Goal: Task Accomplishment & Management: Manage account settings

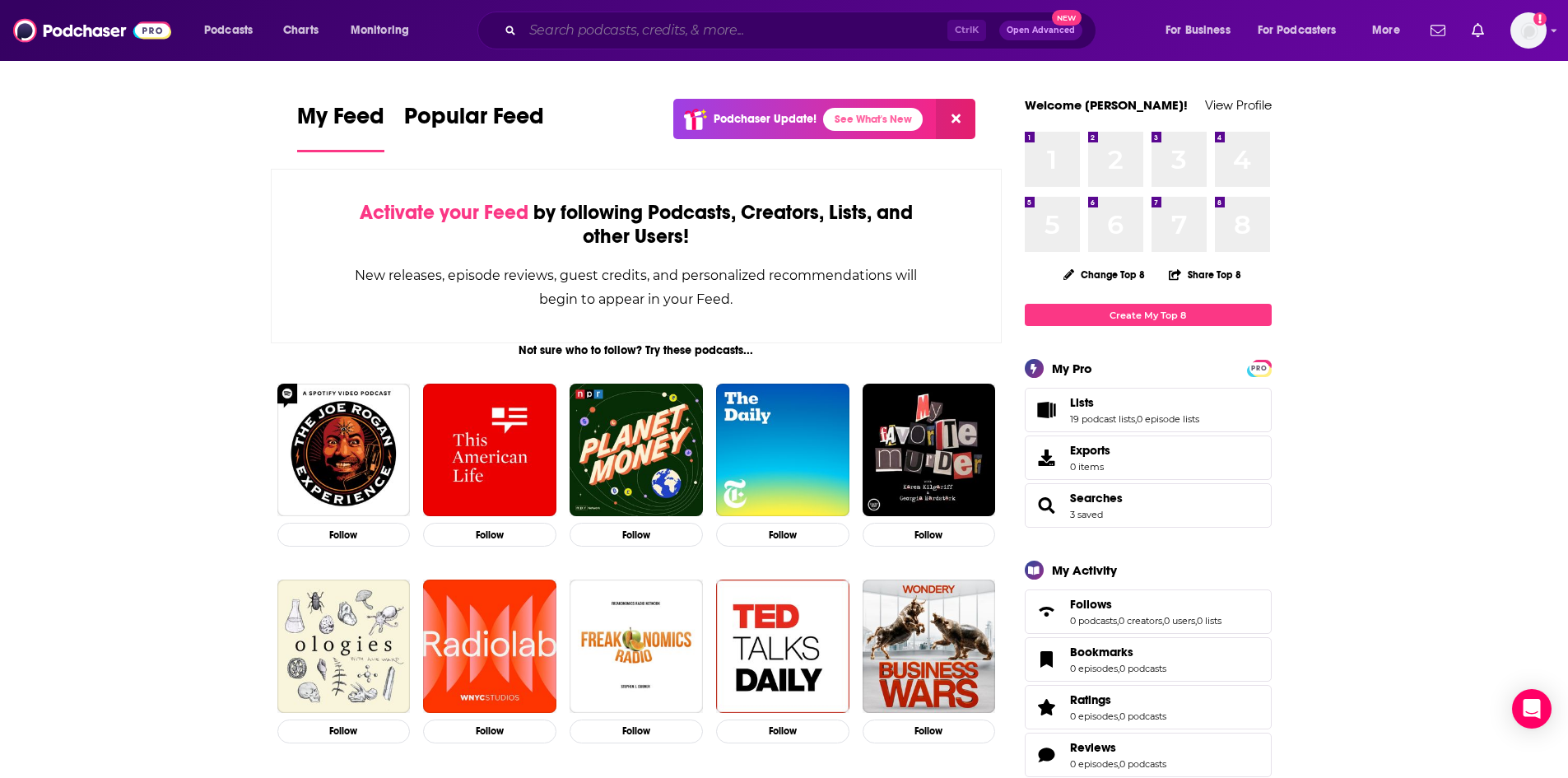
click at [686, 32] on input "Search podcasts, credits, & more..." at bounding box center [735, 31] width 425 height 27
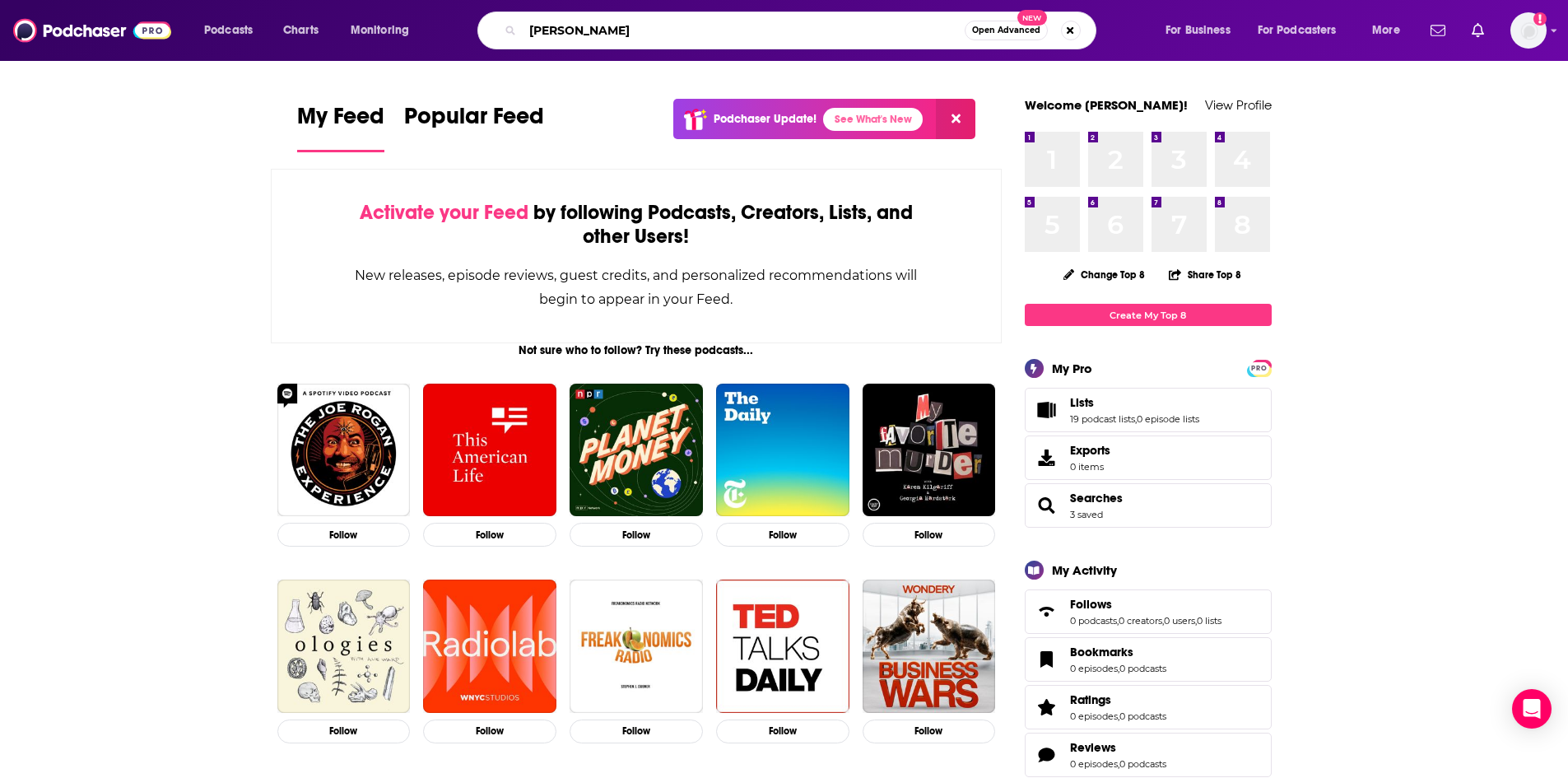
type input "Joy Prouty"
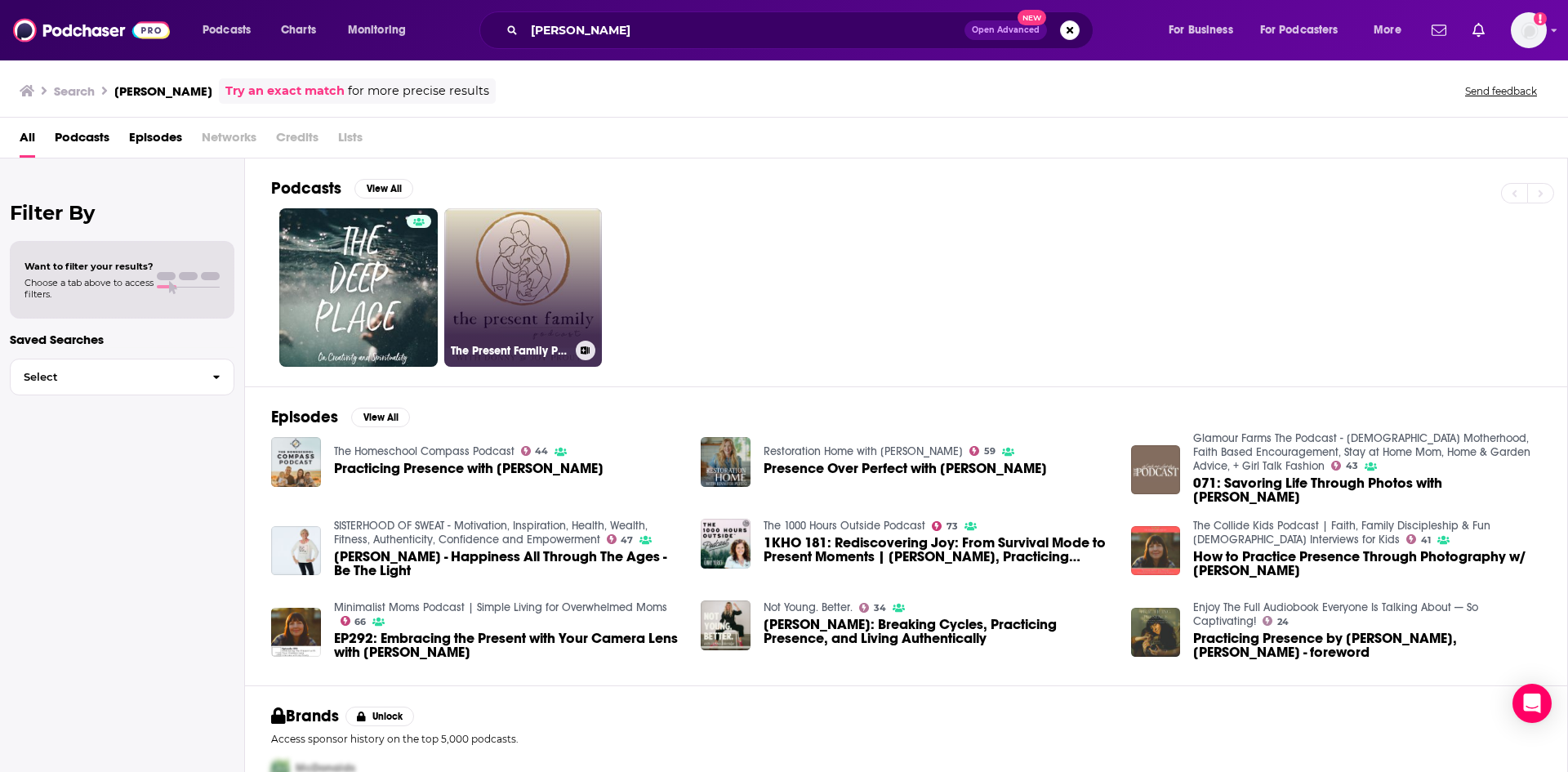
click at [518, 267] on link "The Present Family Podcast" at bounding box center [524, 287] width 158 height 158
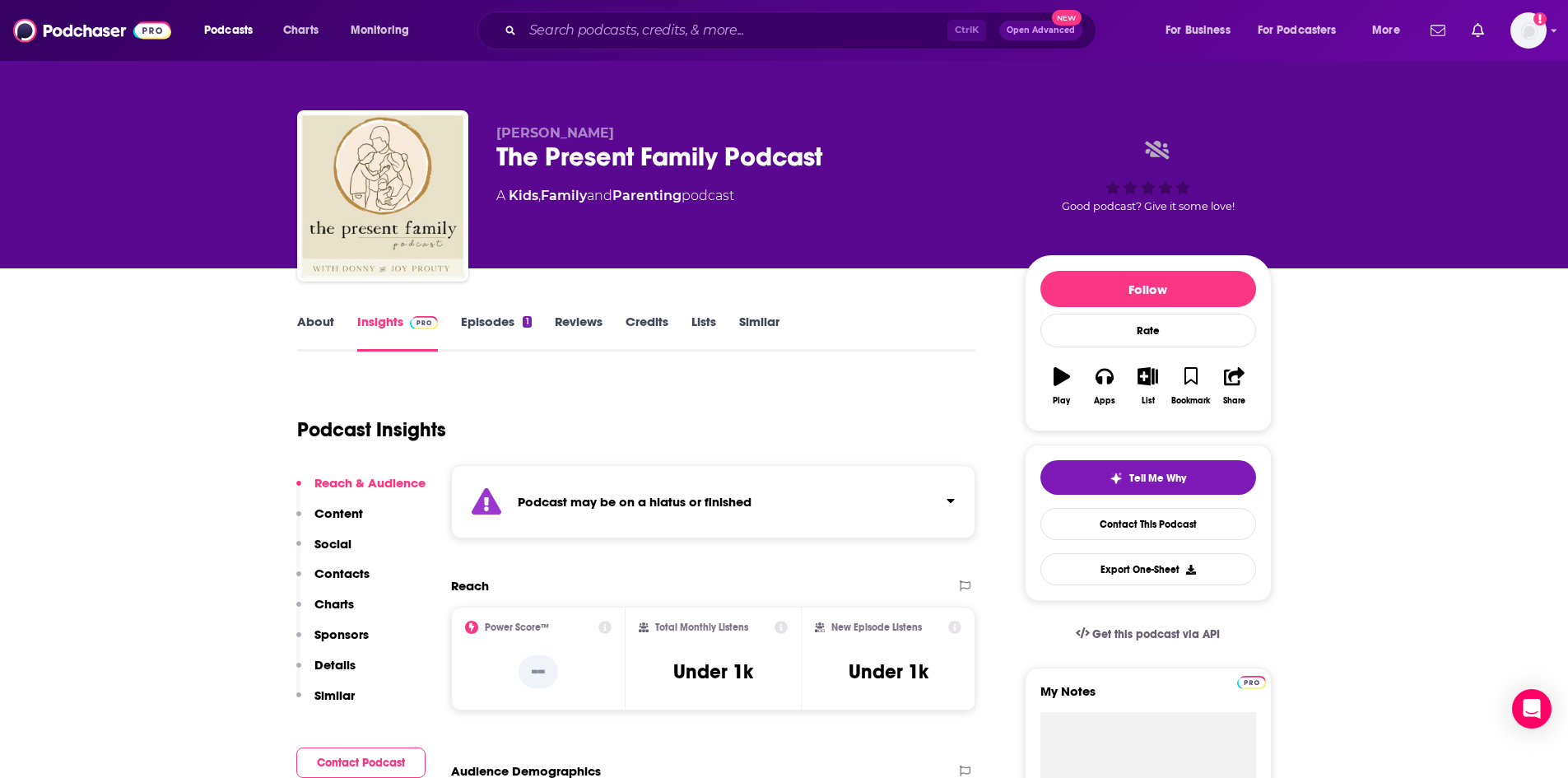
click at [323, 323] on link "About" at bounding box center [316, 332] width 37 height 37
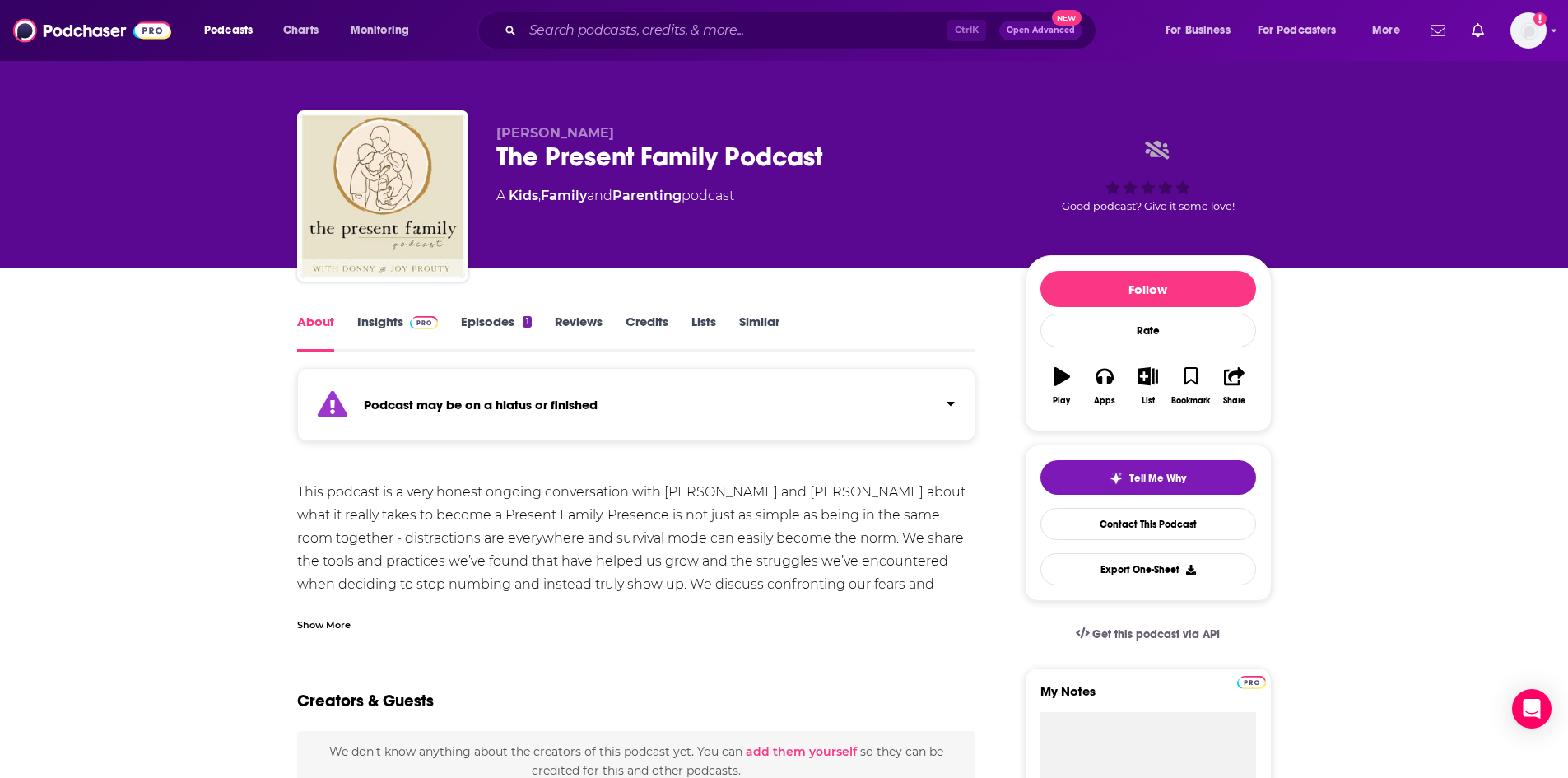
click at [332, 619] on div "Show More" at bounding box center [324, 623] width 53 height 16
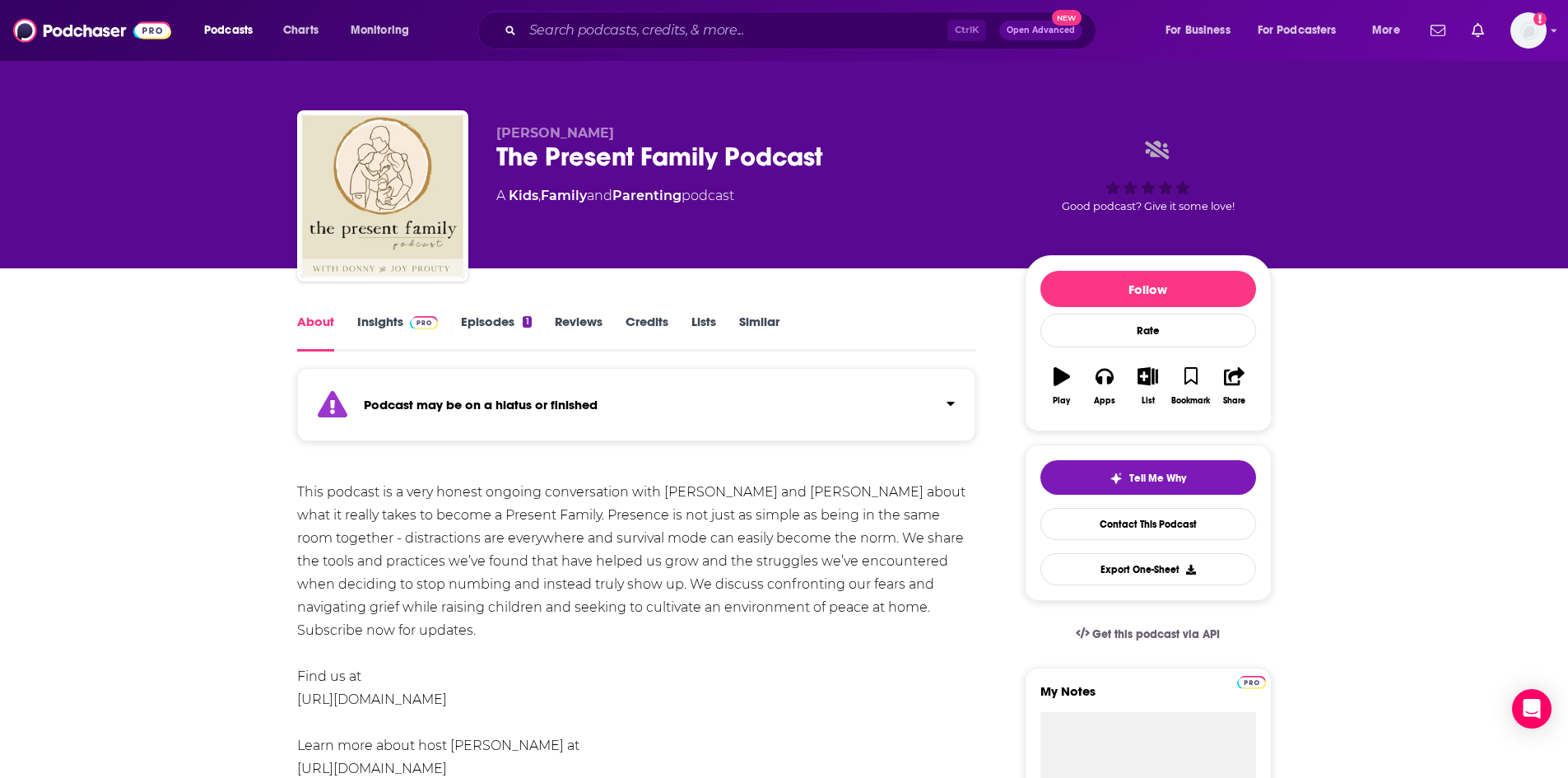
click at [488, 318] on link "Episodes 1" at bounding box center [495, 332] width 70 height 37
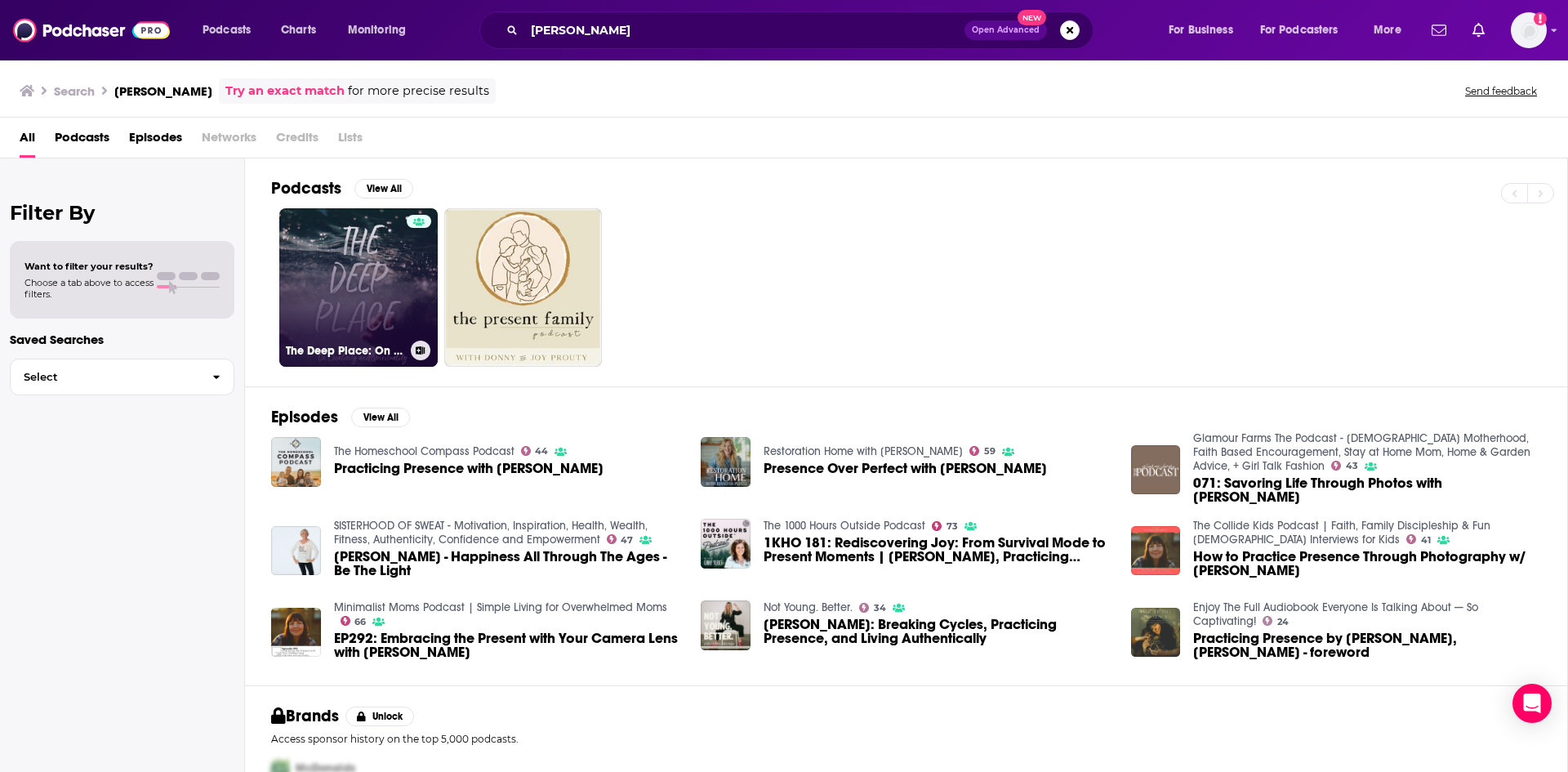
click at [392, 279] on link "The Deep Place: On Creativity and Spirituality" at bounding box center [359, 287] width 158 height 158
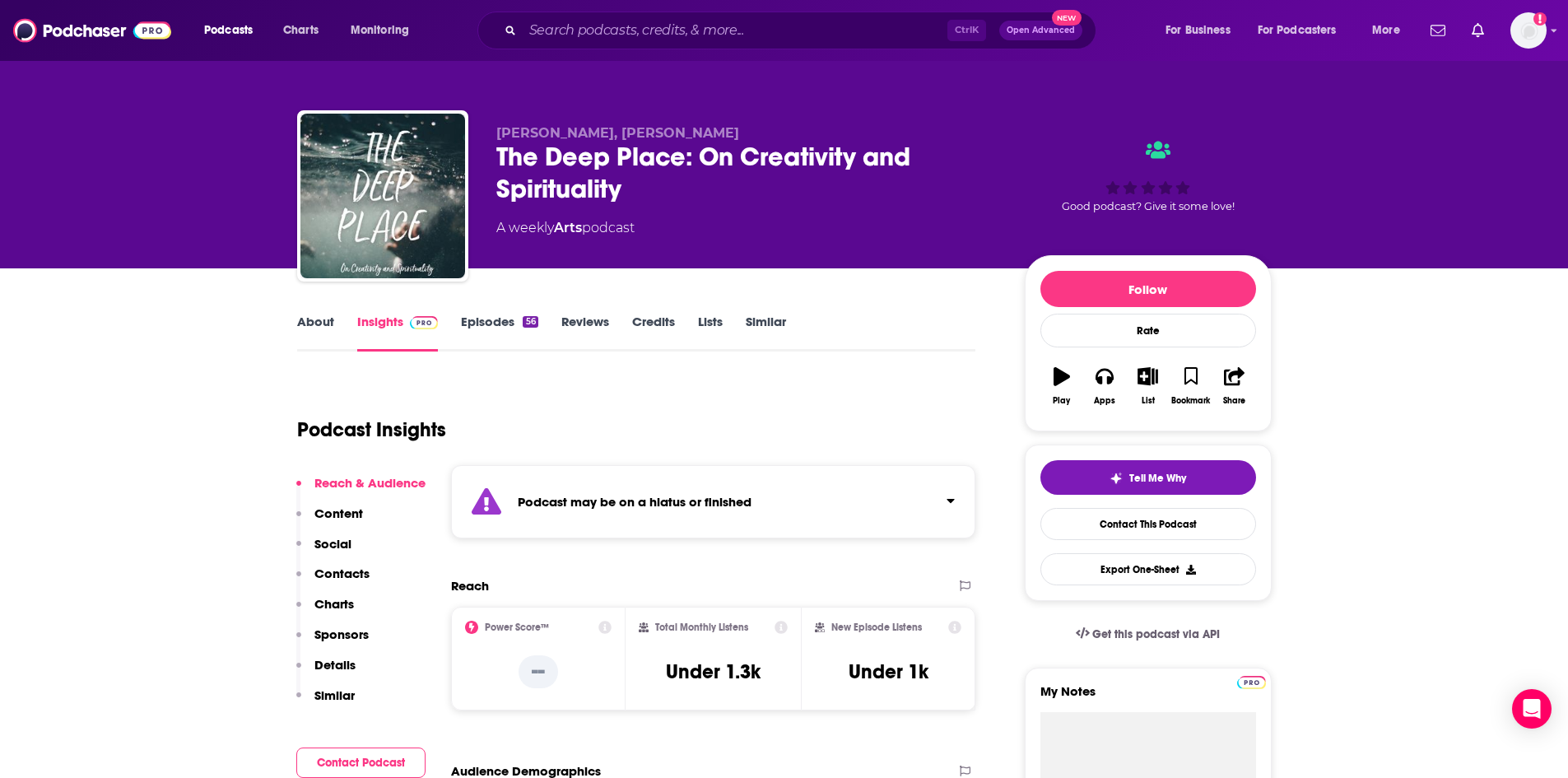
click at [316, 323] on link "About" at bounding box center [316, 332] width 37 height 37
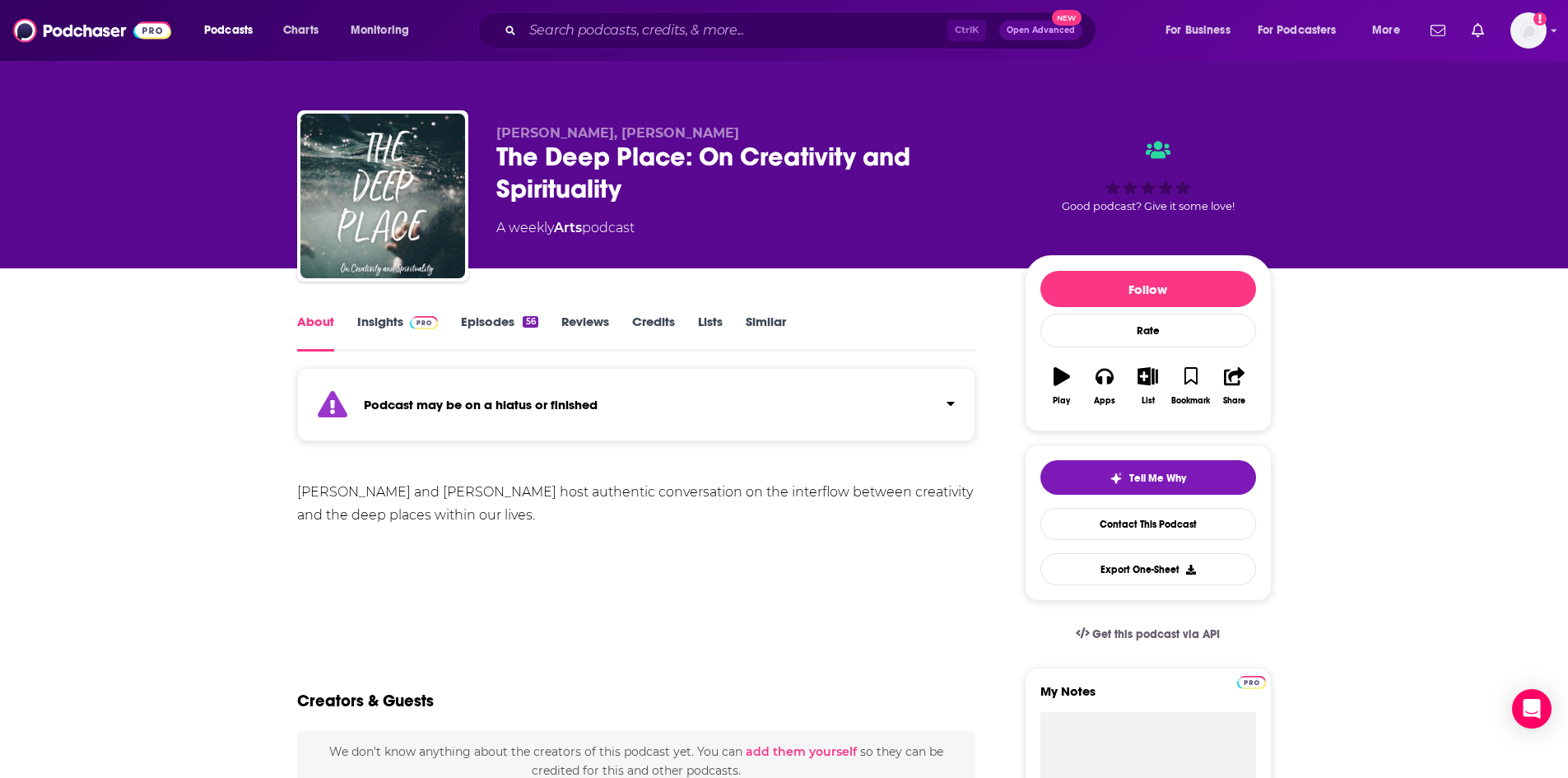
click at [517, 326] on link "Episodes 56" at bounding box center [499, 332] width 77 height 37
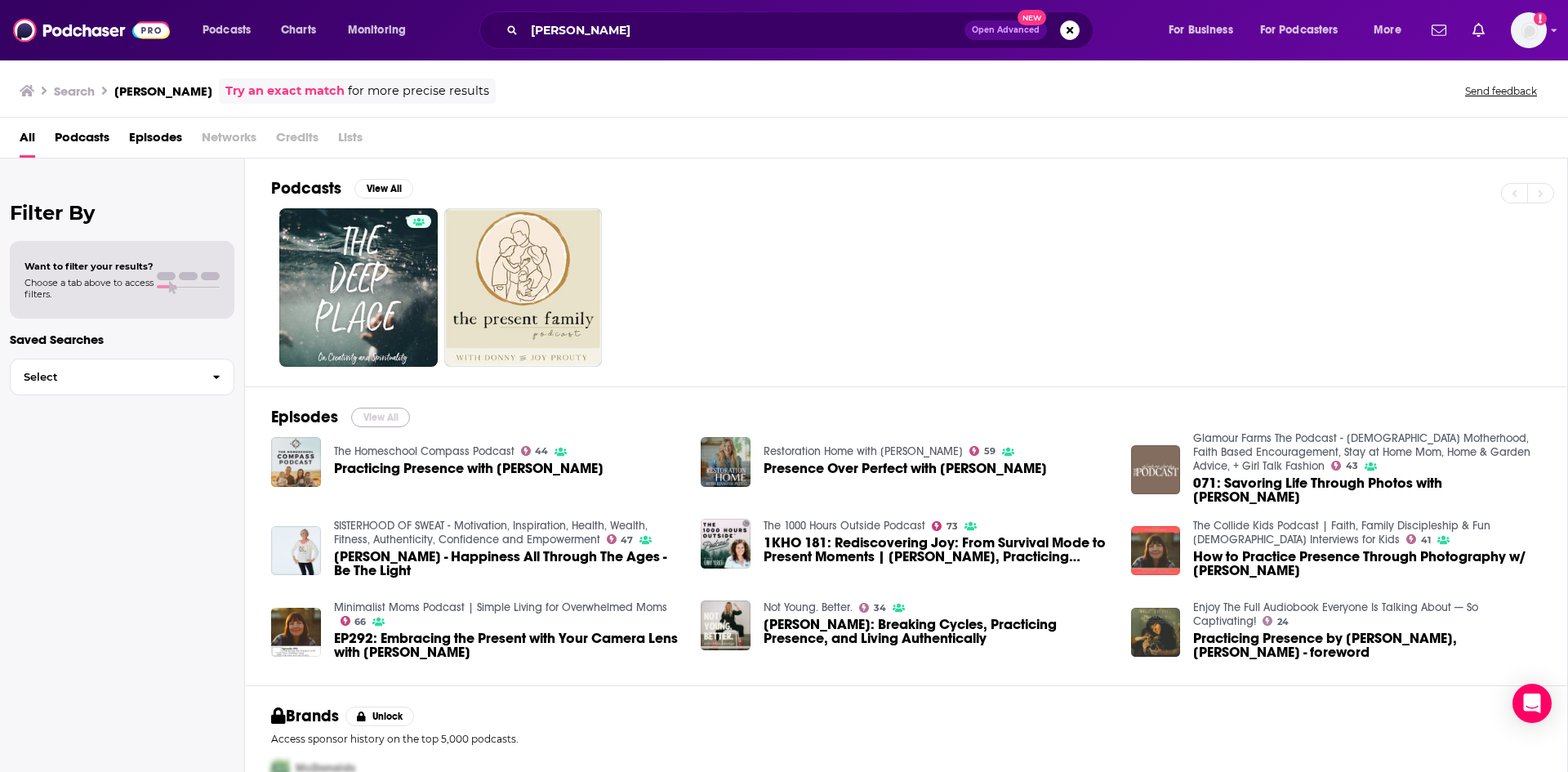
click at [370, 417] on button "View All" at bounding box center [380, 417] width 59 height 20
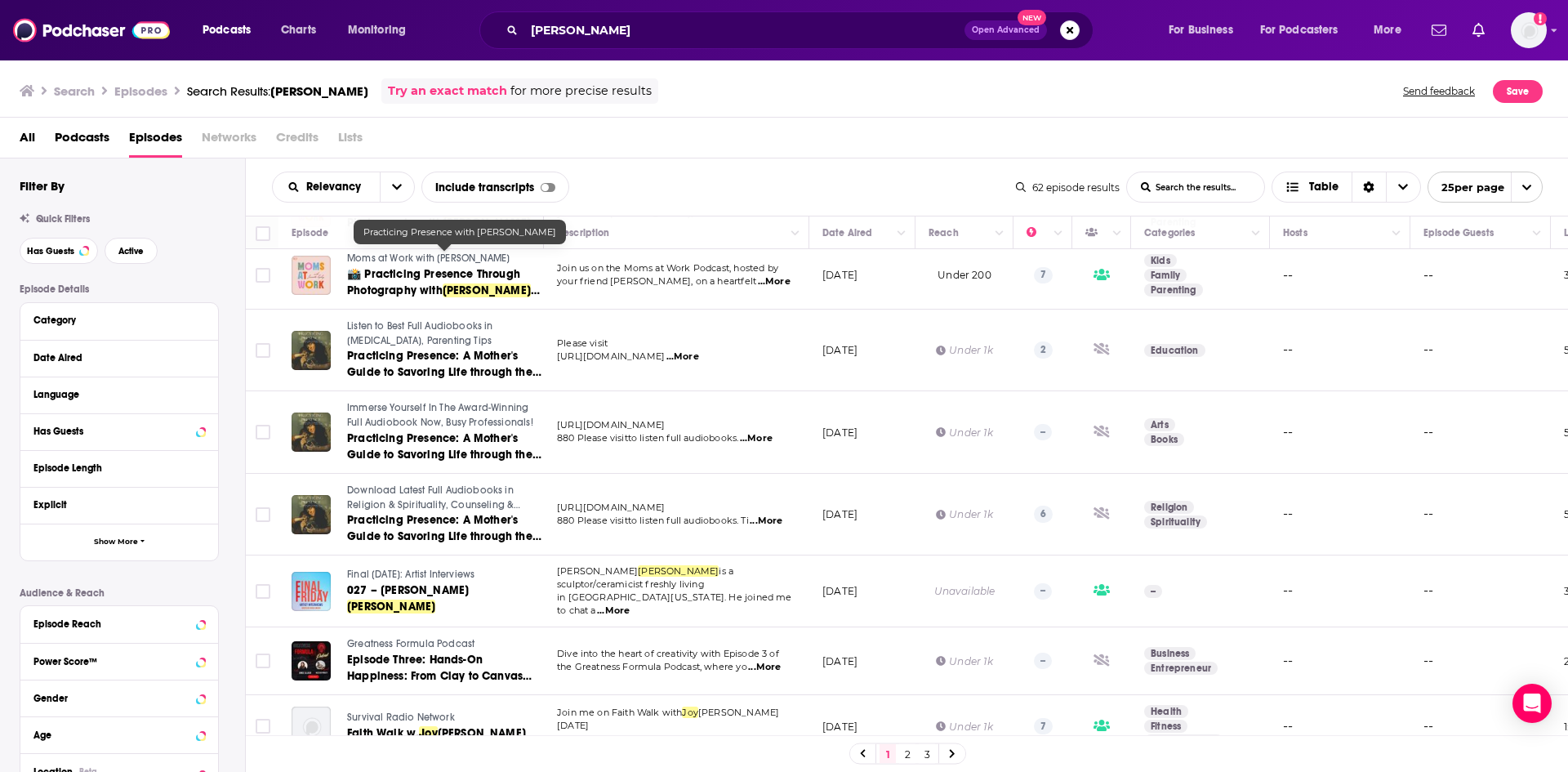
scroll to position [1331, 0]
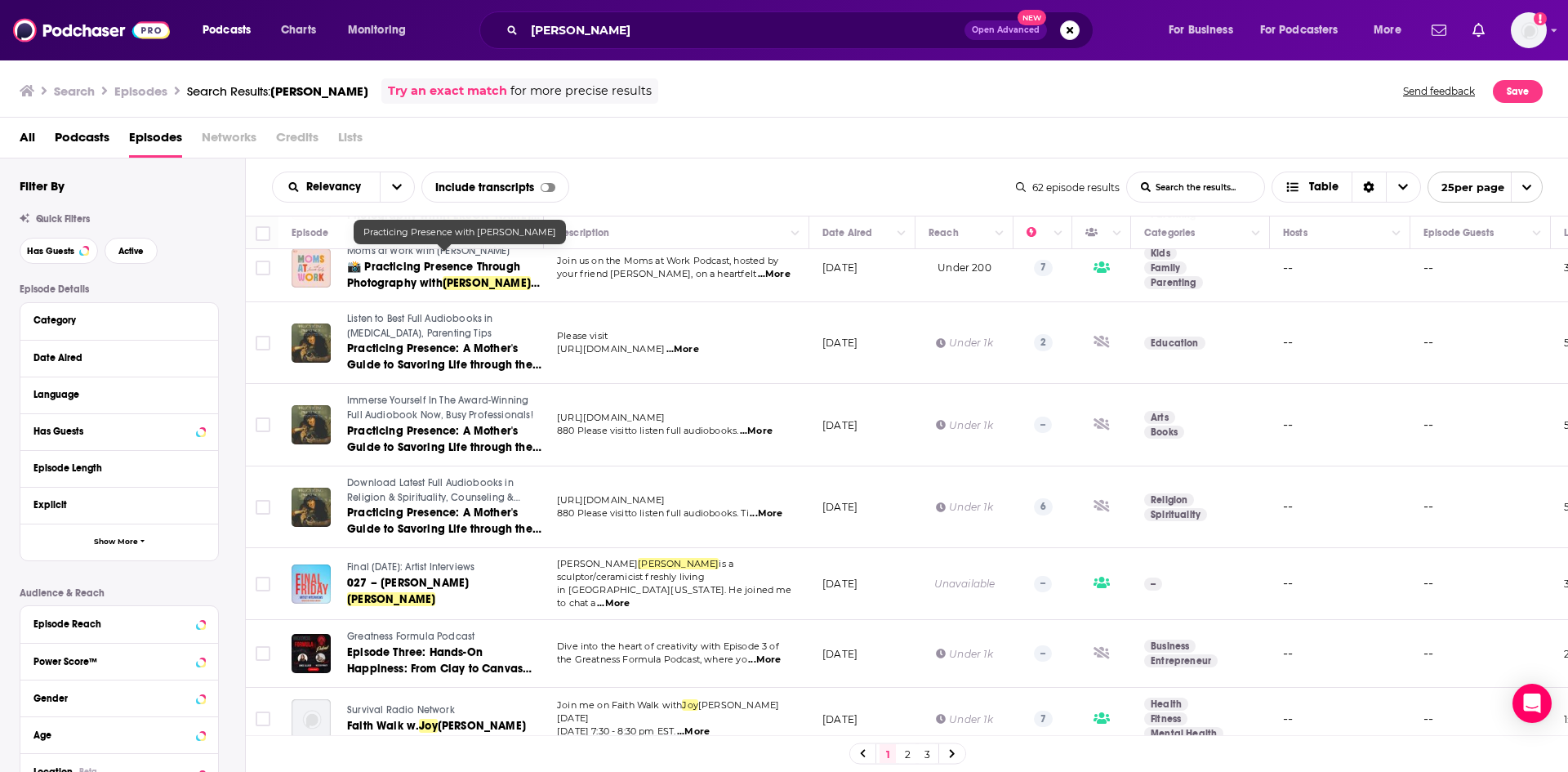
click at [906, 756] on link "2" at bounding box center [907, 753] width 17 height 20
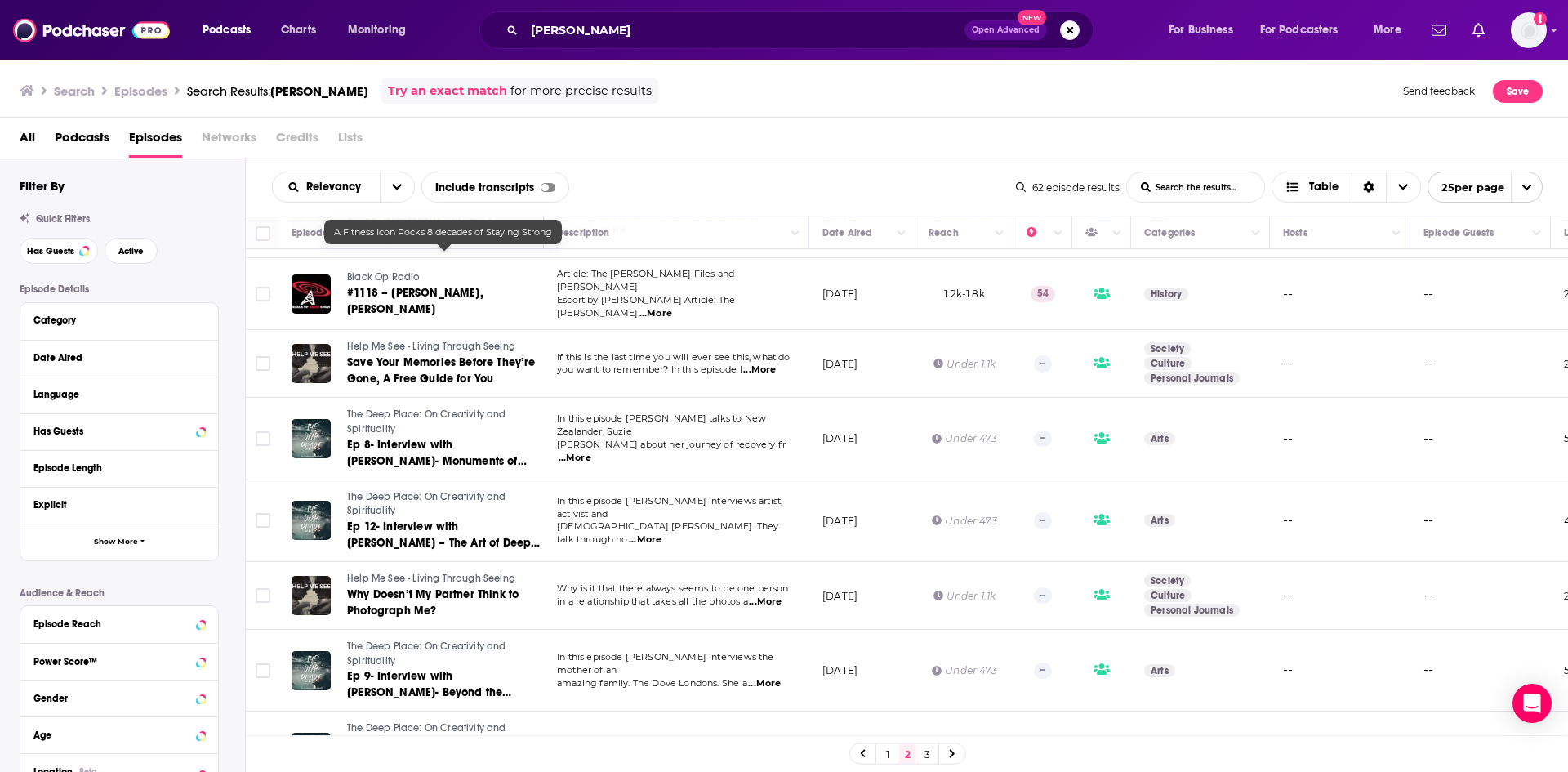
scroll to position [1383, 0]
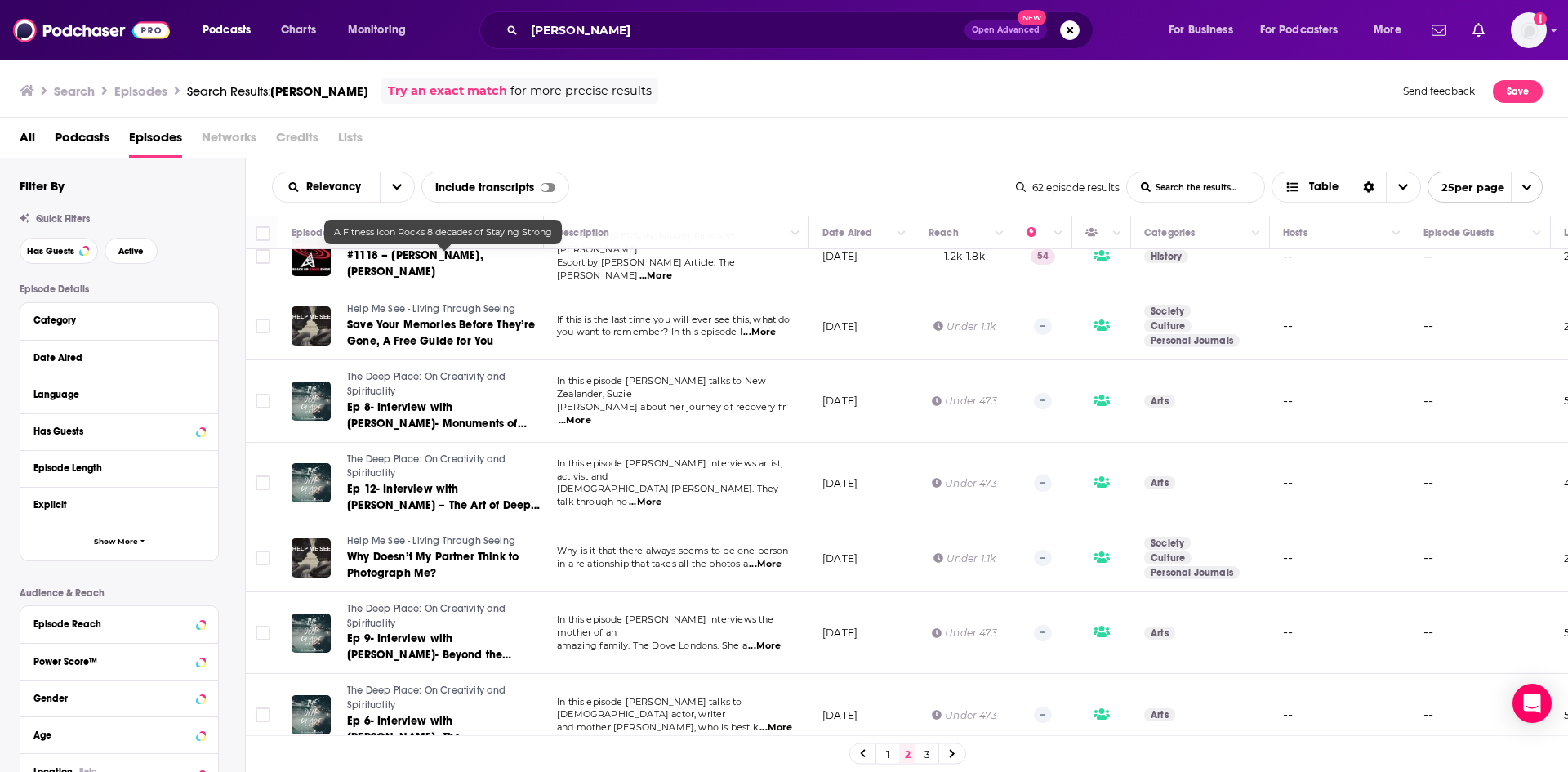
drag, startPoint x: 927, startPoint y: 754, endPoint x: 847, endPoint y: 43, distance: 715.5
click at [927, 754] on link "3" at bounding box center [926, 753] width 17 height 20
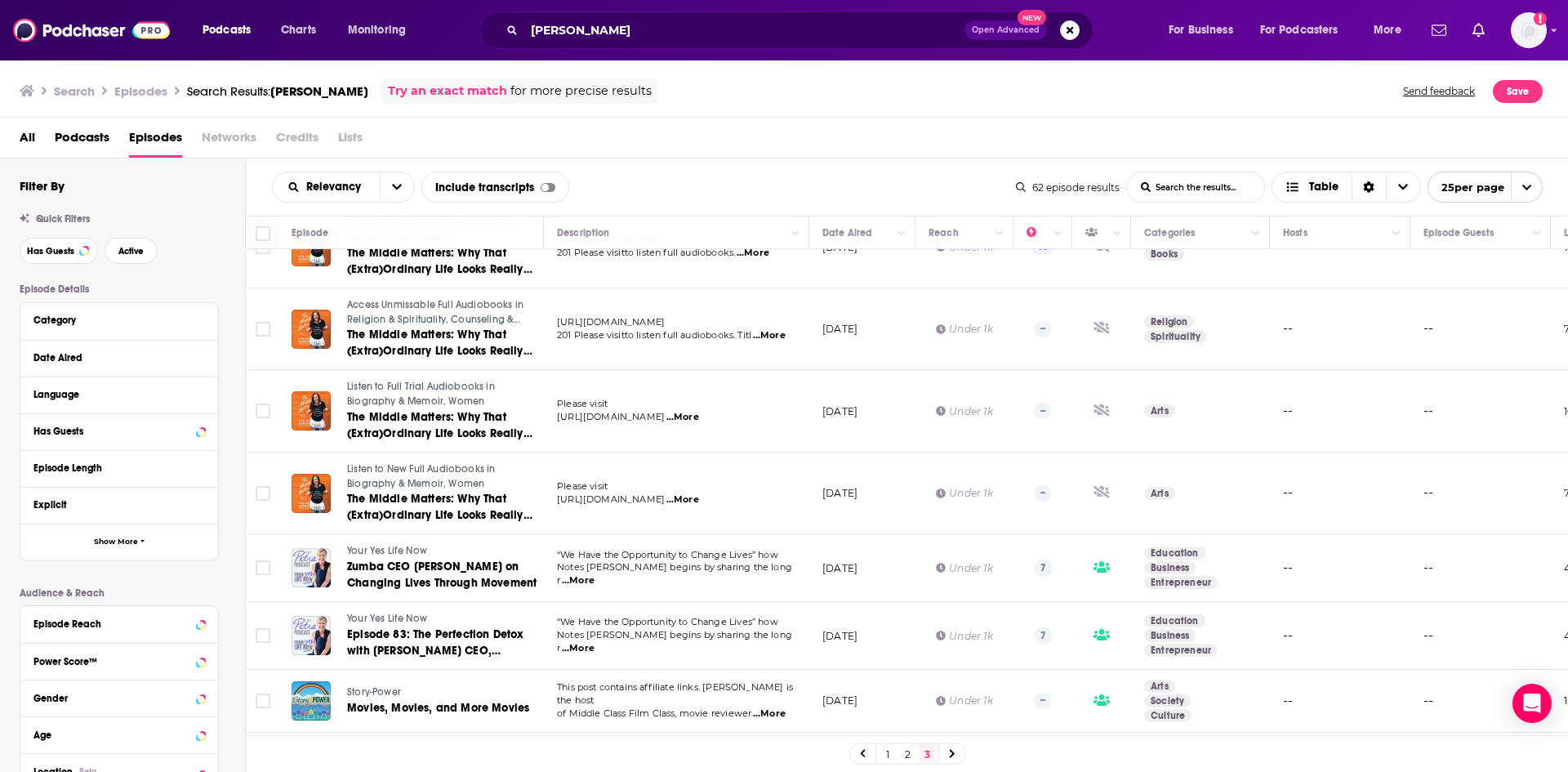
scroll to position [392, 0]
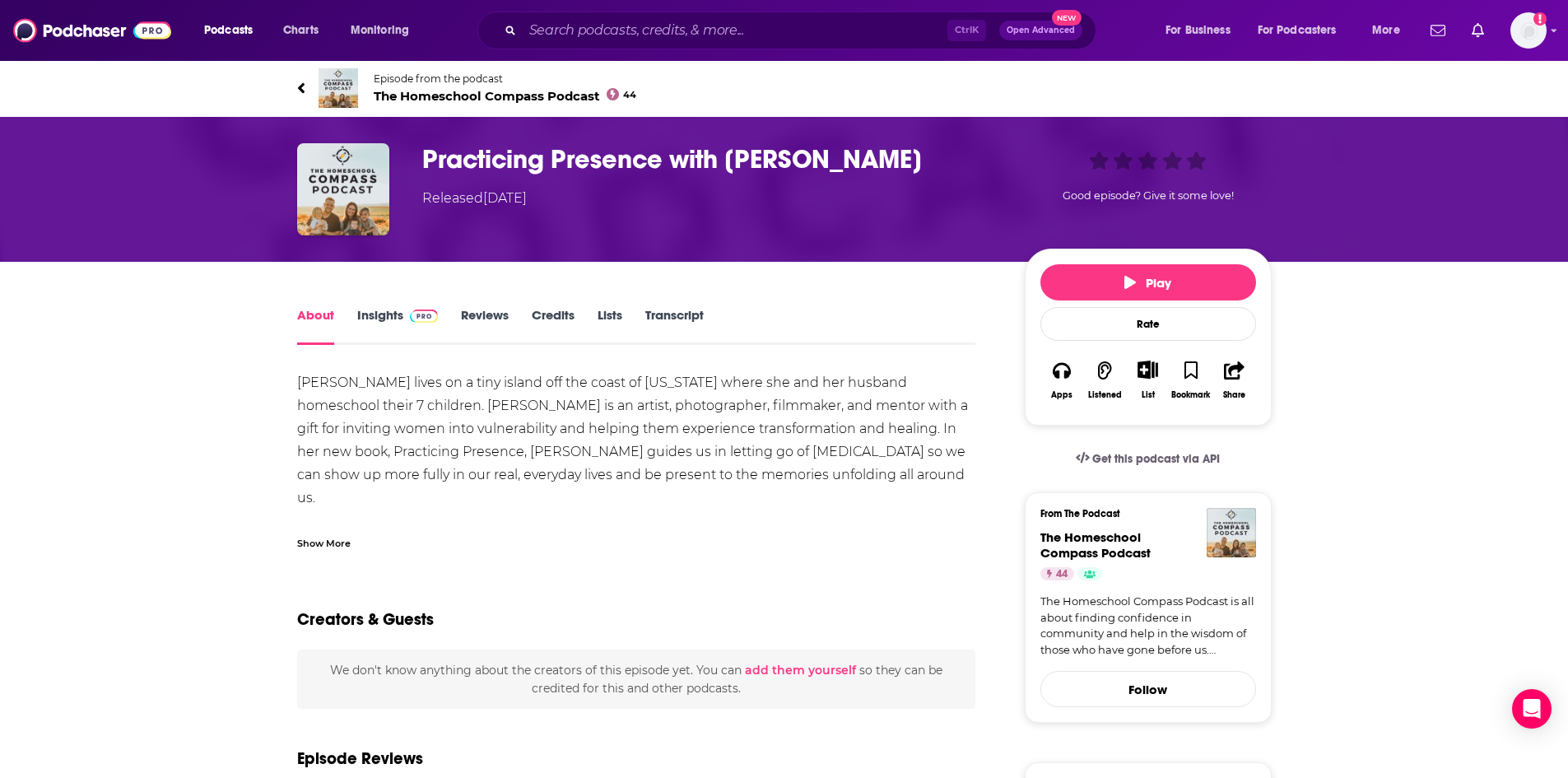
click at [322, 545] on div "Show More" at bounding box center [324, 542] width 53 height 16
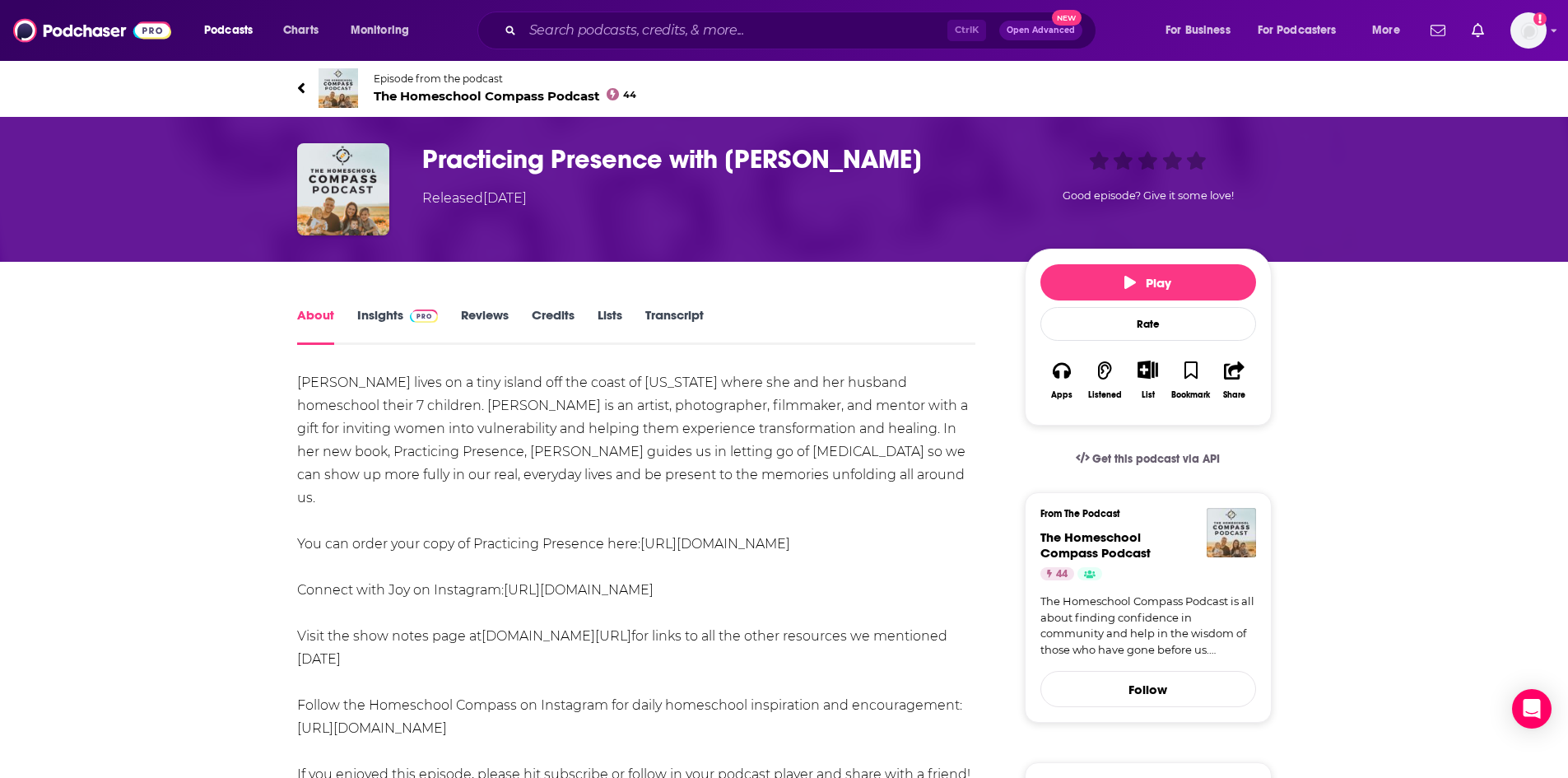
click at [1153, 373] on icon "Show More Button" at bounding box center [1147, 369] width 21 height 18
click at [1145, 434] on button "Add Podcast" at bounding box center [1134, 433] width 85 height 31
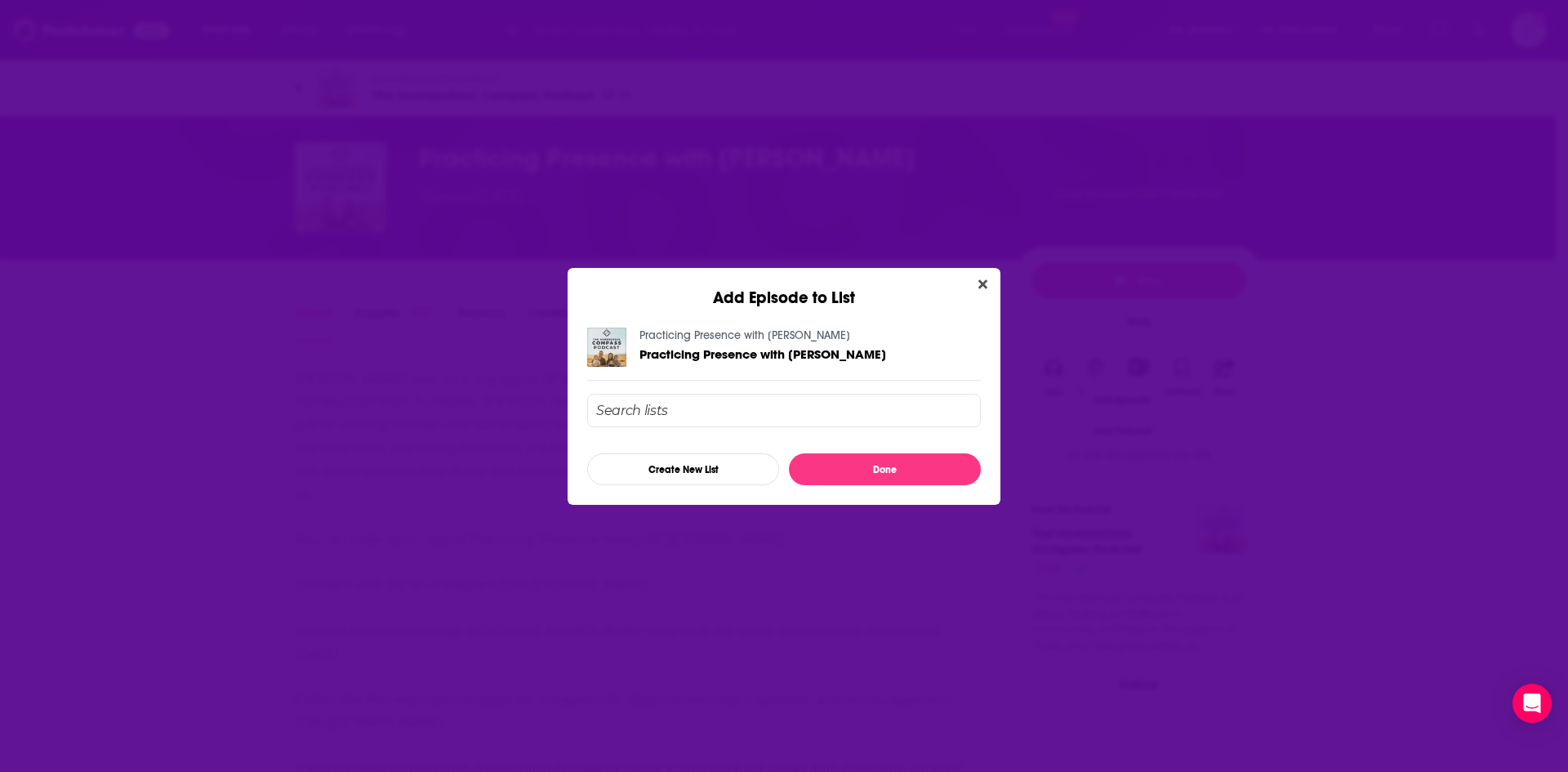
click at [722, 410] on input "Add Episode To List" at bounding box center [784, 410] width 394 height 33
click at [703, 472] on button "Create New List" at bounding box center [683, 469] width 191 height 32
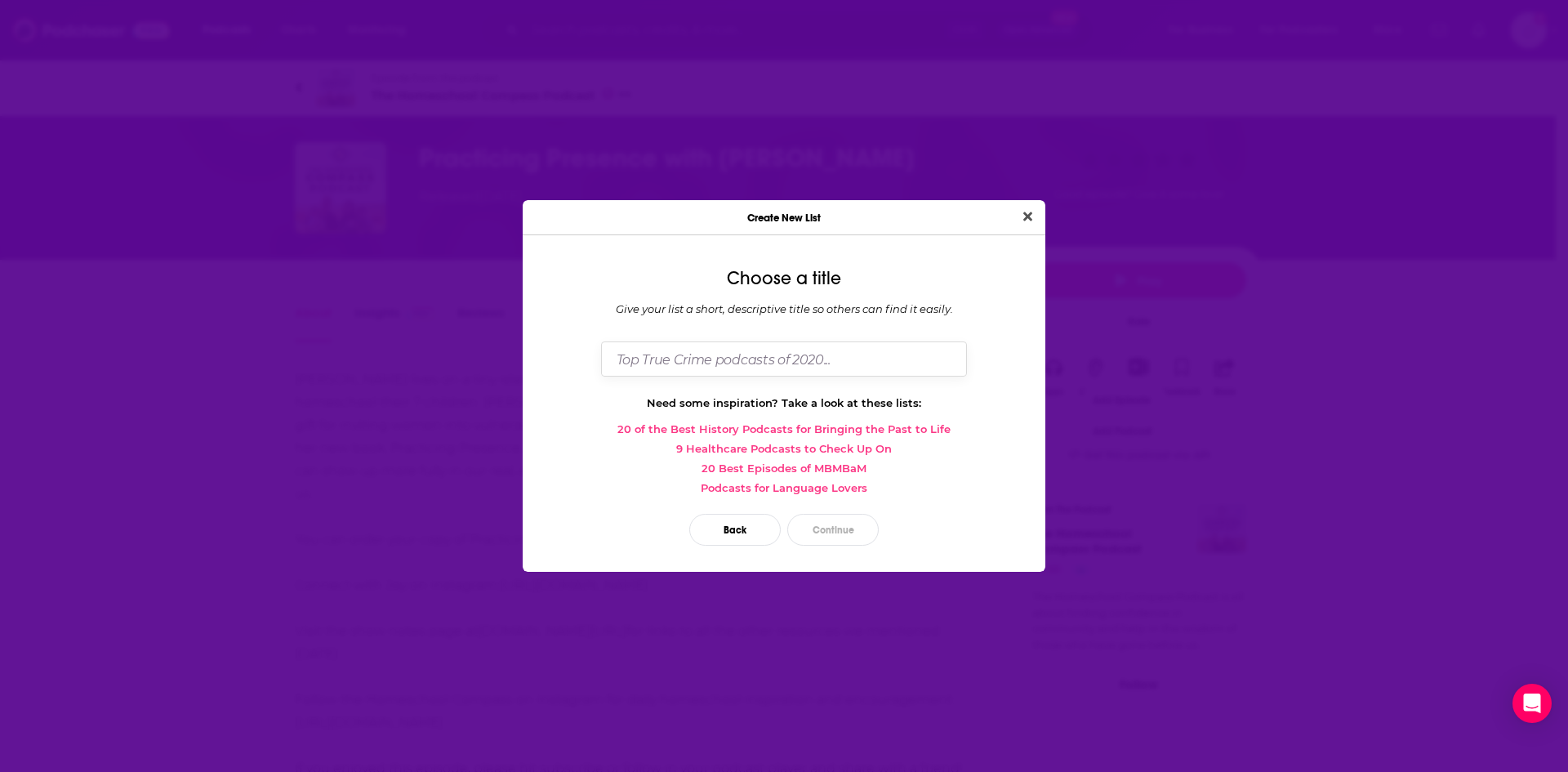
click at [702, 359] on input "Dialog" at bounding box center [784, 359] width 365 height 35
type input "Art of Self-Compassion"
click at [818, 526] on button "Continue" at bounding box center [833, 530] width 92 height 32
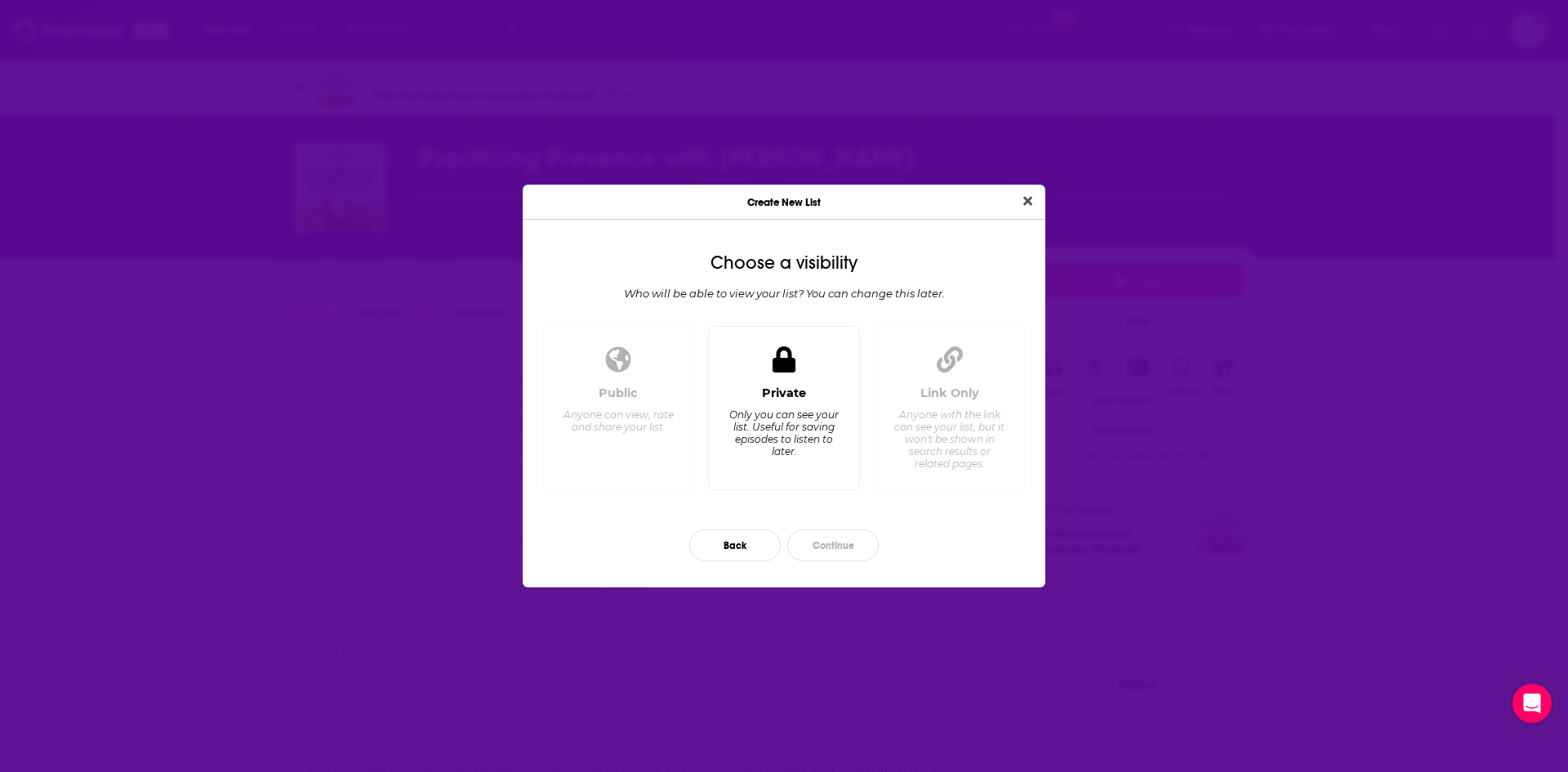
click at [813, 424] on div "Only you can see your list. Useful for saving episodes to listen to later." at bounding box center [784, 433] width 112 height 49
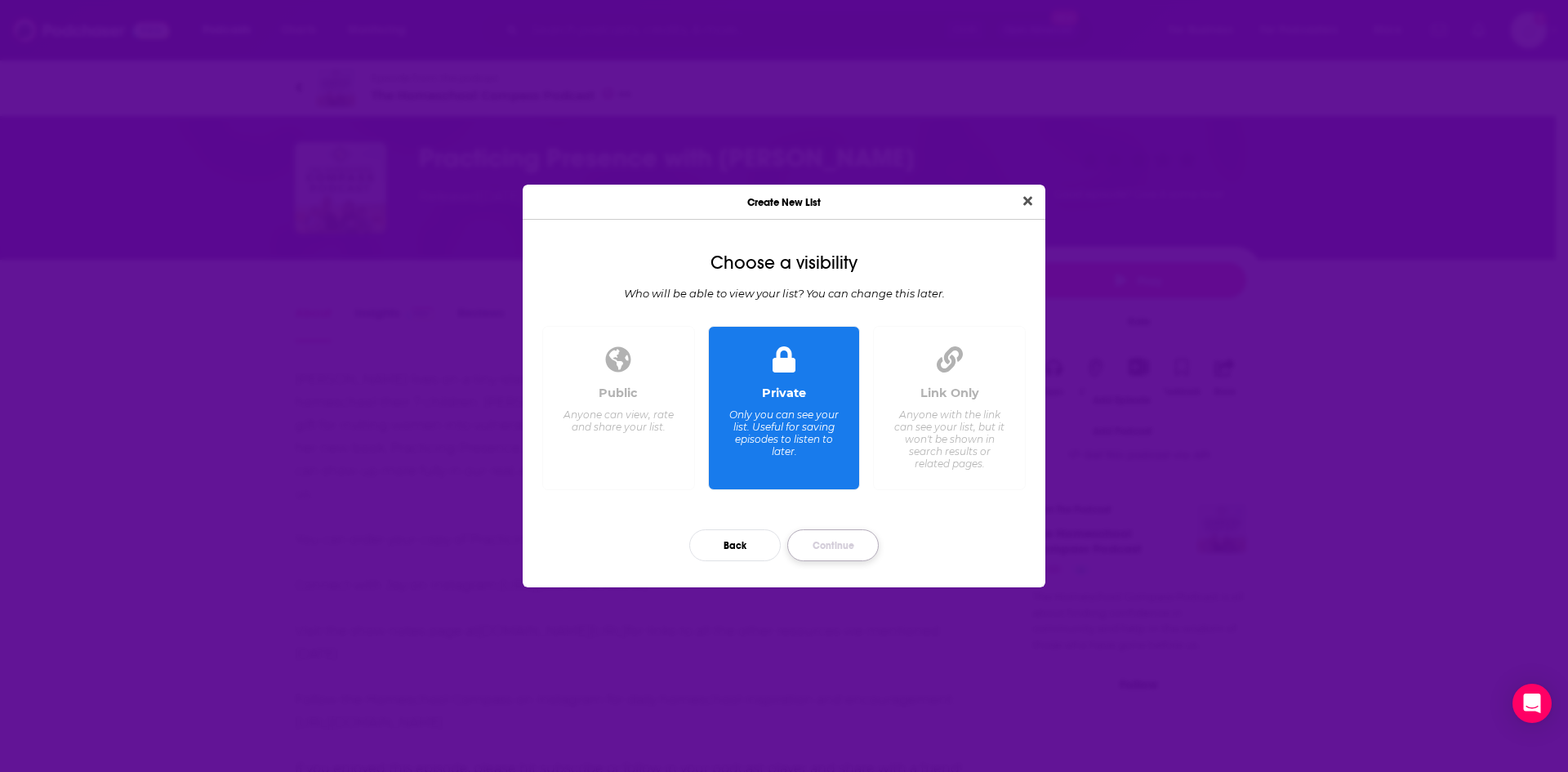
click at [858, 556] on button "Continue" at bounding box center [833, 545] width 92 height 32
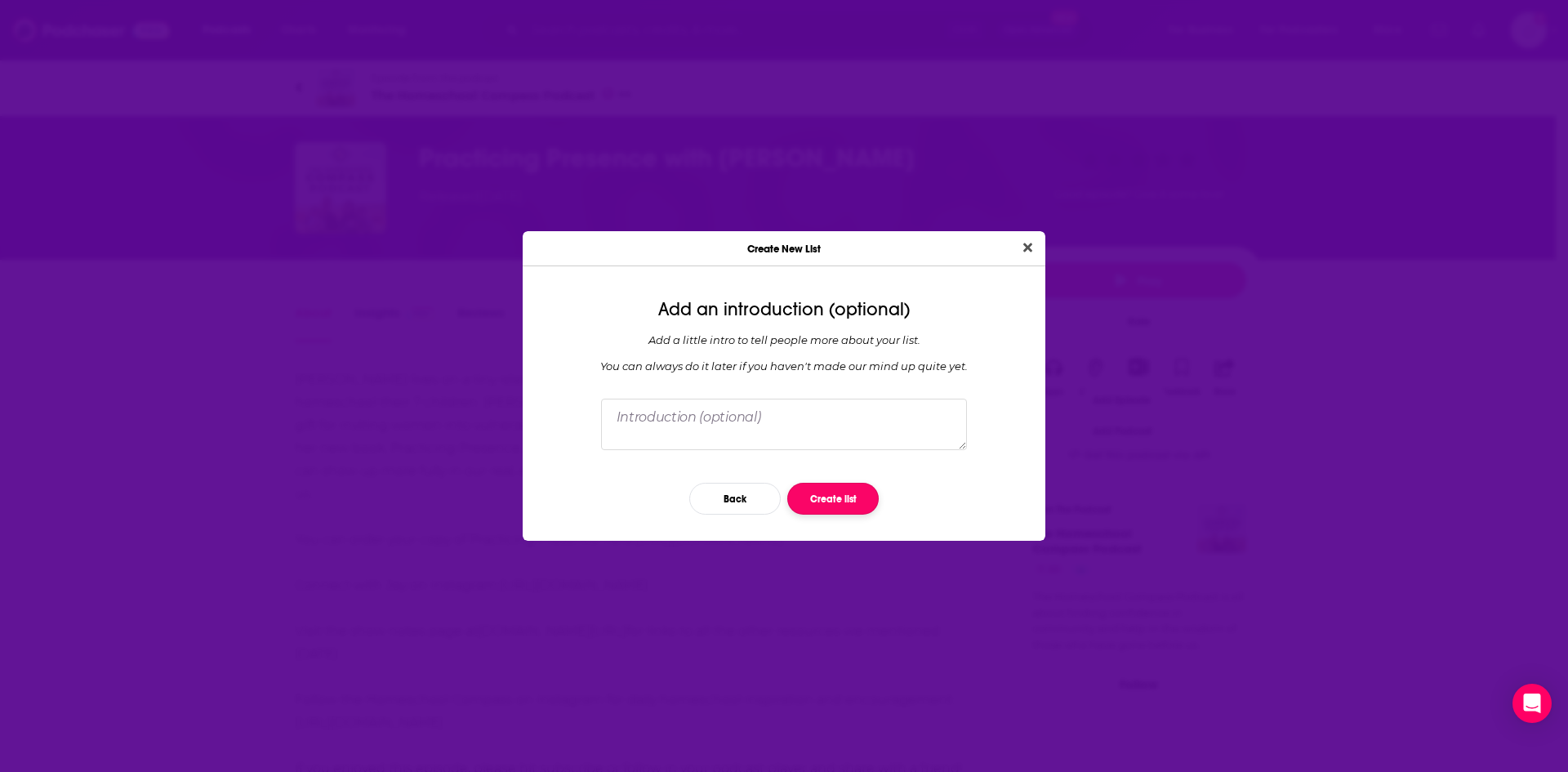
click at [833, 500] on button "Create list" at bounding box center [833, 498] width 92 height 32
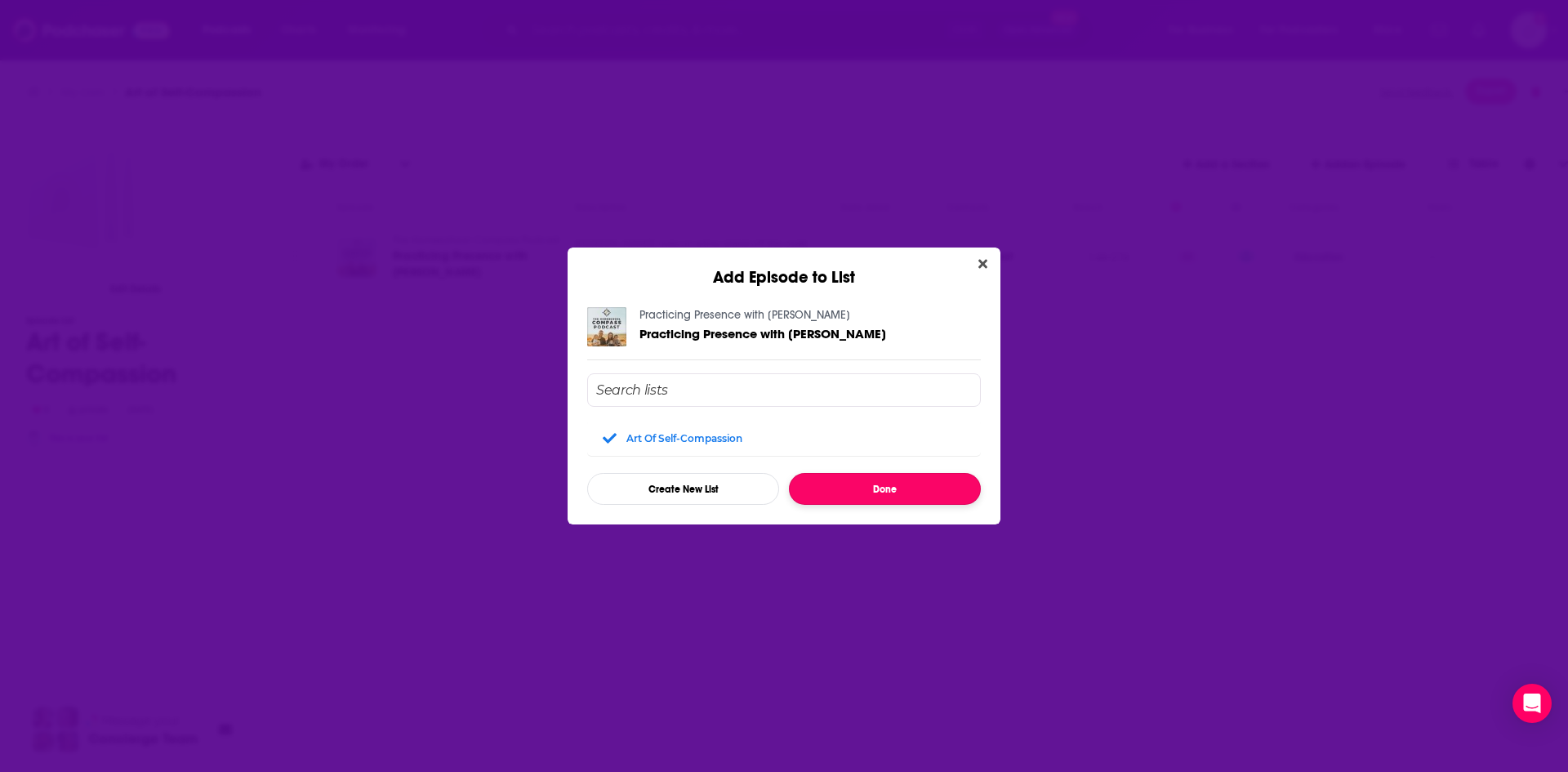
click at [839, 485] on button "Done" at bounding box center [884, 489] width 191 height 32
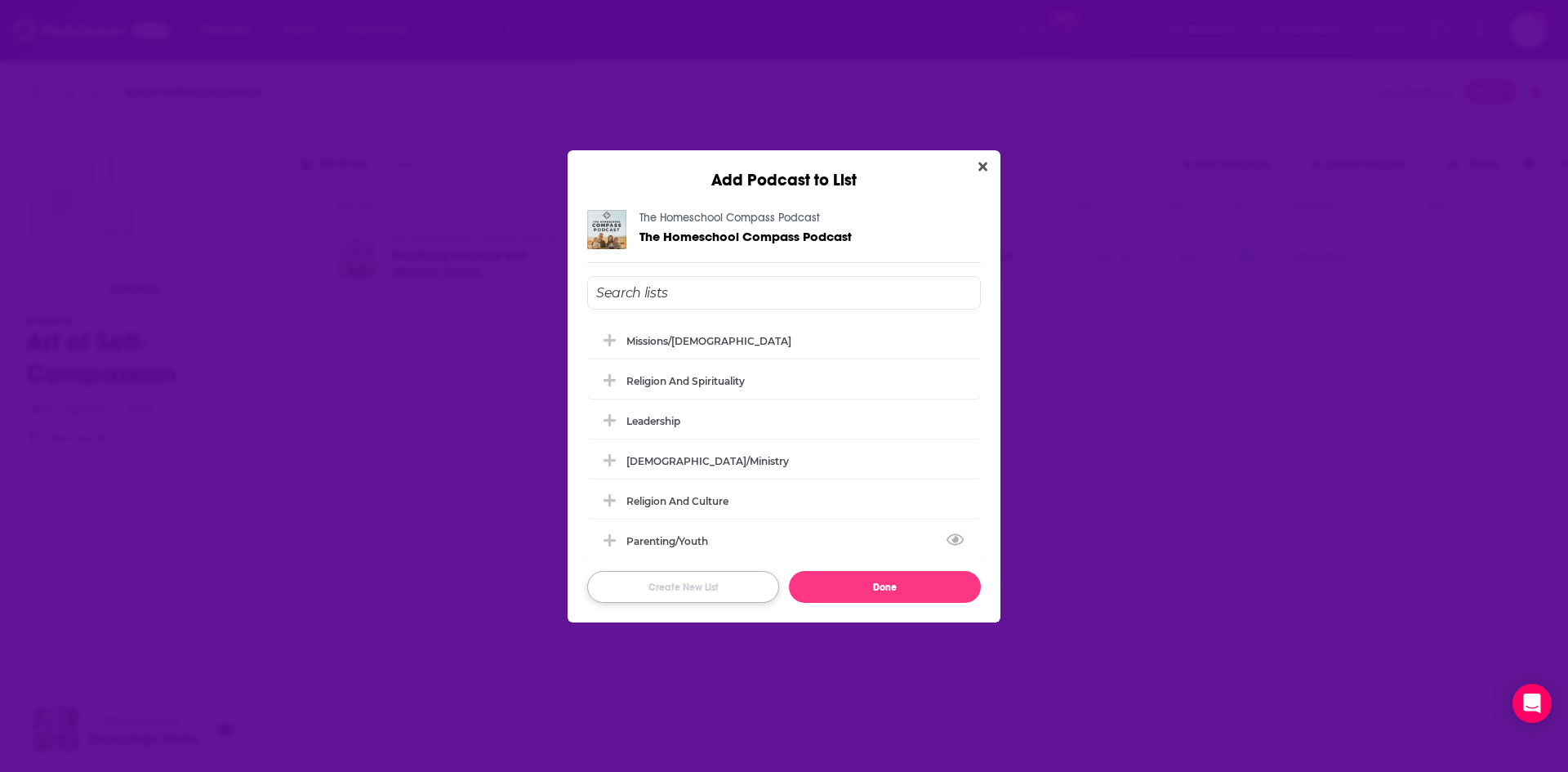
click at [746, 598] on button "Create New List" at bounding box center [683, 586] width 191 height 32
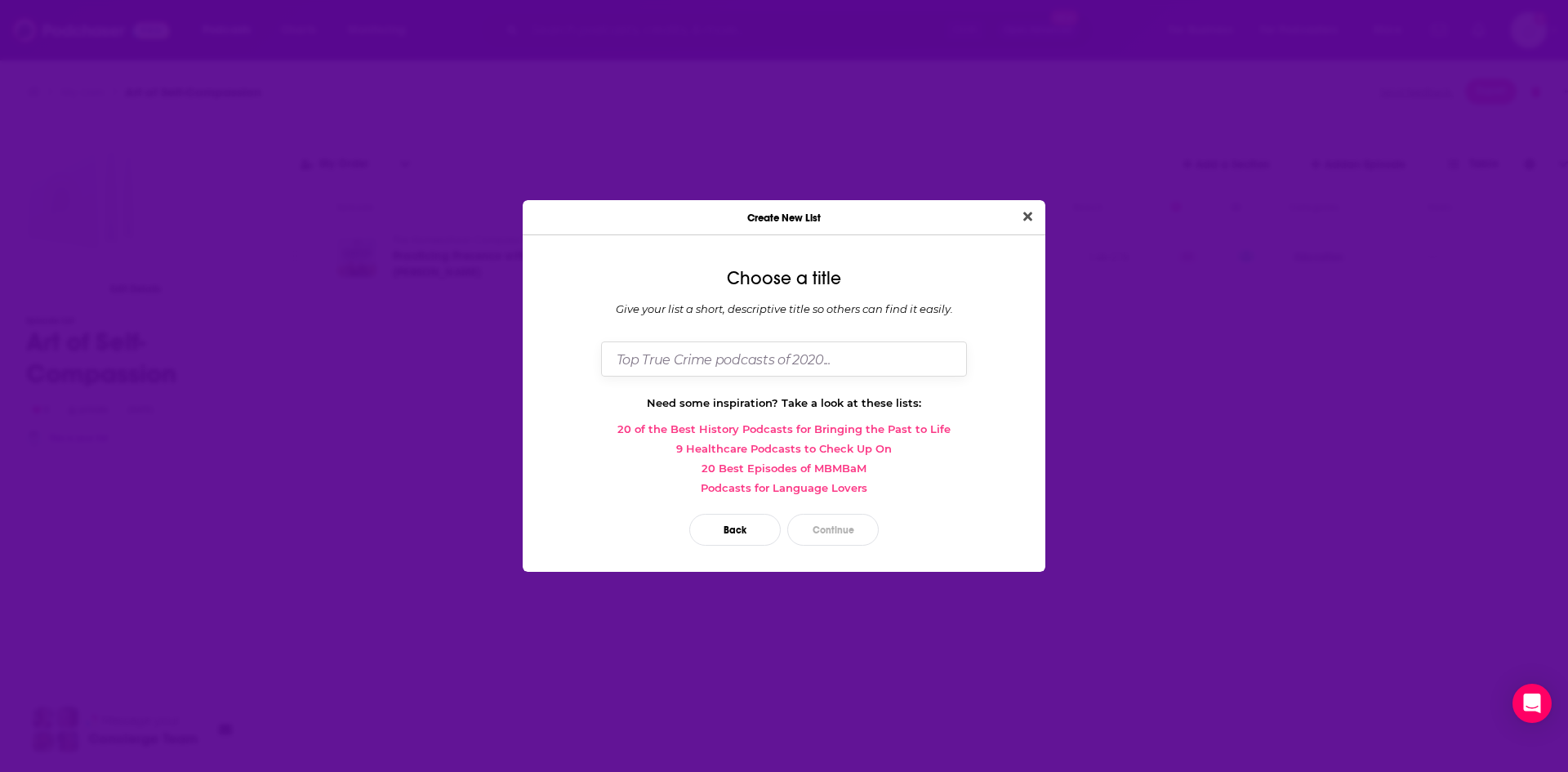
click at [734, 353] on input "Dialog" at bounding box center [784, 359] width 365 height 35
type input "Art of Self-Compassion"
click at [811, 539] on button "Continue" at bounding box center [833, 530] width 92 height 32
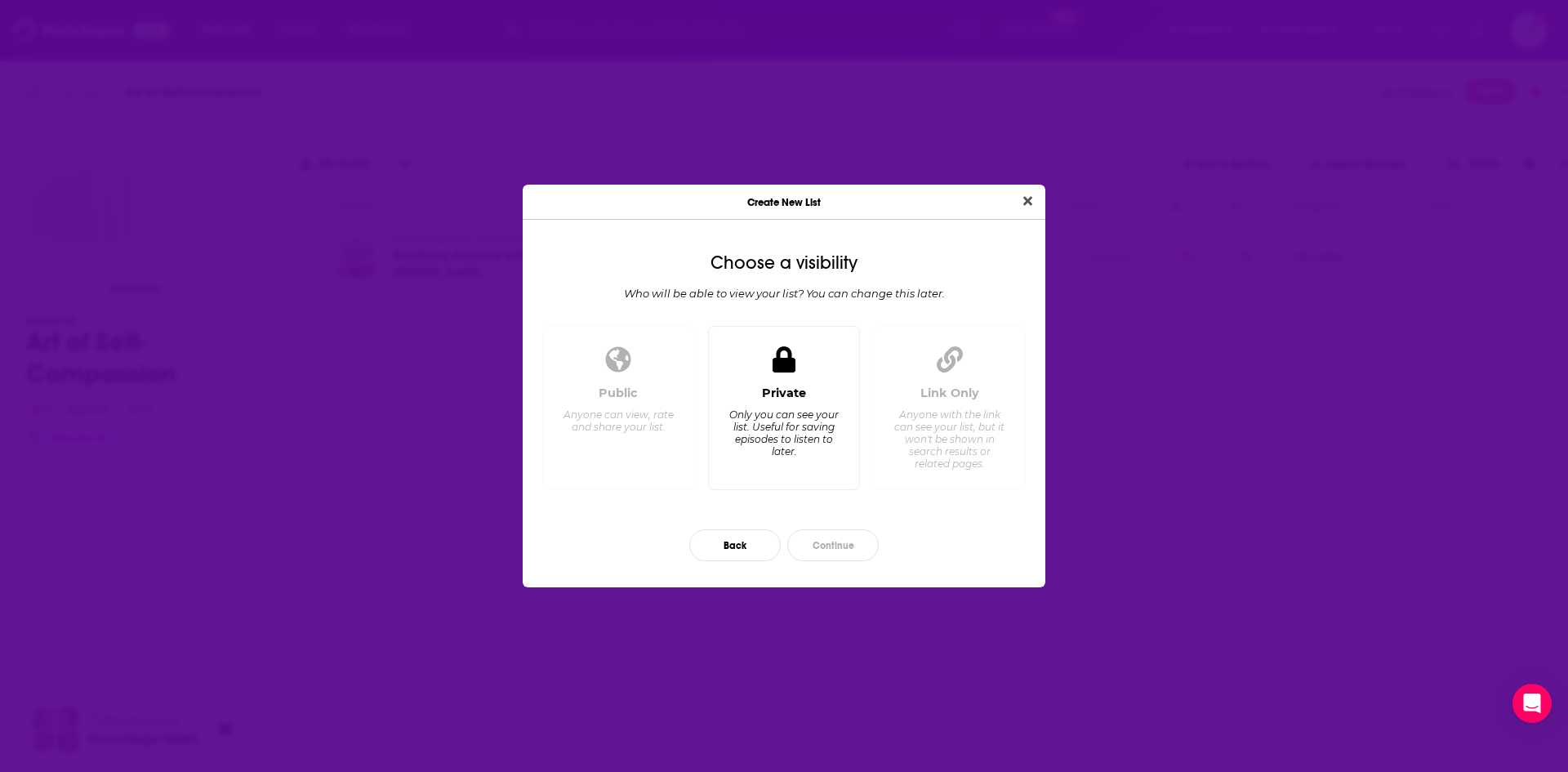
click at [812, 441] on div "Only you can see your list. Useful for saving episodes to listen to later." at bounding box center [784, 433] width 112 height 49
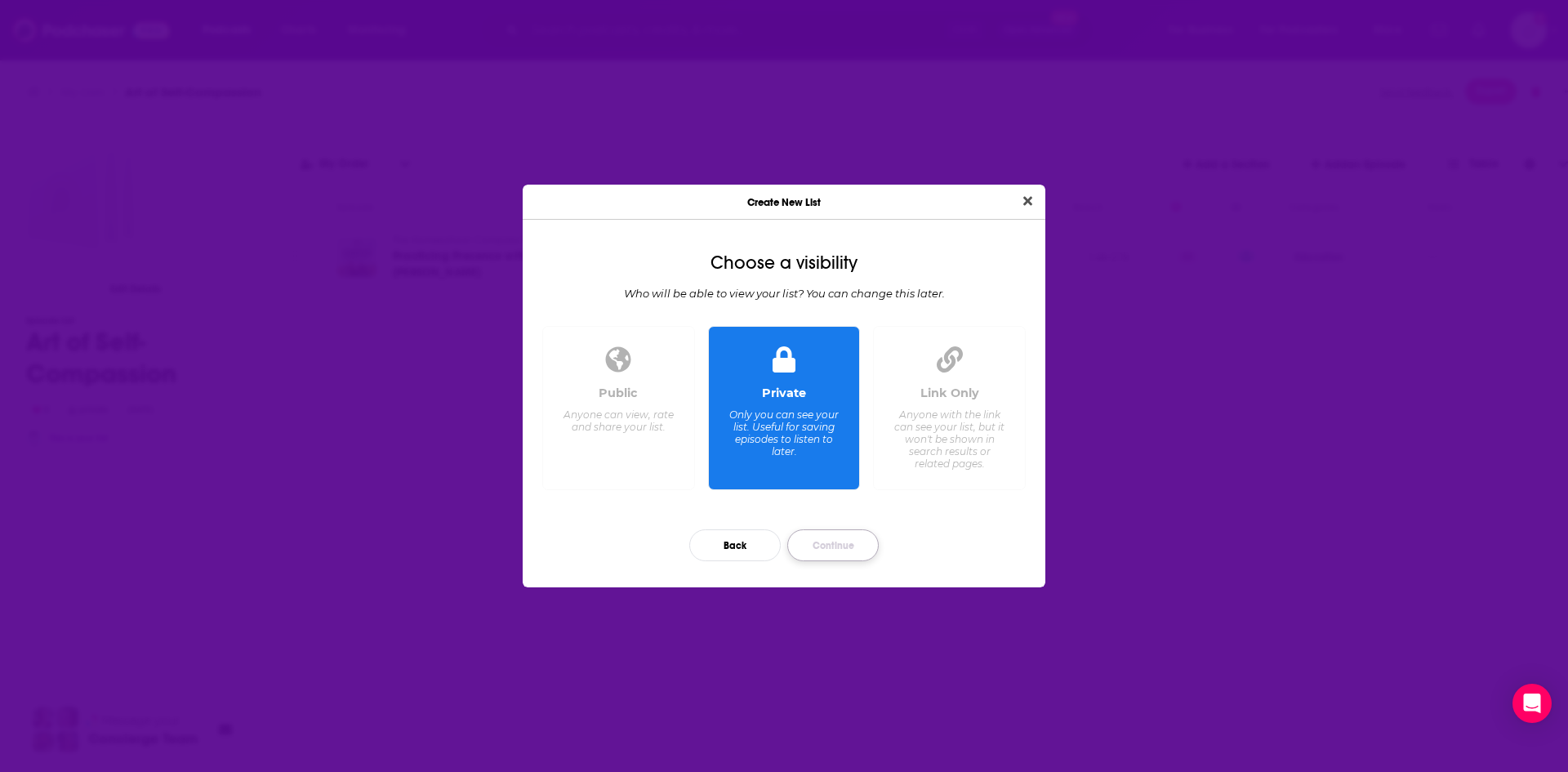
click at [838, 553] on button "Continue" at bounding box center [833, 545] width 92 height 32
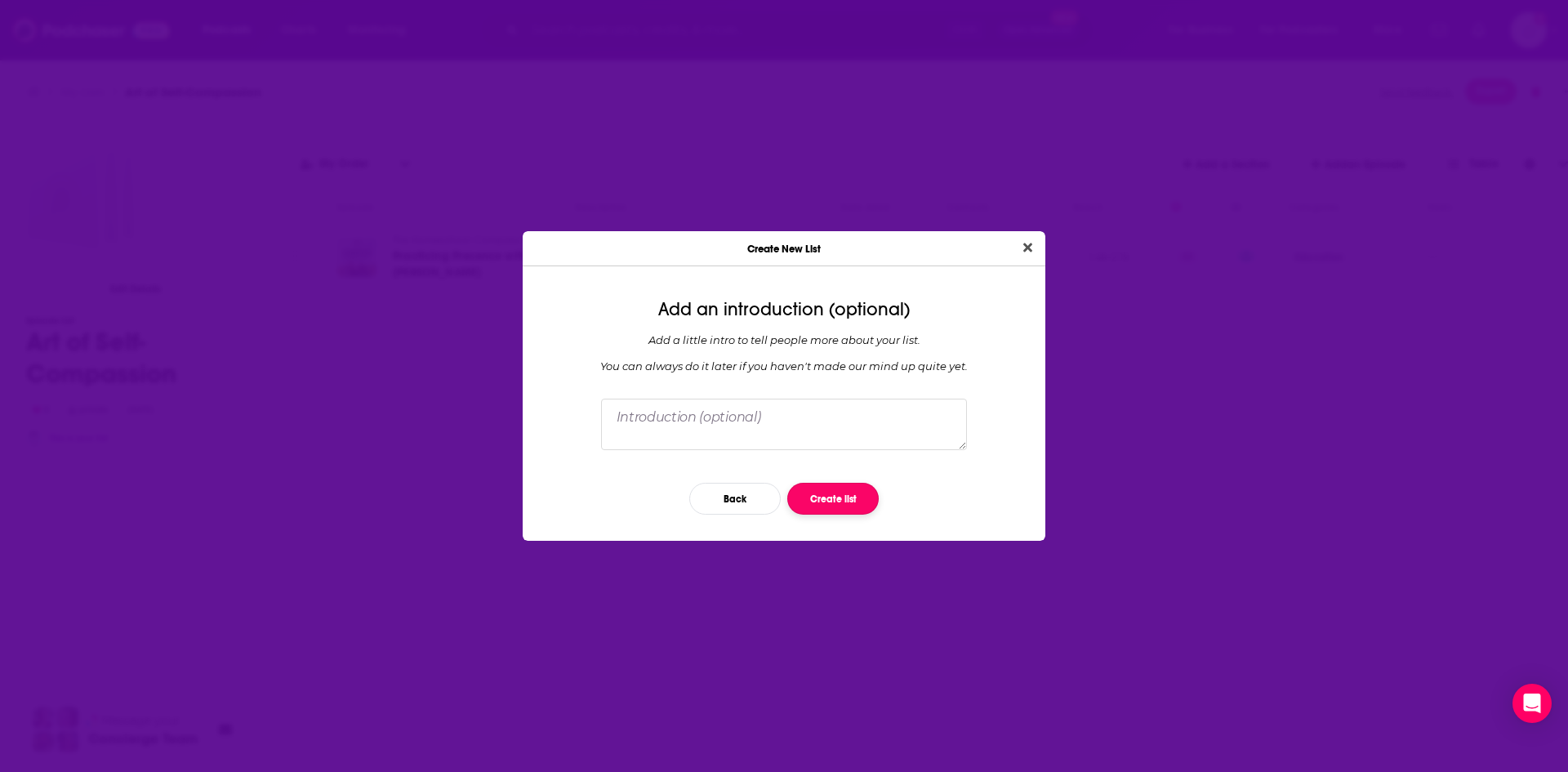
click at [831, 496] on button "Create list" at bounding box center [833, 498] width 92 height 32
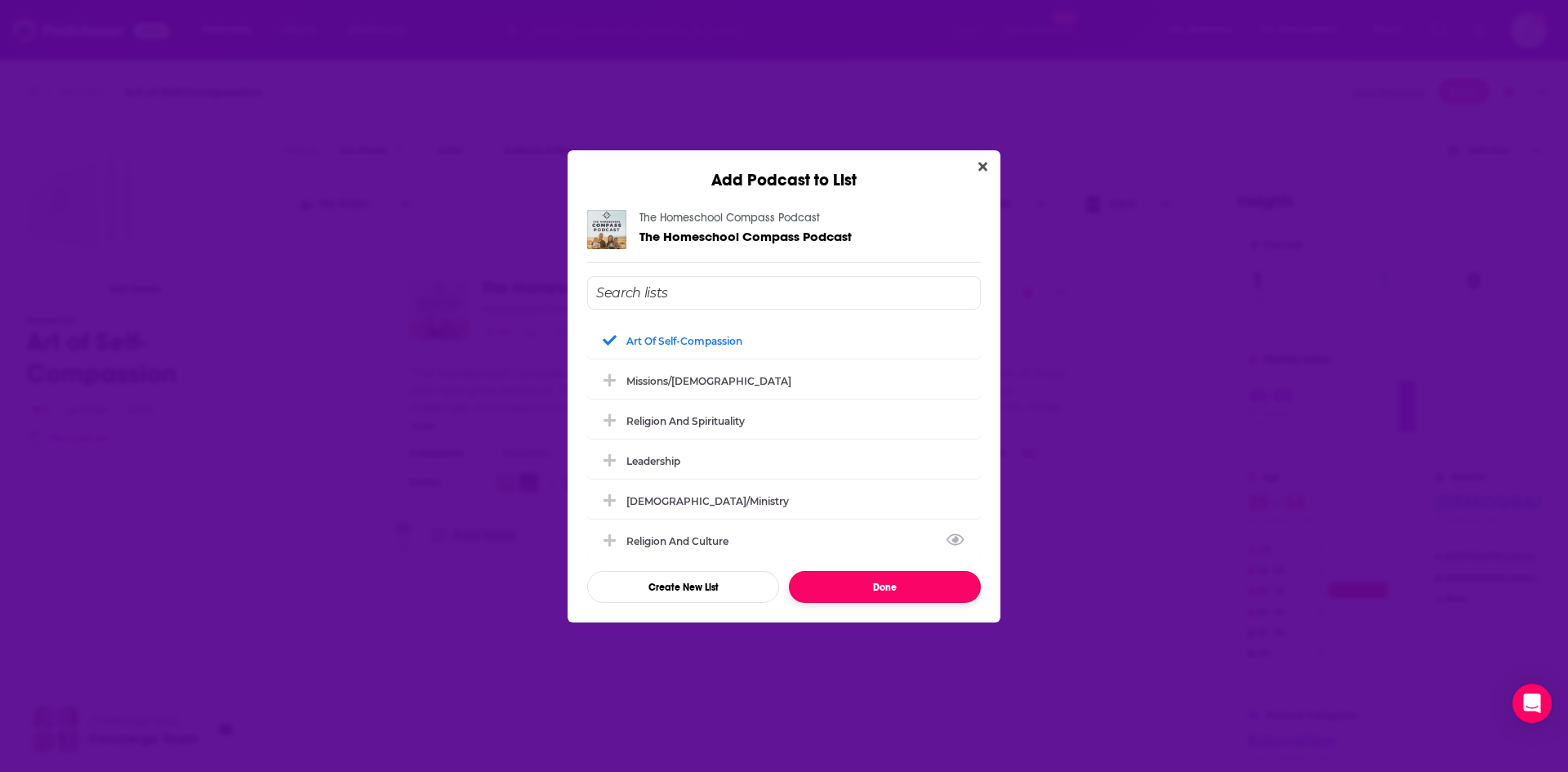
click at [902, 587] on button "Done" at bounding box center [884, 586] width 191 height 32
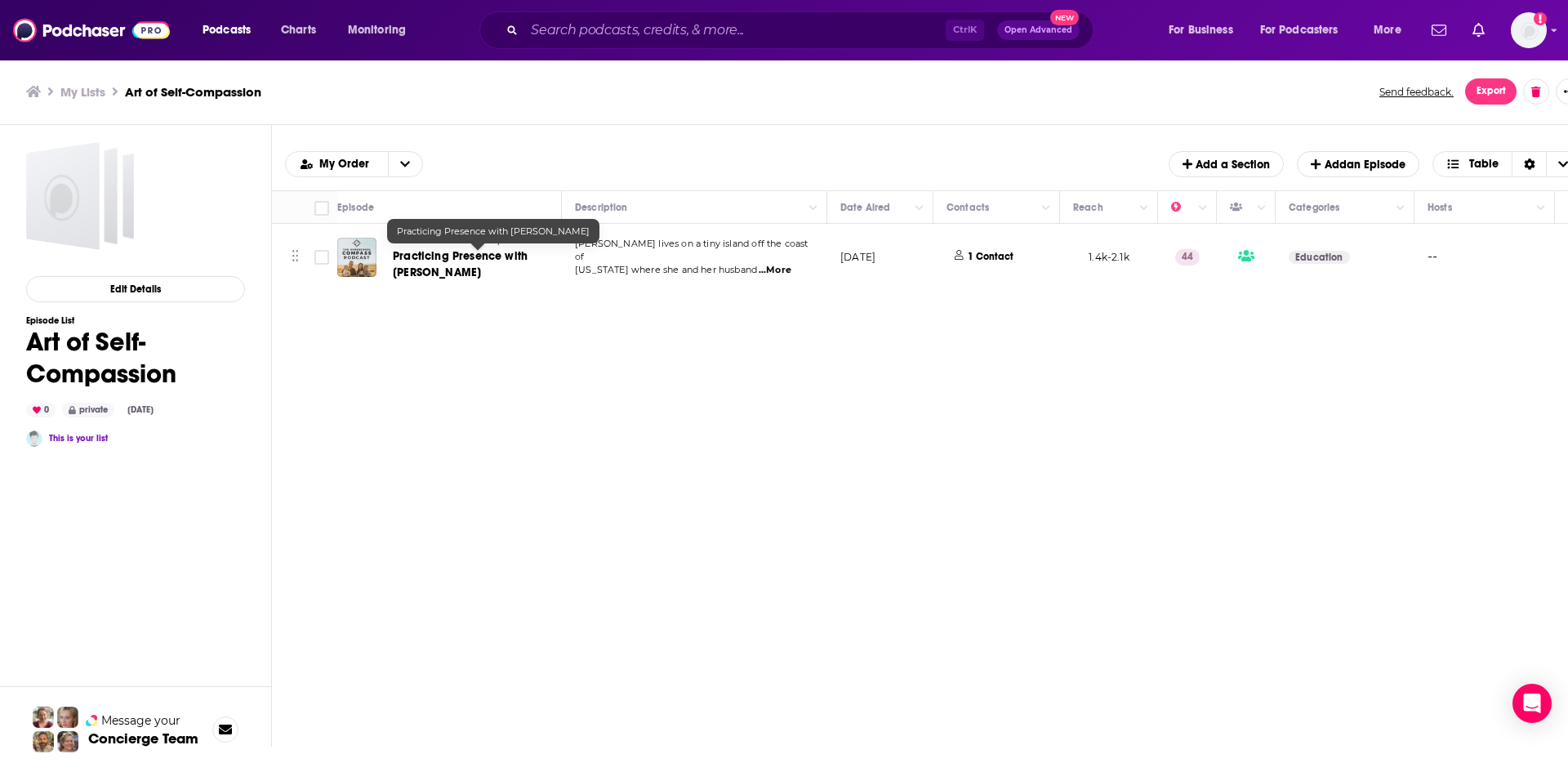
click at [438, 254] on span "Practicing Presence with Joy Prouty" at bounding box center [460, 264] width 135 height 30
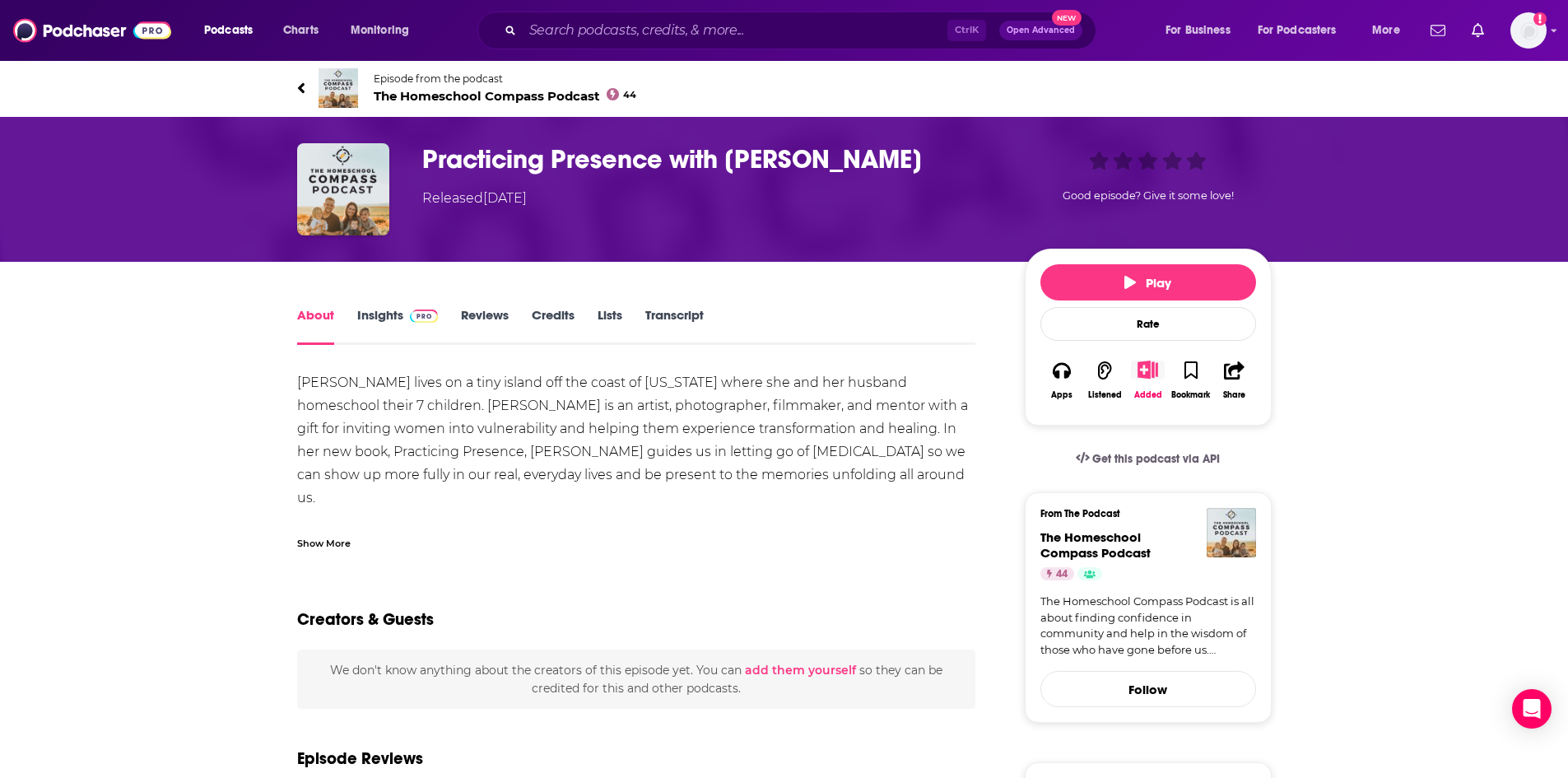
click at [1154, 368] on icon "Show More Button" at bounding box center [1147, 369] width 21 height 18
click at [1153, 428] on button "Add Podcast" at bounding box center [1134, 433] width 85 height 31
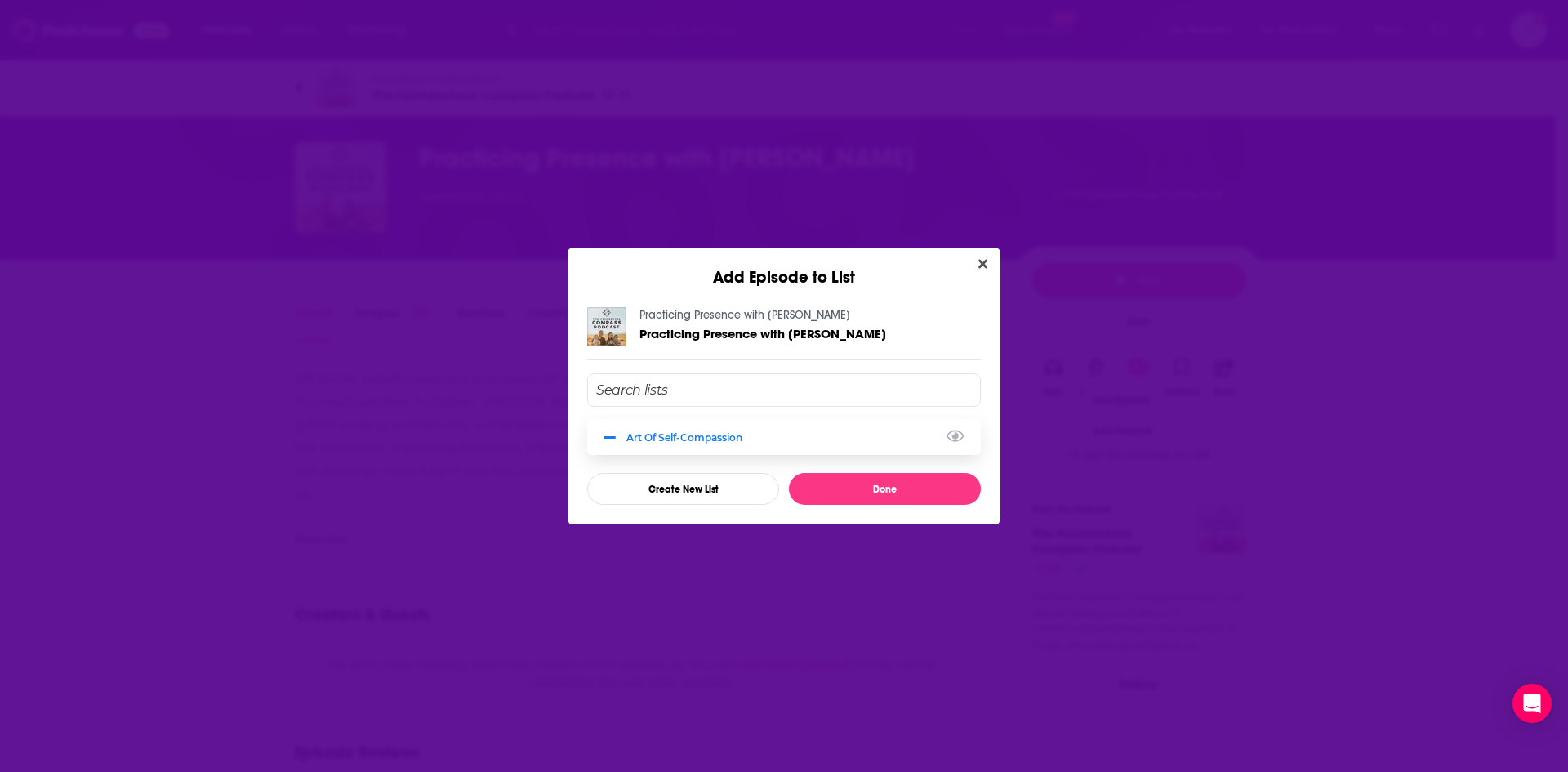
click at [609, 435] on icon "Add Episode To List" at bounding box center [610, 437] width 13 height 15
click at [928, 491] on button "Done" at bounding box center [884, 489] width 191 height 32
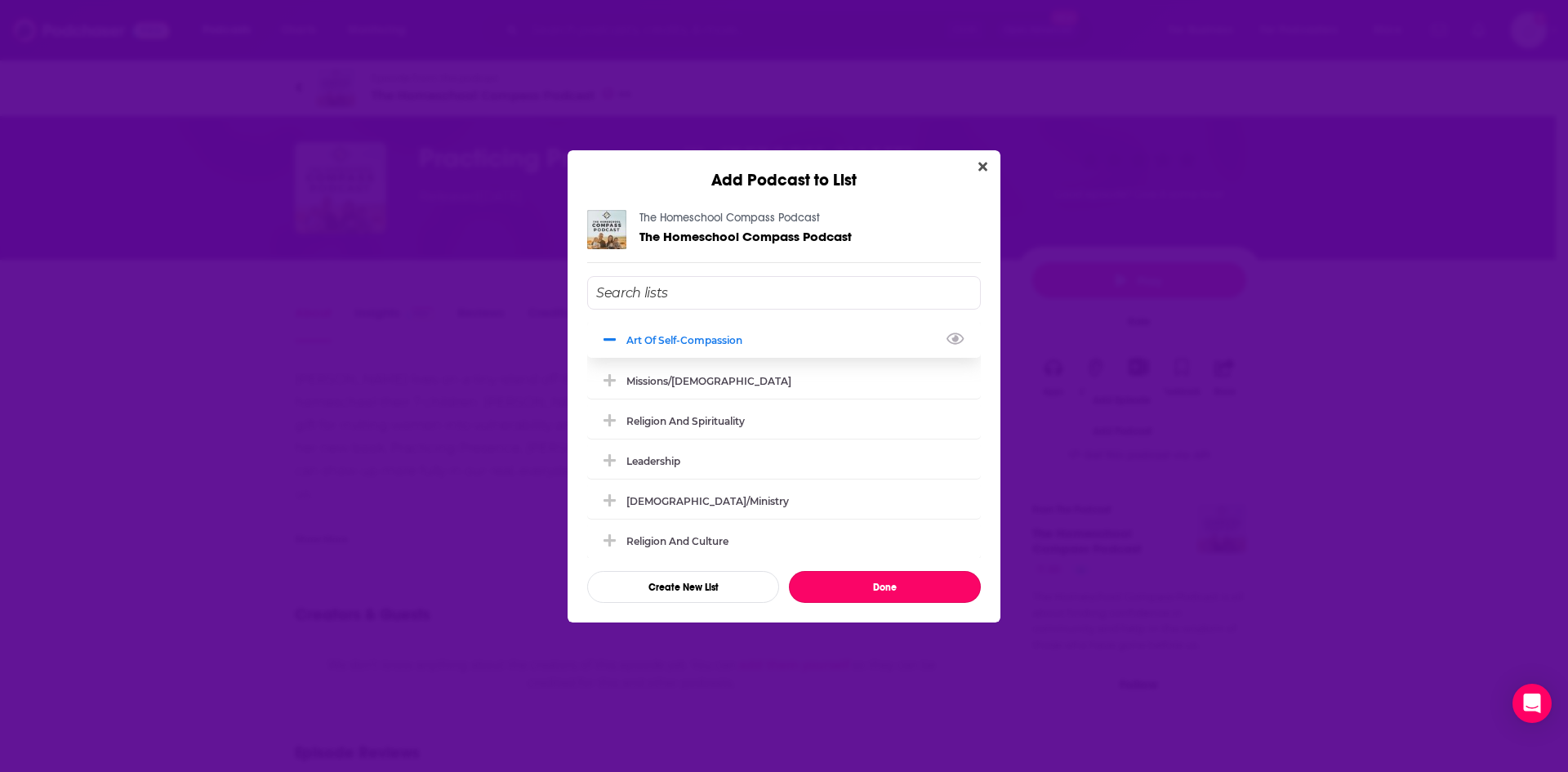
click at [611, 338] on icon "Add Podcast To List" at bounding box center [610, 339] width 13 height 15
click at [927, 582] on button "Done" at bounding box center [884, 586] width 191 height 32
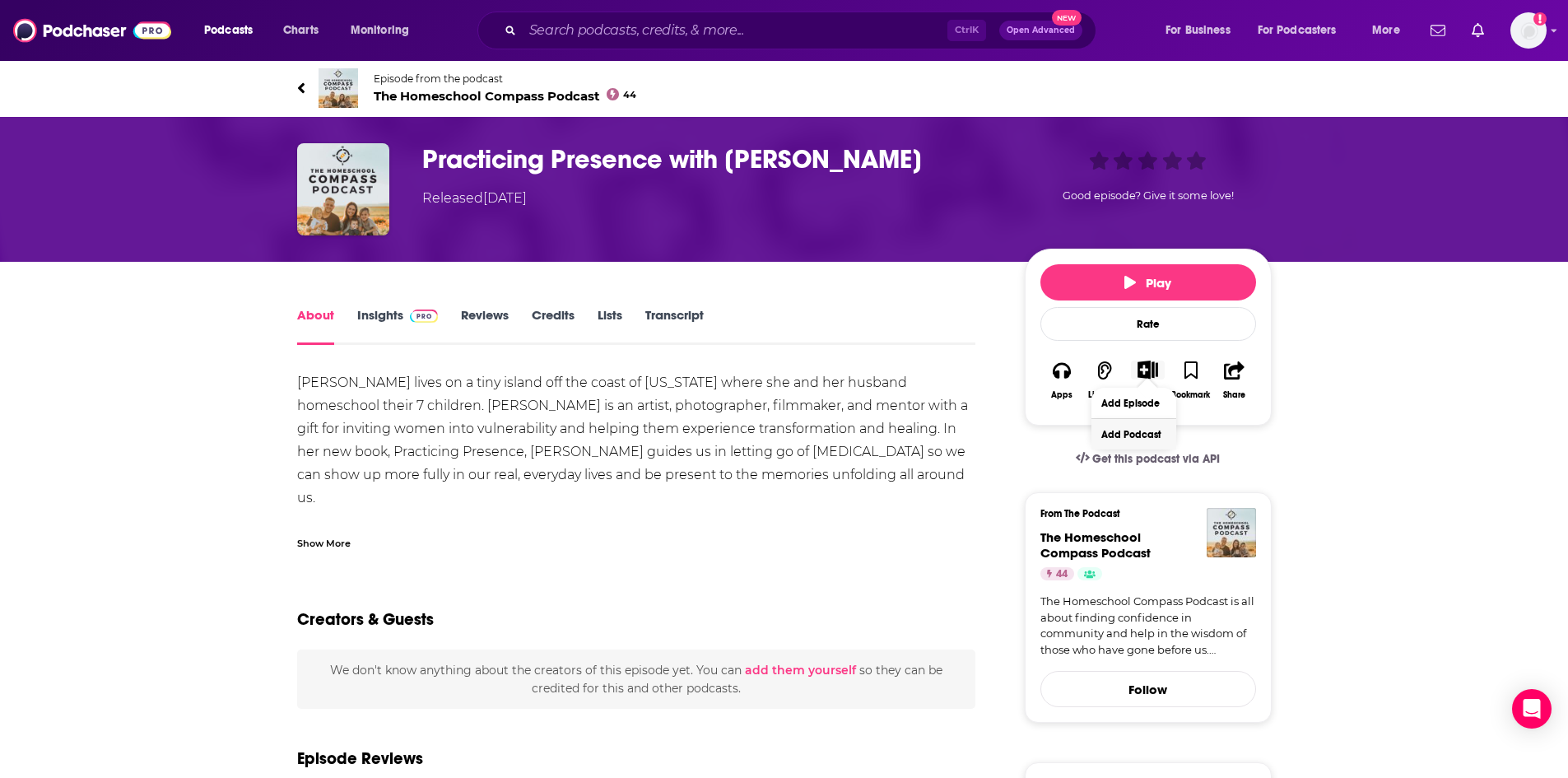
click at [1148, 438] on button "Add Podcast" at bounding box center [1134, 433] width 85 height 31
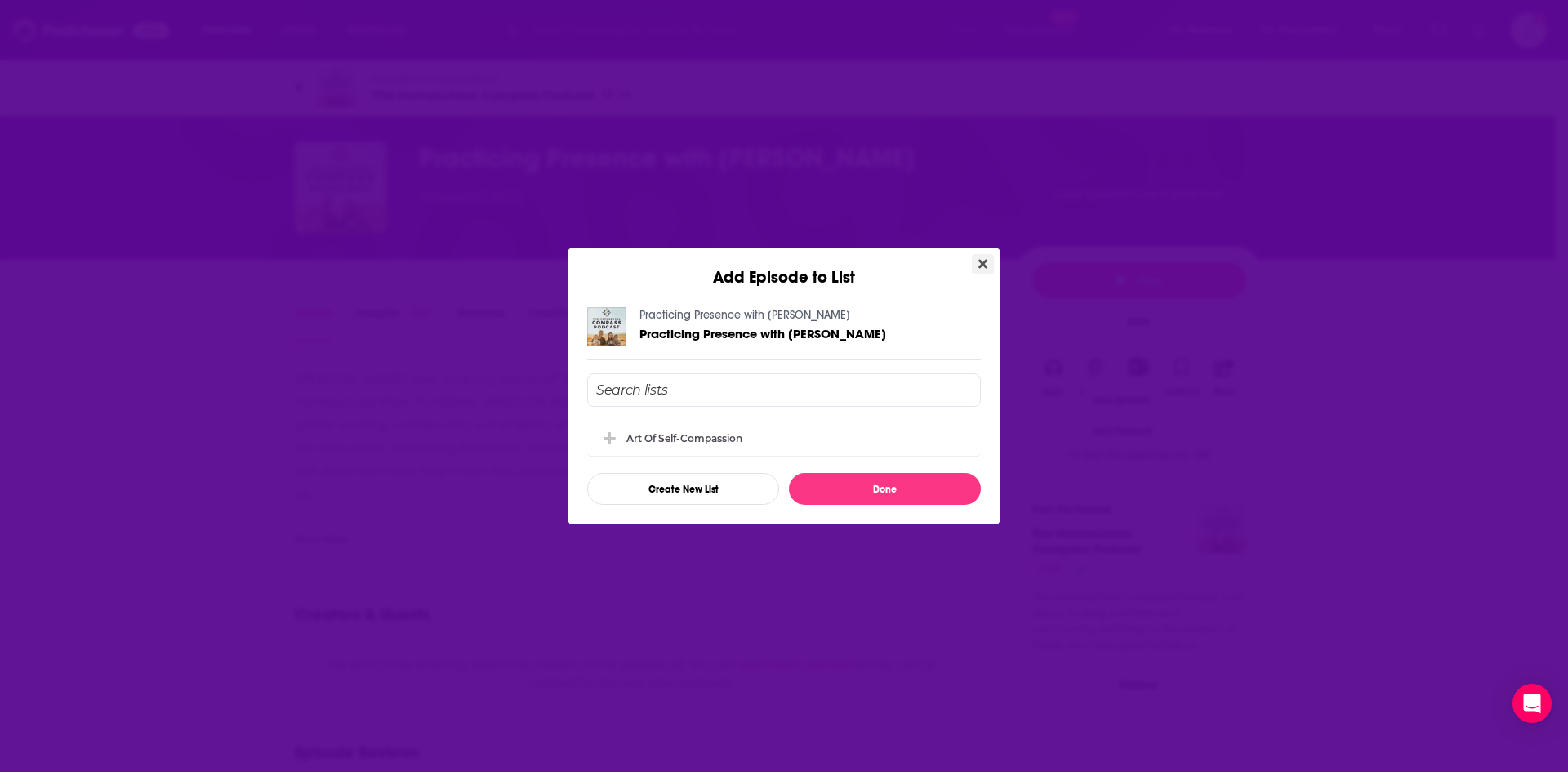
click at [980, 264] on icon "Close" at bounding box center [982, 263] width 9 height 13
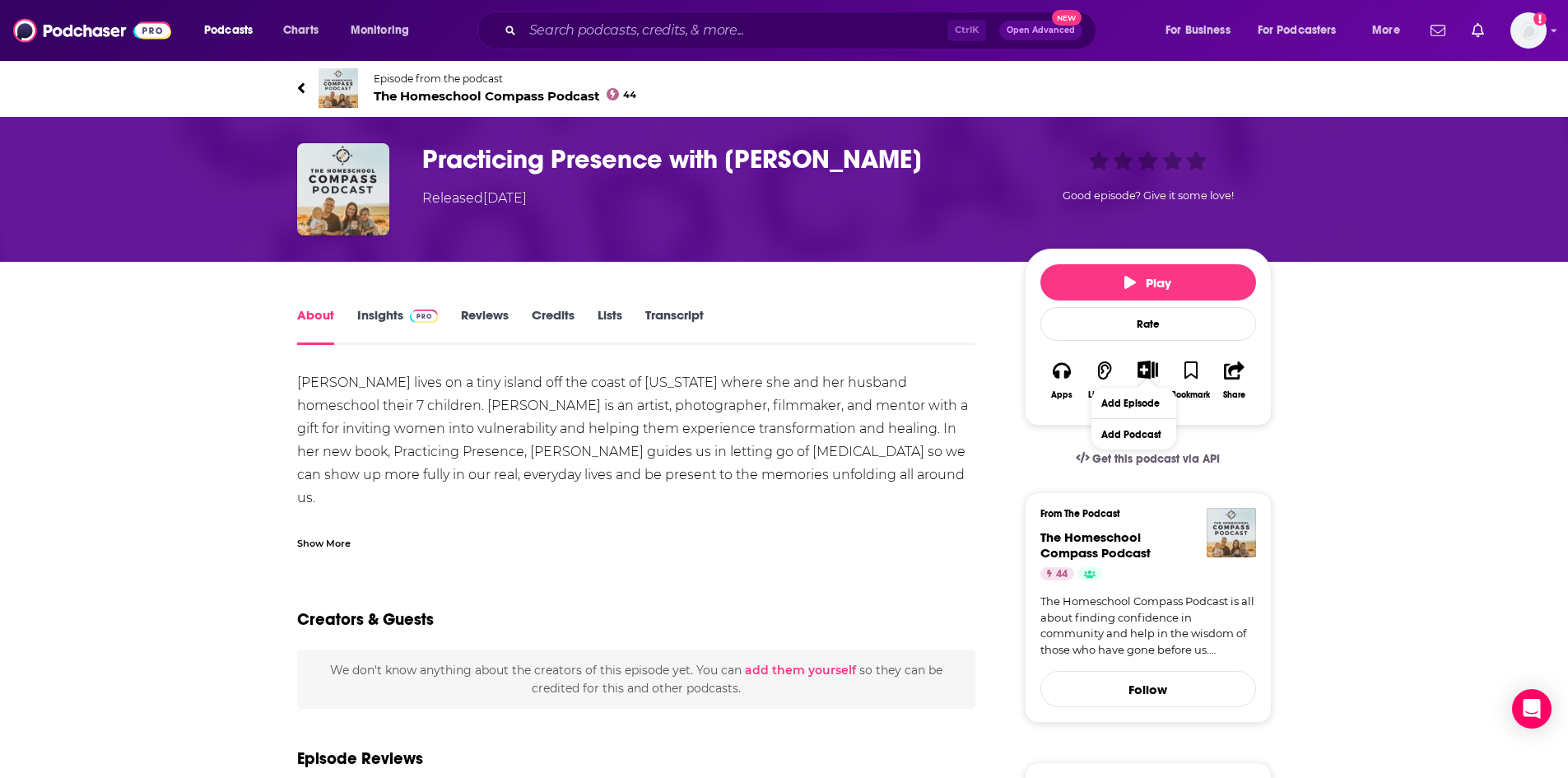
click at [349, 544] on div "Show More" at bounding box center [324, 542] width 53 height 16
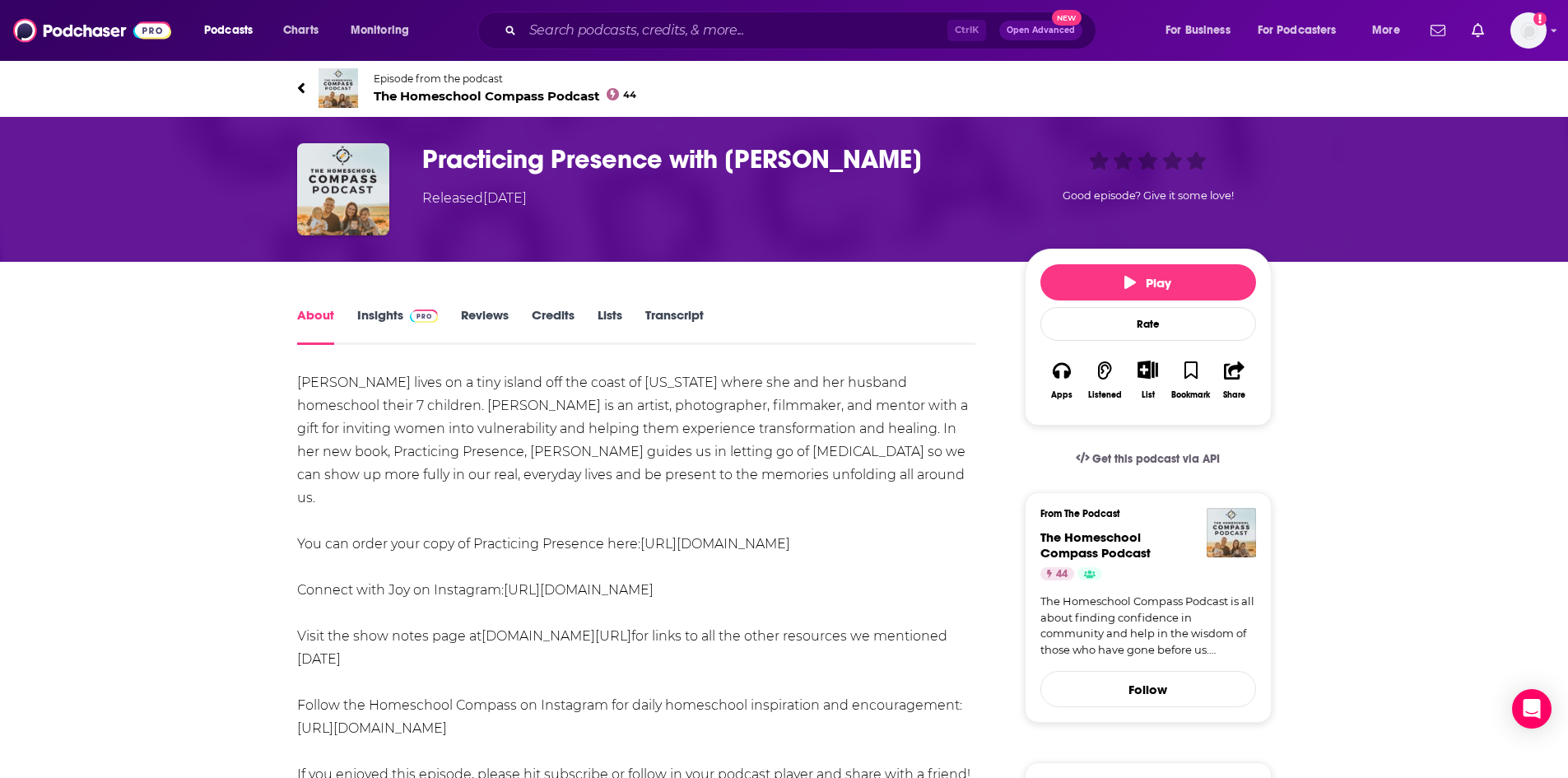
click at [433, 98] on span "The Homeschool Compass Podcast 44" at bounding box center [504, 96] width 263 height 16
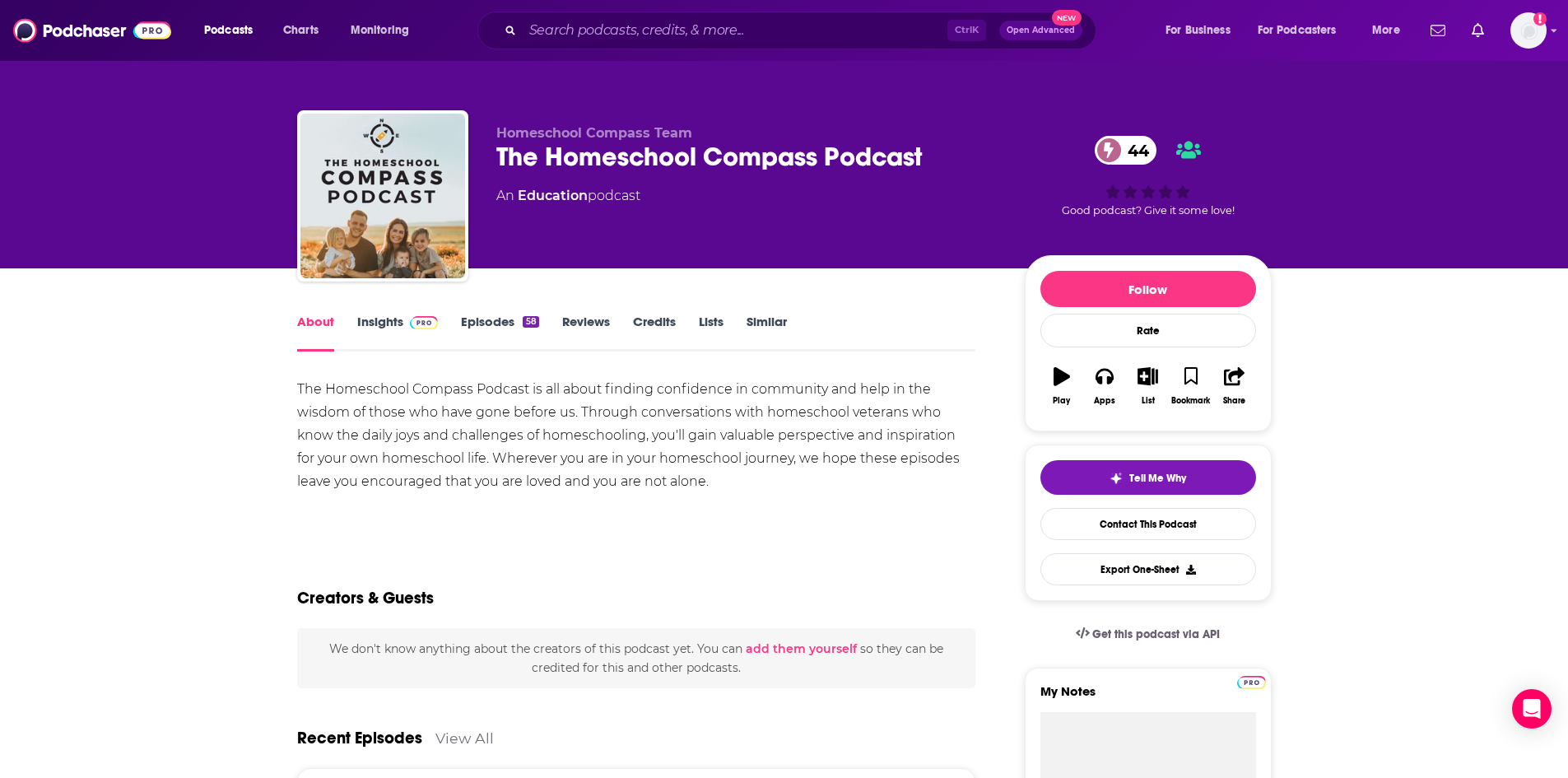
click at [481, 324] on link "Episodes 58" at bounding box center [499, 332] width 78 height 37
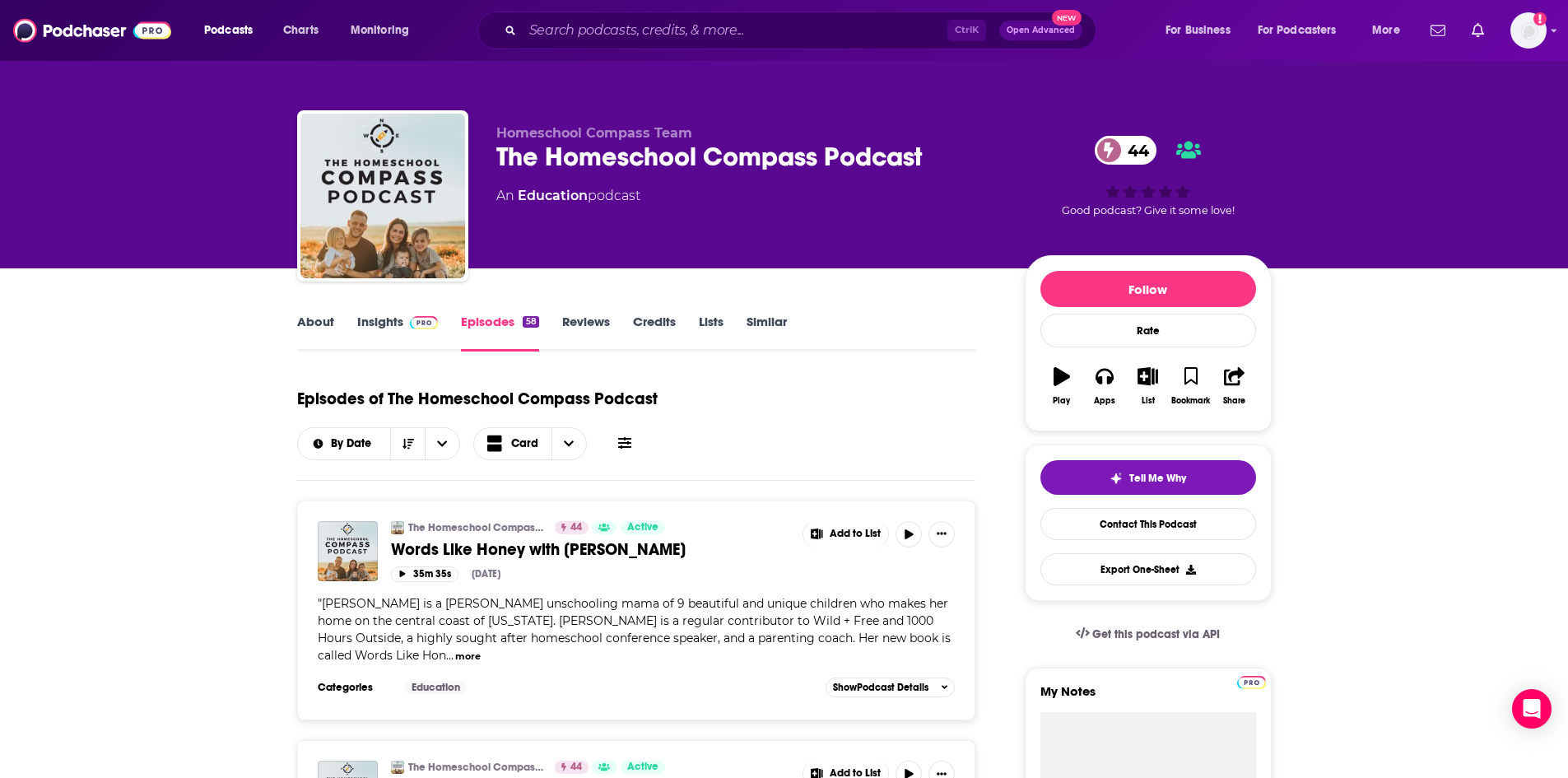
click at [318, 321] on link "About" at bounding box center [316, 332] width 37 height 37
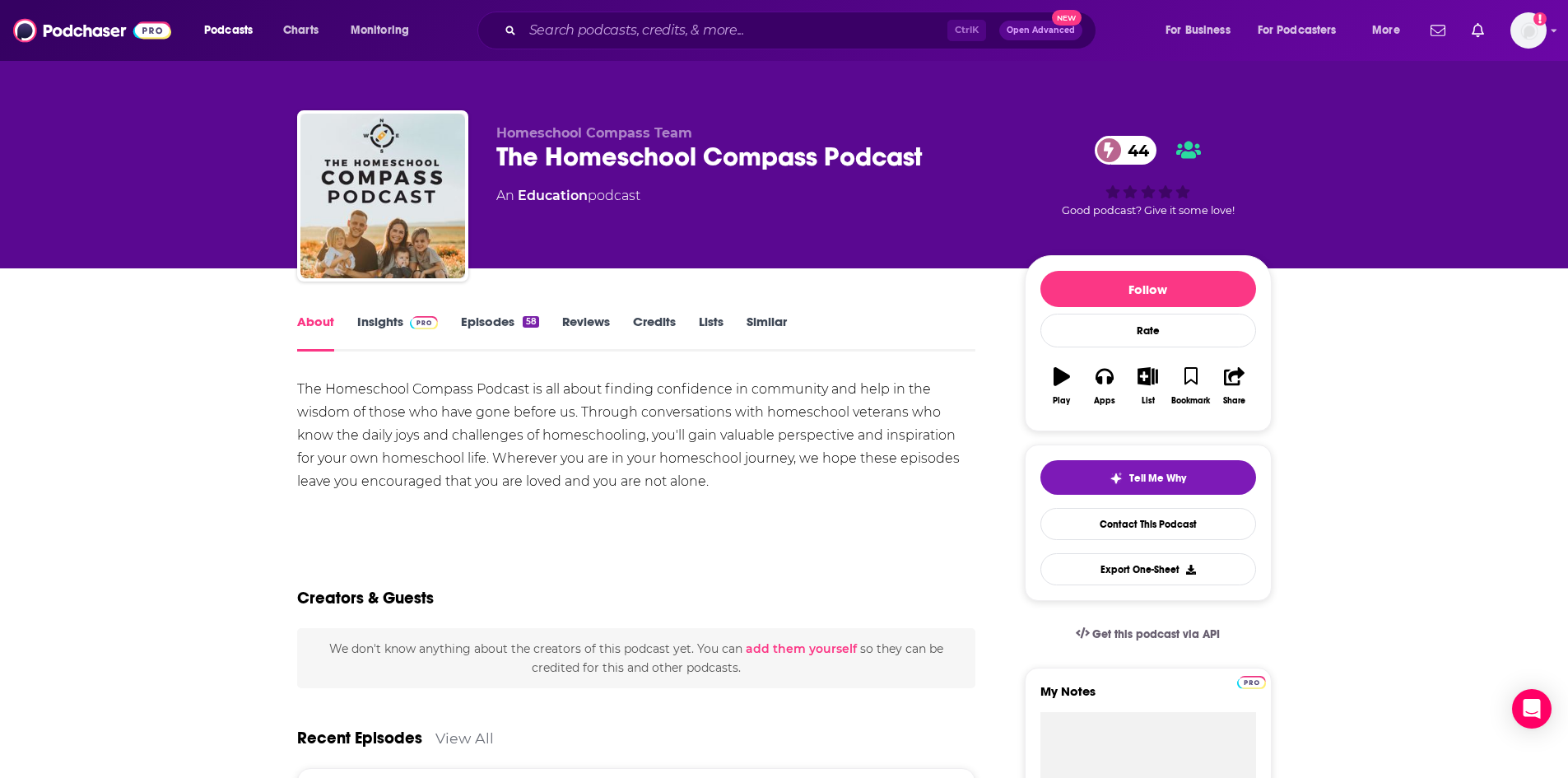
click at [425, 319] on img at bounding box center [424, 322] width 29 height 13
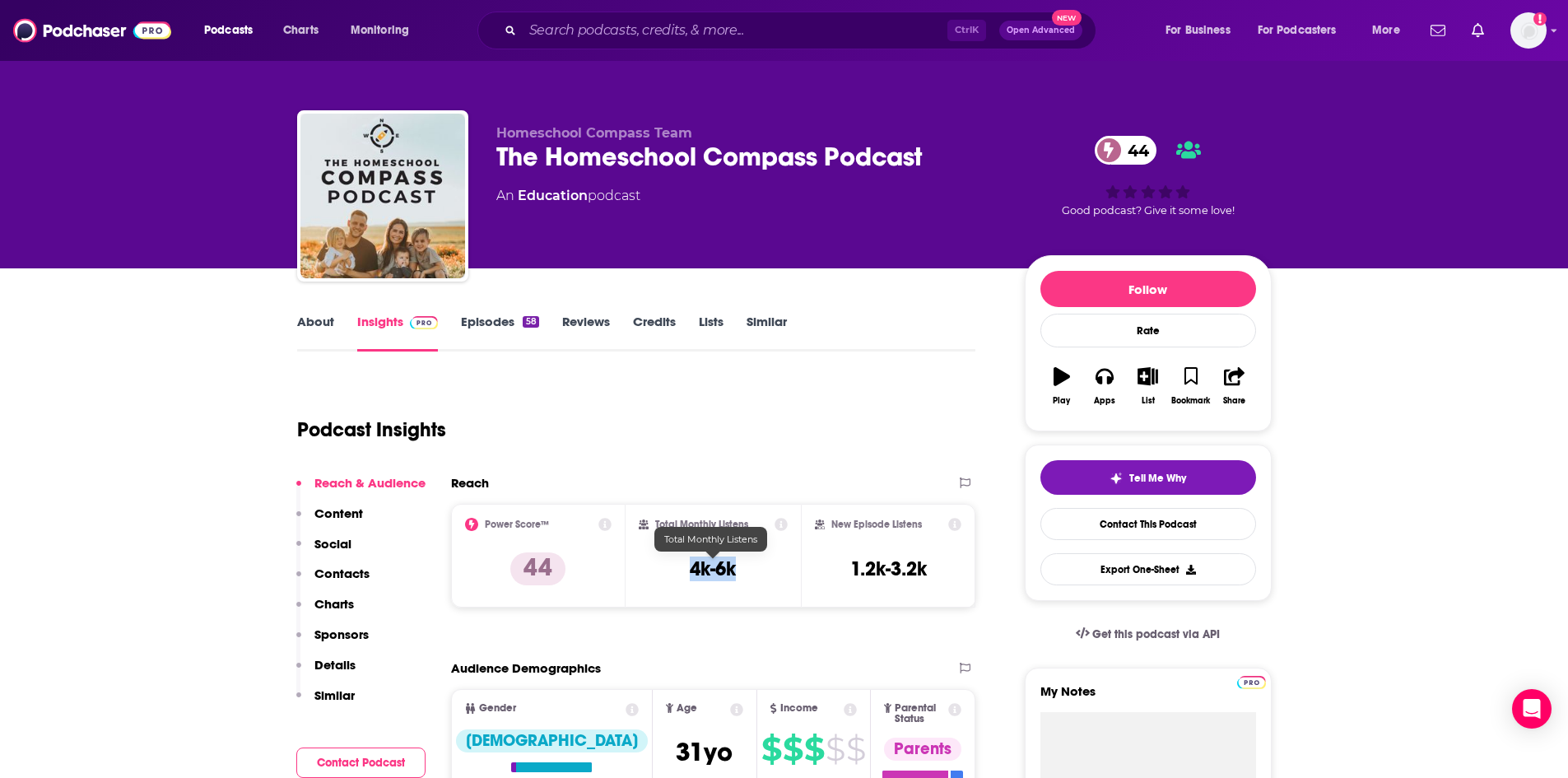
drag, startPoint x: 689, startPoint y: 563, endPoint x: 737, endPoint y: 570, distance: 48.5
click at [737, 570] on div "Total Monthly Listens 4k-6k" at bounding box center [713, 555] width 149 height 76
copy h3 "4k-6k"
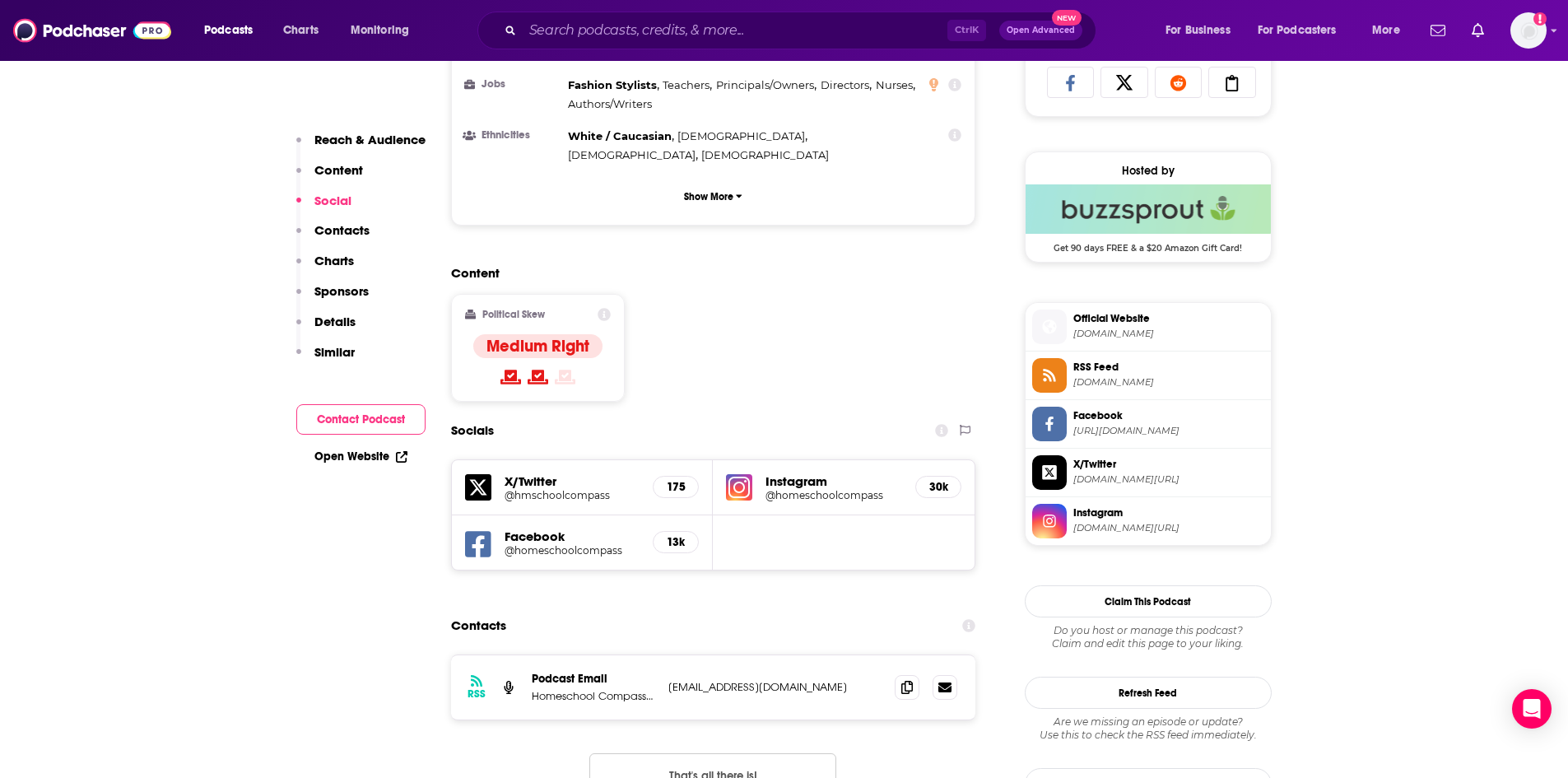
scroll to position [1351, 0]
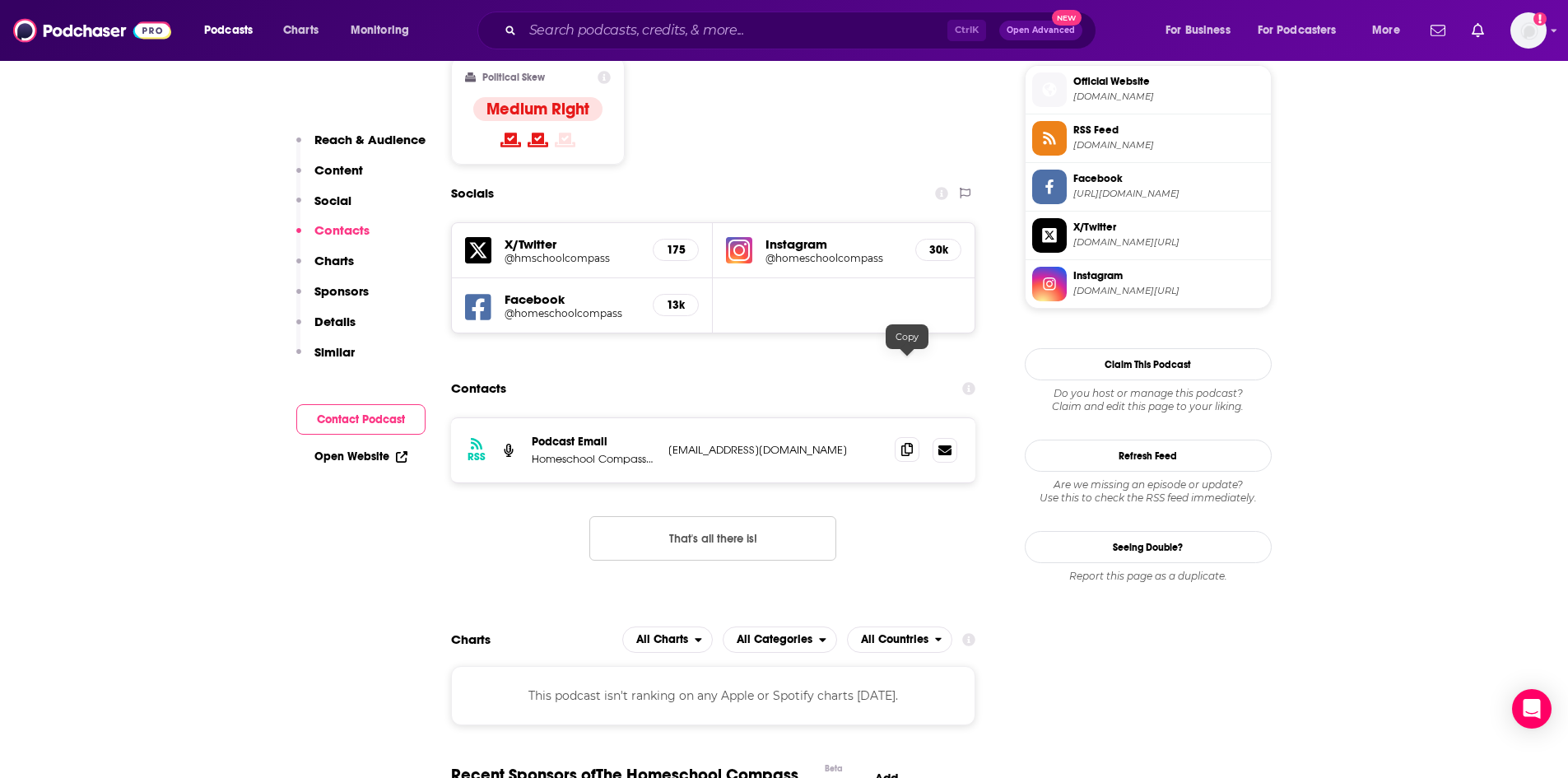
click at [910, 443] on icon at bounding box center [907, 449] width 12 height 13
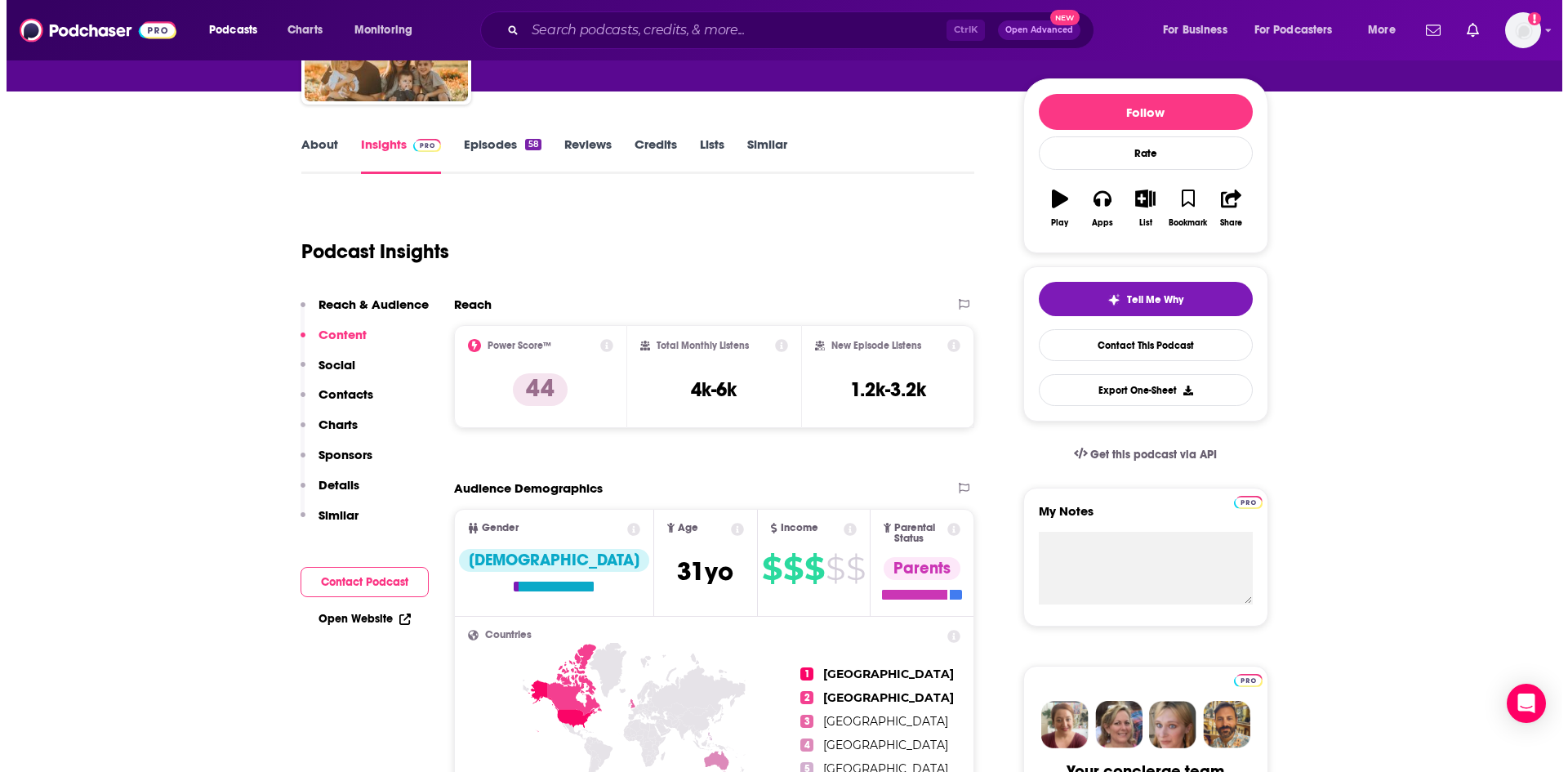
scroll to position [0, 0]
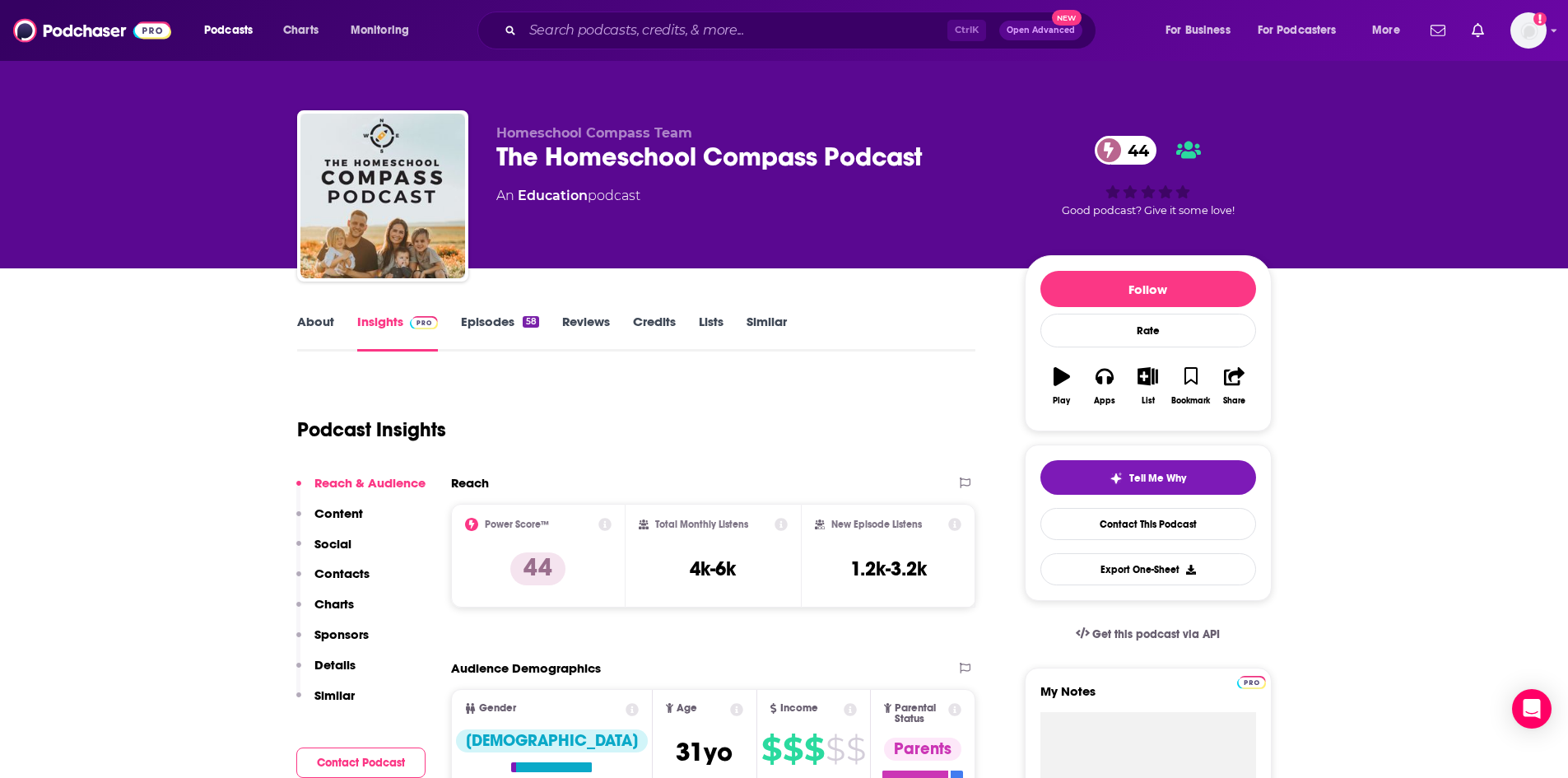
click at [324, 321] on link "About" at bounding box center [316, 332] width 37 height 37
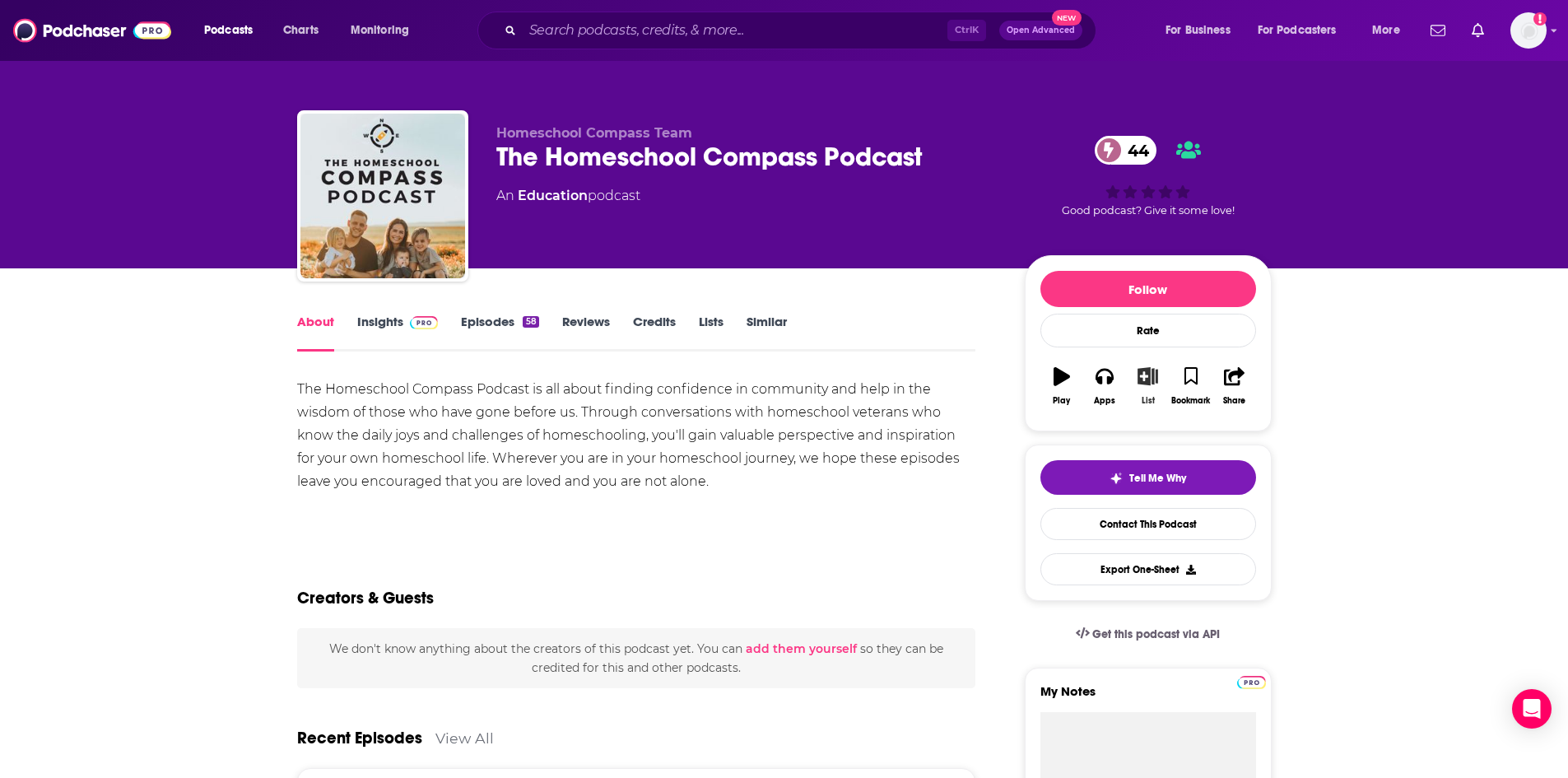
click at [1145, 382] on icon "button" at bounding box center [1147, 376] width 21 height 18
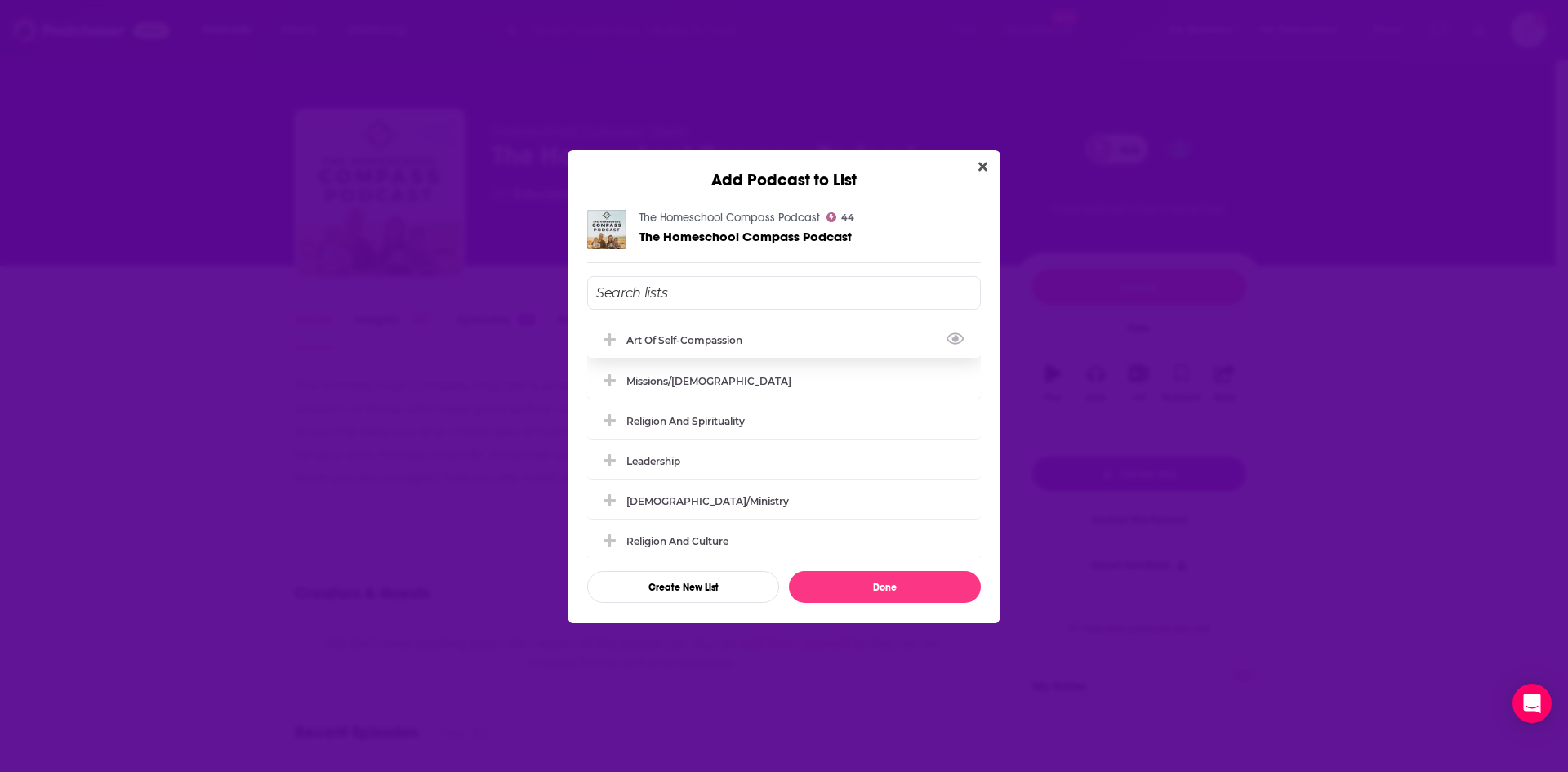
click at [608, 339] on icon "Add Podcast To List" at bounding box center [610, 339] width 13 height 13
click at [883, 587] on button "Done" at bounding box center [884, 586] width 191 height 32
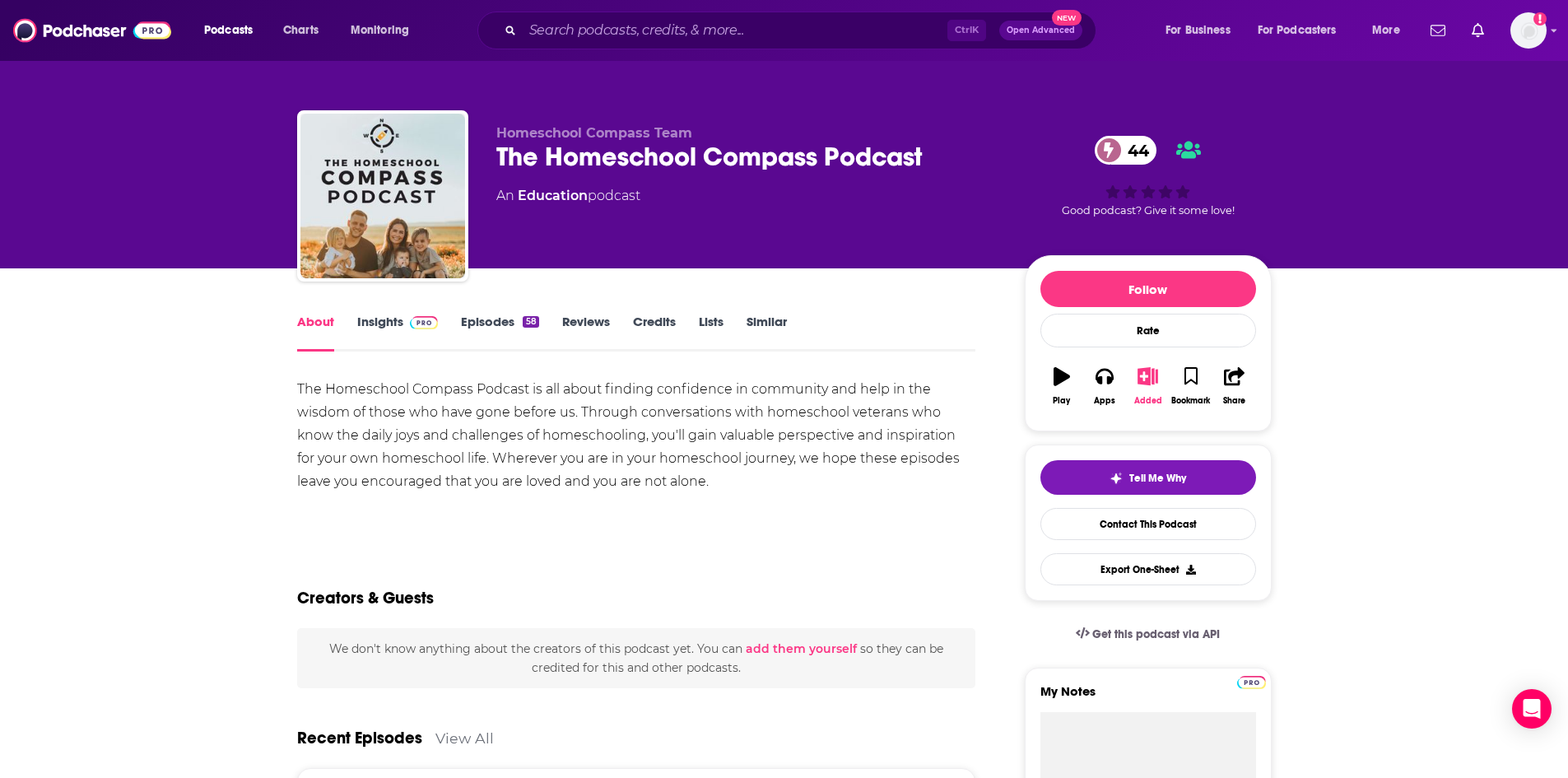
click at [1145, 379] on icon "button" at bounding box center [1147, 376] width 21 height 18
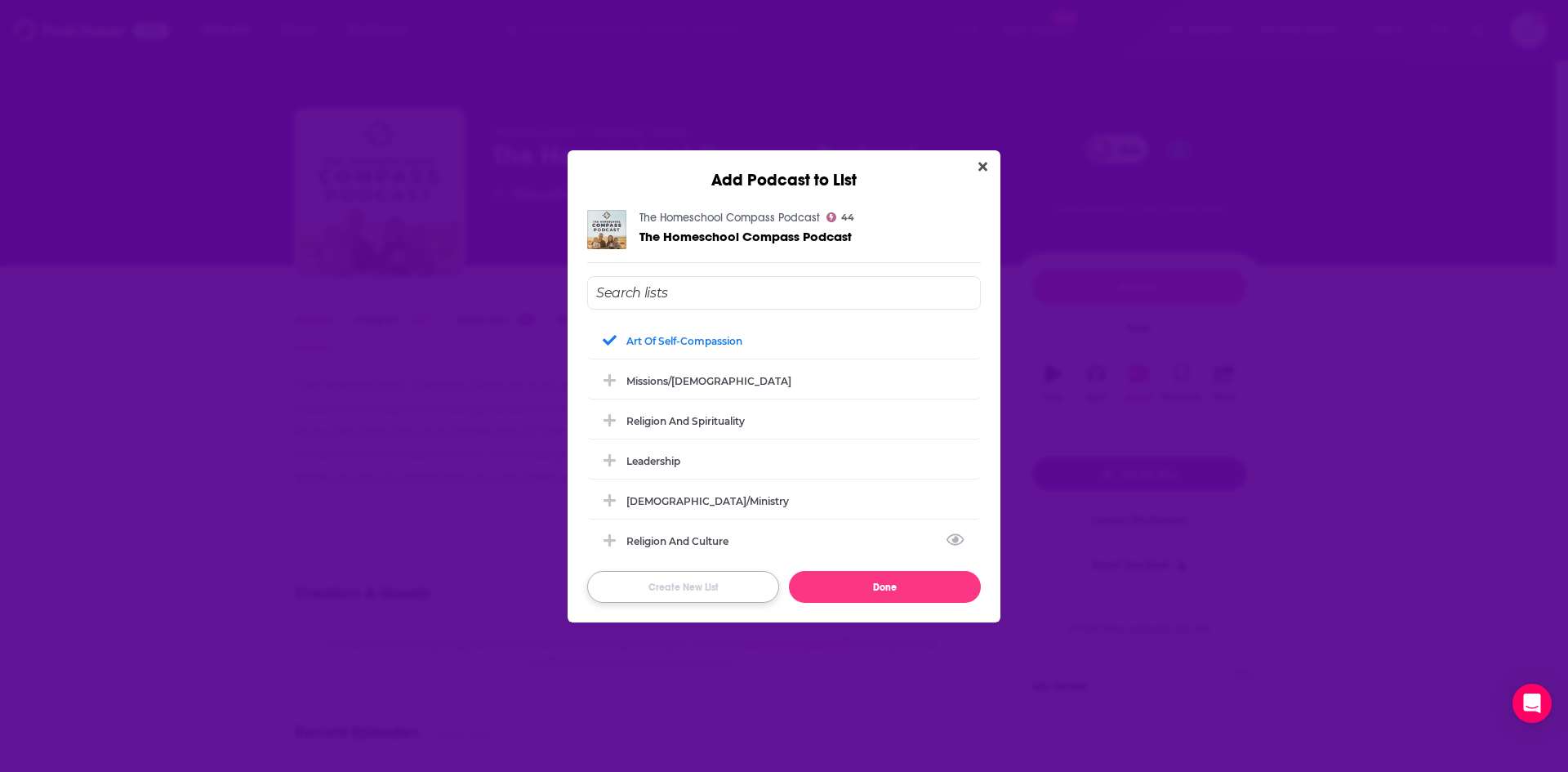
click at [749, 579] on button "Create New List" at bounding box center [683, 586] width 191 height 32
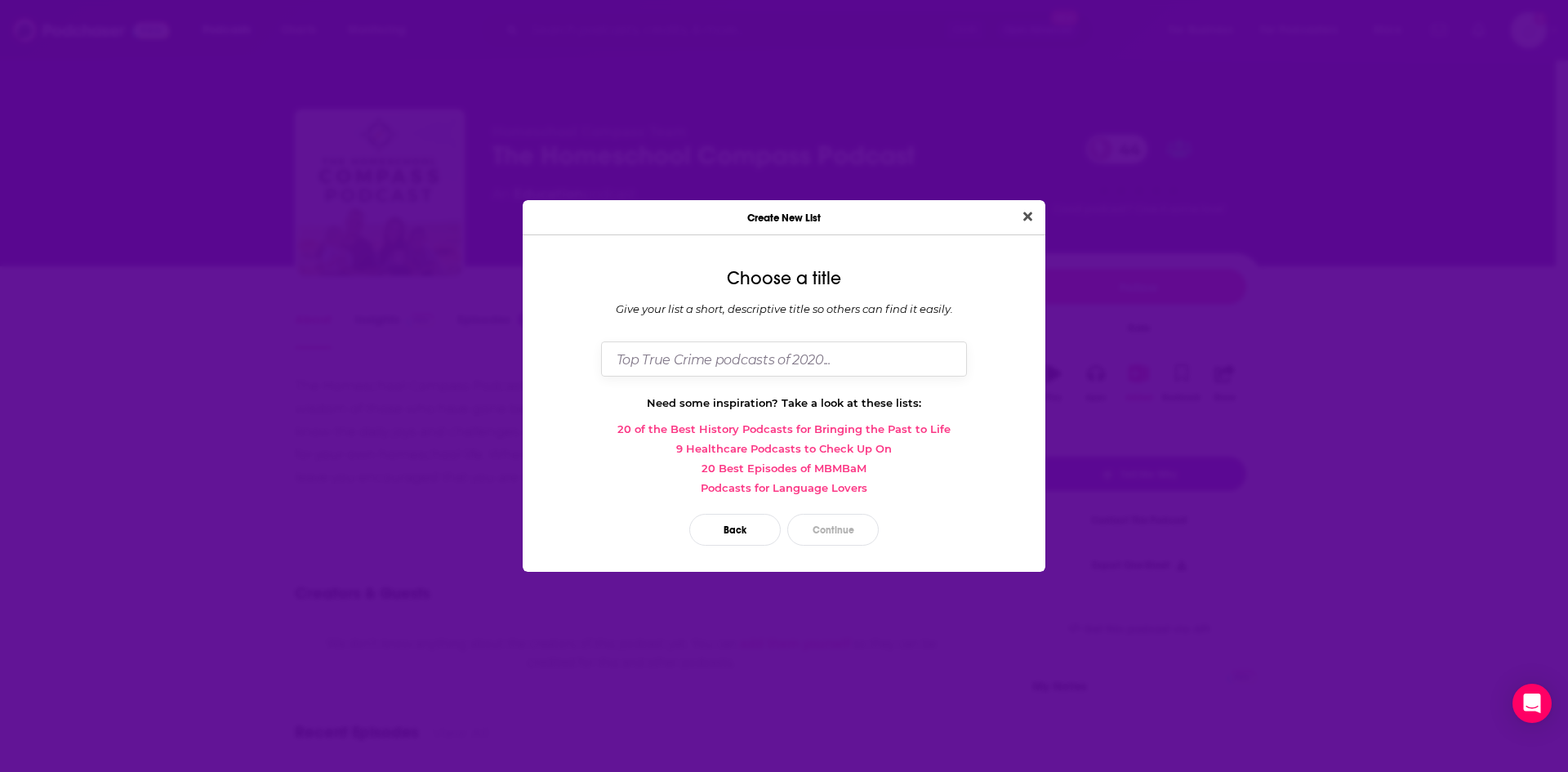
click at [735, 369] on input "Dialog" at bounding box center [784, 359] width 365 height 35
type input "Homeschooling"
click at [858, 535] on button "Continue" at bounding box center [833, 530] width 92 height 32
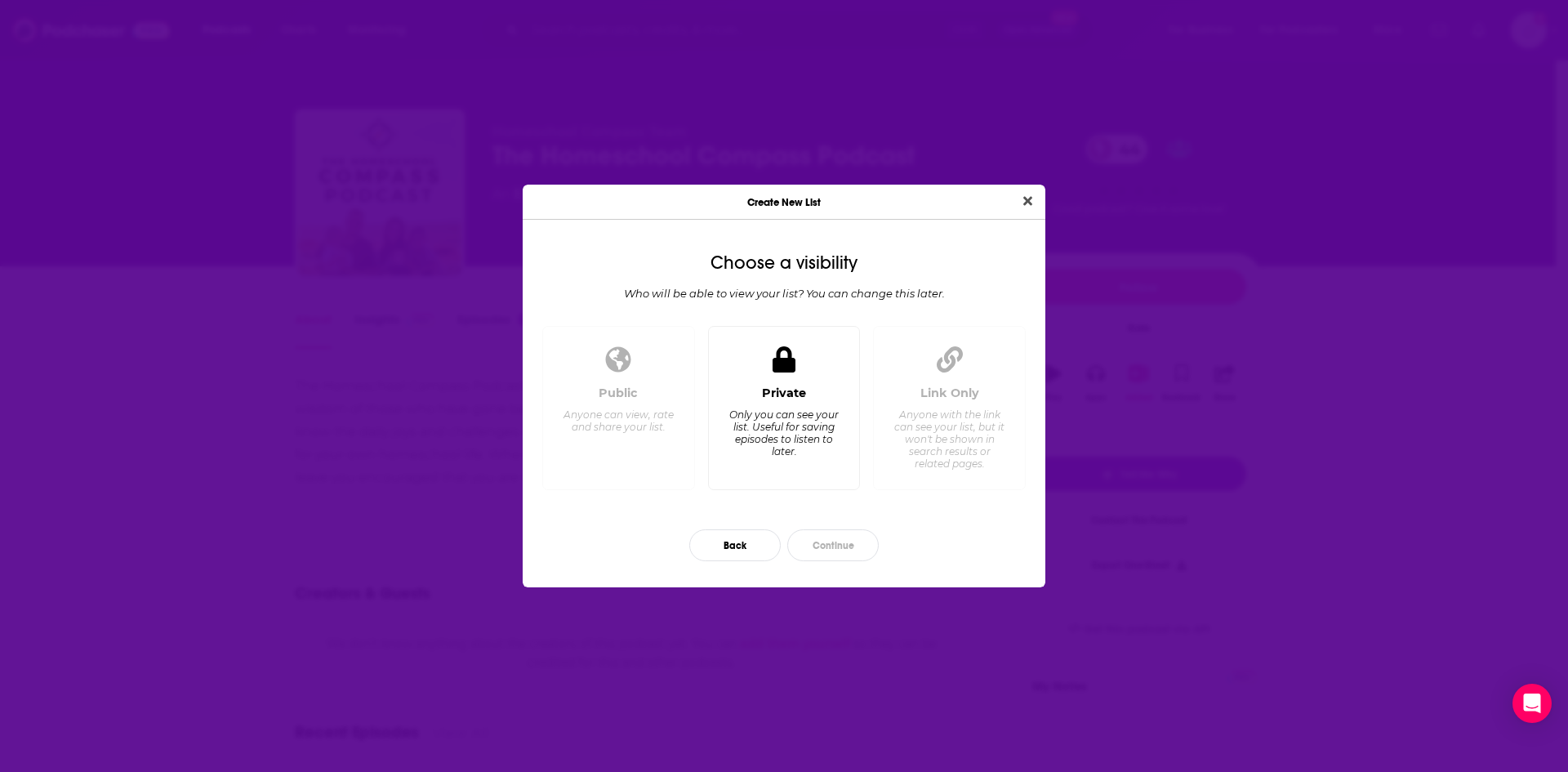
click at [815, 433] on div "Only you can see your list. Useful for saving episodes to listen to later." at bounding box center [784, 433] width 112 height 49
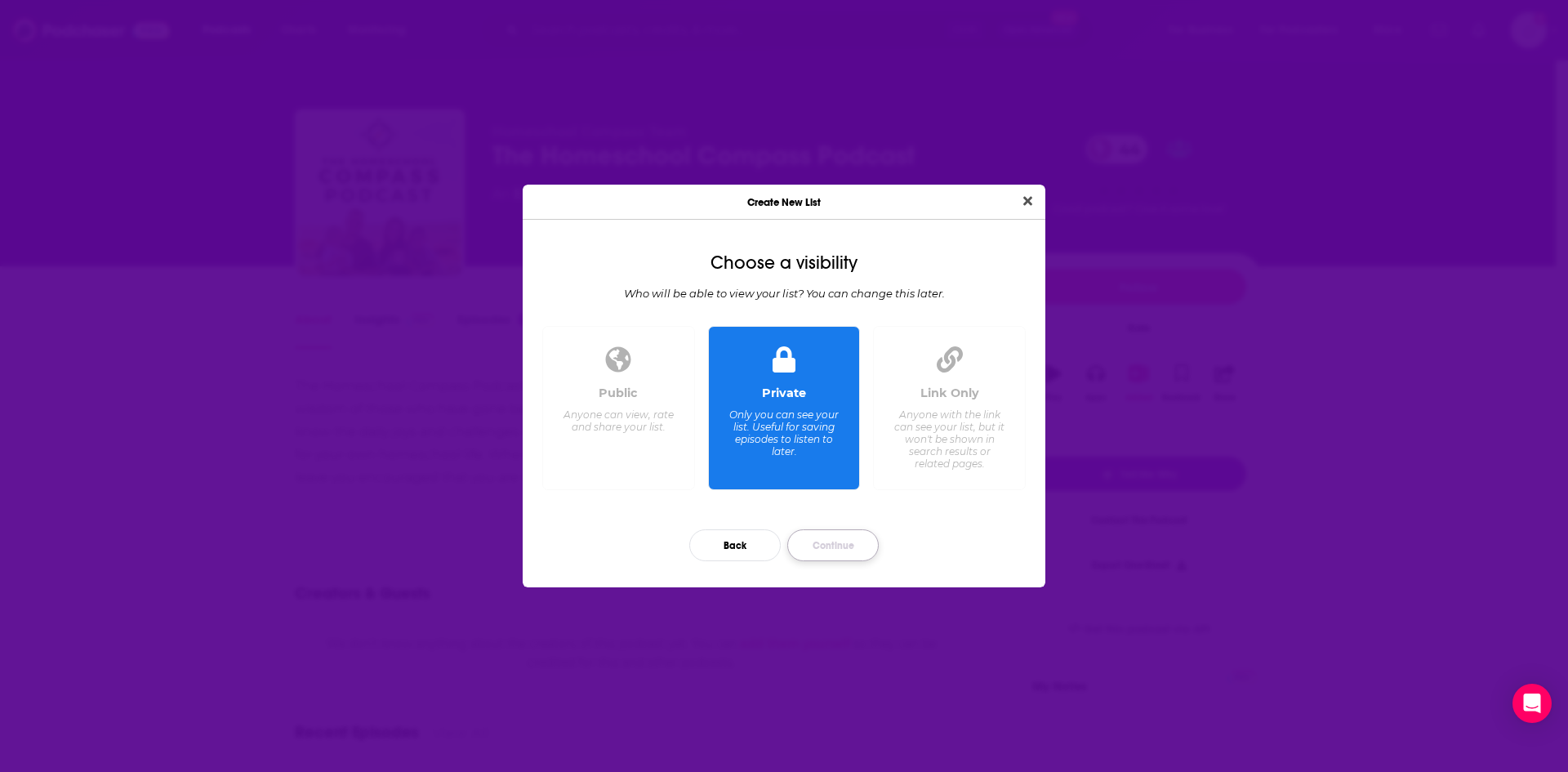
click at [842, 550] on button "Continue" at bounding box center [833, 545] width 92 height 32
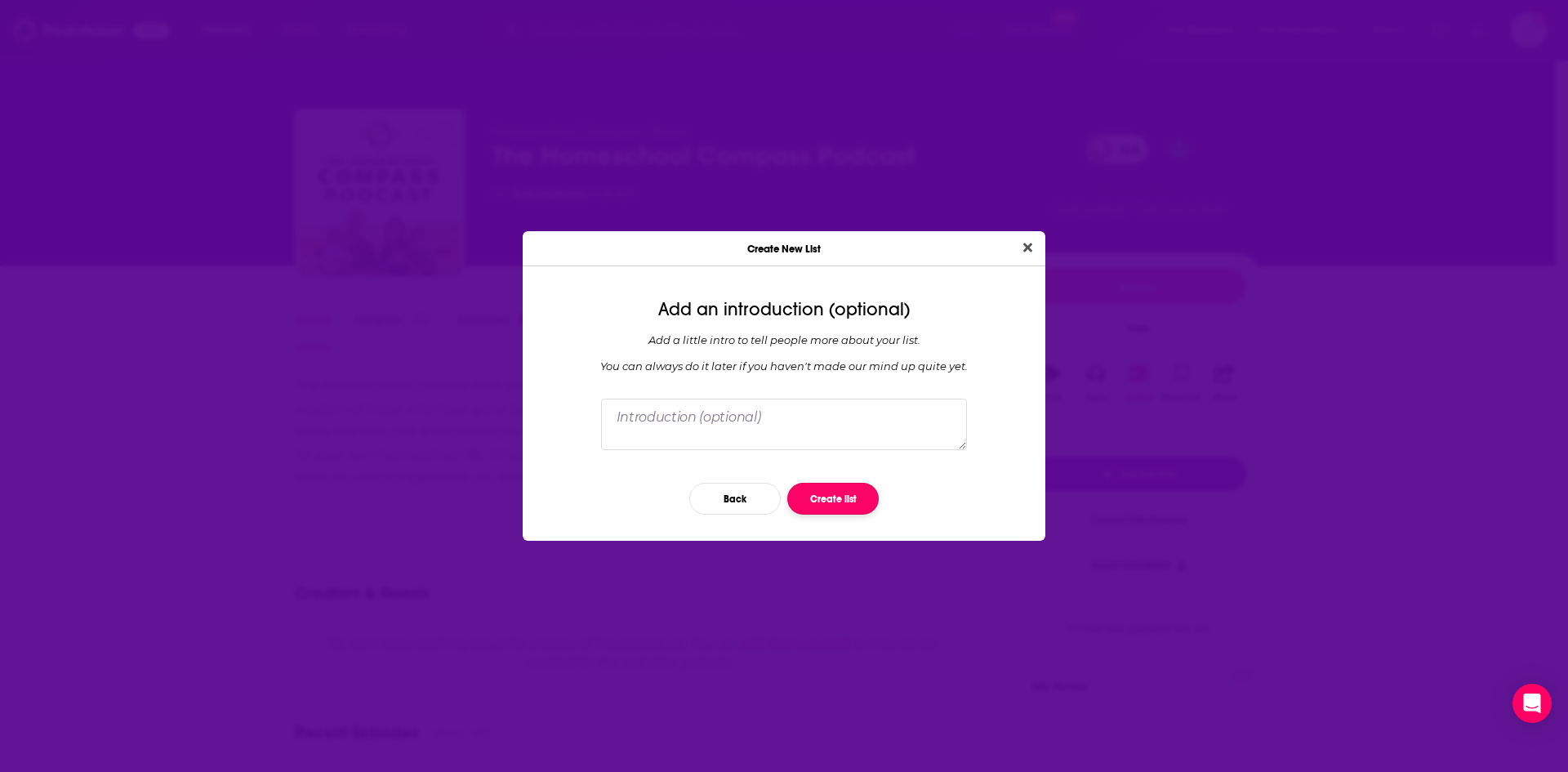
click at [840, 503] on button "Create list" at bounding box center [833, 498] width 92 height 32
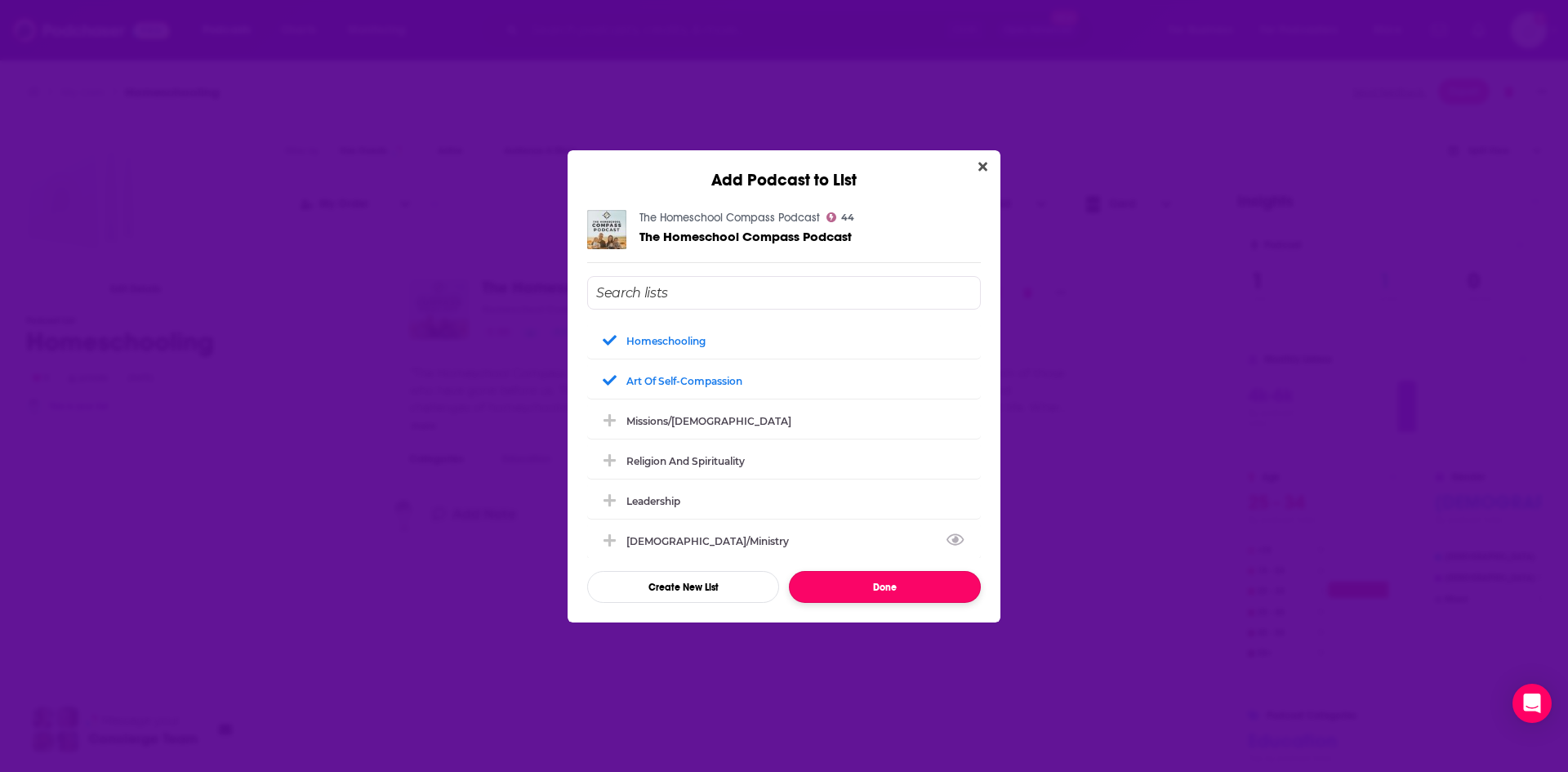
click at [886, 586] on button "Done" at bounding box center [884, 586] width 191 height 32
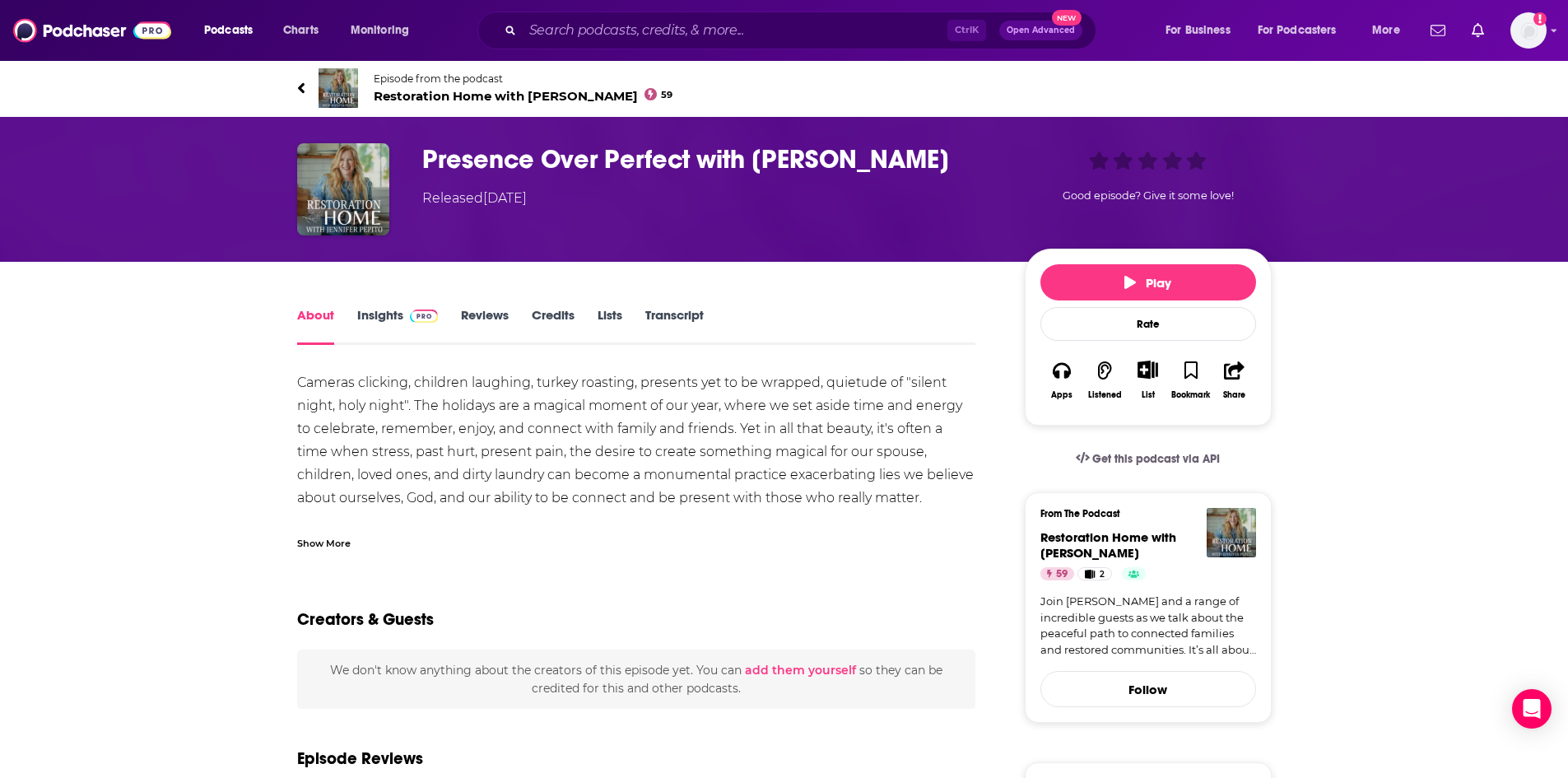
click at [317, 539] on div "Show More" at bounding box center [324, 542] width 53 height 16
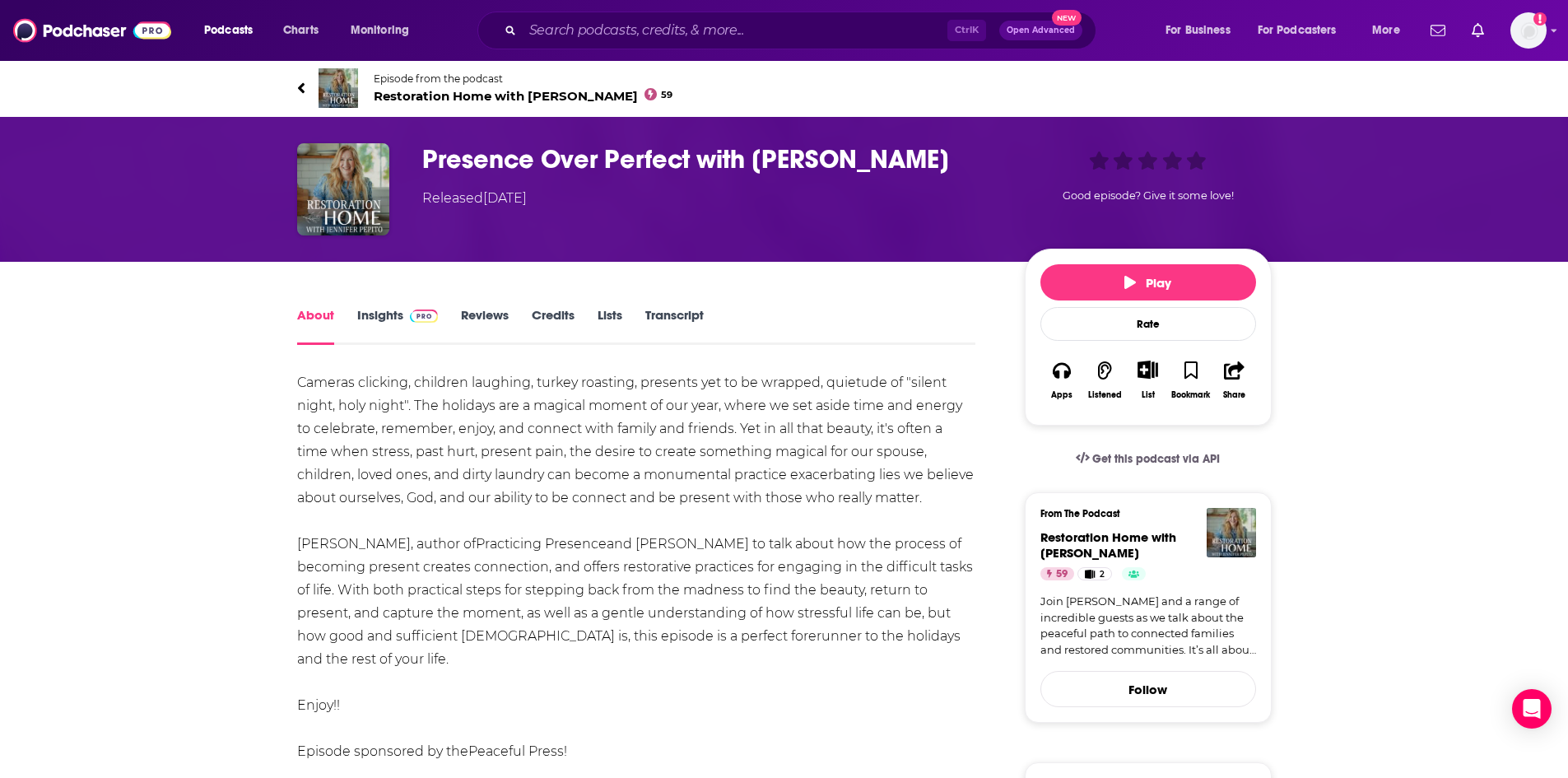
click at [483, 98] on span "Restoration Home with Jennifer Pepito 59" at bounding box center [523, 96] width 299 height 16
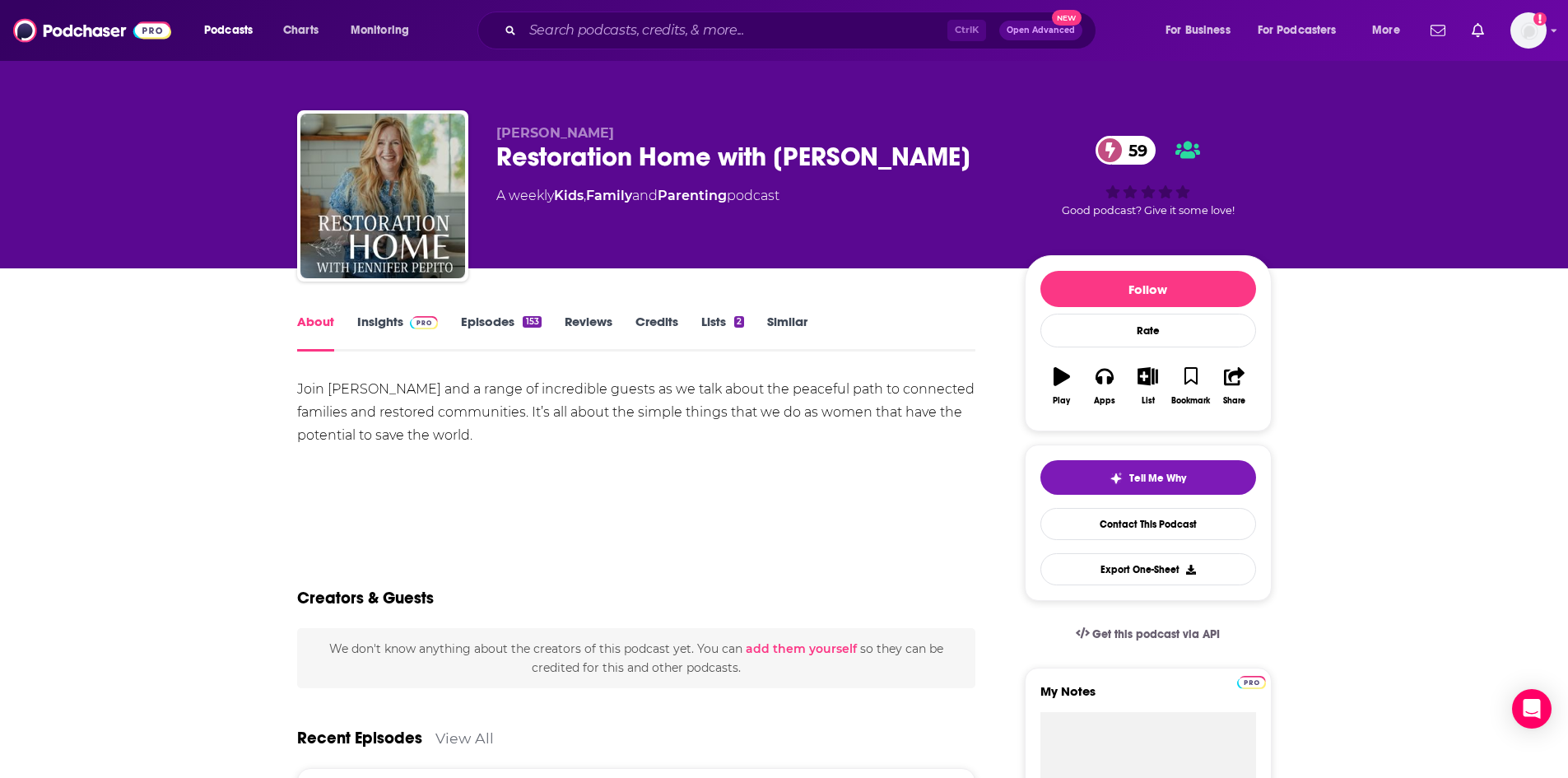
click at [493, 328] on link "Episodes 153" at bounding box center [500, 332] width 80 height 37
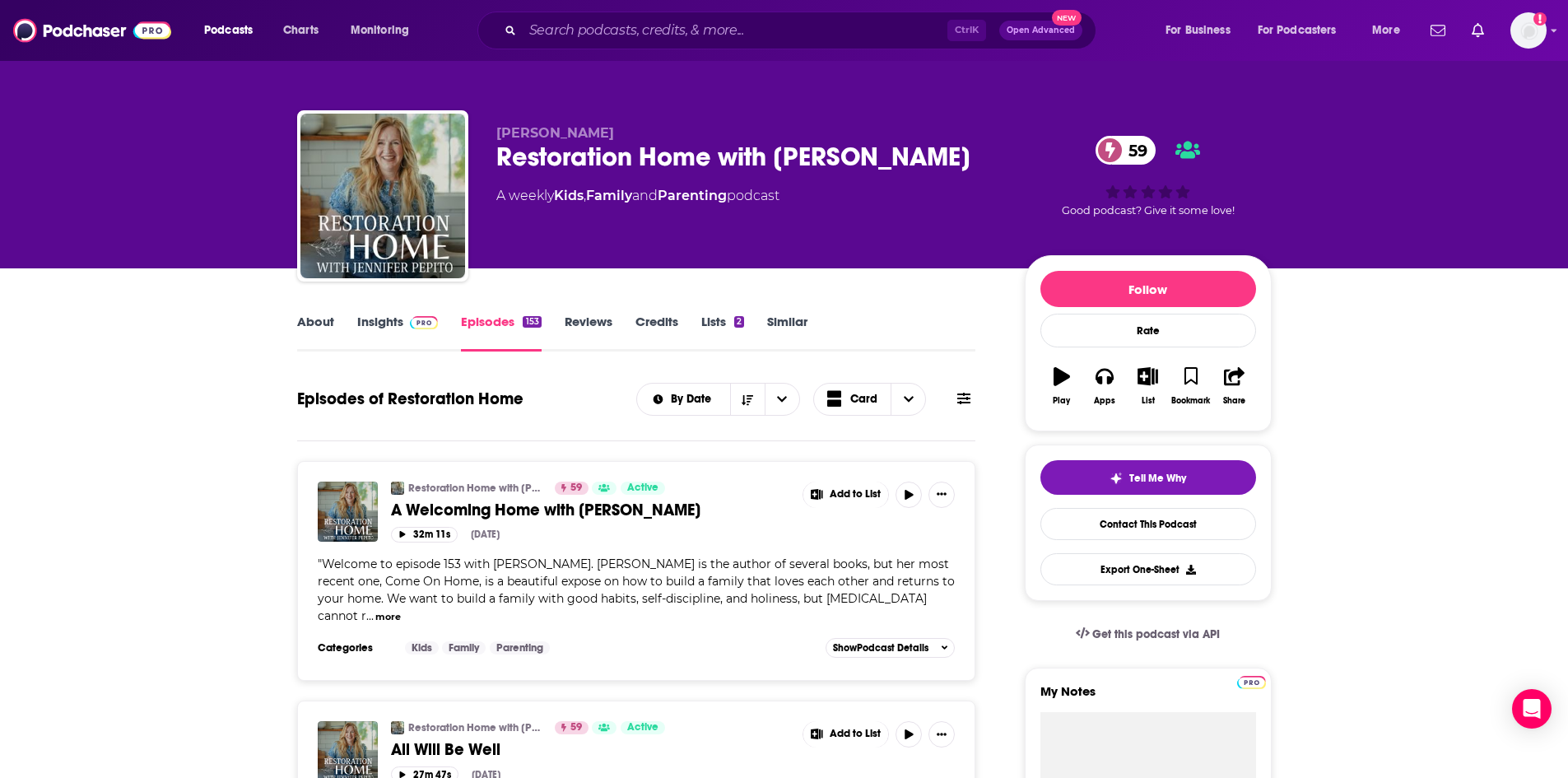
click at [318, 318] on link "About" at bounding box center [316, 332] width 37 height 37
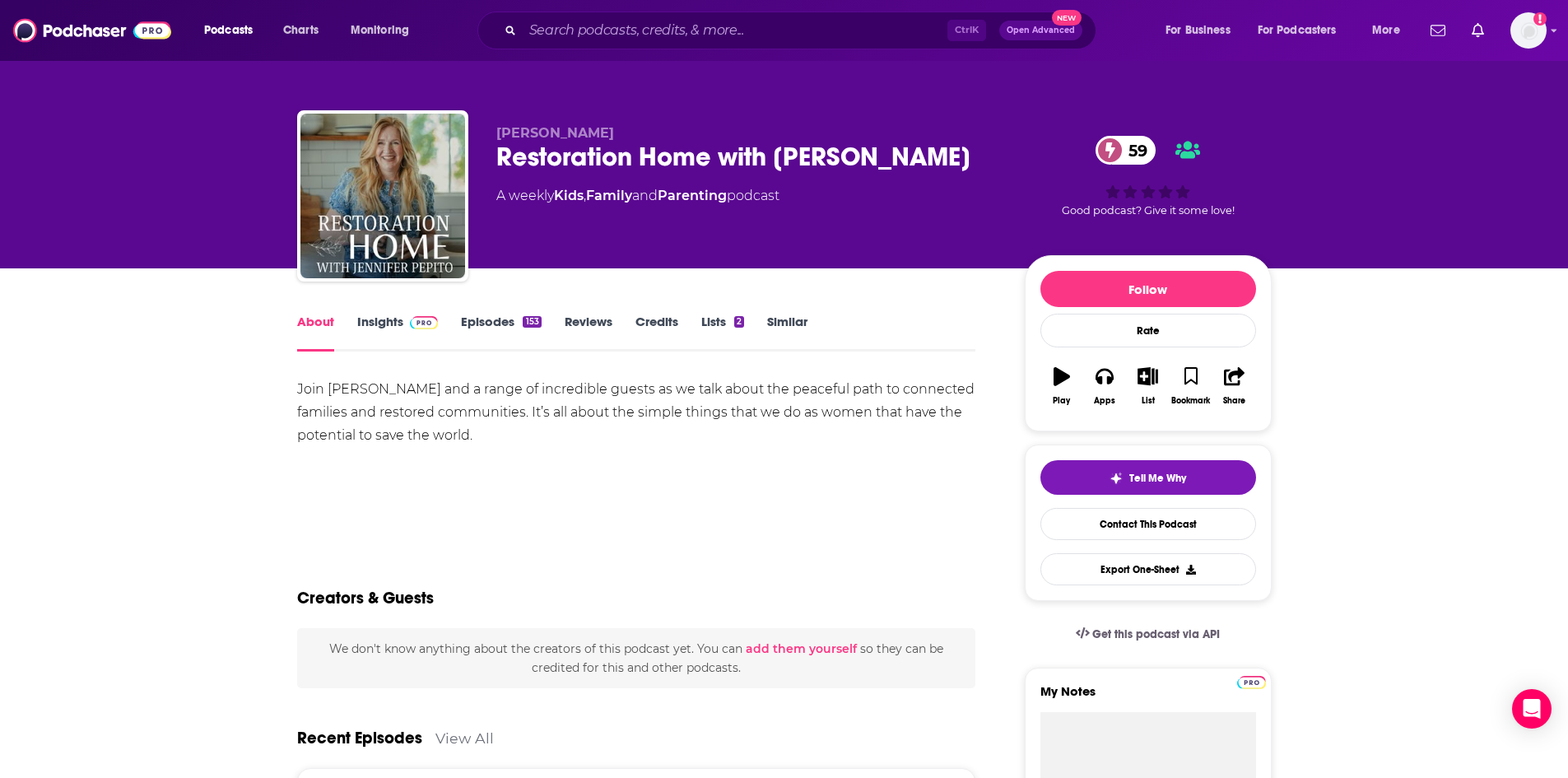
drag, startPoint x: 496, startPoint y: 152, endPoint x: 960, endPoint y: 151, distance: 464.0
click at [960, 151] on div "Restoration Home with Jennifer Pepito 59" at bounding box center [748, 157] width 502 height 32
copy h1 "Restoration Home with Jennifer Pepito"
click at [1144, 381] on icon "button" at bounding box center [1147, 376] width 21 height 18
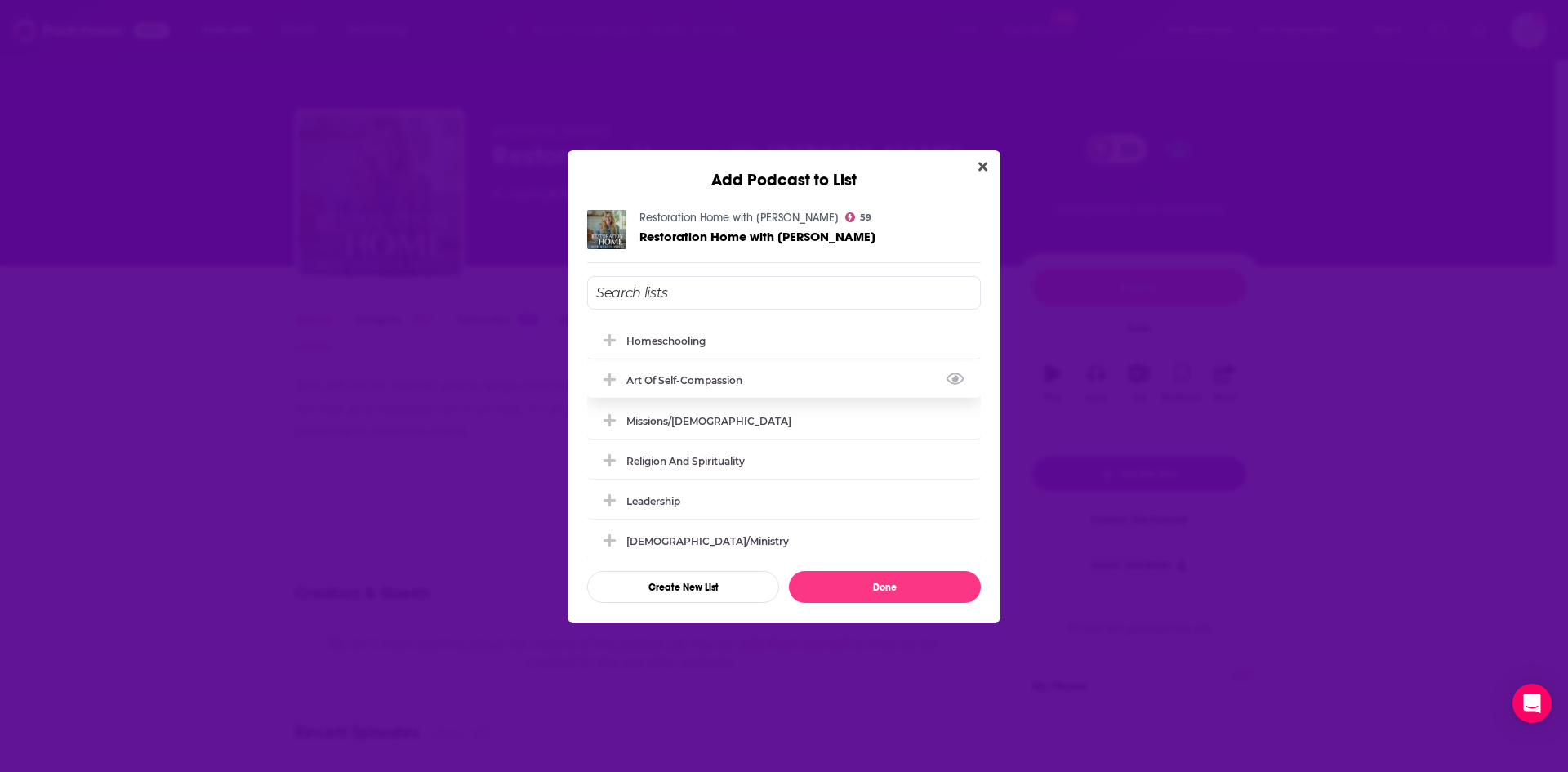
click at [614, 385] on icon "Add Podcast To List" at bounding box center [610, 379] width 13 height 15
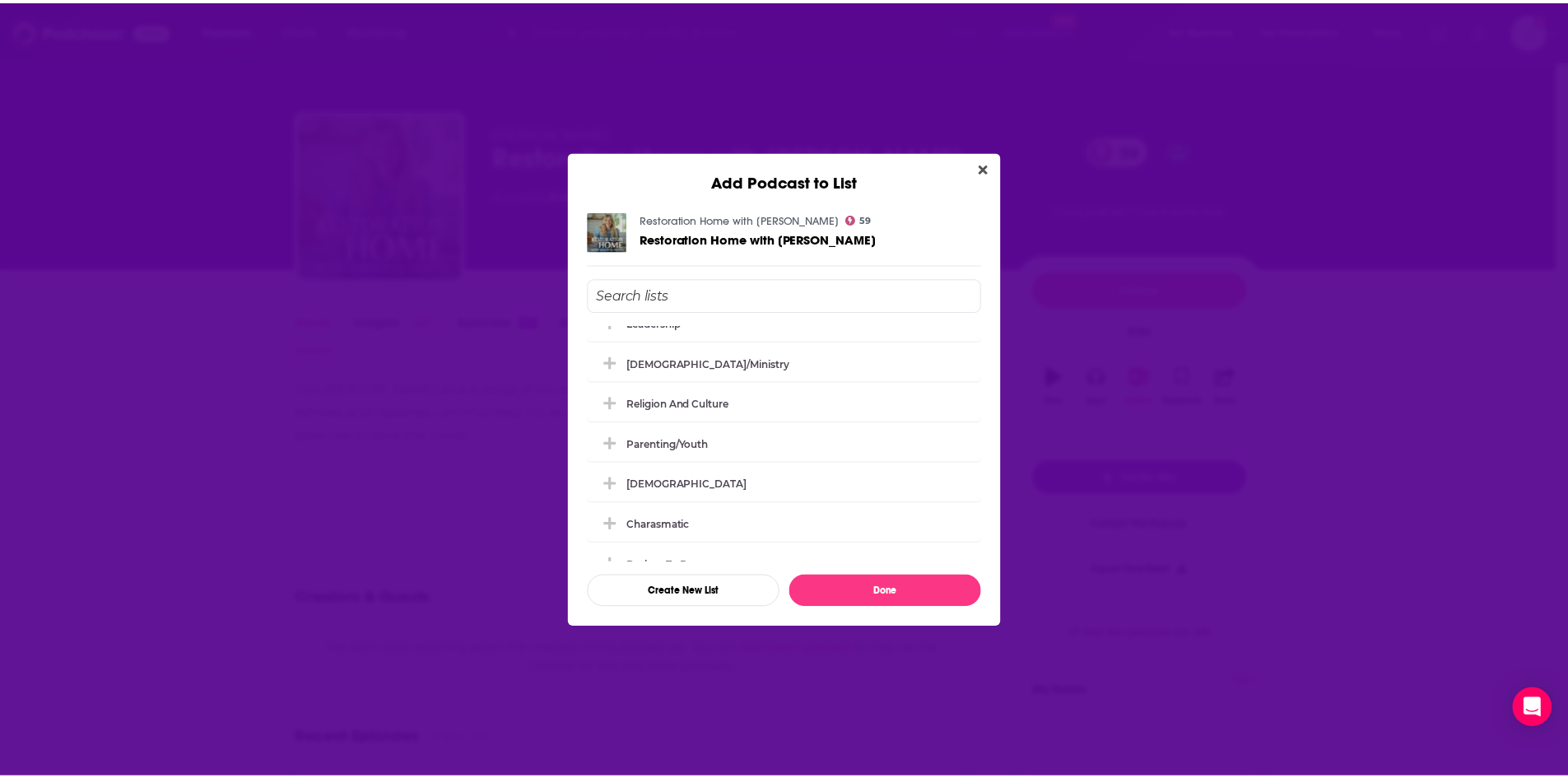
scroll to position [185, 0]
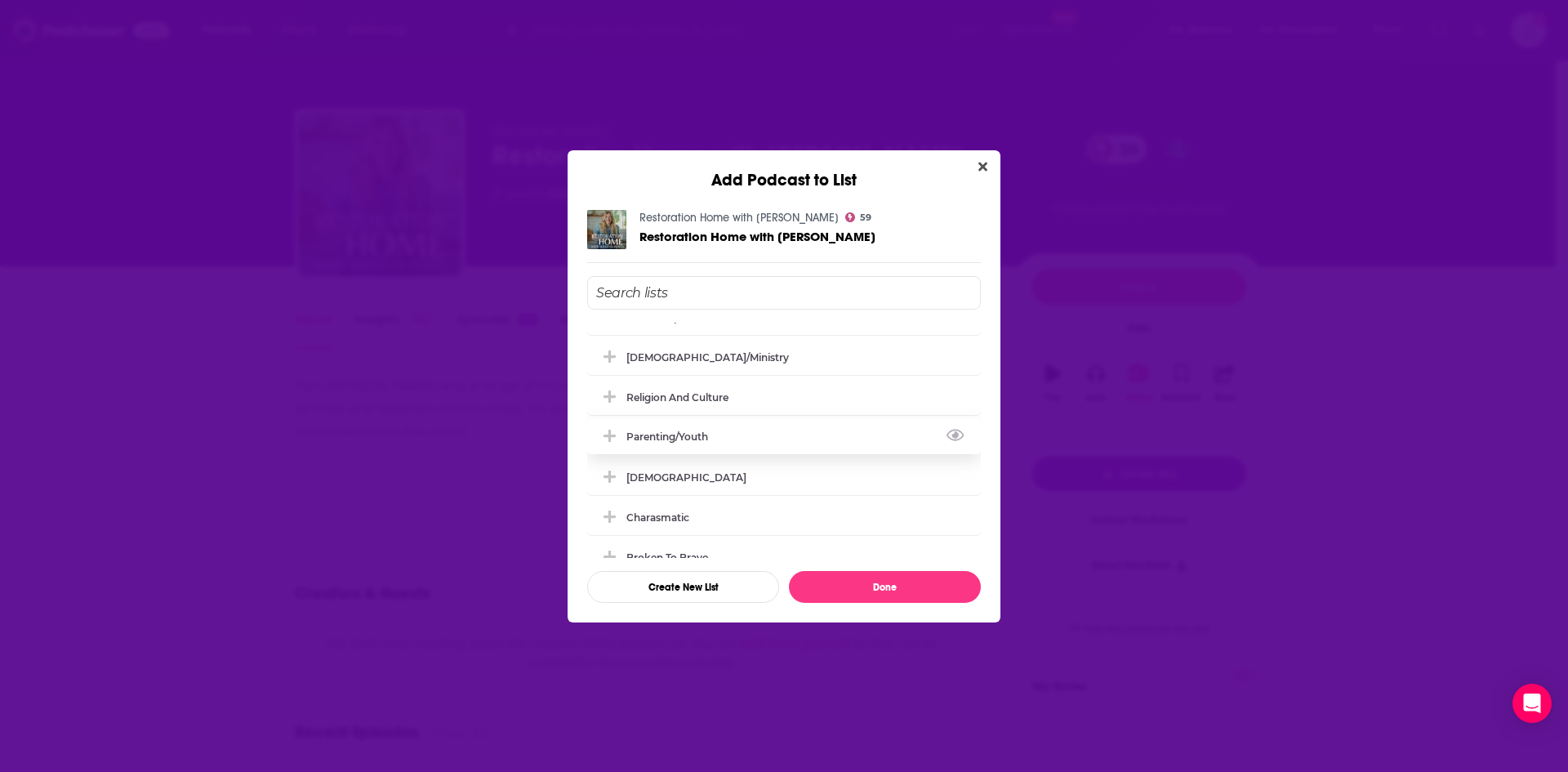
click at [610, 434] on icon "Add Podcast To List" at bounding box center [610, 436] width 13 height 13
click at [911, 583] on button "Done" at bounding box center [884, 586] width 191 height 32
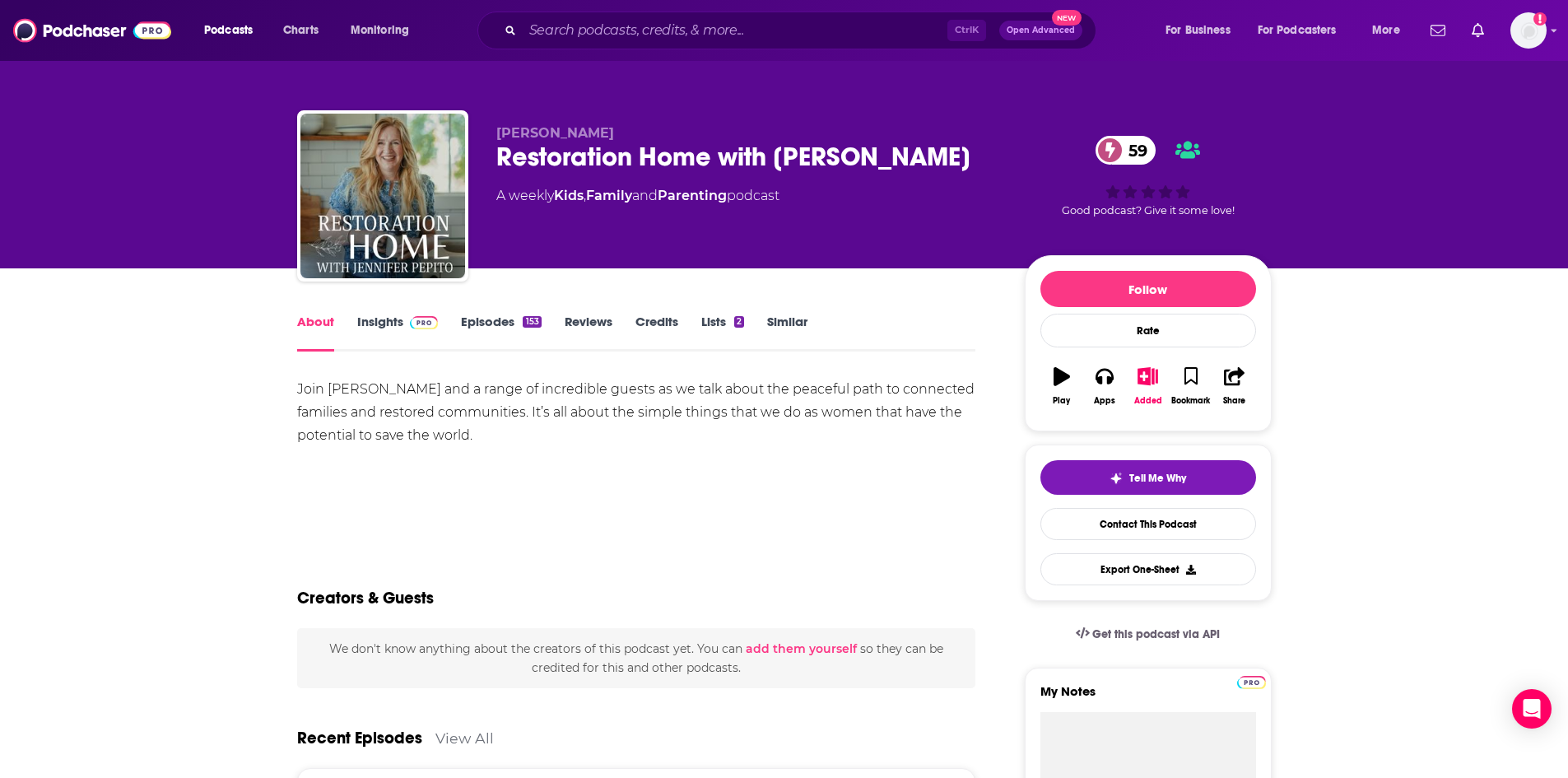
click at [401, 329] on link "Insights" at bounding box center [398, 332] width 82 height 37
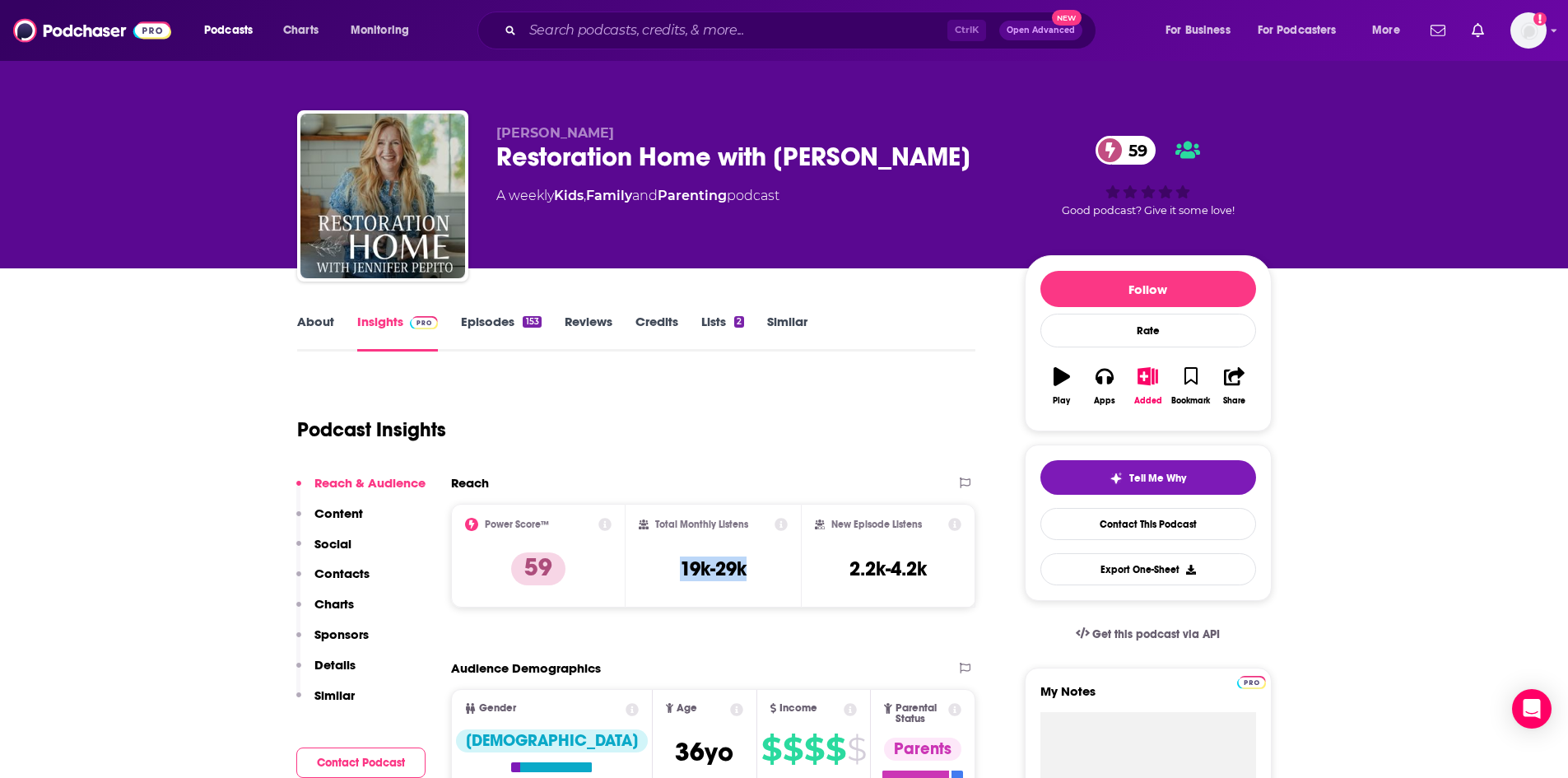
drag, startPoint x: 681, startPoint y: 567, endPoint x: 752, endPoint y: 577, distance: 71.7
click at [752, 577] on div "Total Monthly Listens 19k-29k" at bounding box center [713, 555] width 149 height 76
copy h3 "19k-29k"
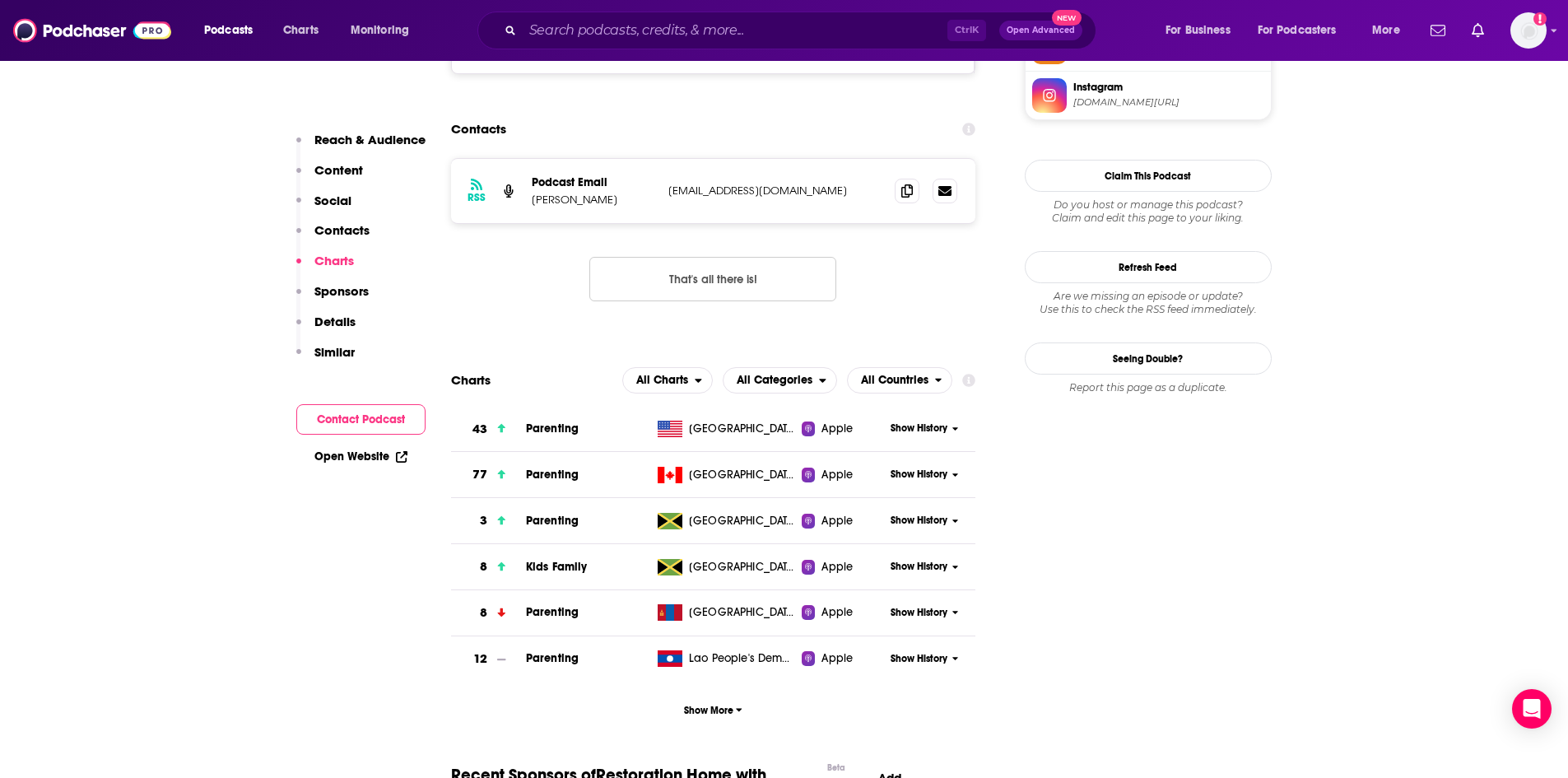
scroll to position [1468, 0]
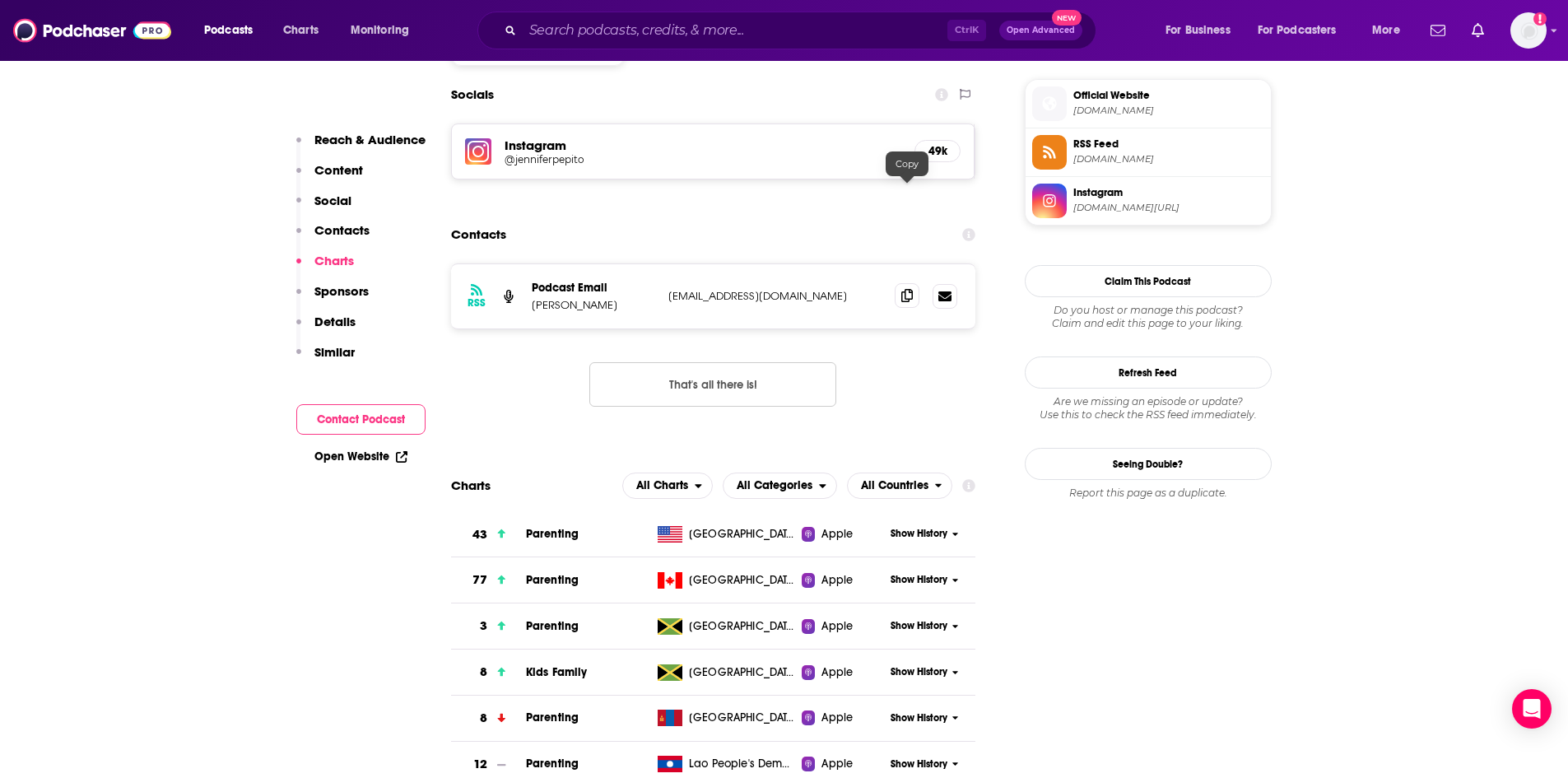
click at [913, 289] on icon at bounding box center [907, 294] width 12 height 13
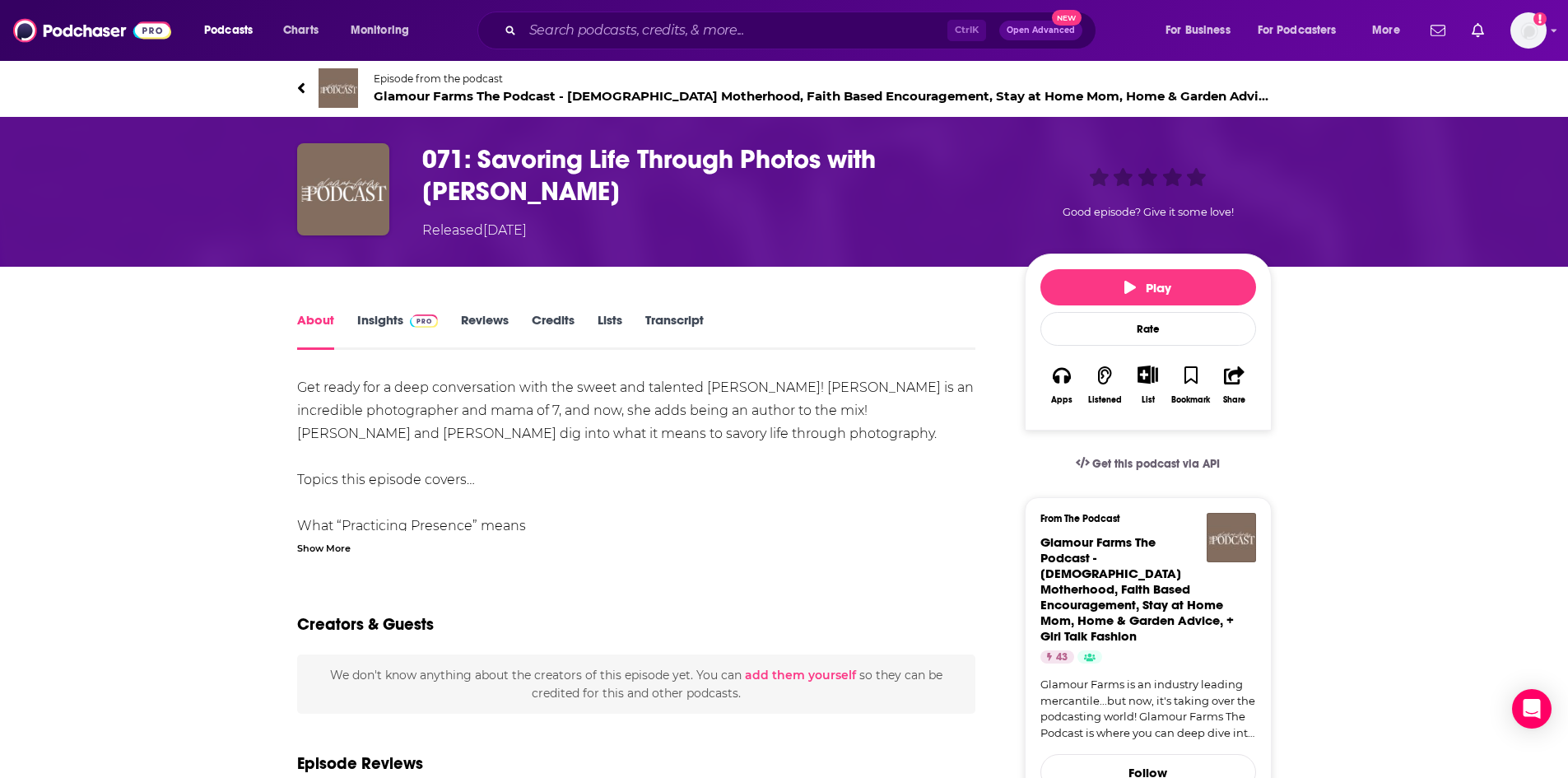
click at [342, 545] on div "Show More" at bounding box center [324, 547] width 53 height 16
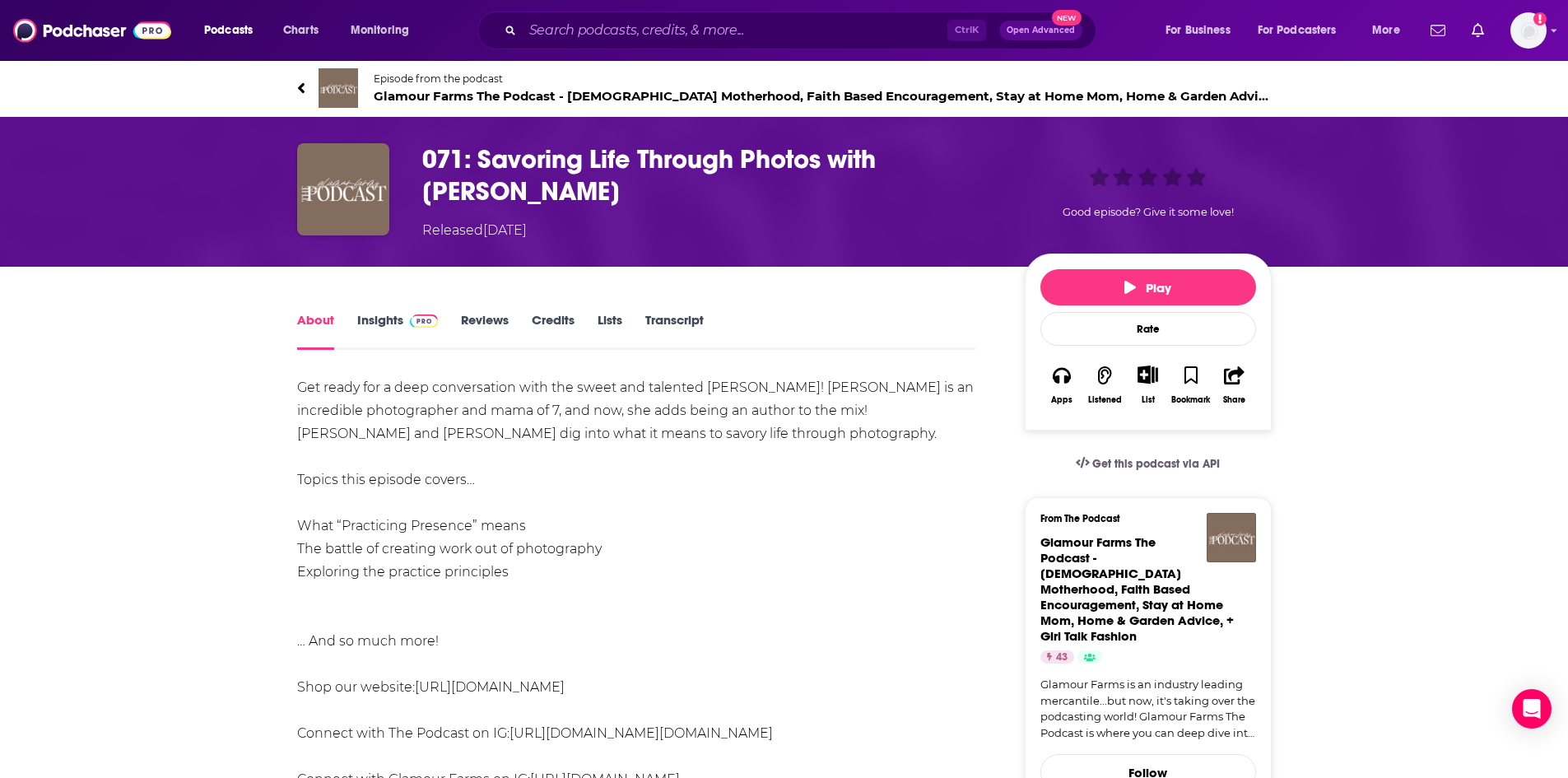
click at [456, 93] on span "Glamour Farms The Podcast - Christian Motherhood, Faith Based Encouragement, St…" at bounding box center [822, 96] width 898 height 16
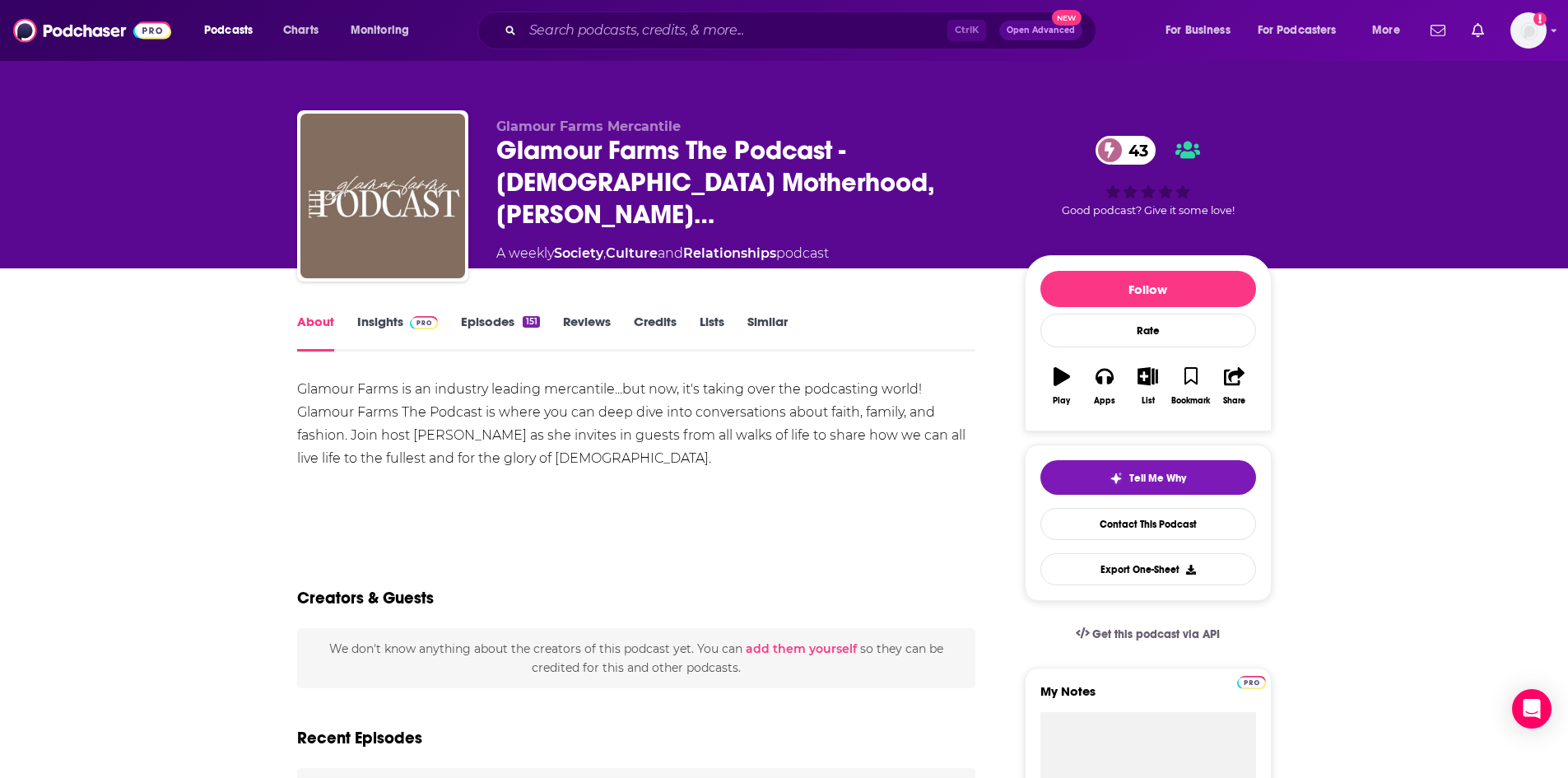
click at [404, 319] on span at bounding box center [422, 321] width 35 height 16
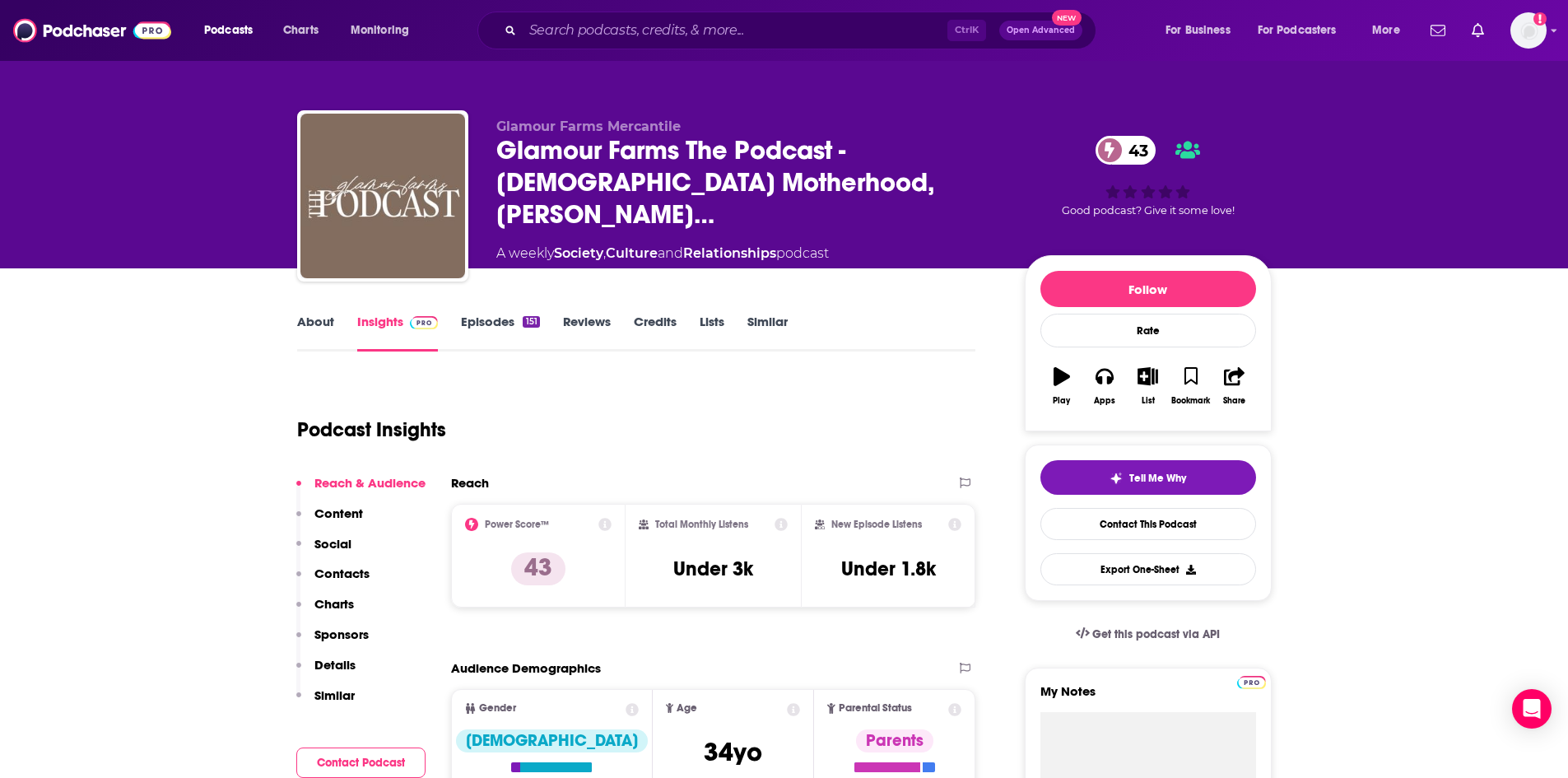
click at [488, 323] on link "Episodes 151" at bounding box center [499, 332] width 78 height 37
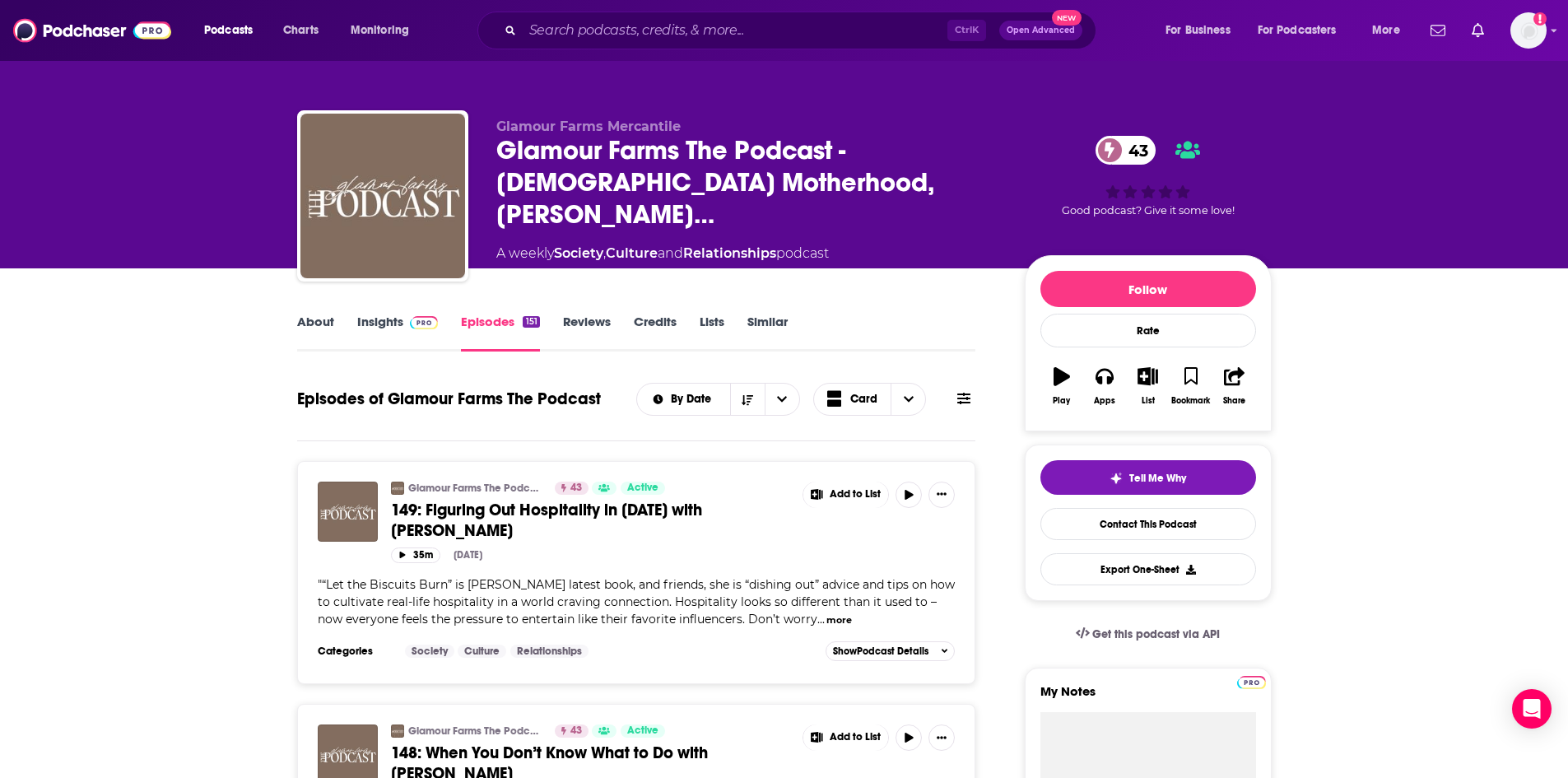
click at [299, 324] on link "About" at bounding box center [316, 332] width 37 height 37
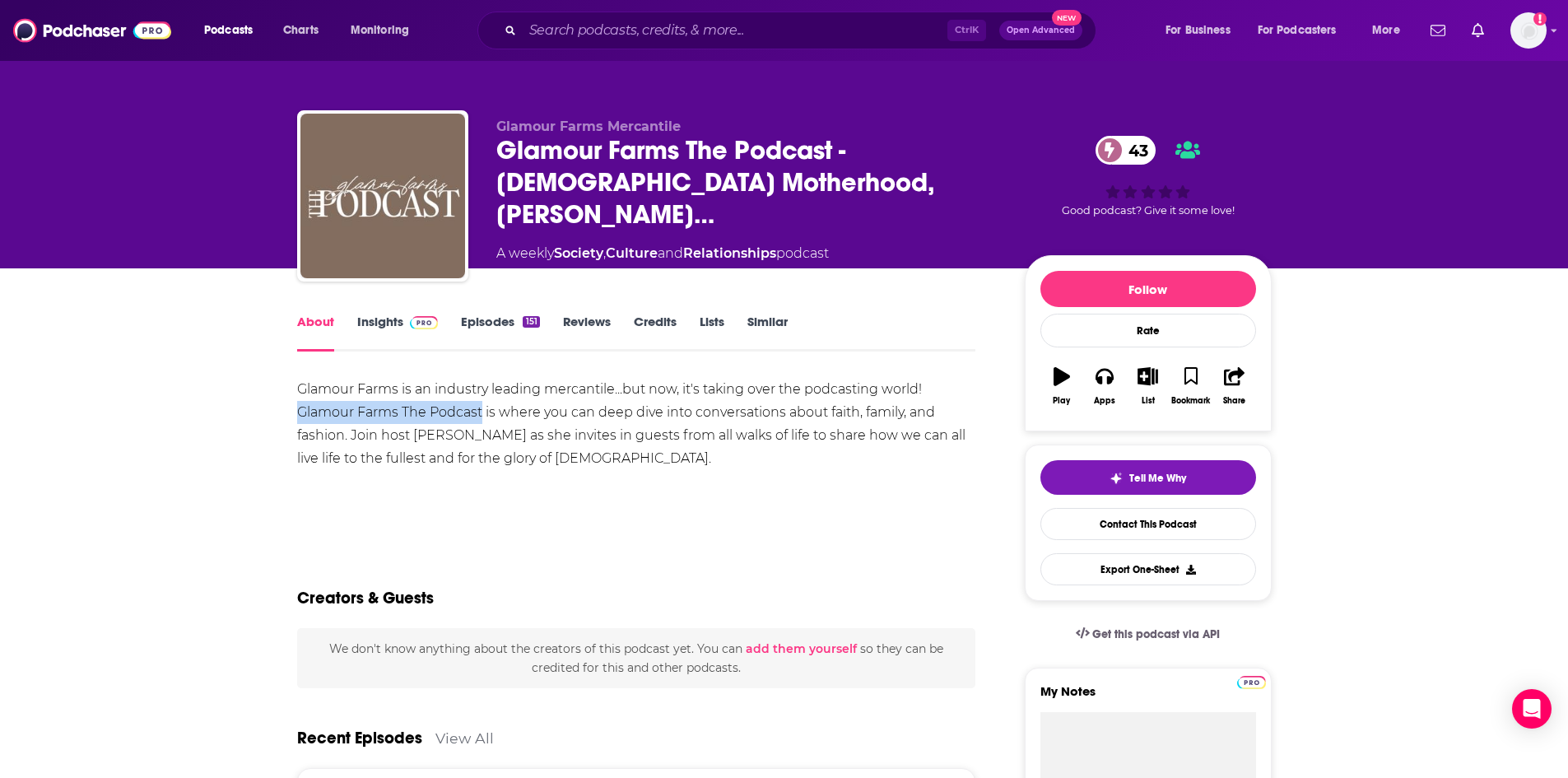
drag, startPoint x: 297, startPoint y: 415, endPoint x: 481, endPoint y: 418, distance: 184.0
click at [481, 418] on div "Glamour Farms is an industry leading mercantile...but now, it's taking over the…" at bounding box center [637, 424] width 680 height 93
copy div "Glamour Farms The Podcast"
drag, startPoint x: 414, startPoint y: 435, endPoint x: 519, endPoint y: 438, distance: 105.0
click at [519, 438] on div "Glamour Farms is an industry leading mercantile...but now, it's taking over the…" at bounding box center [637, 424] width 680 height 93
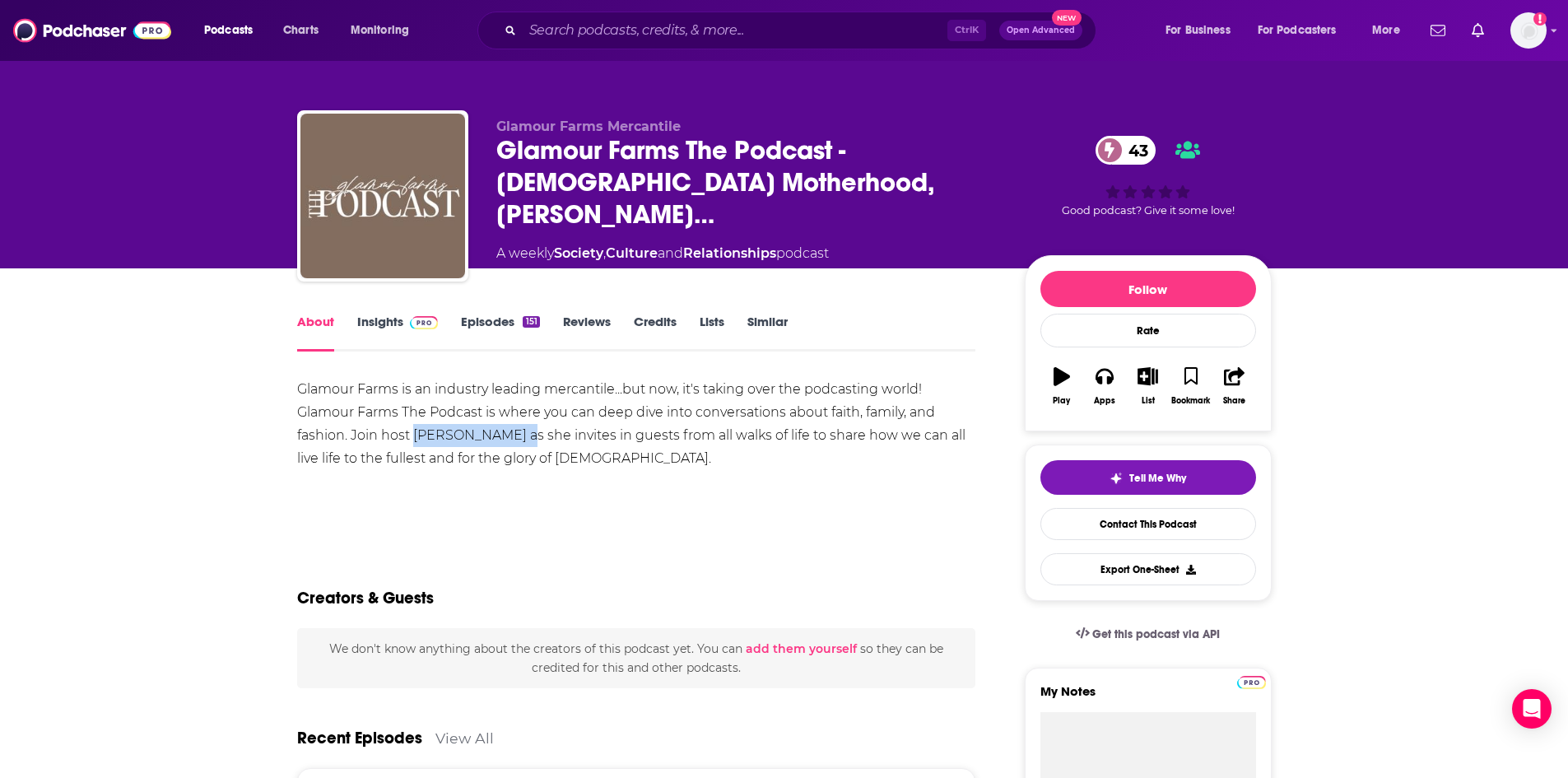
copy div "Haley Klockenga"
click at [404, 319] on span at bounding box center [422, 321] width 35 height 16
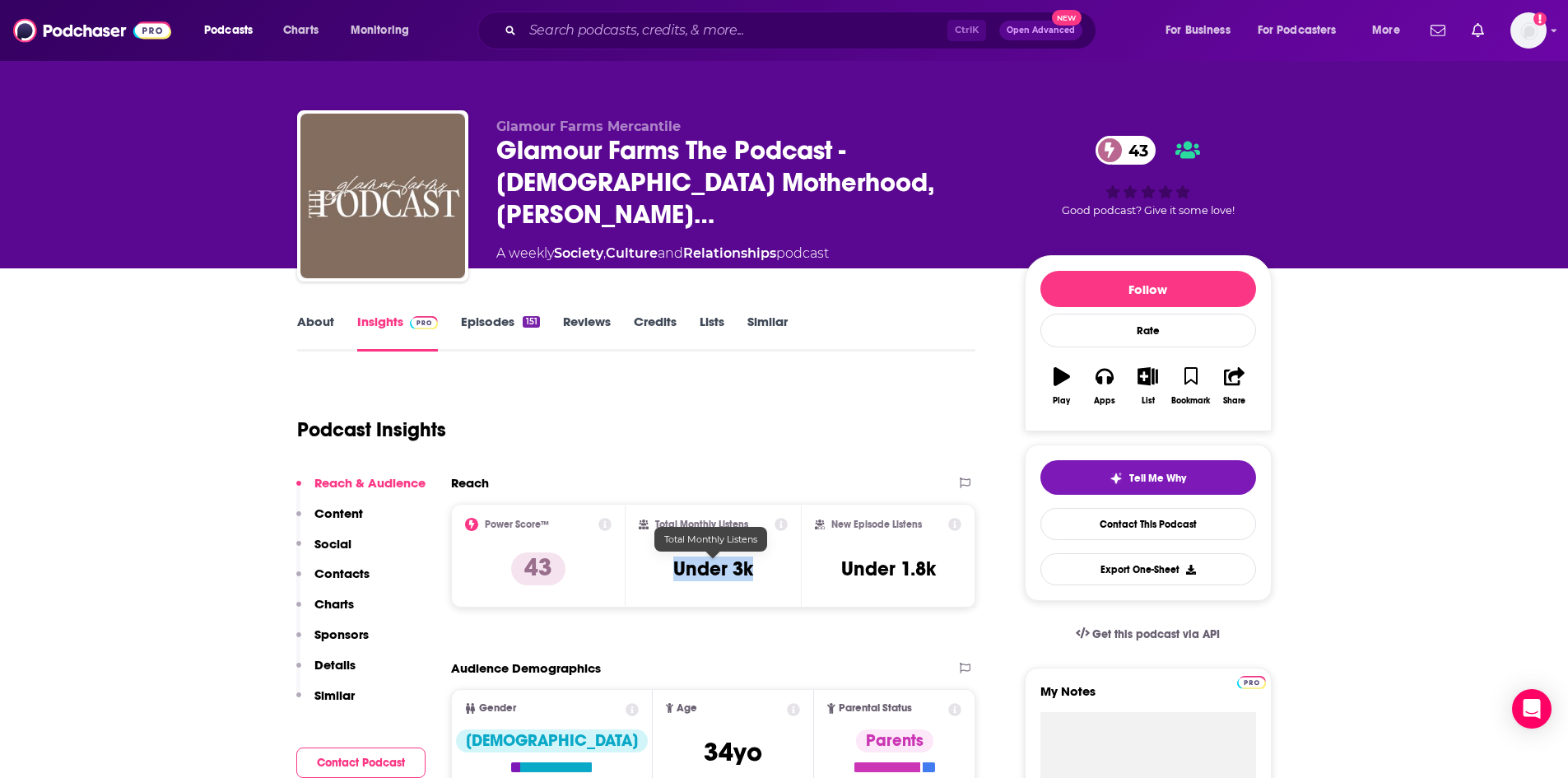
drag, startPoint x: 675, startPoint y: 562, endPoint x: 762, endPoint y: 568, distance: 87.2
click at [762, 568] on div "Total Monthly Listens Under 3k" at bounding box center [713, 555] width 149 height 76
copy h3 "Under 3k"
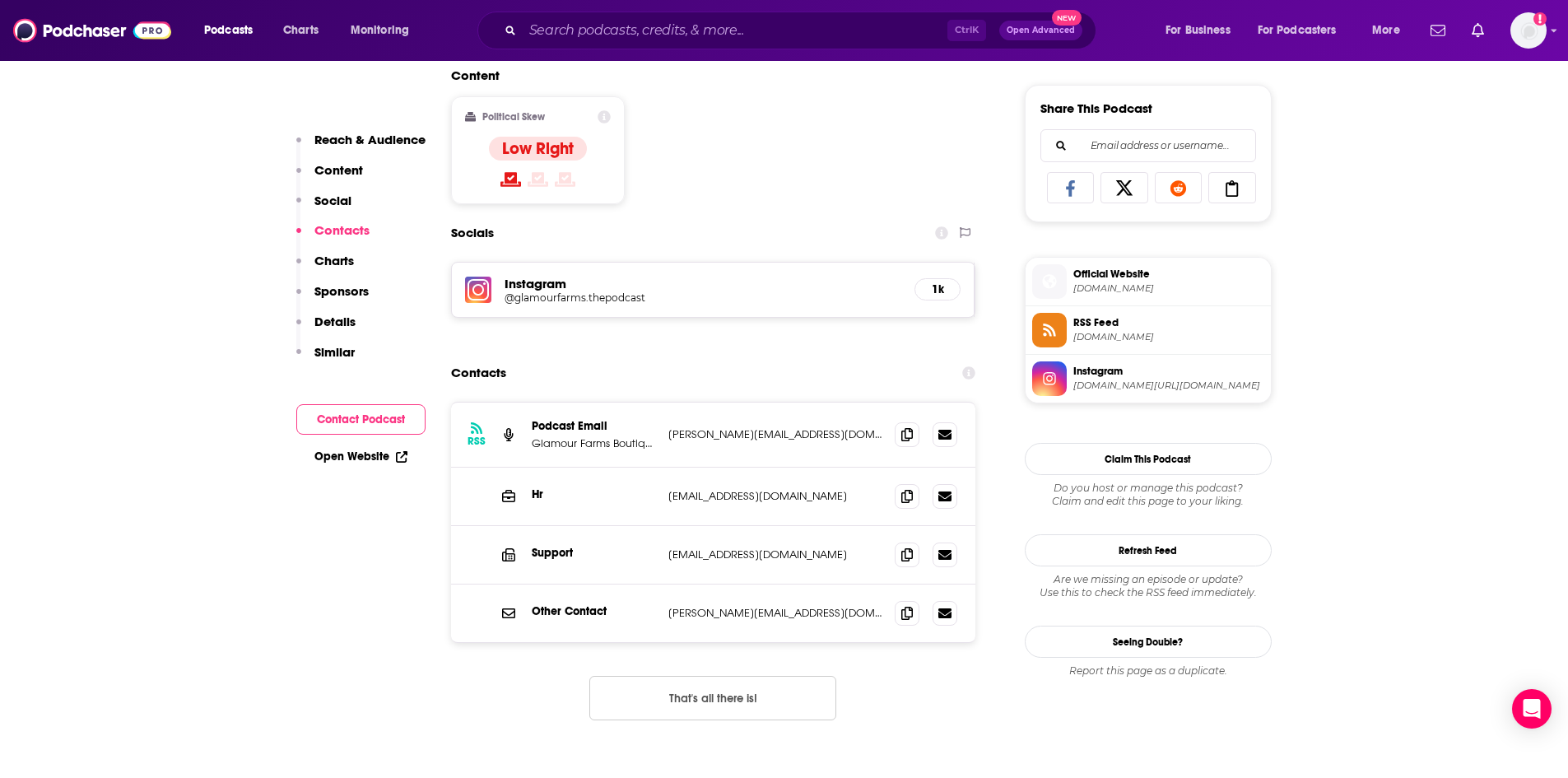
scroll to position [1096, 0]
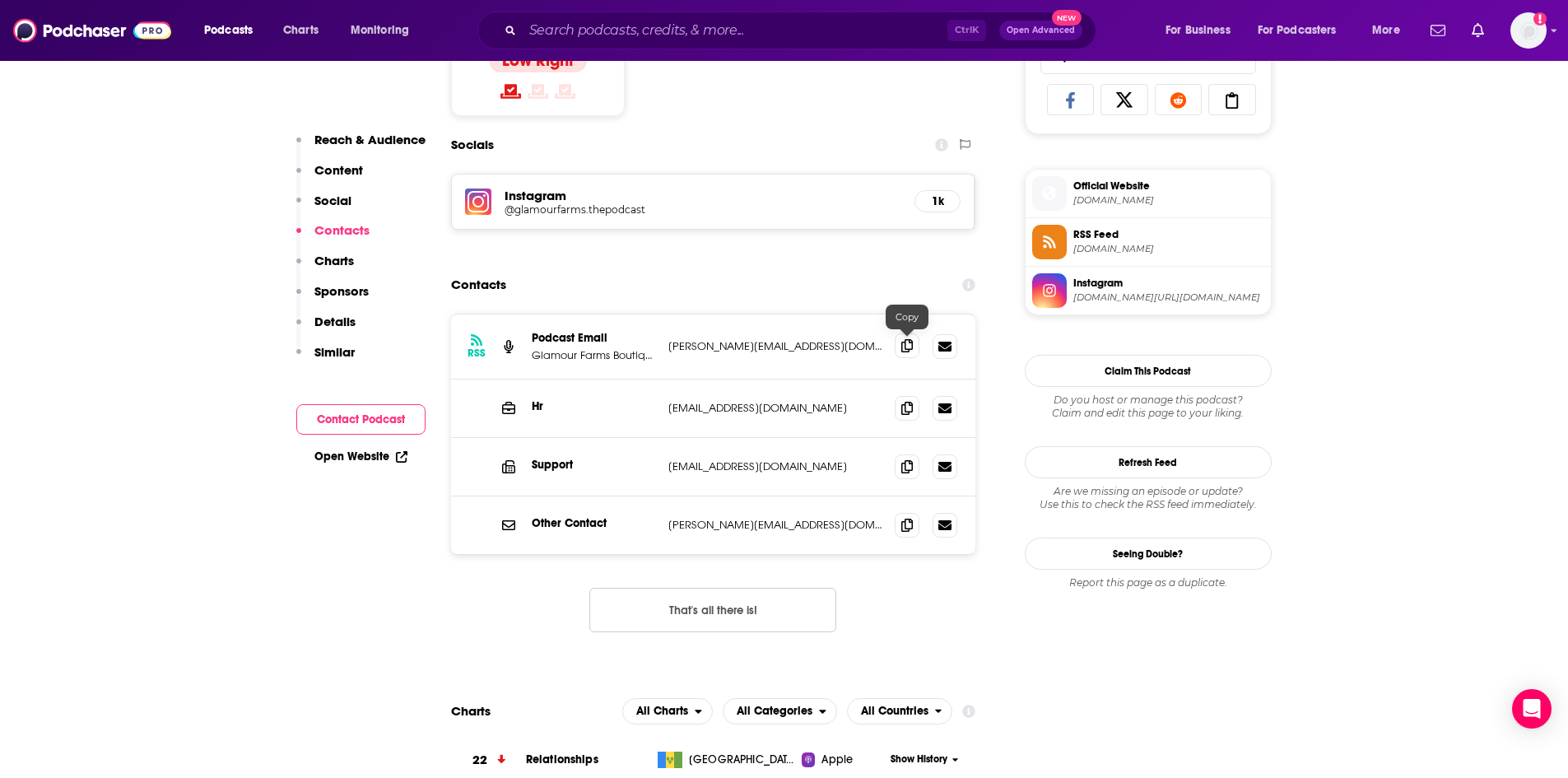
click at [907, 347] on icon at bounding box center [907, 345] width 12 height 13
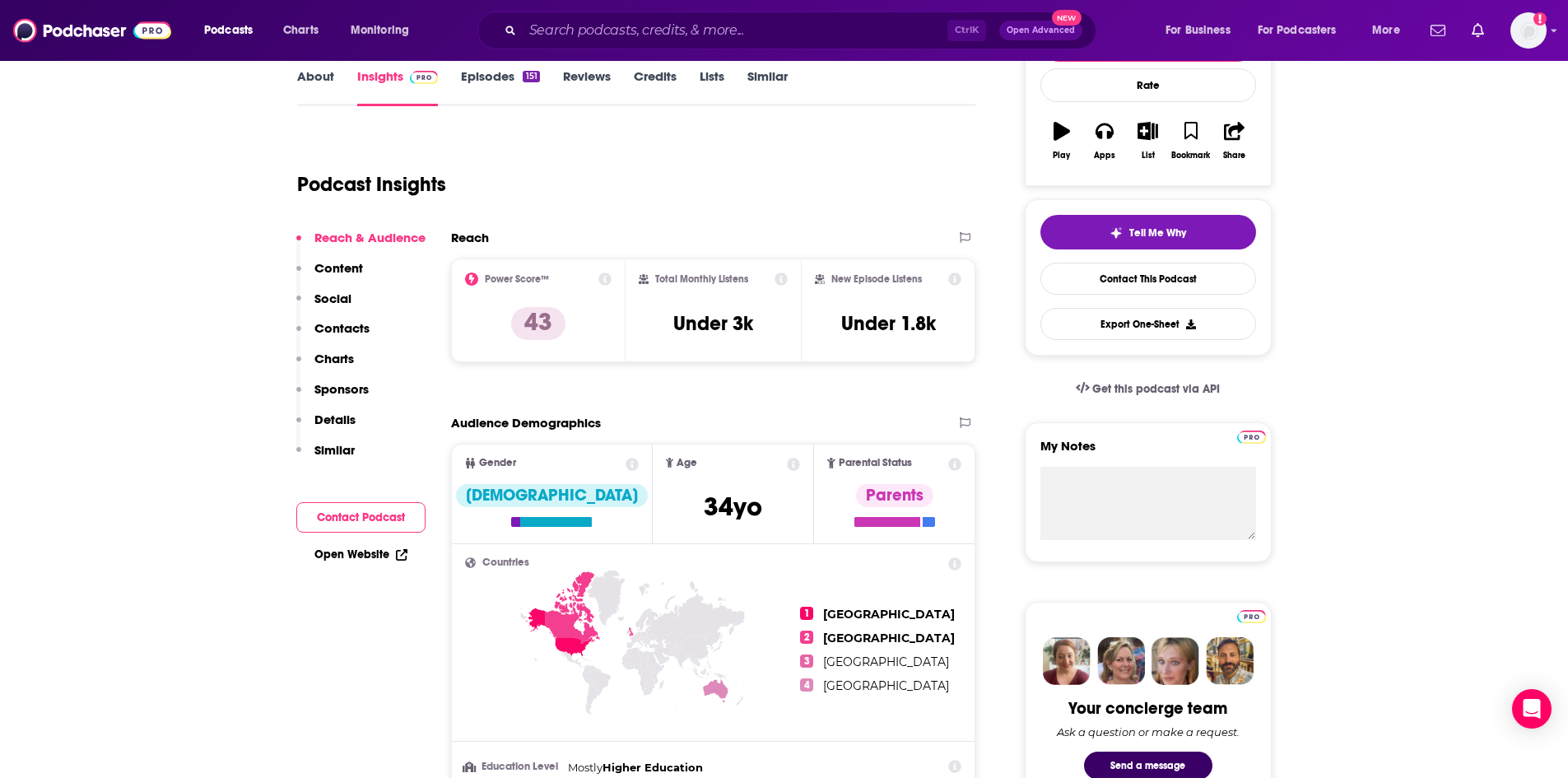
scroll to position [0, 0]
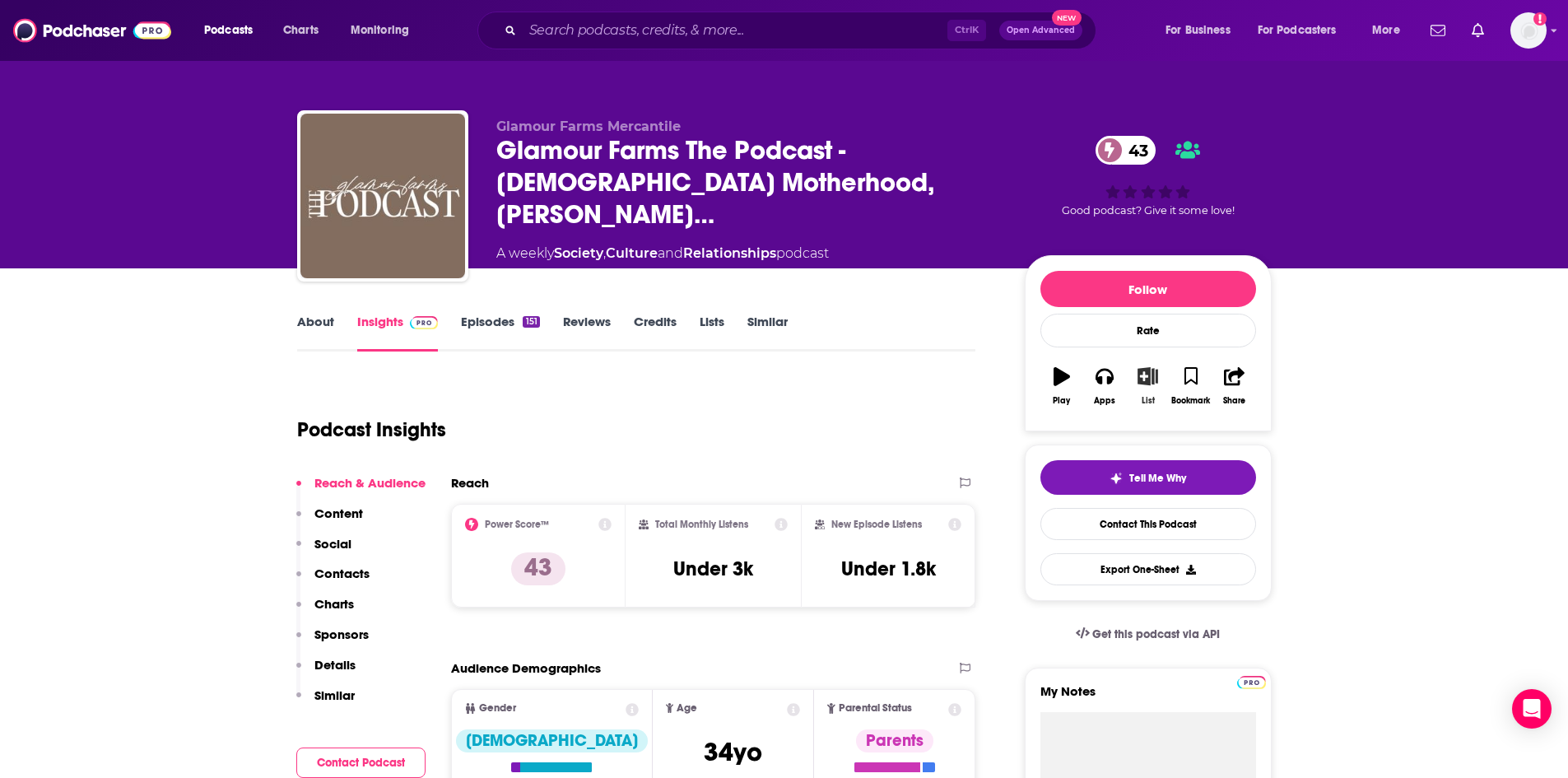
click at [1147, 382] on icon "button" at bounding box center [1147, 376] width 21 height 18
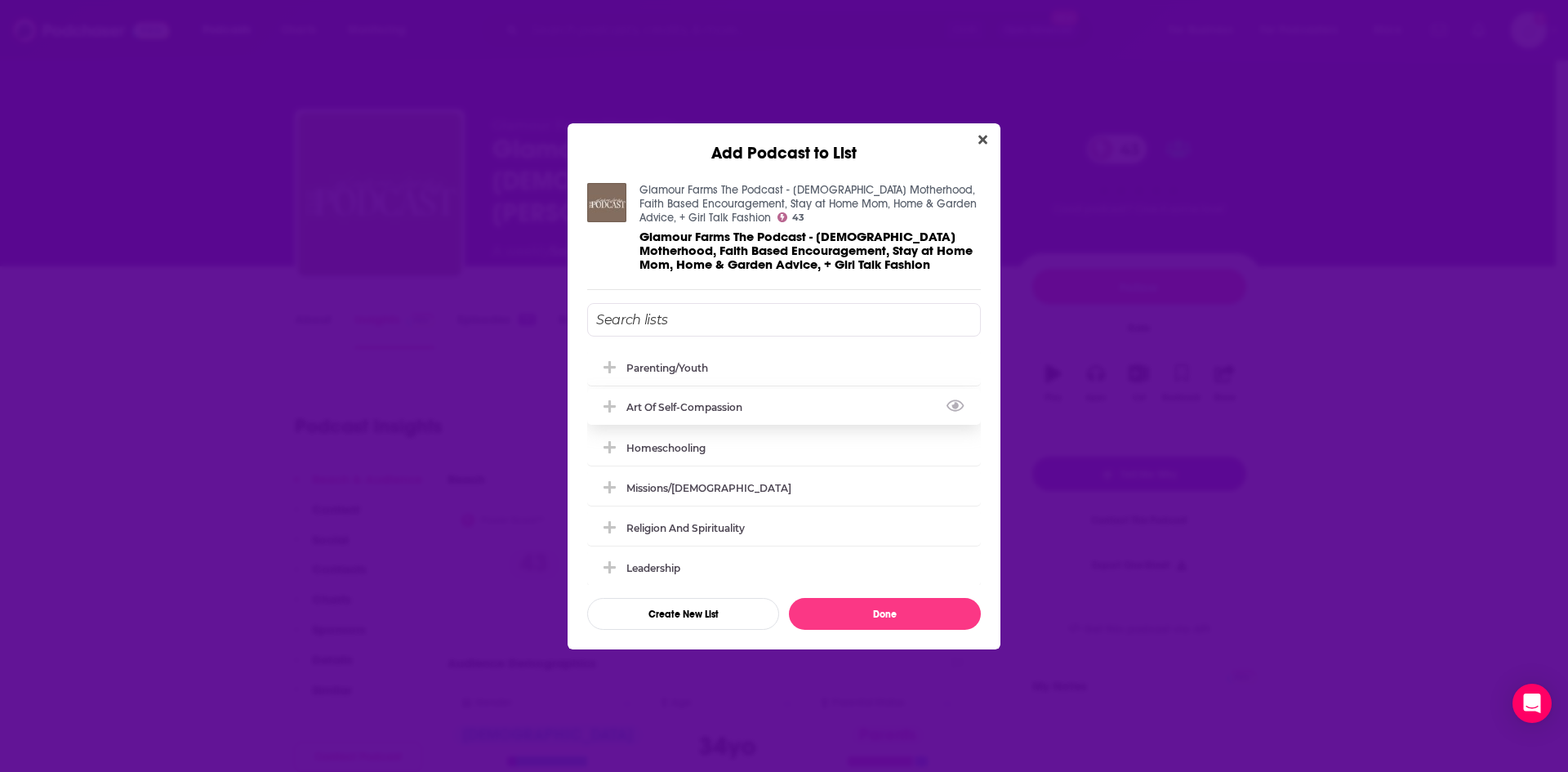
click at [610, 410] on icon "Add Podcast To List" at bounding box center [610, 407] width 13 height 13
click at [908, 612] on button "Done" at bounding box center [884, 614] width 191 height 32
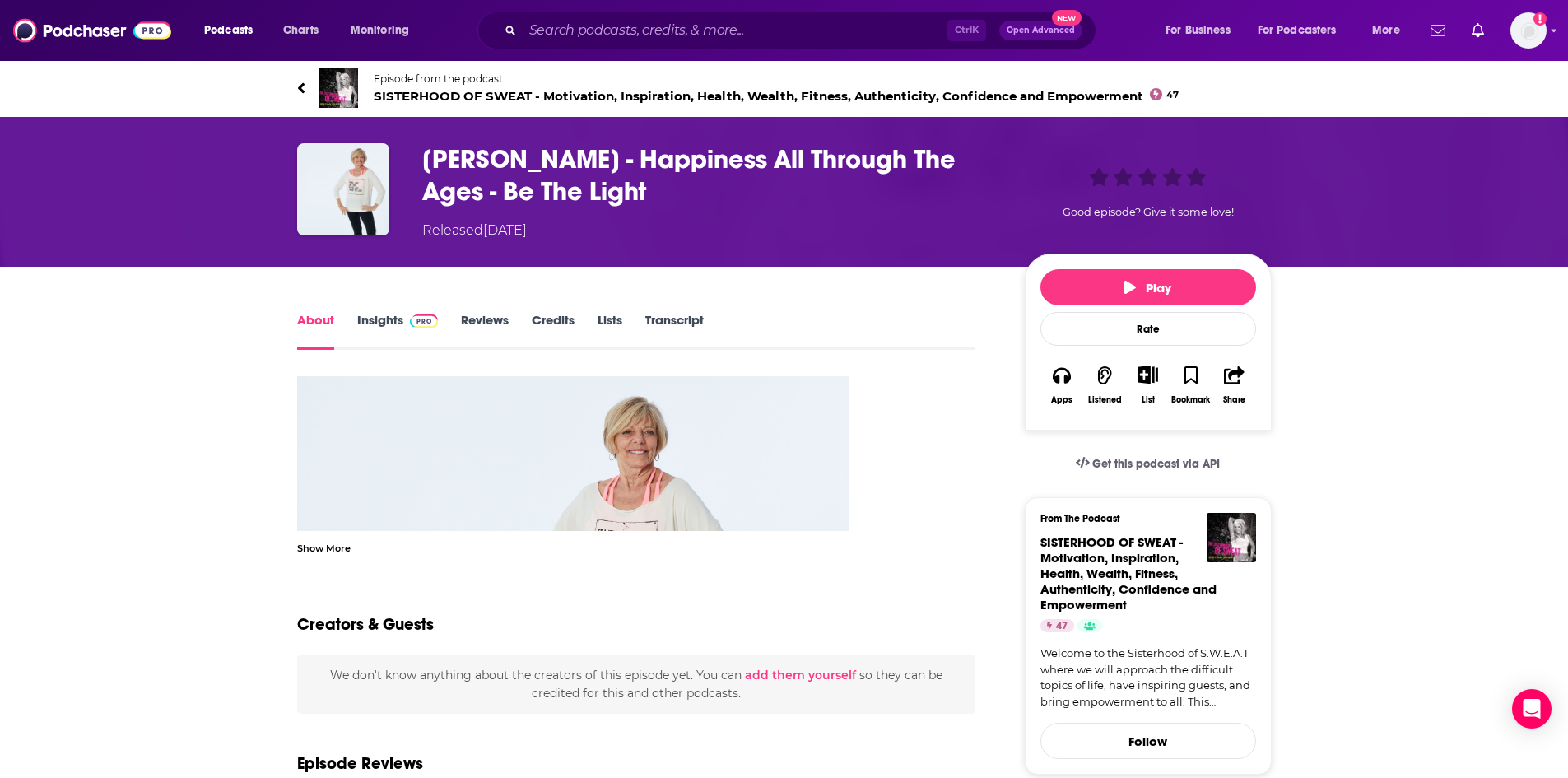
click at [342, 549] on div "Show More" at bounding box center [324, 547] width 53 height 16
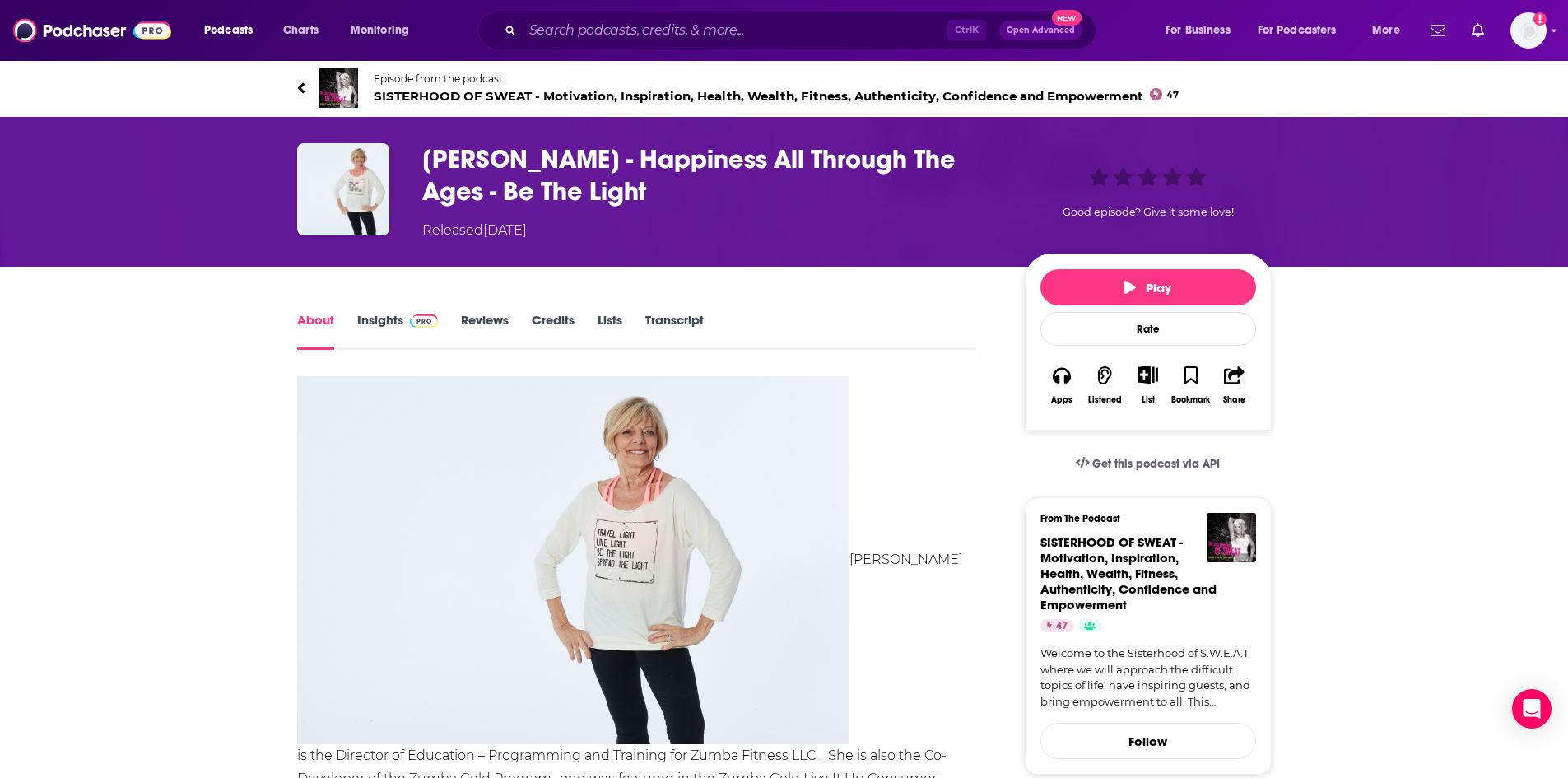
scroll to position [123, 0]
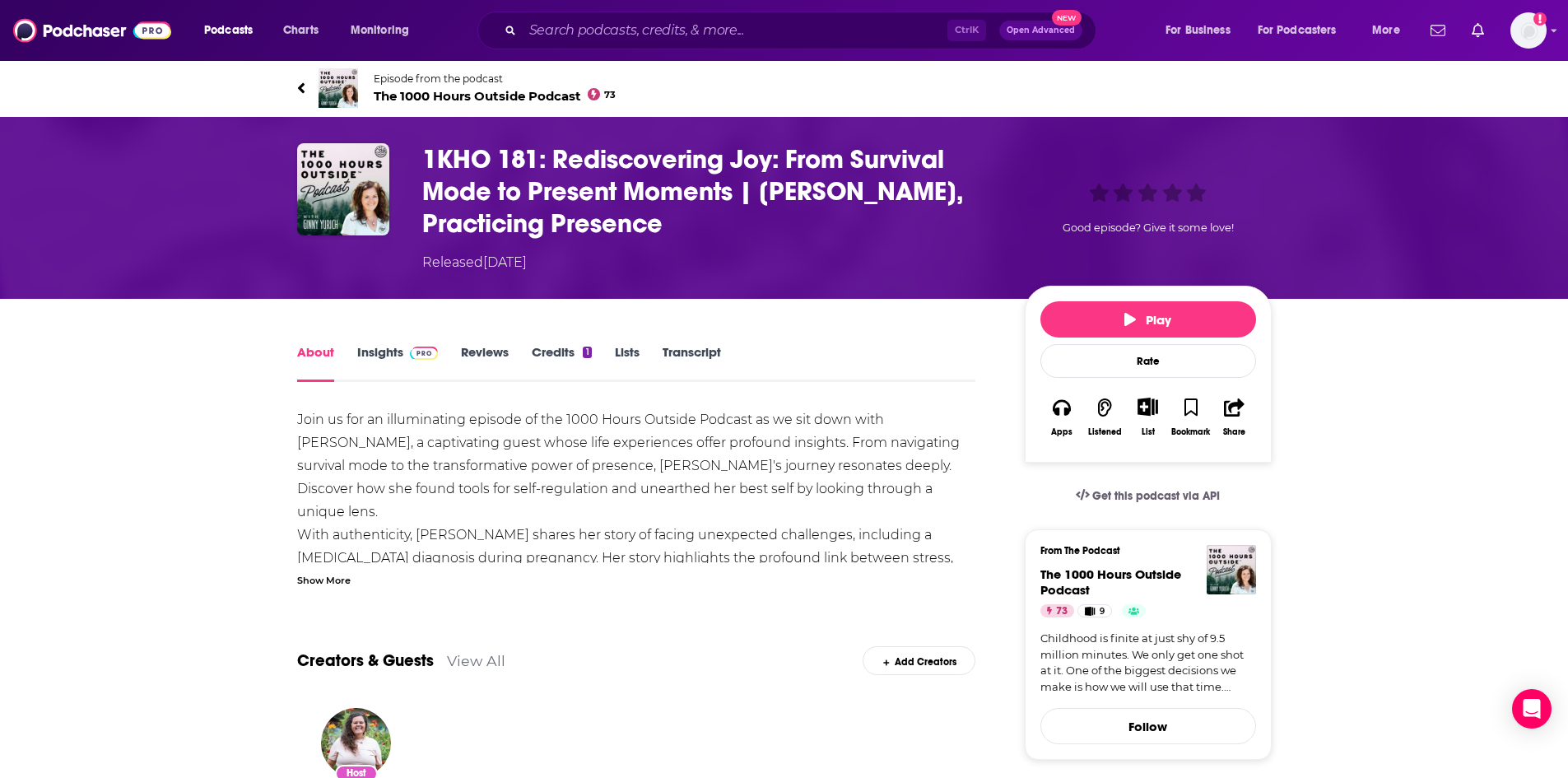
click at [332, 584] on div "Show More" at bounding box center [324, 579] width 53 height 16
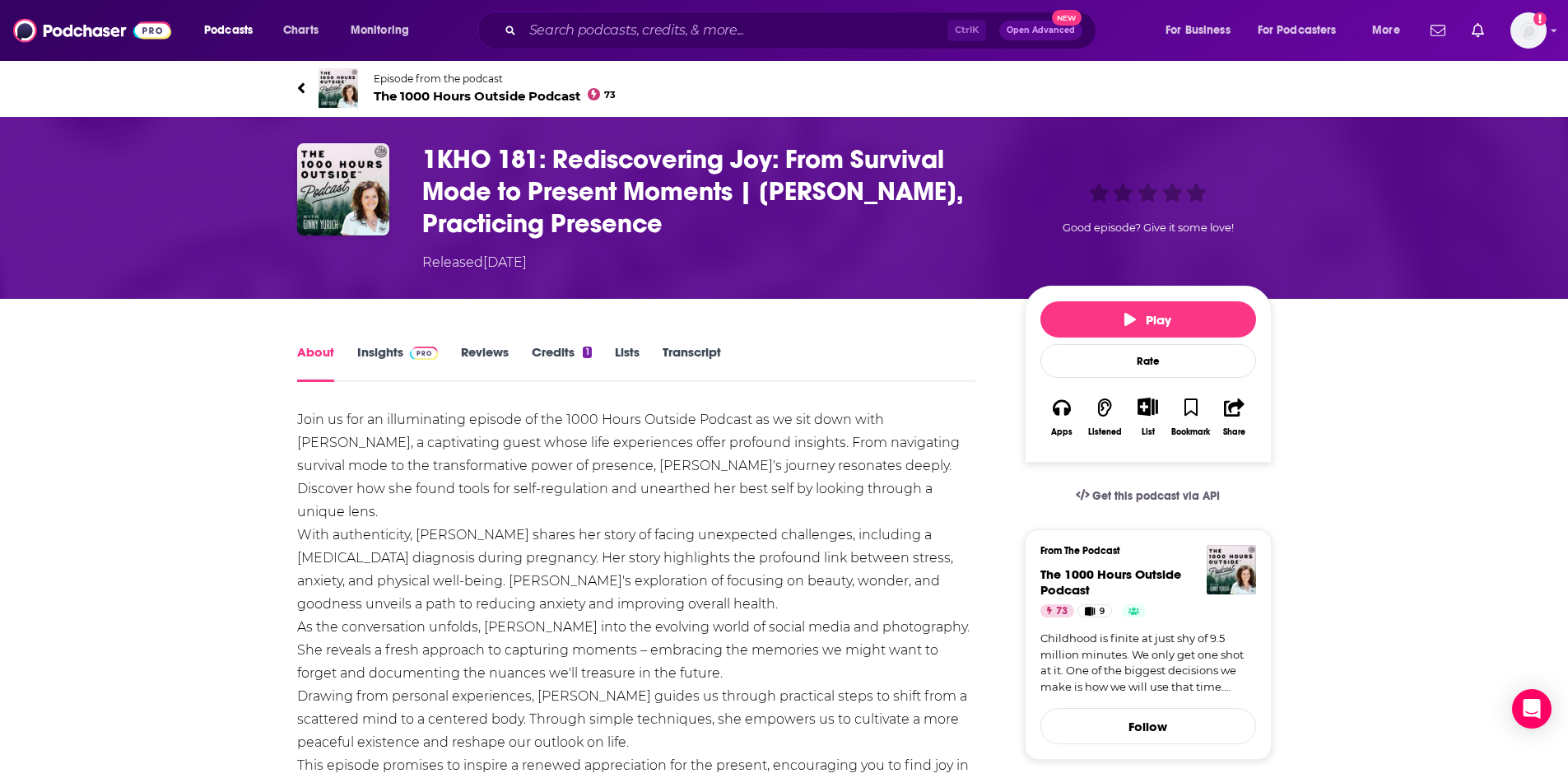
click at [466, 93] on span "The 1000 Hours Outside Podcast 73" at bounding box center [494, 96] width 243 height 16
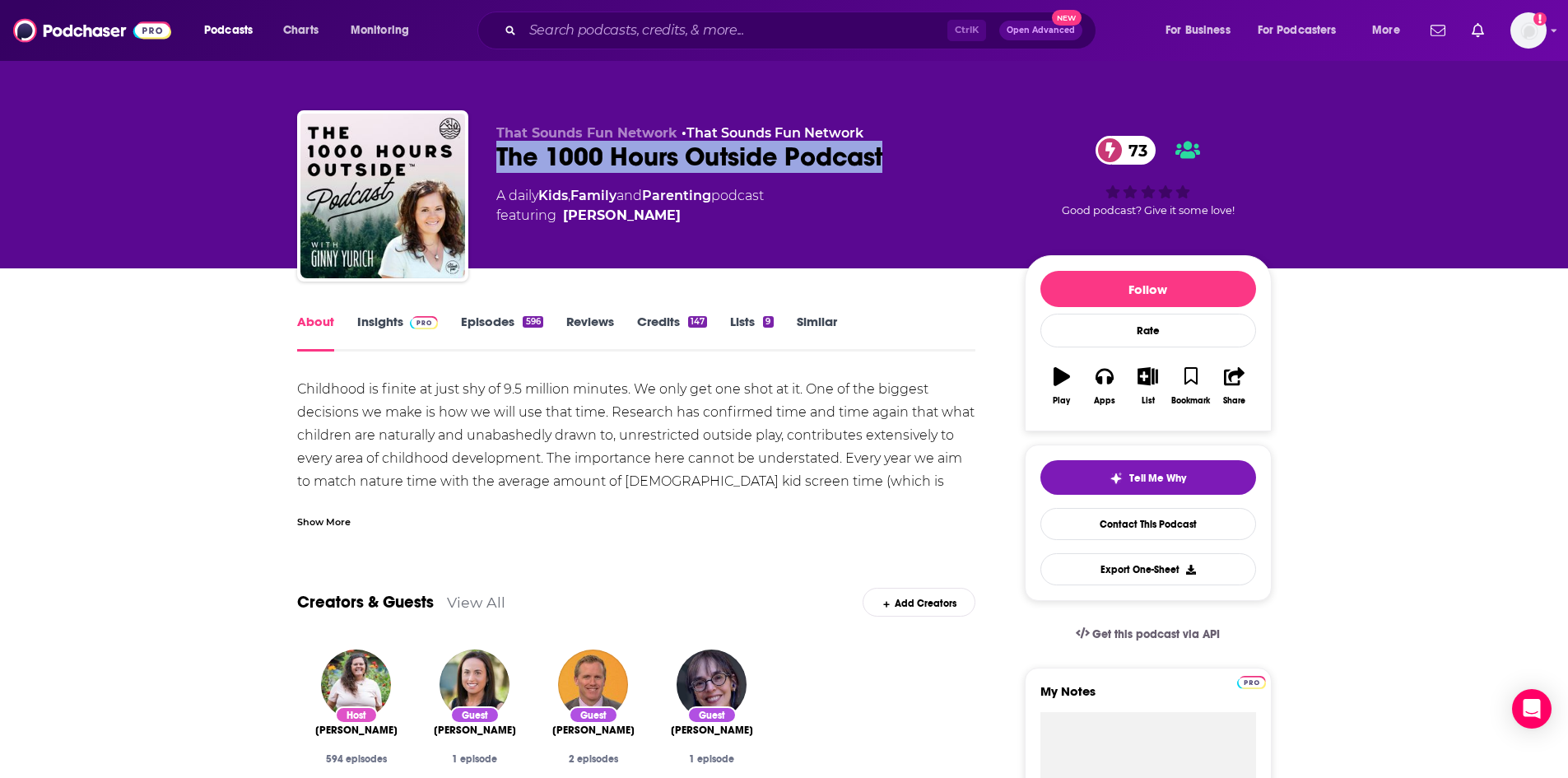
drag, startPoint x: 498, startPoint y: 153, endPoint x: 889, endPoint y: 152, distance: 391.0
click at [889, 152] on div "The 1000 Hours Outside Podcast 73" at bounding box center [748, 157] width 502 height 32
copy h1 "The 1000 Hours Outside Podcast"
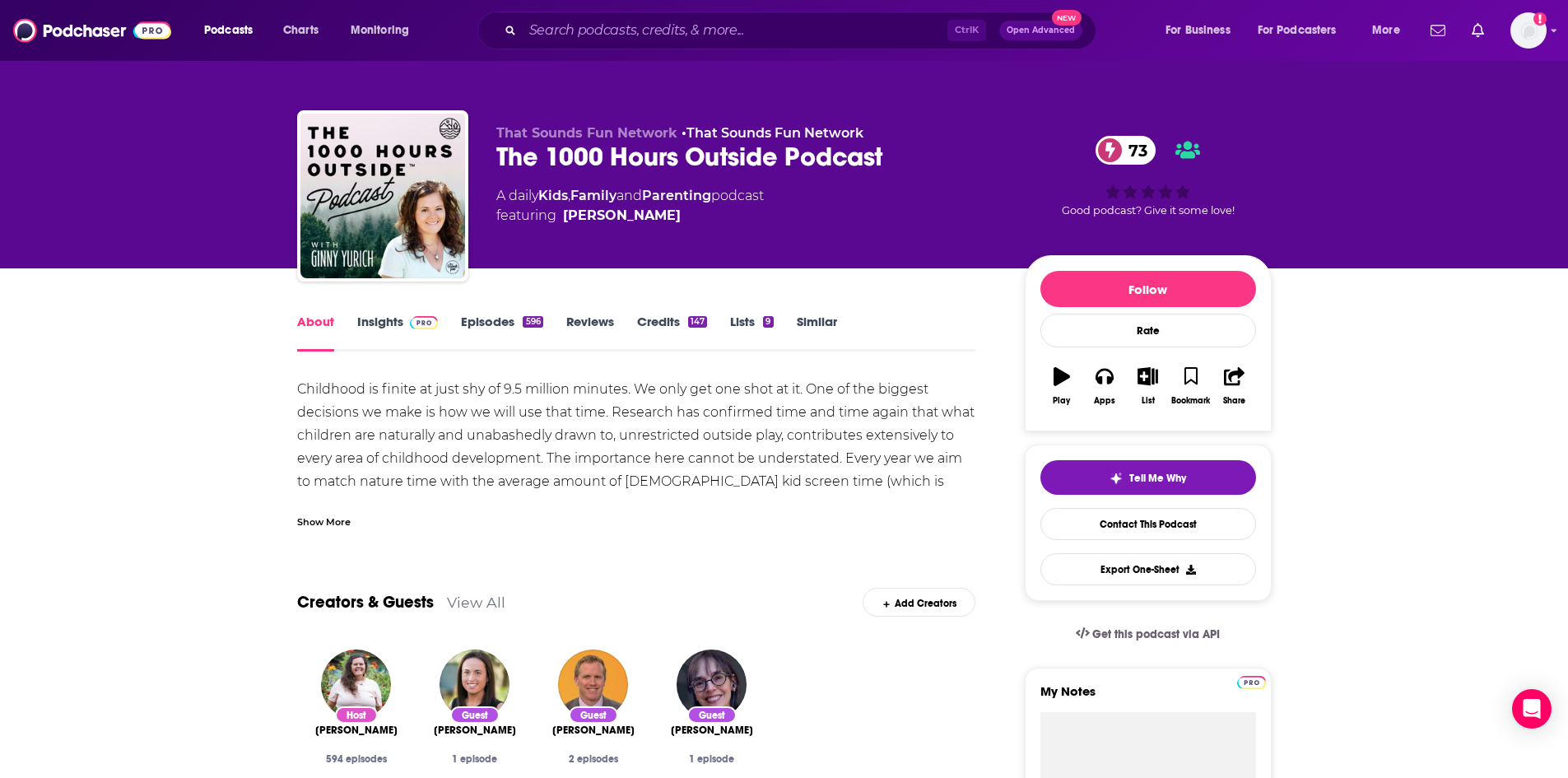
click at [332, 514] on div "Show More" at bounding box center [324, 521] width 53 height 16
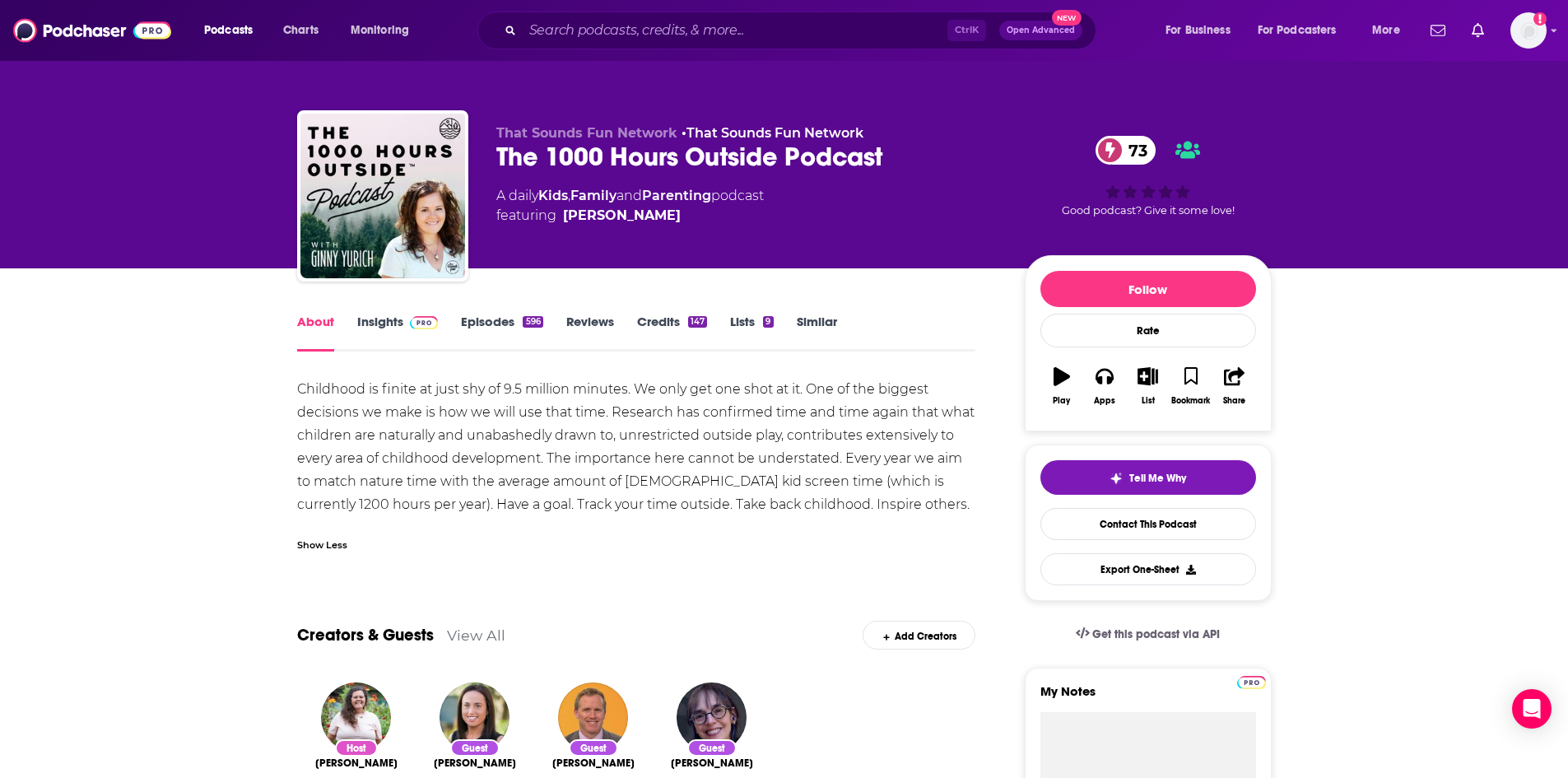
click at [395, 320] on link "Insights" at bounding box center [398, 332] width 82 height 37
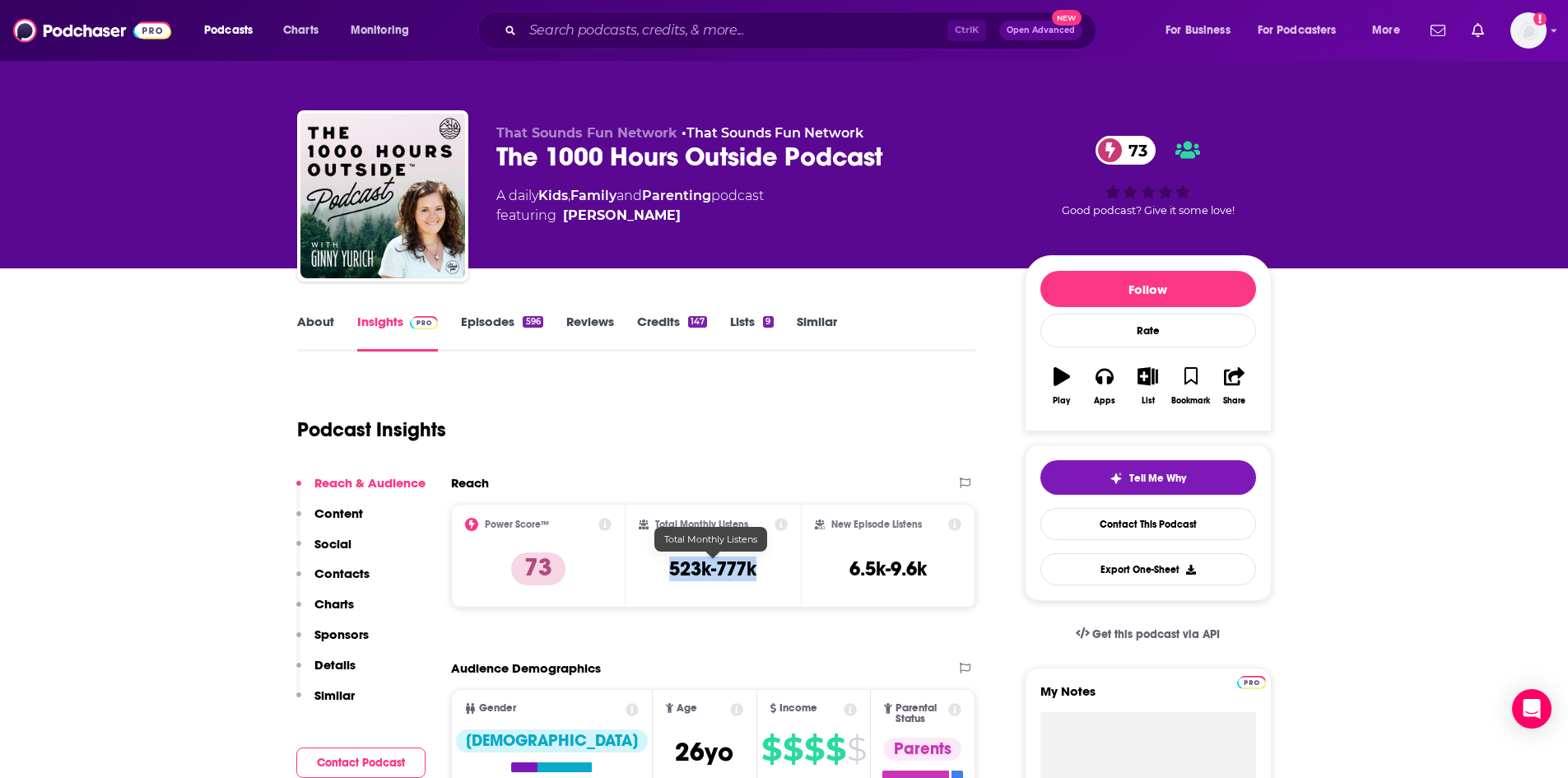
drag, startPoint x: 671, startPoint y: 569, endPoint x: 754, endPoint y: 572, distance: 83.1
click at [754, 572] on h3 "523k-777k" at bounding box center [713, 568] width 88 height 25
copy h3 "523k-777k"
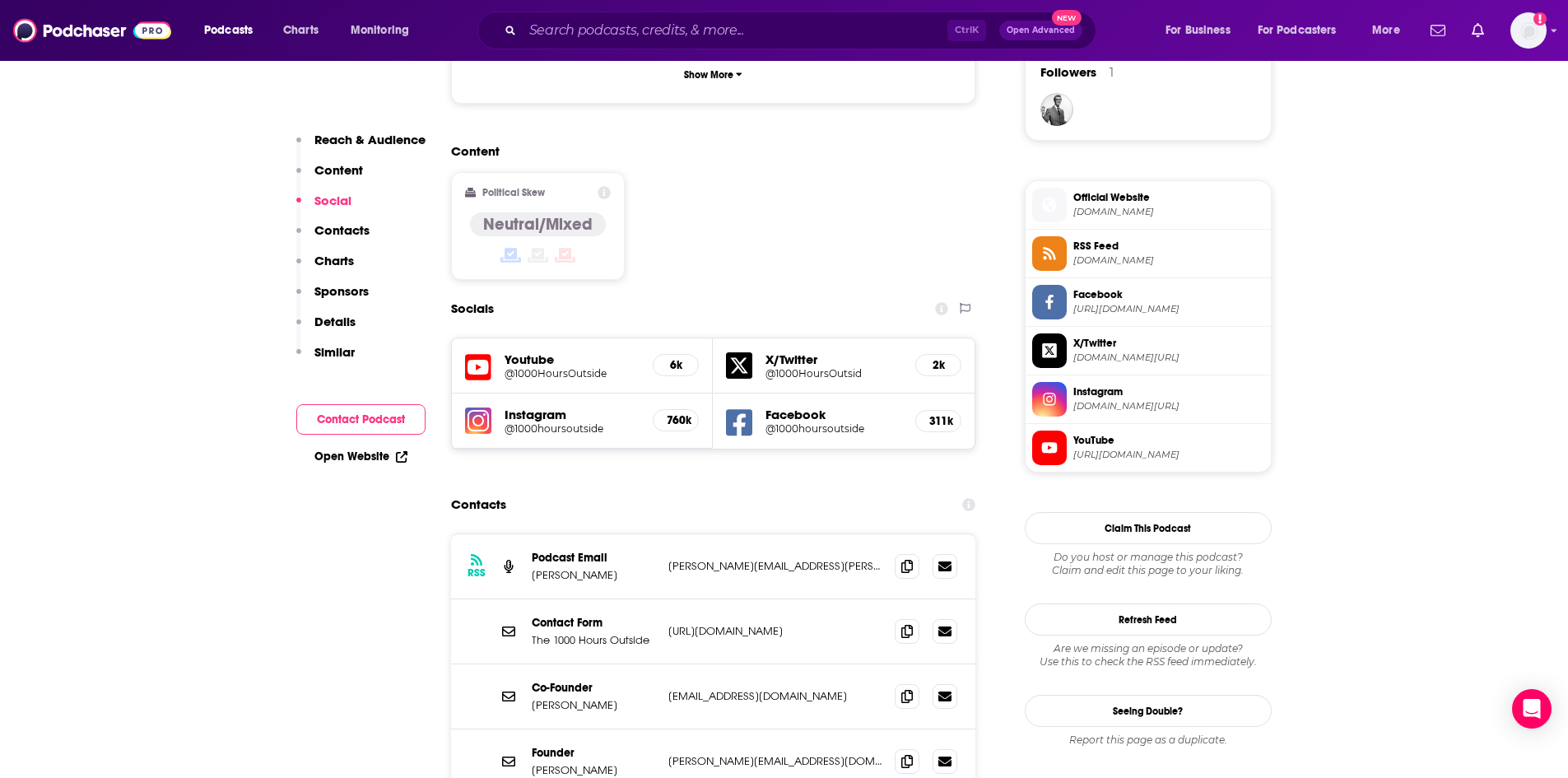
scroll to position [1303, 0]
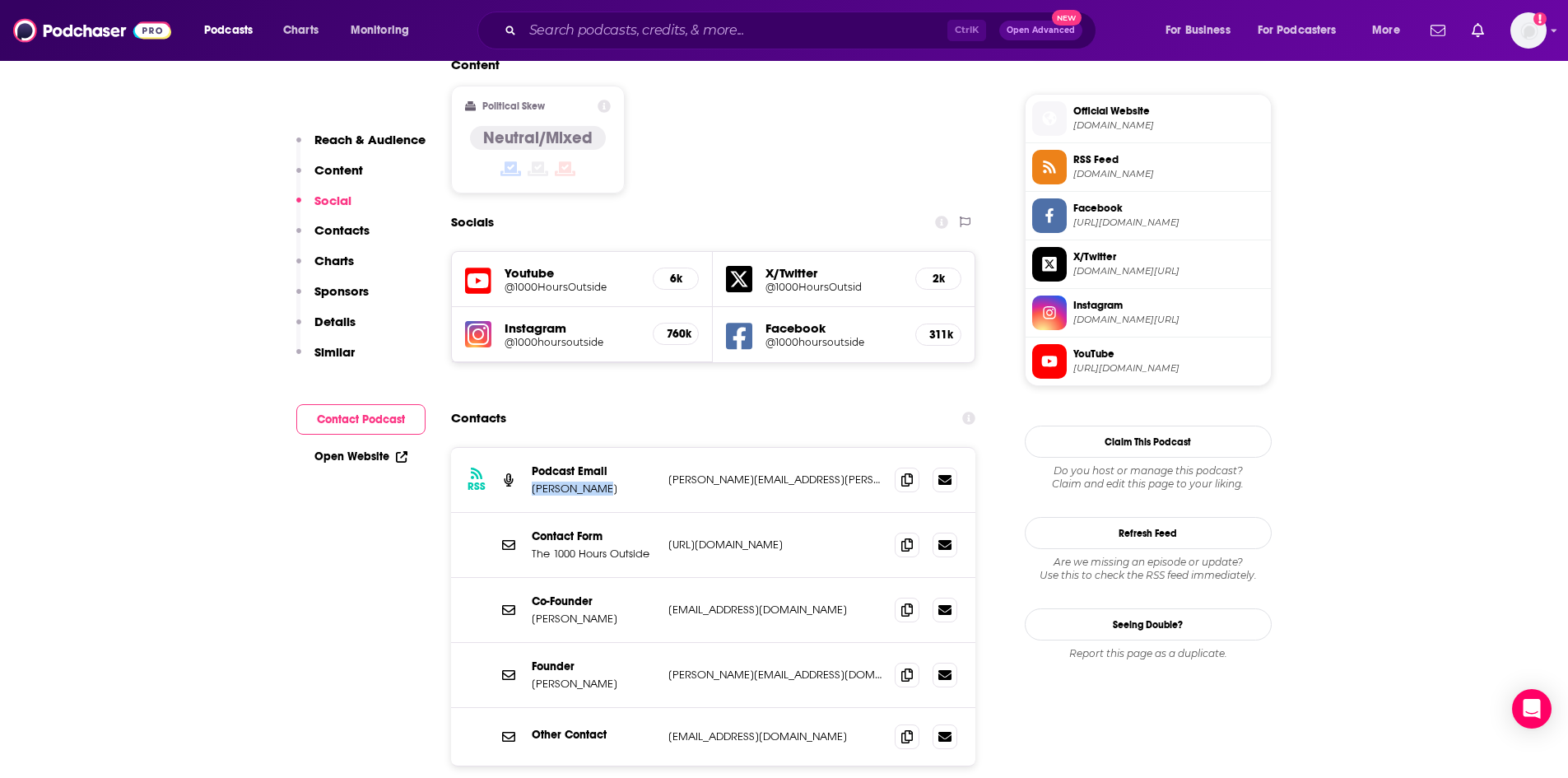
drag, startPoint x: 533, startPoint y: 404, endPoint x: 595, endPoint y: 409, distance: 62.2
click at [595, 482] on p "Ginny Yurich" at bounding box center [593, 488] width 123 height 14
copy p "Ginny Yurich"
click at [912, 473] on icon at bounding box center [907, 479] width 12 height 13
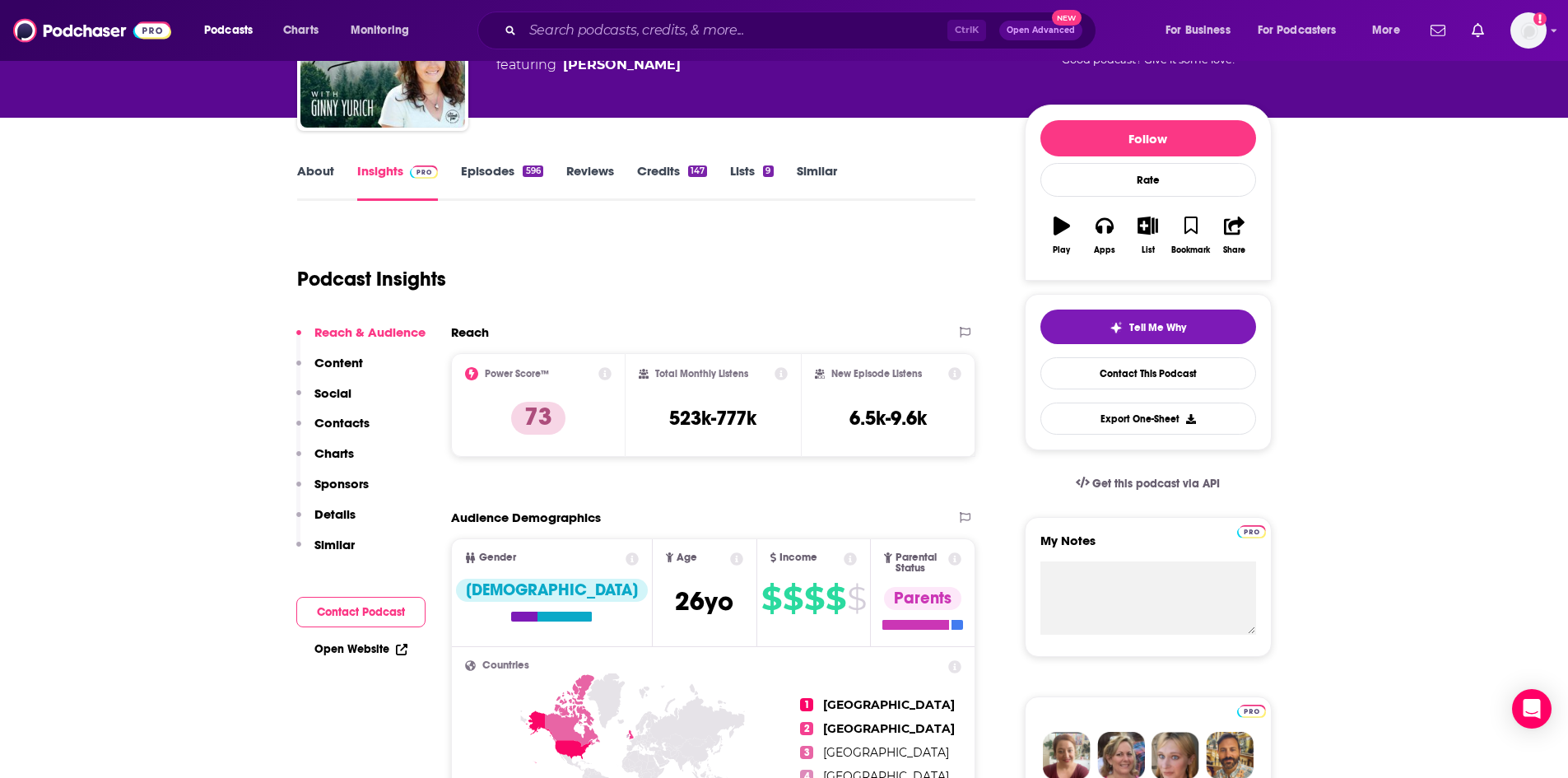
scroll to position [0, 0]
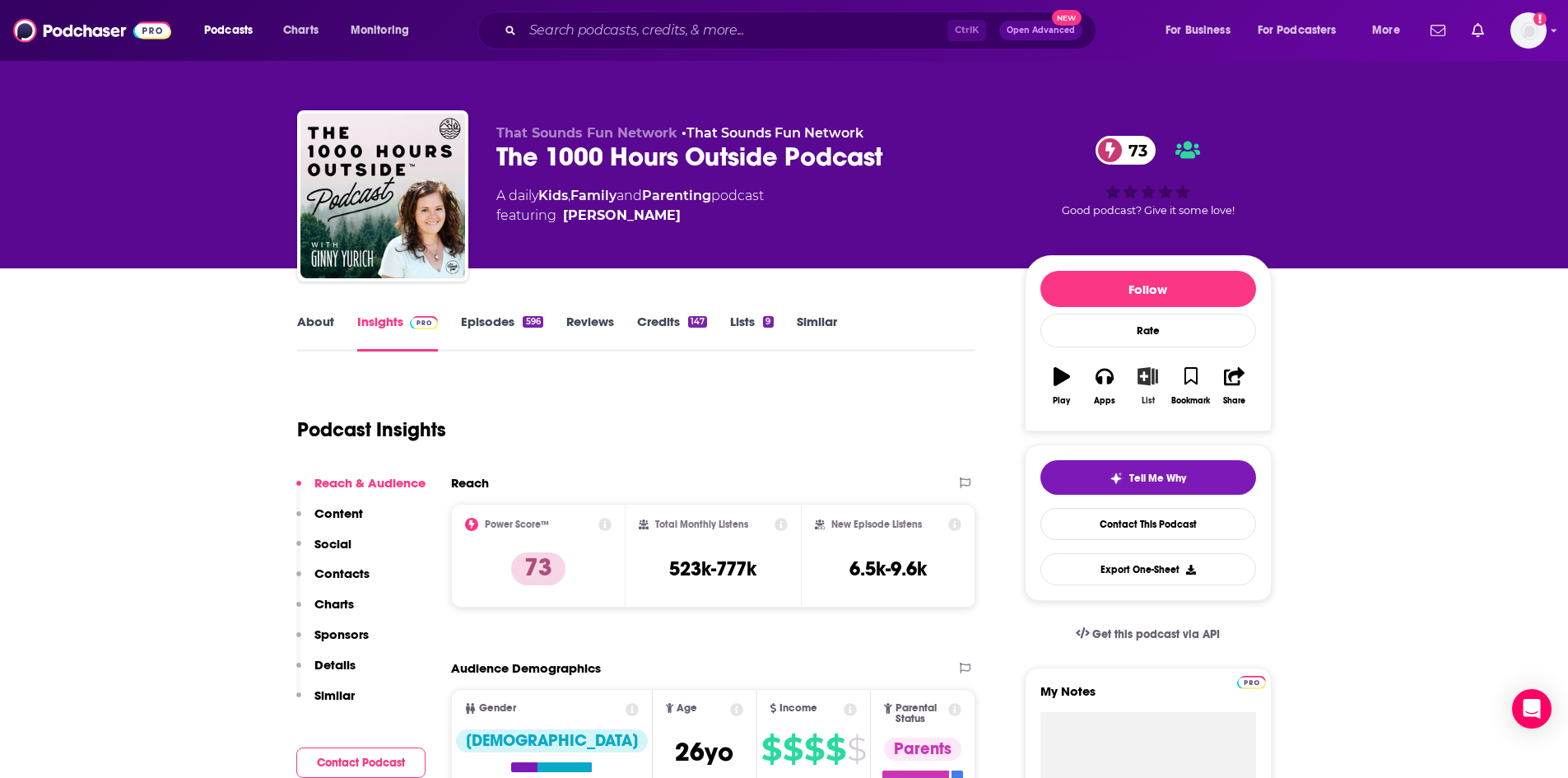
click at [1150, 380] on icon "button" at bounding box center [1147, 376] width 21 height 18
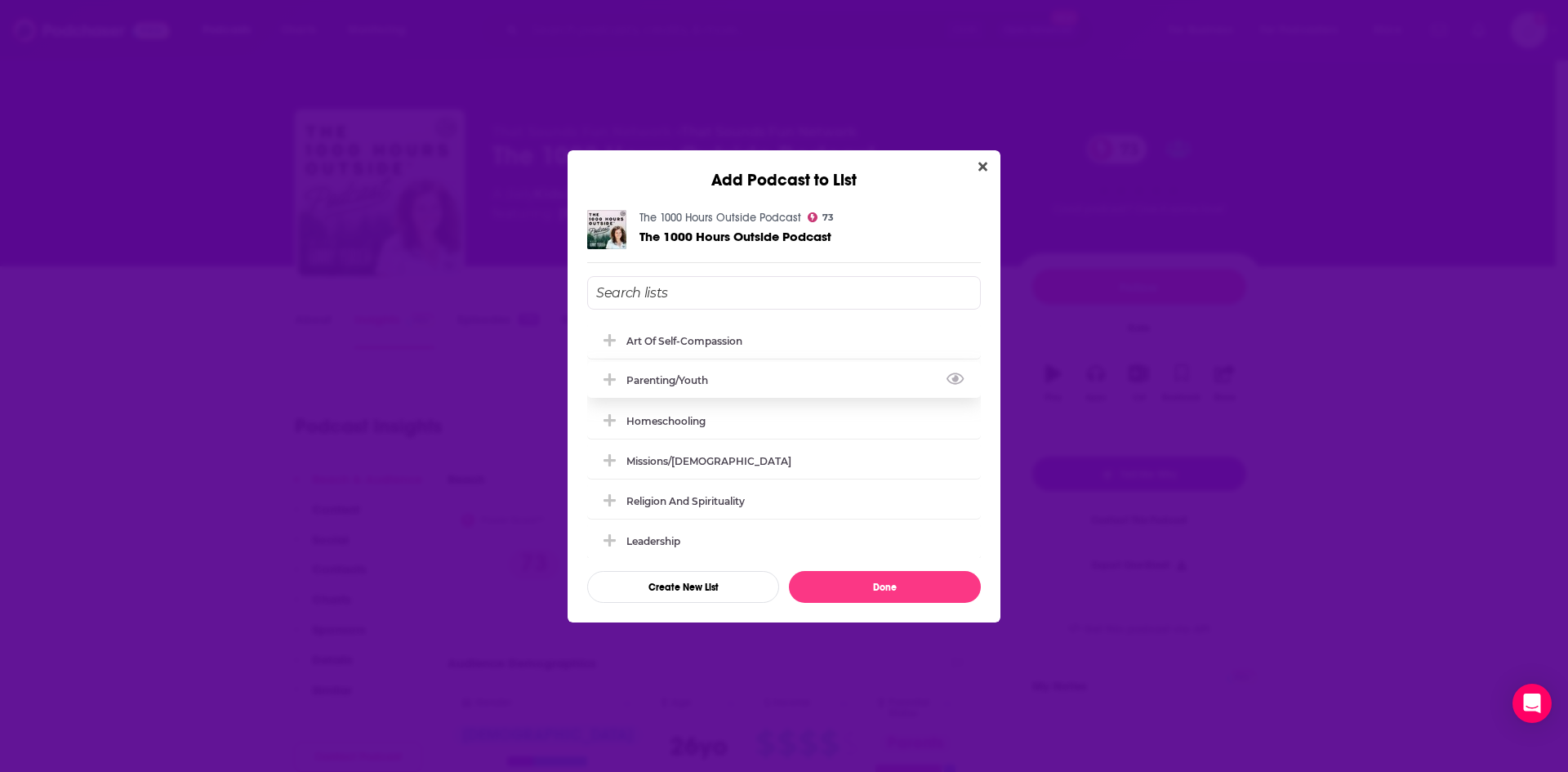
click at [609, 380] on icon "Add Podcast To List" at bounding box center [610, 379] width 13 height 13
click at [610, 419] on icon "Add Podcast To List" at bounding box center [610, 419] width 13 height 13
click at [611, 341] on icon "Add Podcast To List" at bounding box center [610, 339] width 13 height 13
click at [923, 587] on button "Done" at bounding box center [884, 586] width 191 height 32
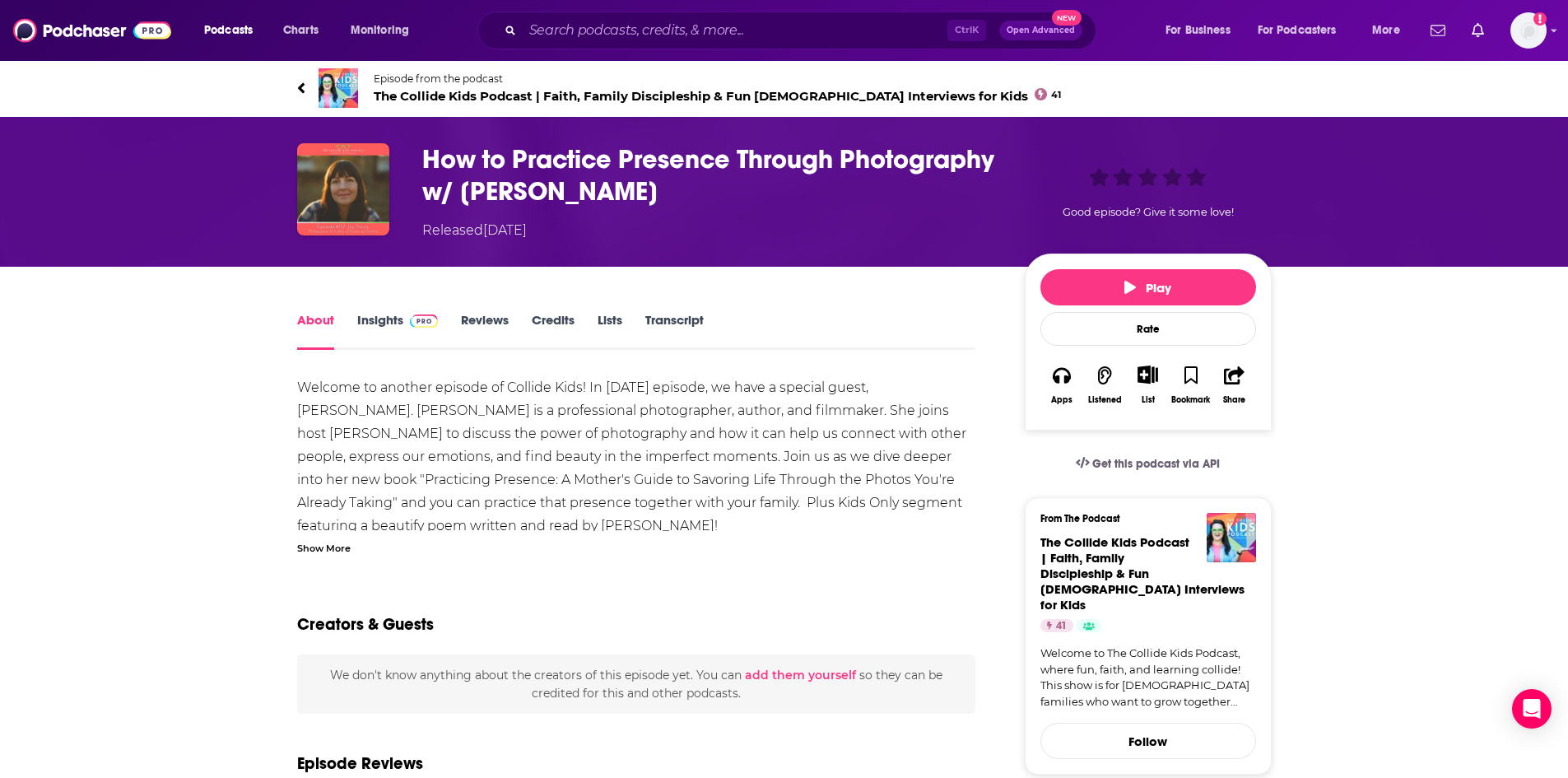
click at [339, 542] on div "Show More" at bounding box center [324, 547] width 53 height 16
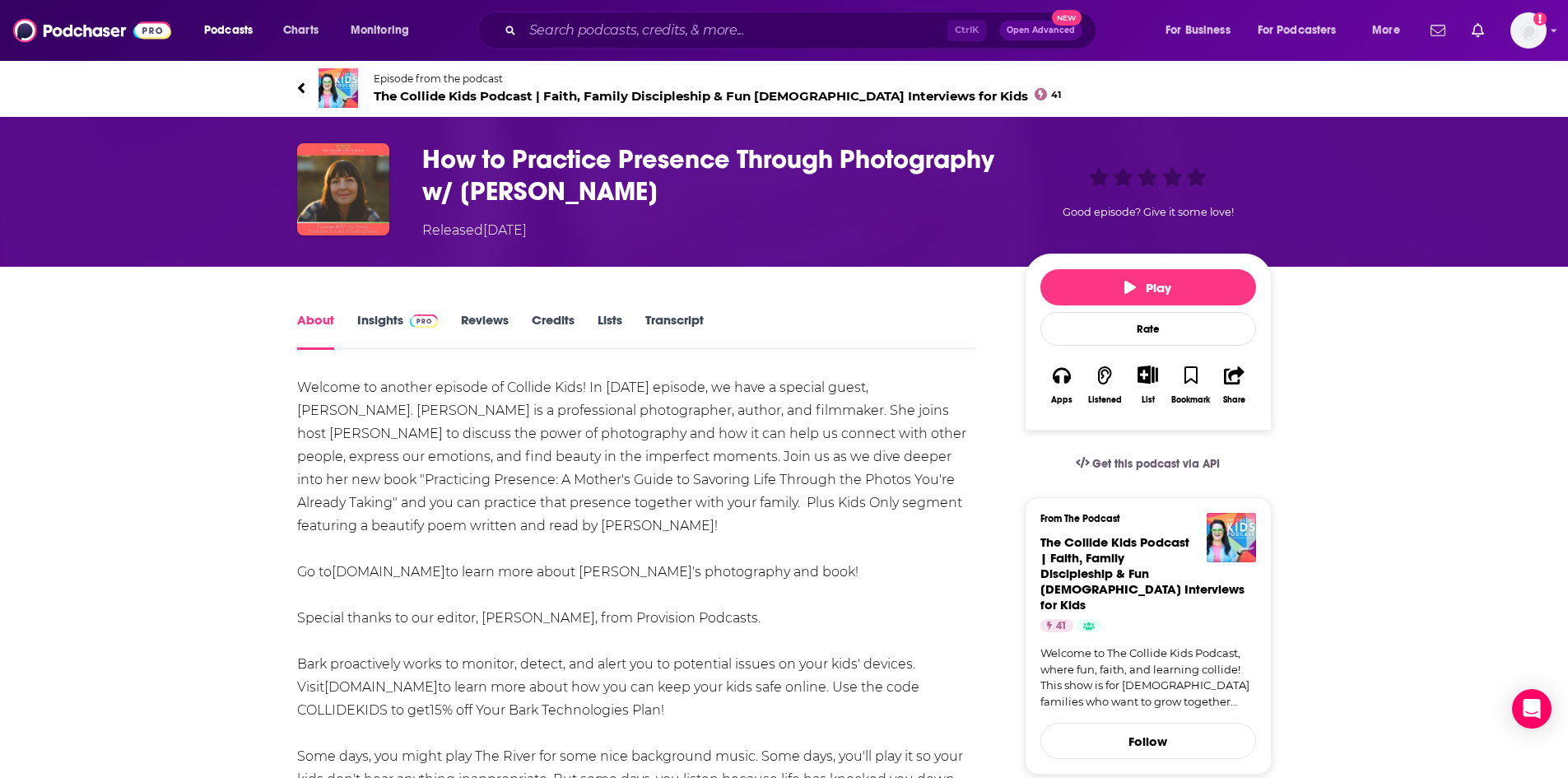
click at [450, 93] on span "The Collide Kids Podcast | Faith, Family Discipleship & Fun [DEMOGRAPHIC_DATA] …" at bounding box center [717, 96] width 688 height 16
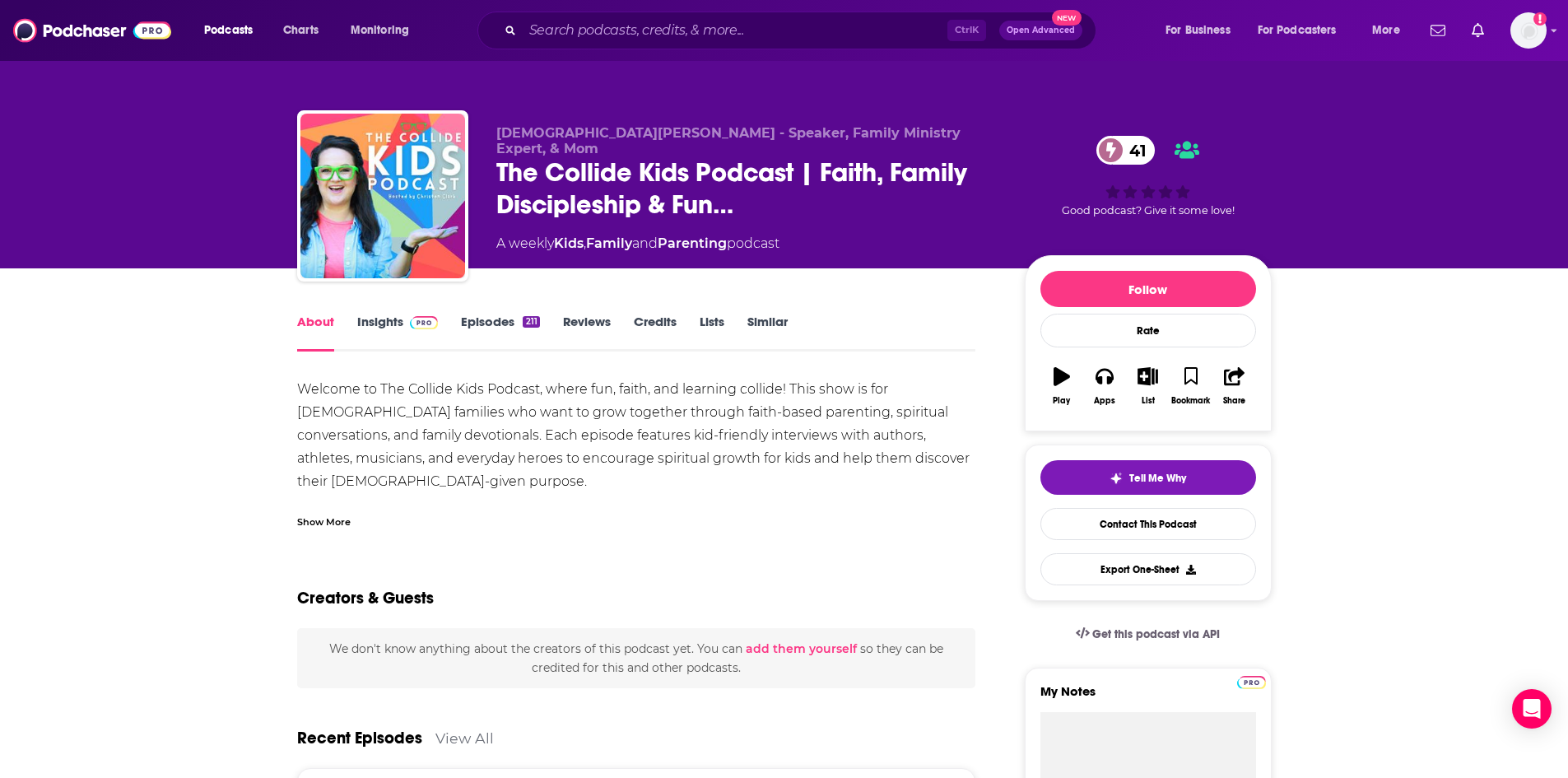
click at [344, 501] on div "Show More" at bounding box center [637, 515] width 680 height 28
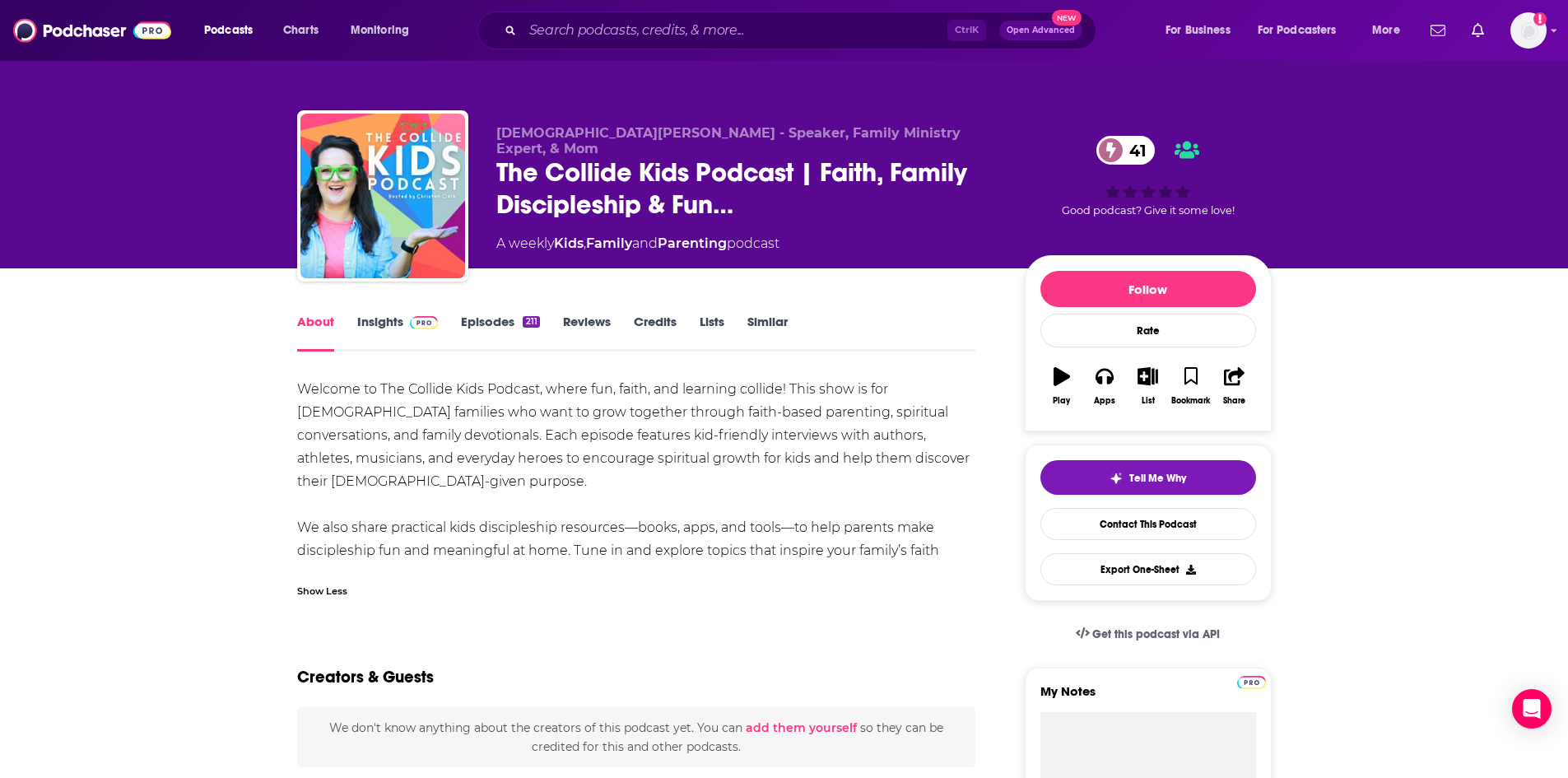
click at [529, 327] on div "211" at bounding box center [531, 322] width 17 height 12
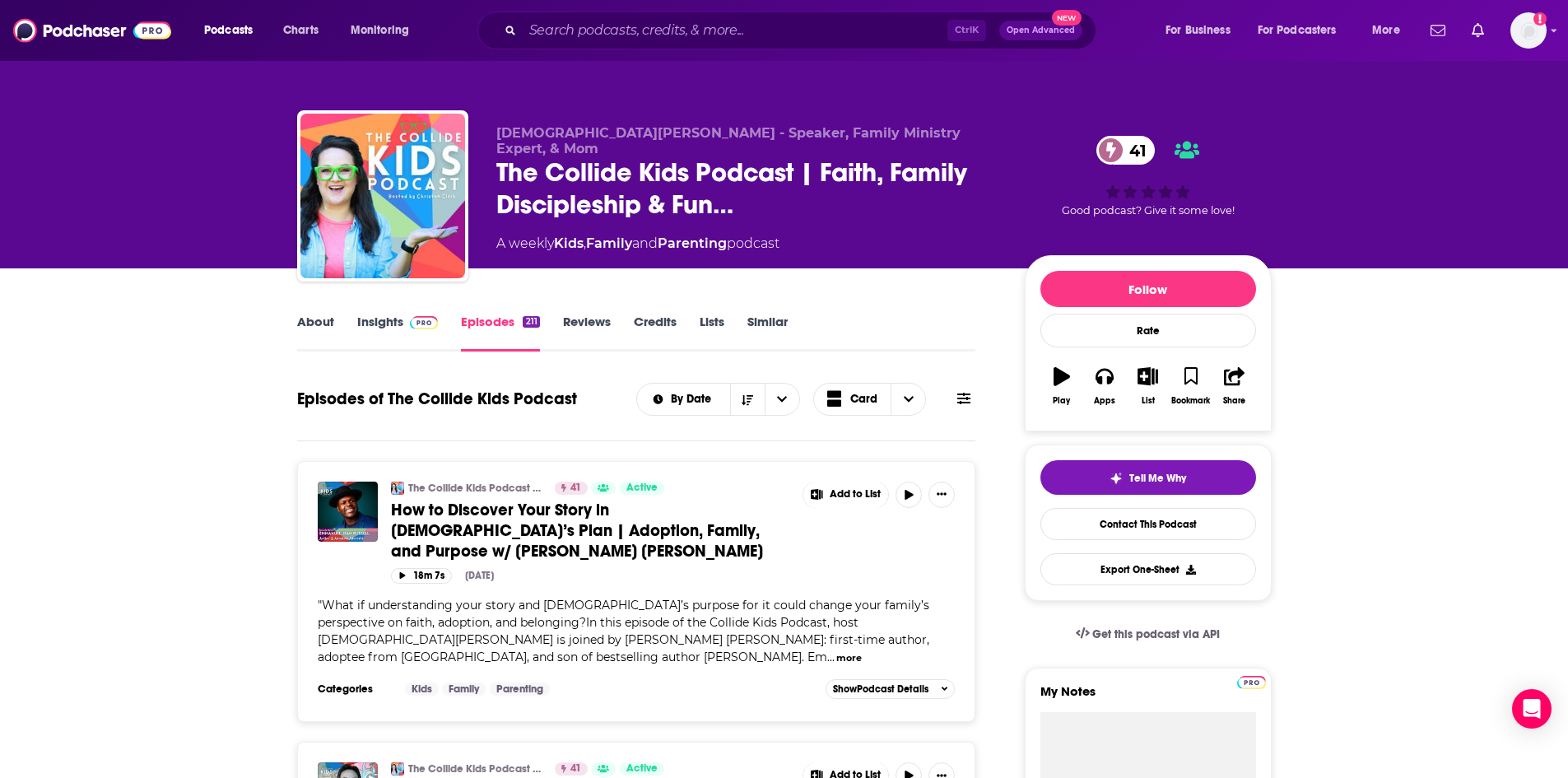
click at [312, 323] on link "About" at bounding box center [316, 332] width 37 height 37
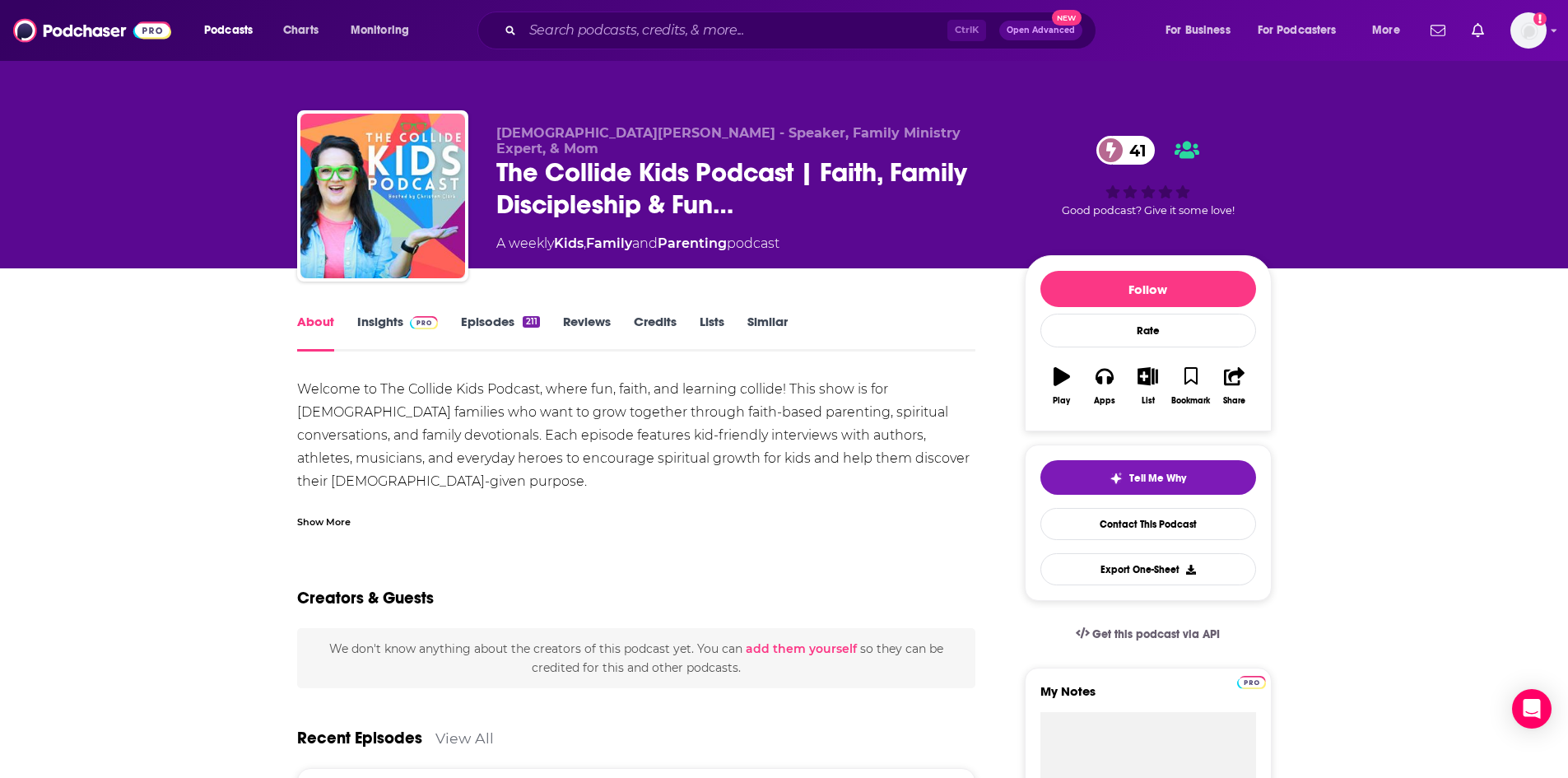
click at [347, 519] on div "Show More" at bounding box center [324, 521] width 53 height 16
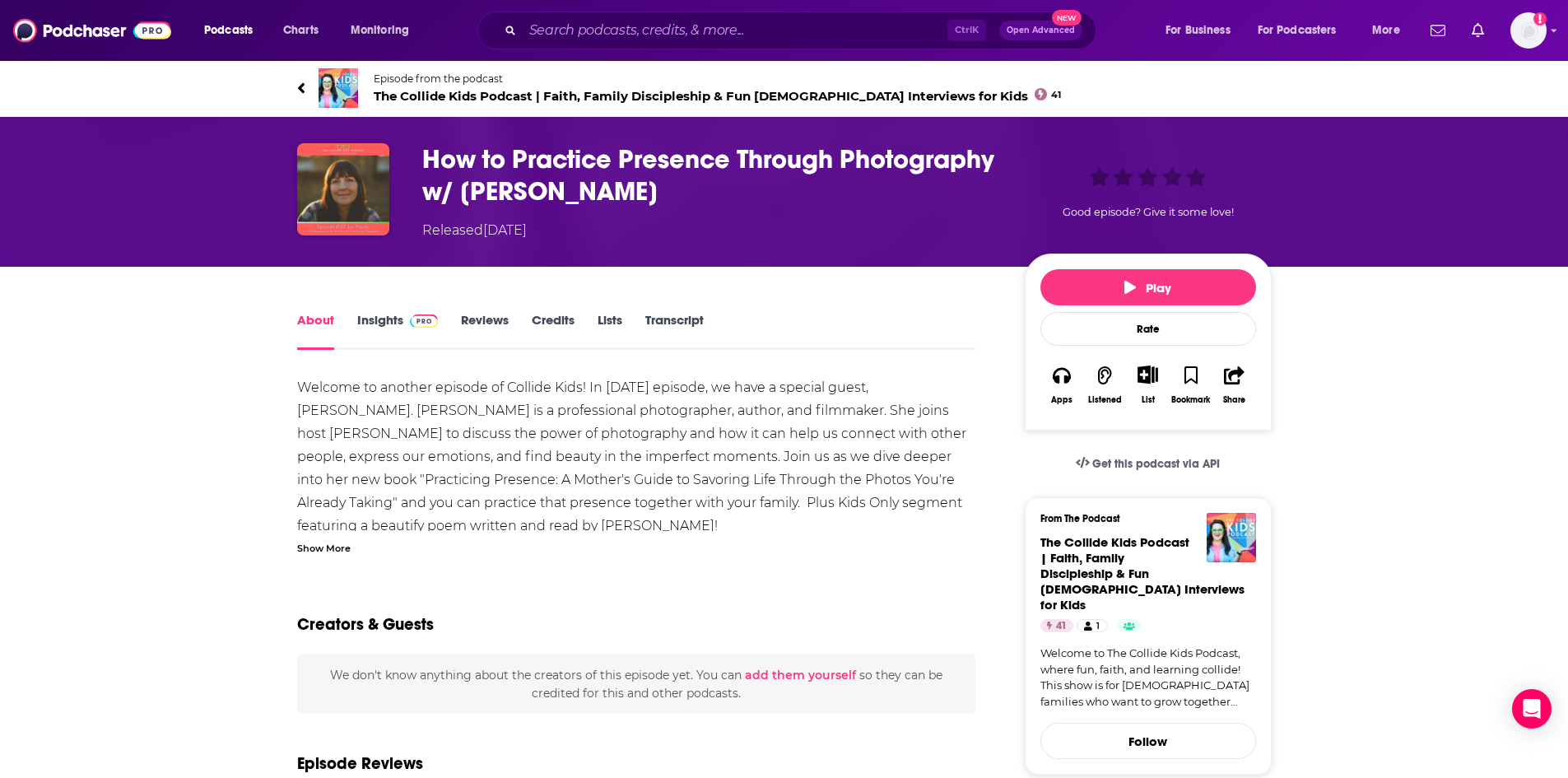
click at [323, 544] on div "Show More" at bounding box center [324, 547] width 53 height 16
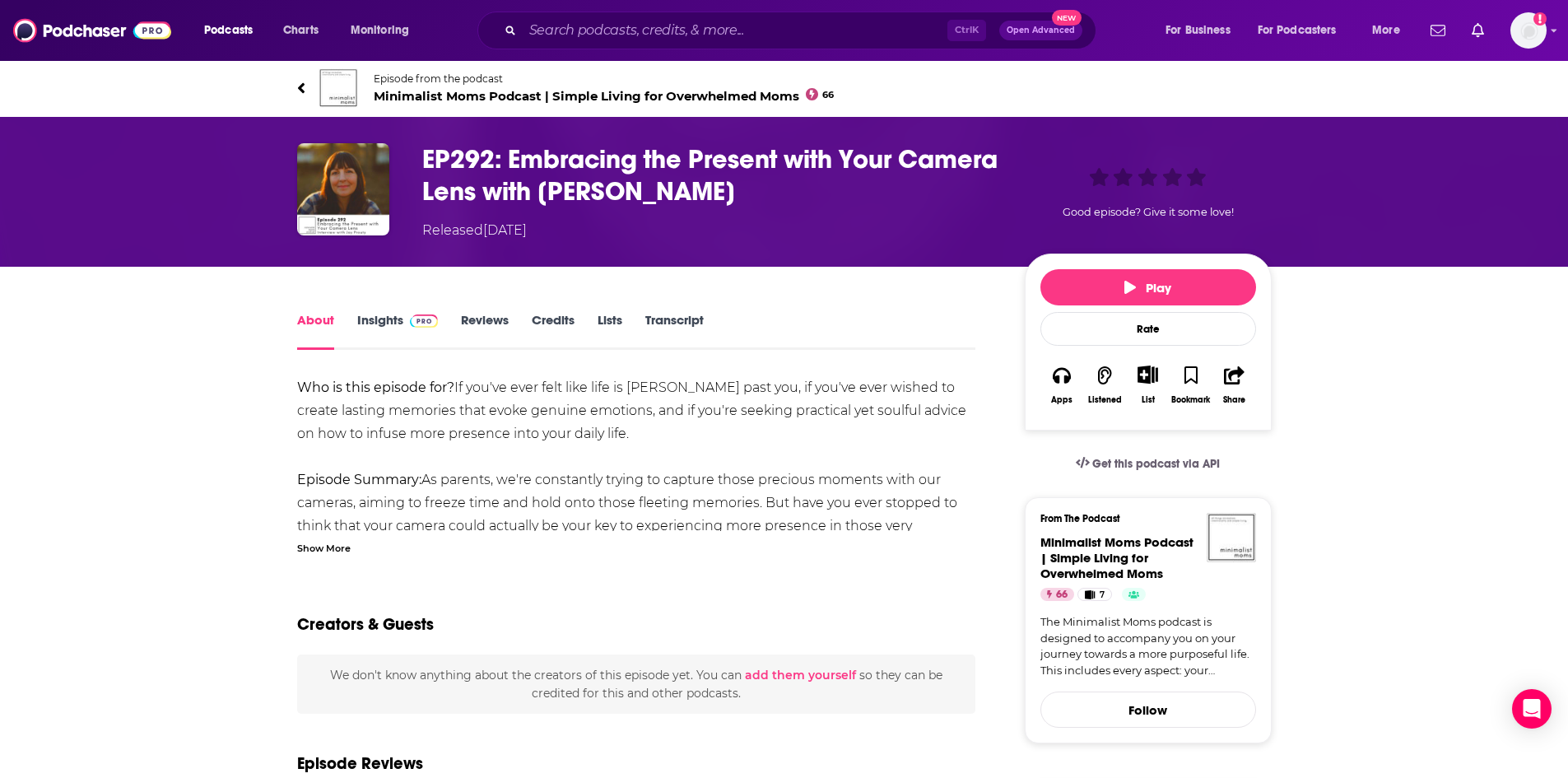
click at [339, 545] on div "Show More" at bounding box center [324, 547] width 53 height 16
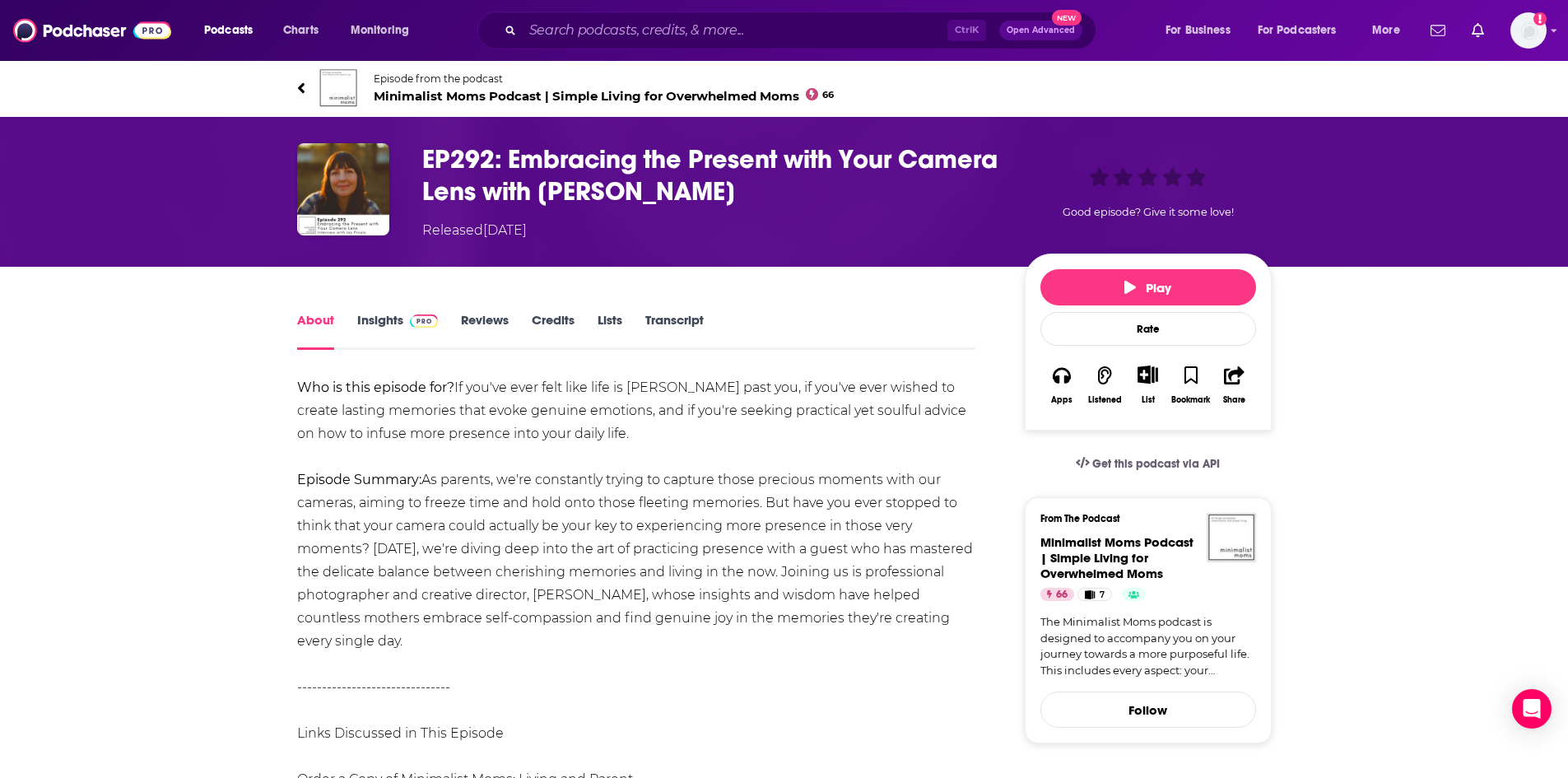
click at [469, 98] on span "Minimalist Moms Podcast | Simple Living for Overwhelmed Moms 66" at bounding box center [604, 96] width 461 height 16
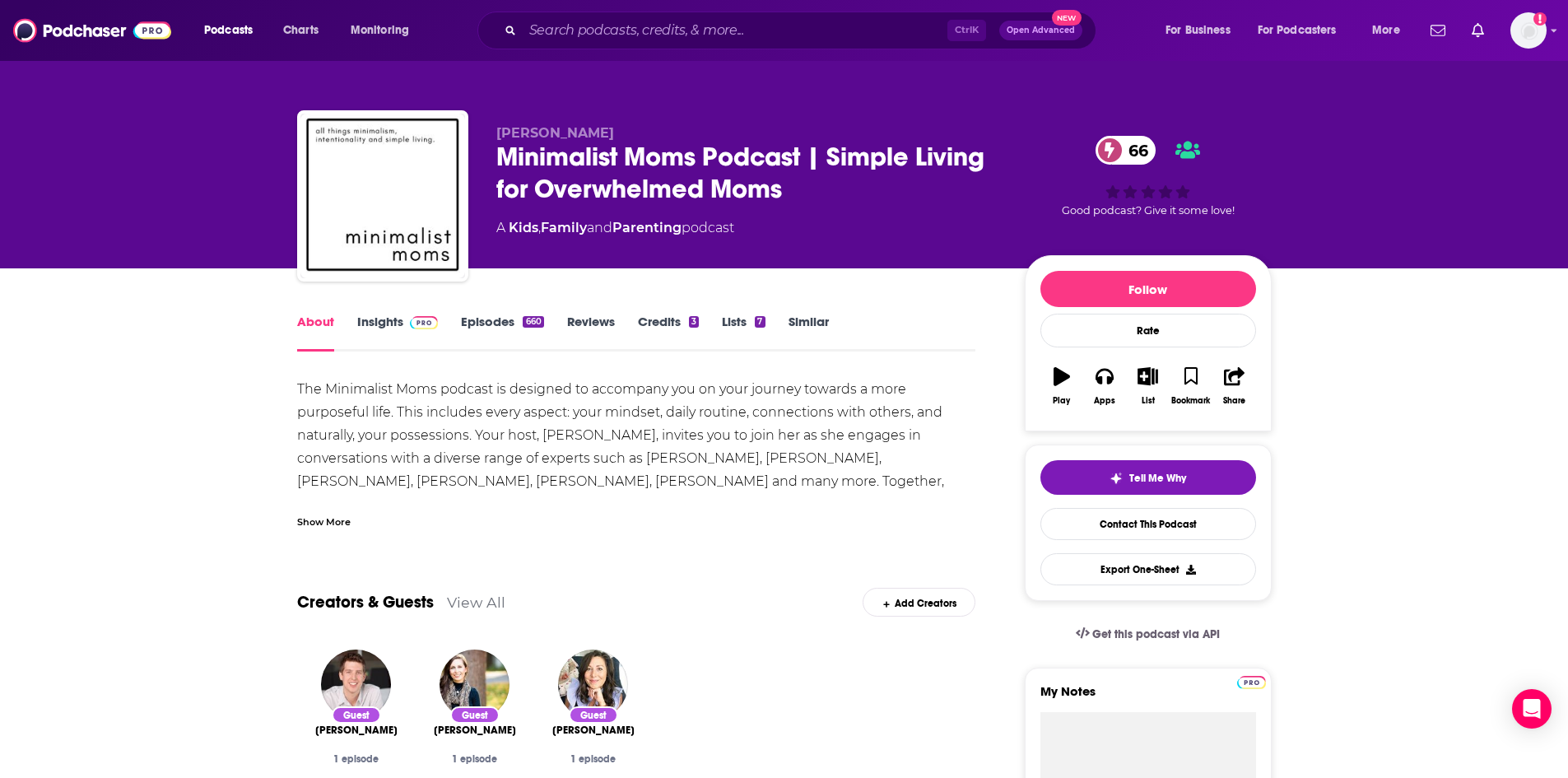
click at [533, 329] on link "Episodes 660" at bounding box center [502, 332] width 83 height 37
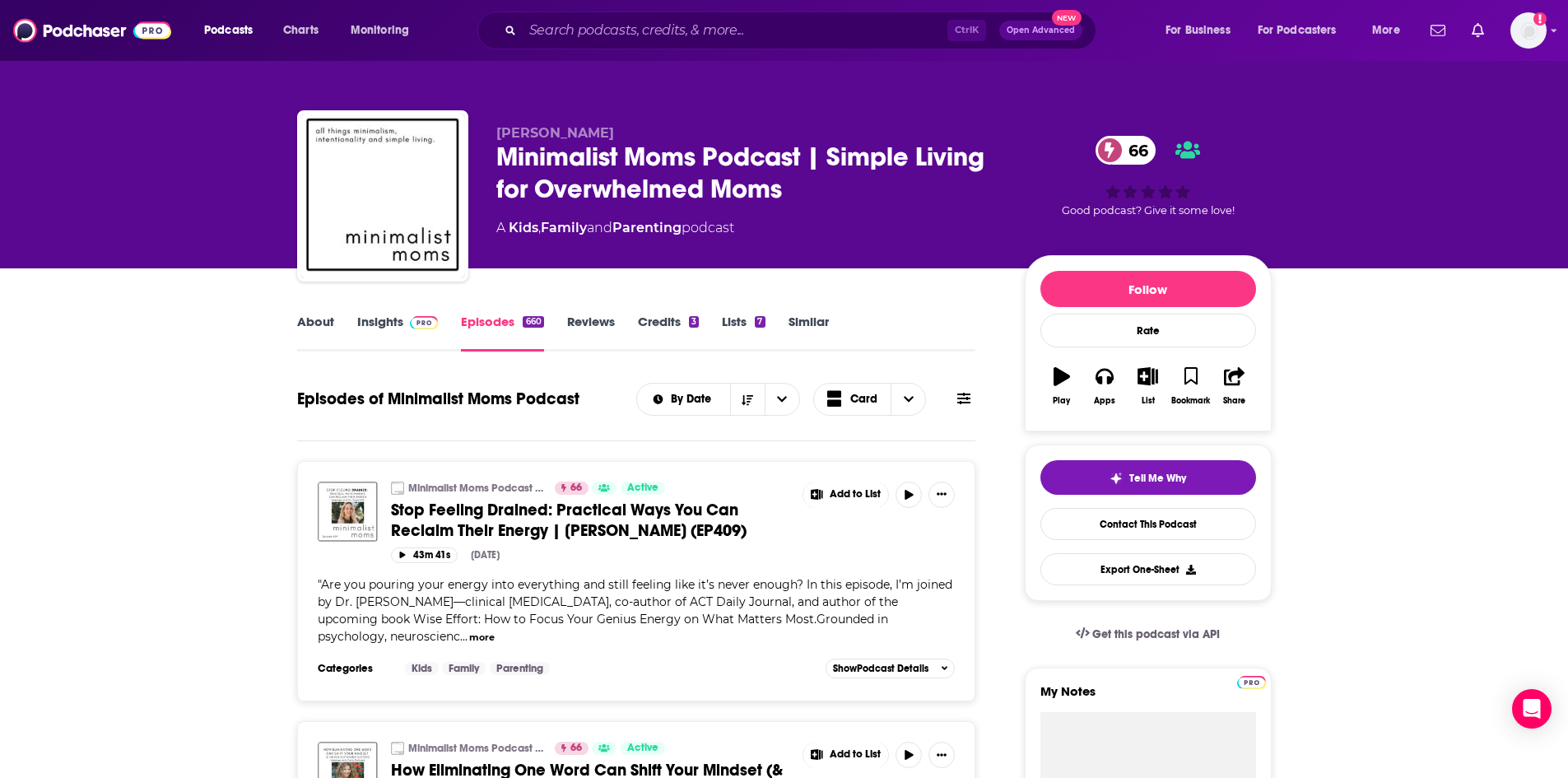
click at [313, 323] on link "About" at bounding box center [316, 332] width 37 height 37
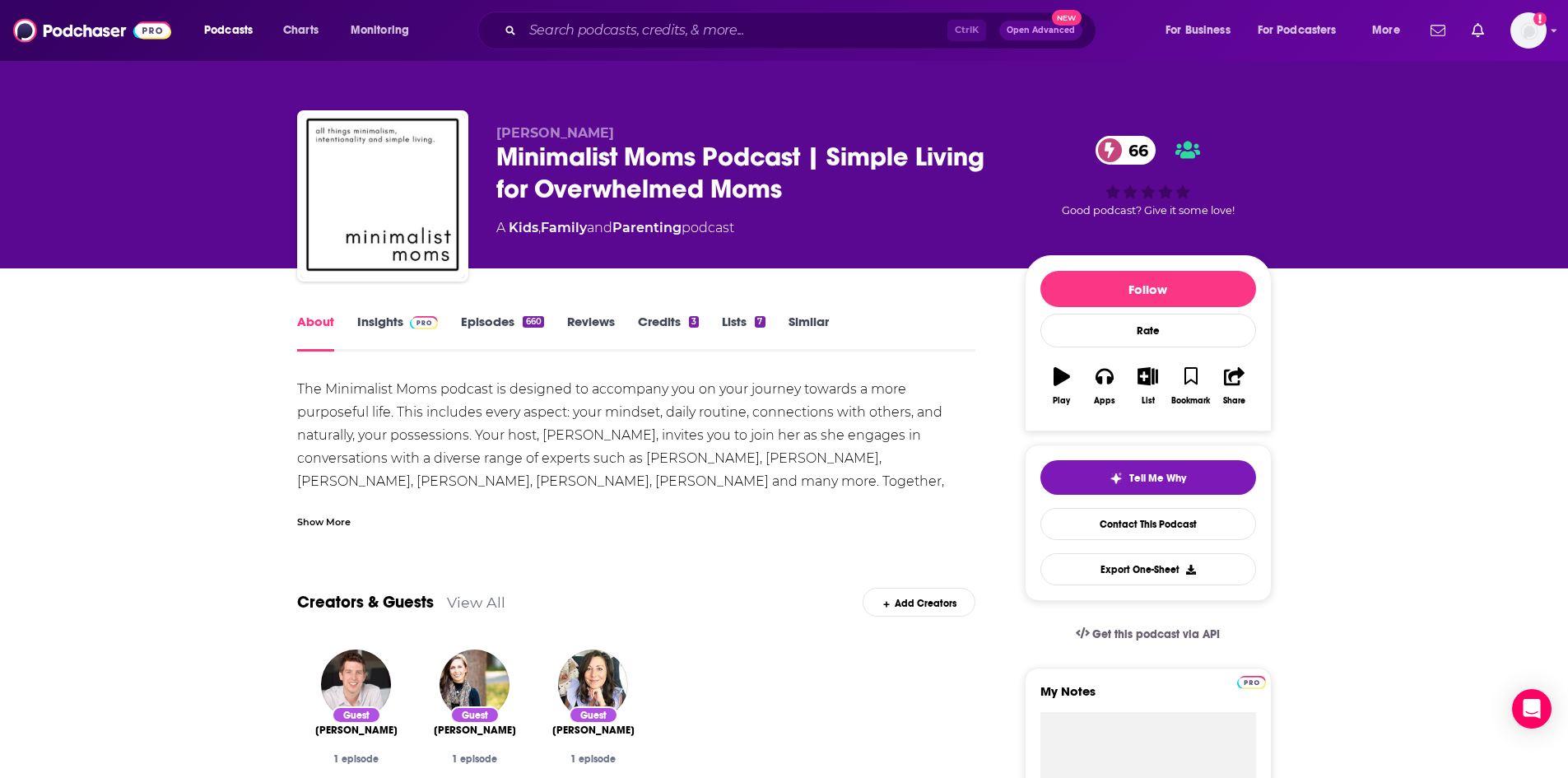
click at [323, 499] on div "The Minimalist Moms podcast is designed to accompany you on your journey toward…" at bounding box center [637, 453] width 680 height 151
click at [324, 514] on div "Show More" at bounding box center [324, 521] width 53 height 16
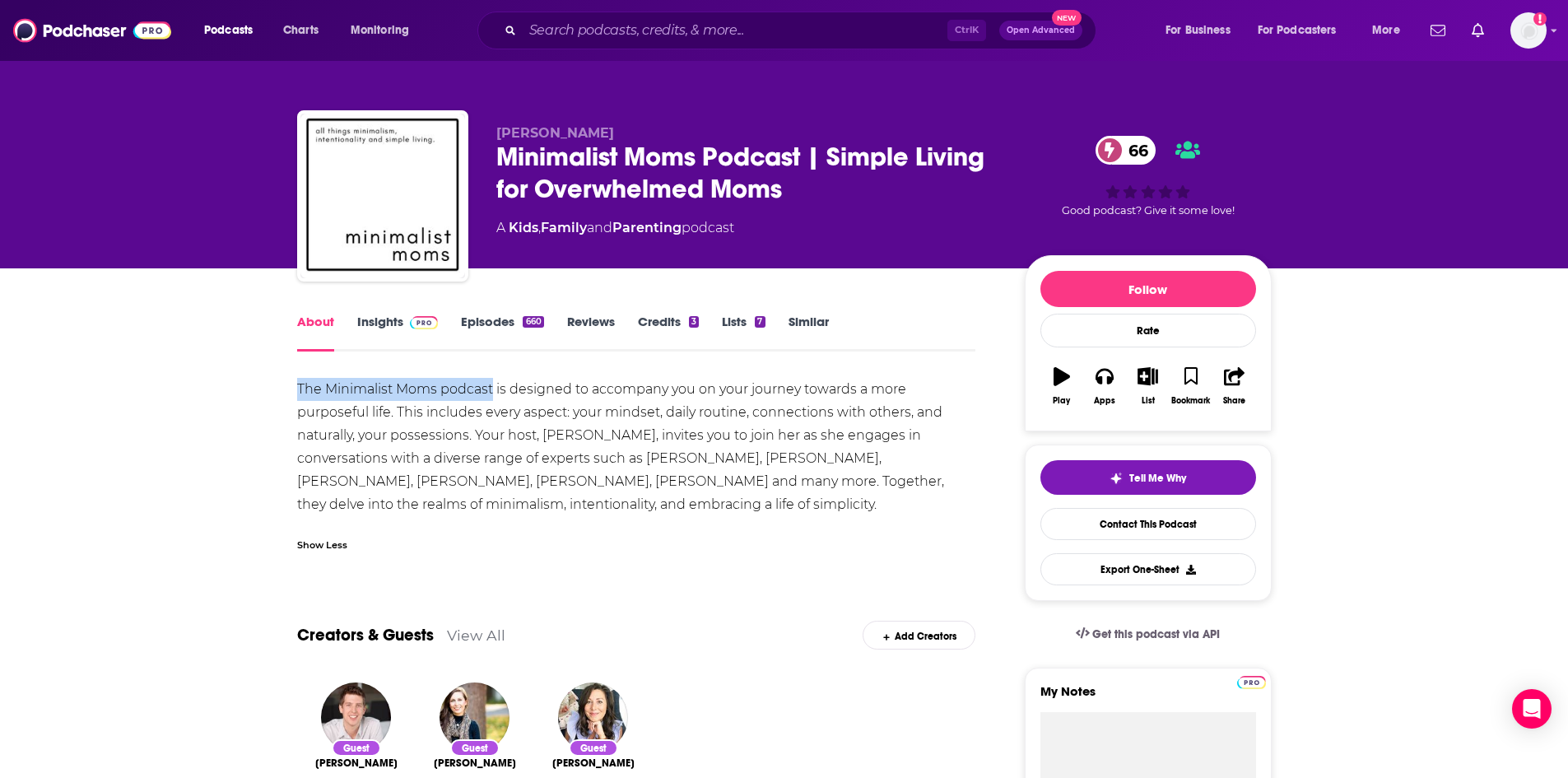
drag, startPoint x: 296, startPoint y: 387, endPoint x: 493, endPoint y: 394, distance: 197.1
click at [493, 394] on div "The Minimalist Moms podcast is designed to accompany you on your journey toward…" at bounding box center [637, 447] width 680 height 138
copy div "The Minimalist Moms podcast"
drag, startPoint x: 544, startPoint y: 431, endPoint x: 627, endPoint y: 439, distance: 83.4
click at [627, 439] on div "The Minimalist Moms podcast is designed to accompany you on your journey toward…" at bounding box center [637, 447] width 680 height 138
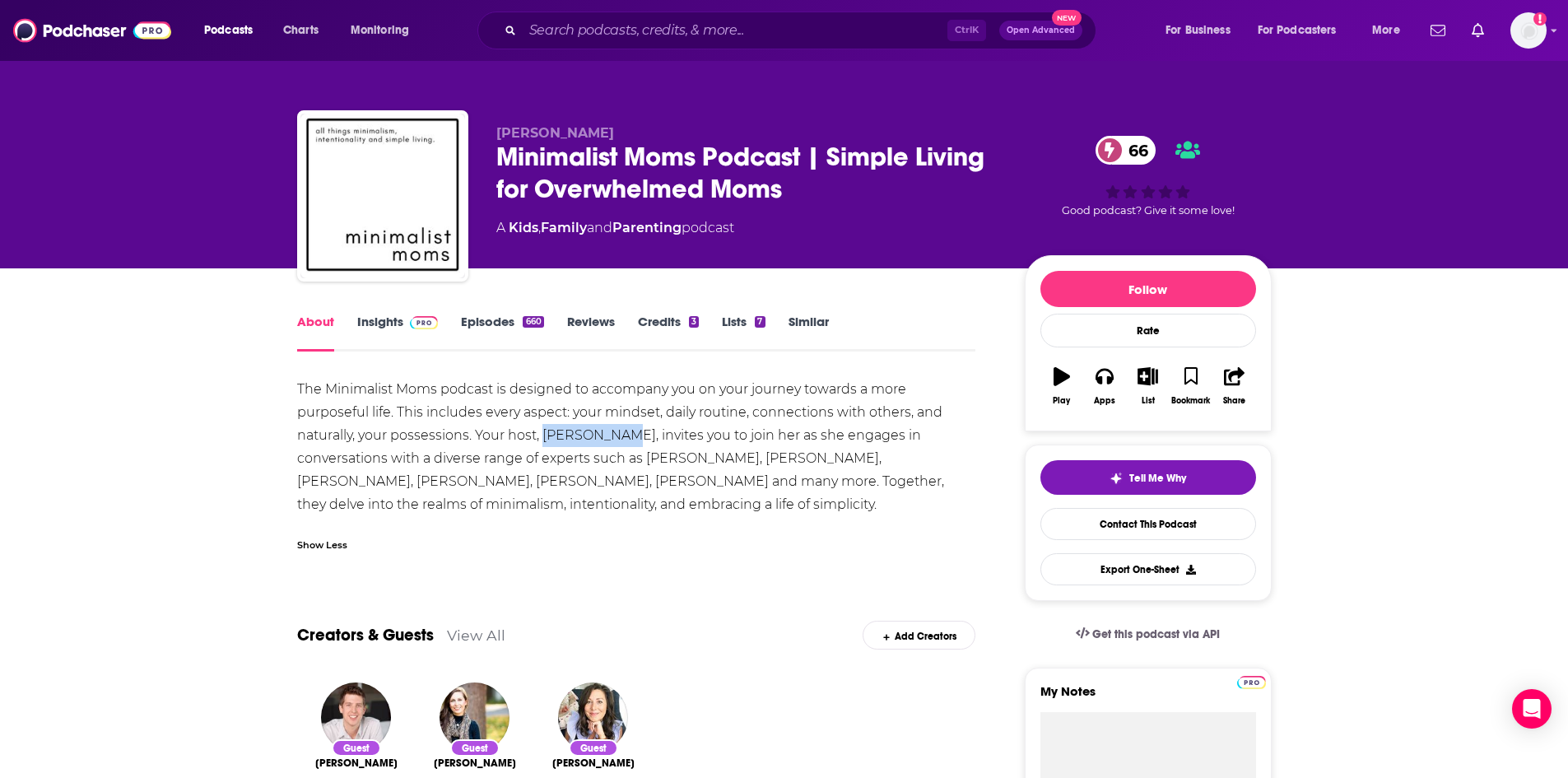
copy div "[PERSON_NAME]"
click at [1141, 380] on icon "button" at bounding box center [1147, 376] width 21 height 18
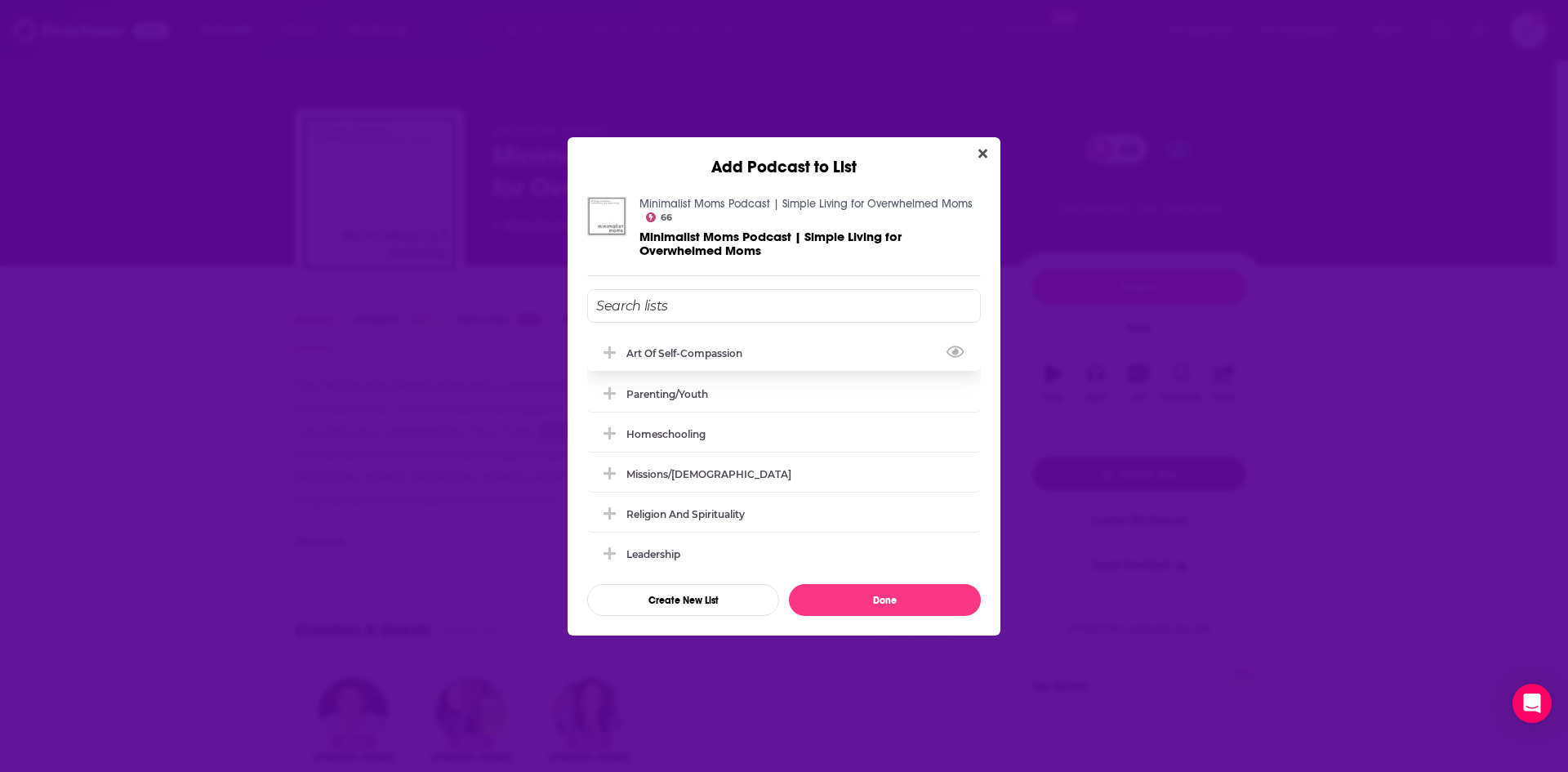
click at [614, 354] on icon "Add Podcast To List" at bounding box center [610, 352] width 13 height 13
click at [610, 390] on icon "Add Podcast To List" at bounding box center [610, 392] width 13 height 13
click at [851, 600] on button "Done" at bounding box center [884, 600] width 191 height 32
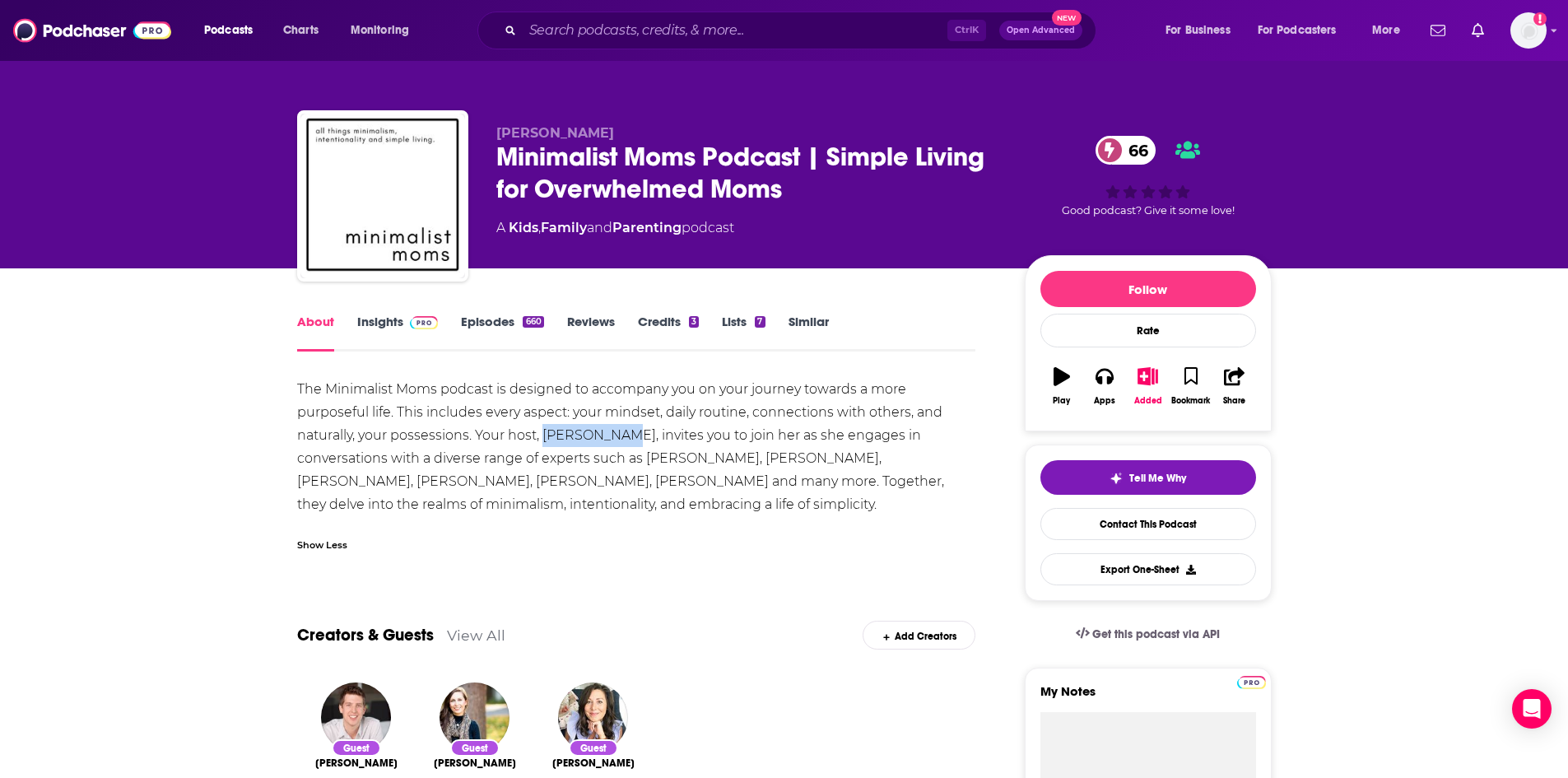
click at [407, 327] on span at bounding box center [422, 321] width 35 height 16
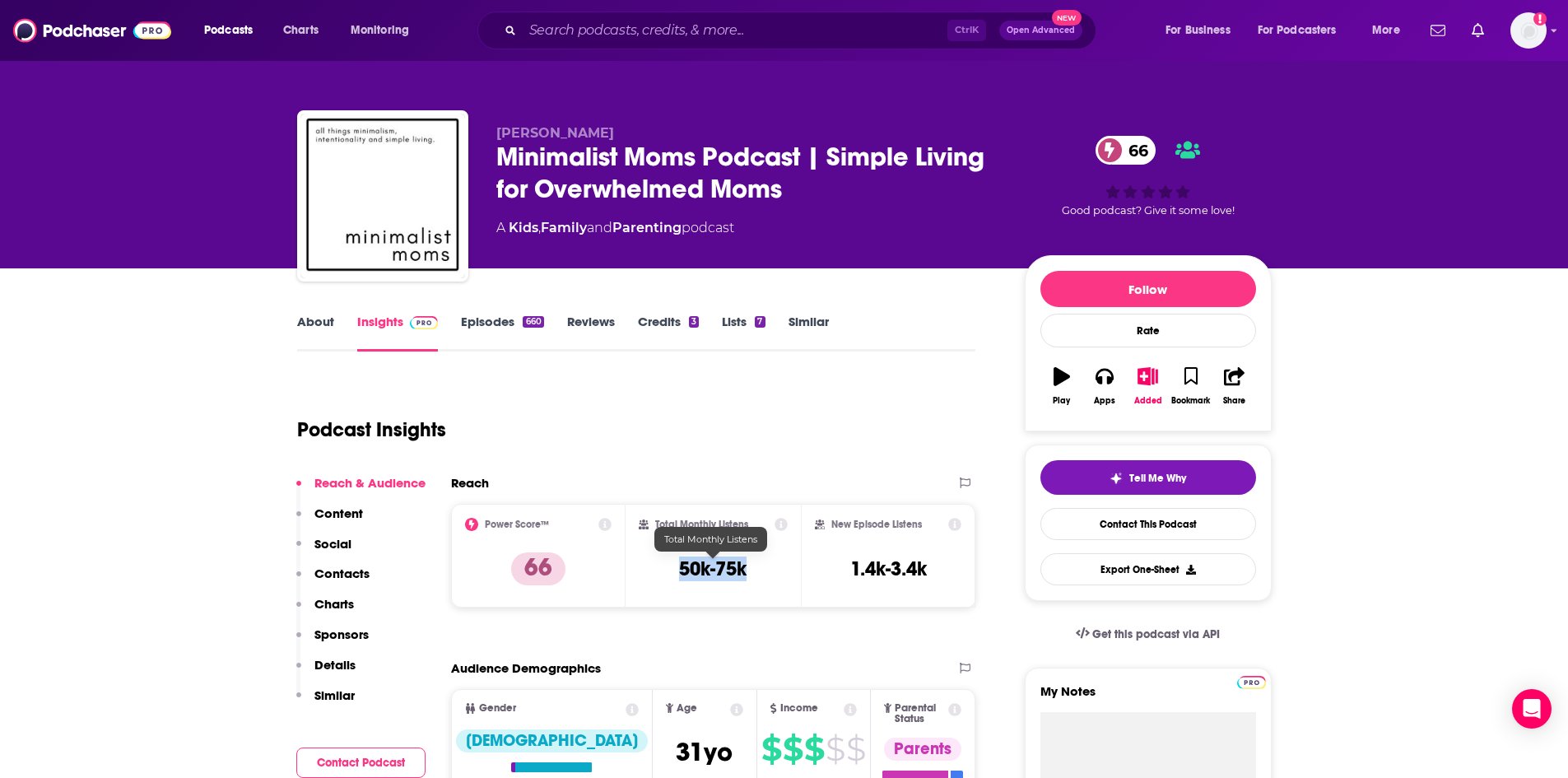
drag, startPoint x: 680, startPoint y: 565, endPoint x: 747, endPoint y: 572, distance: 67.4
click at [747, 572] on h3 "50k-75k" at bounding box center [713, 568] width 68 height 25
copy h3 "50k-75k"
click at [513, 331] on link "Episodes 660" at bounding box center [502, 332] width 83 height 37
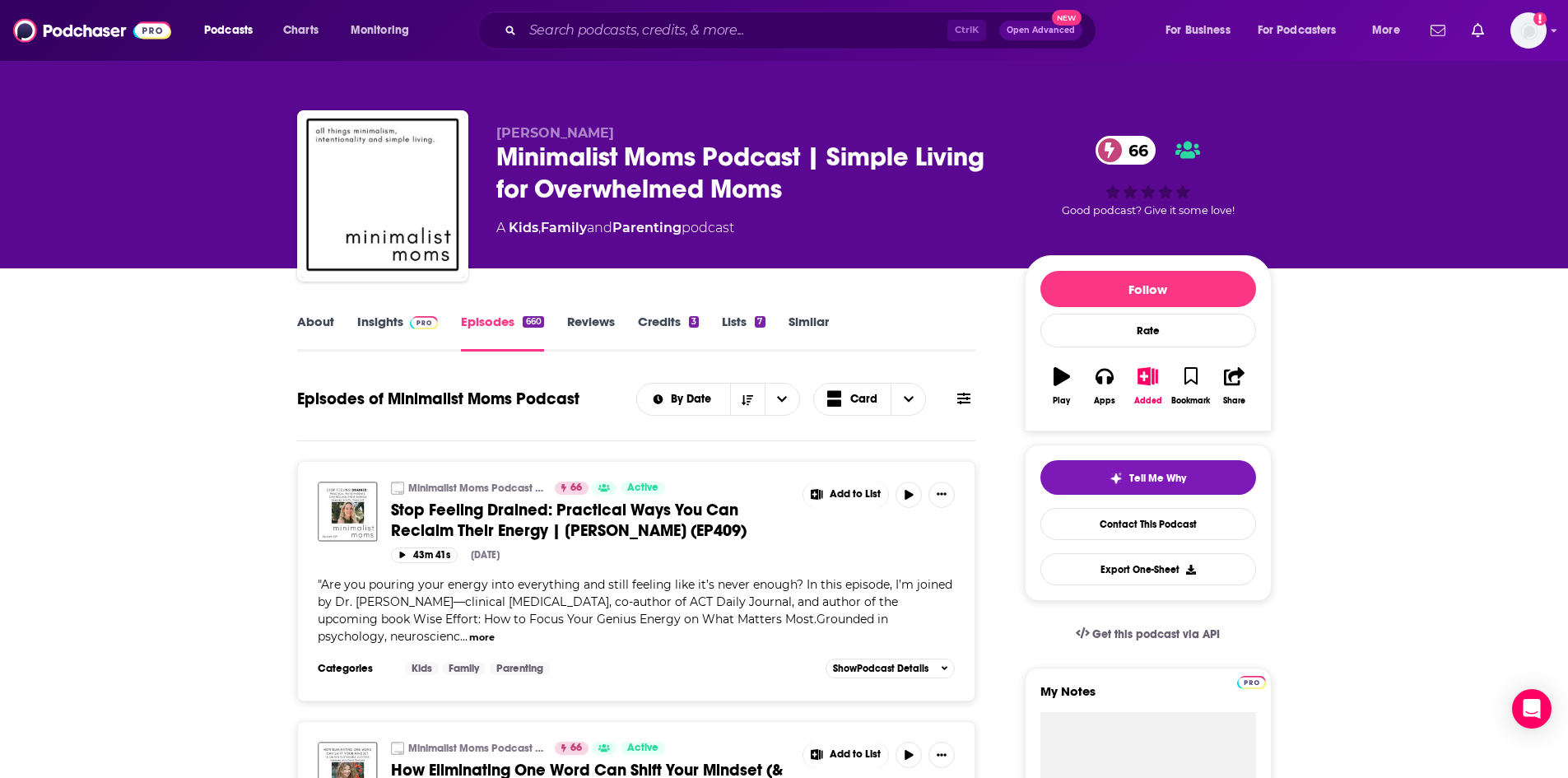
click at [395, 317] on link "Insights" at bounding box center [398, 332] width 82 height 37
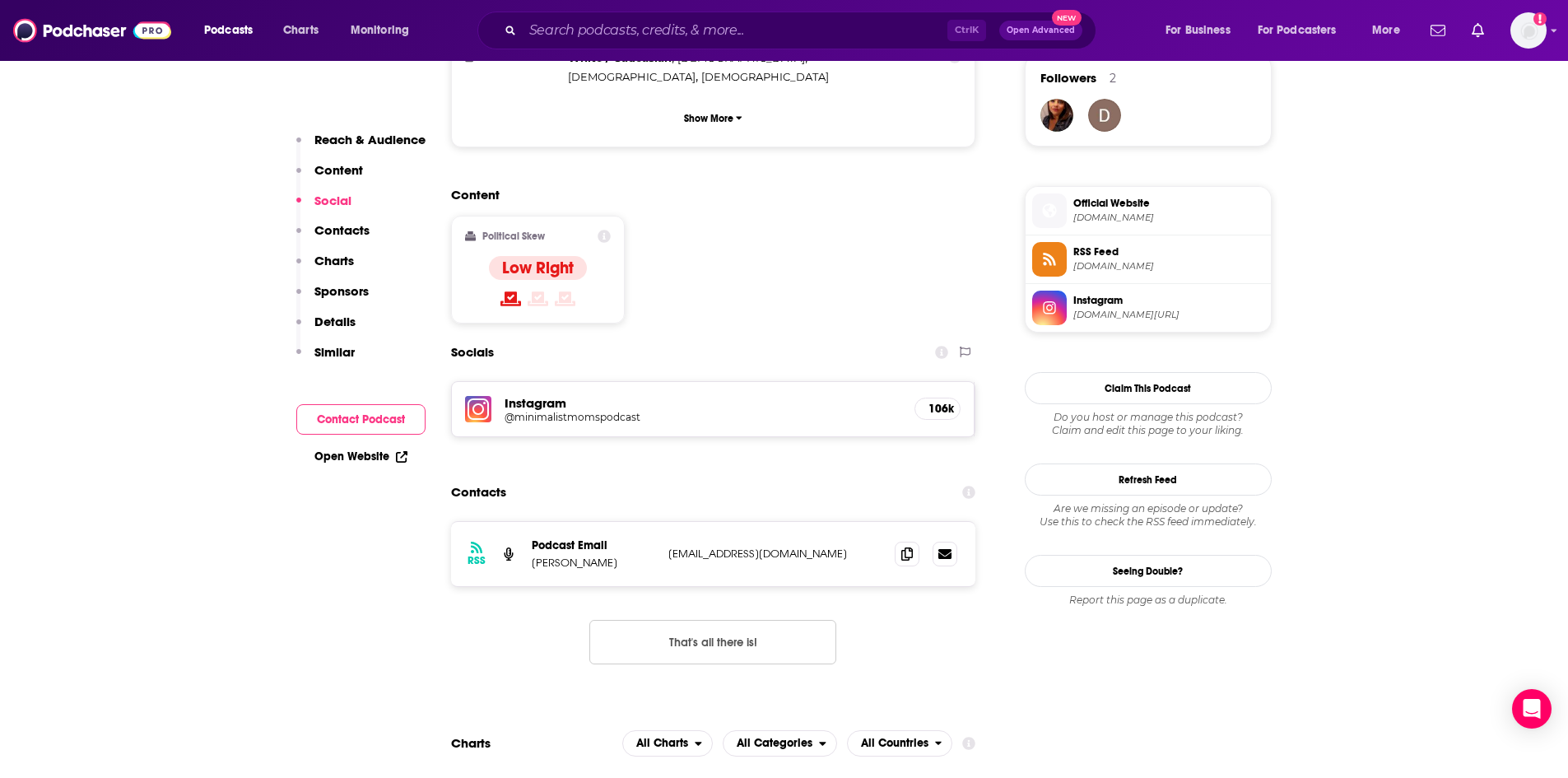
scroll to position [1235, 0]
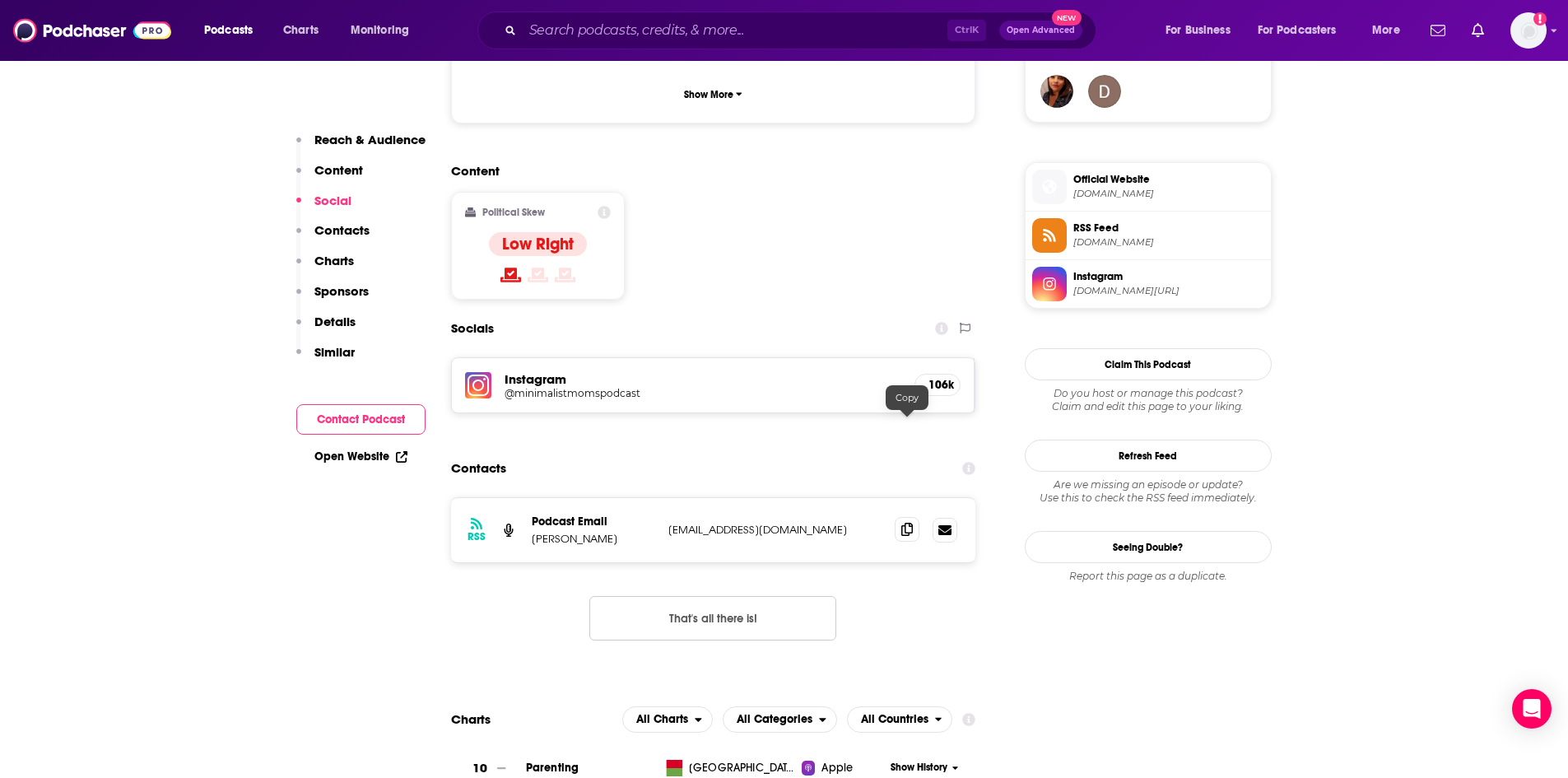
click at [911, 523] on icon at bounding box center [907, 529] width 12 height 13
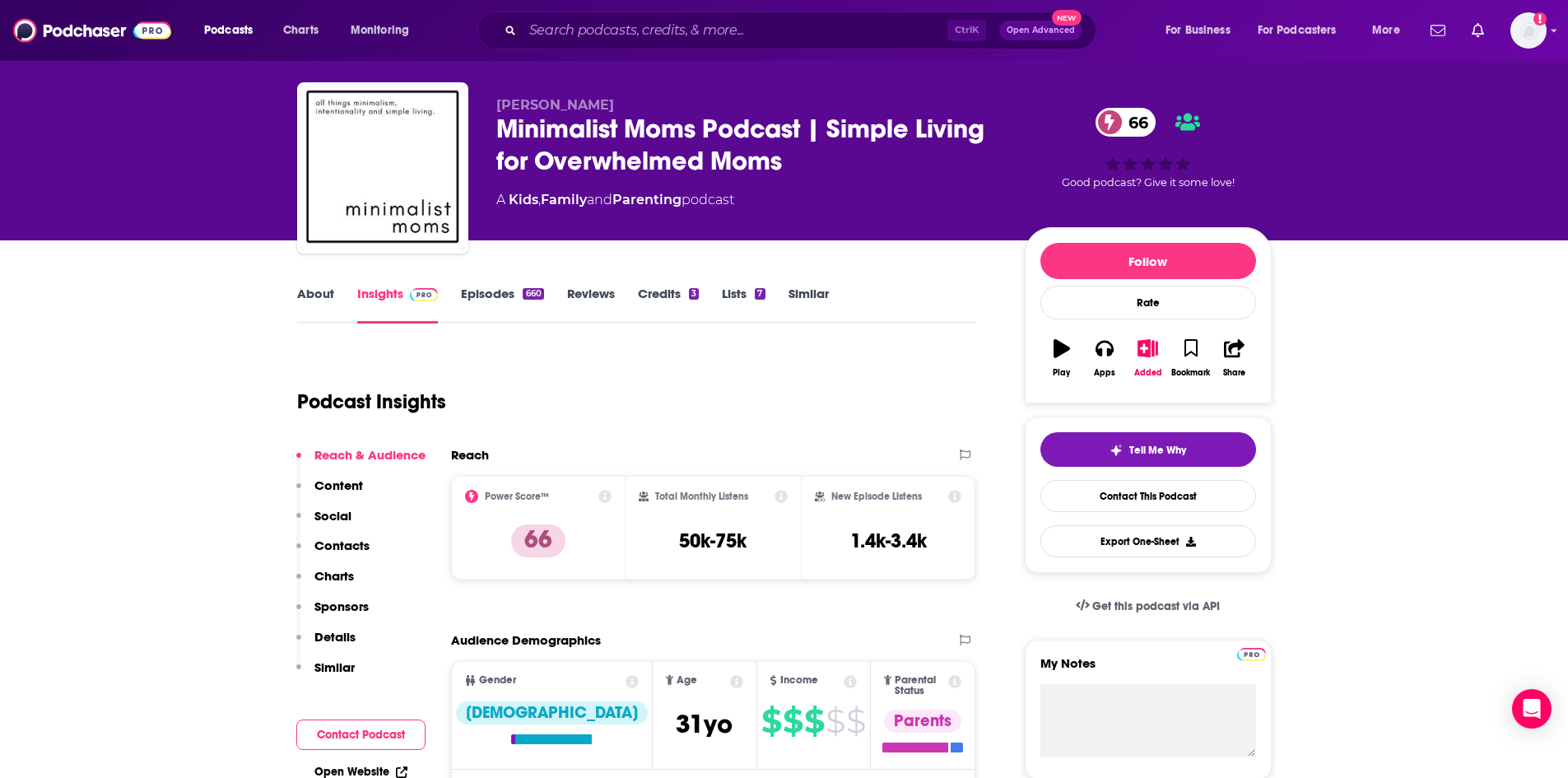
scroll to position [0, 0]
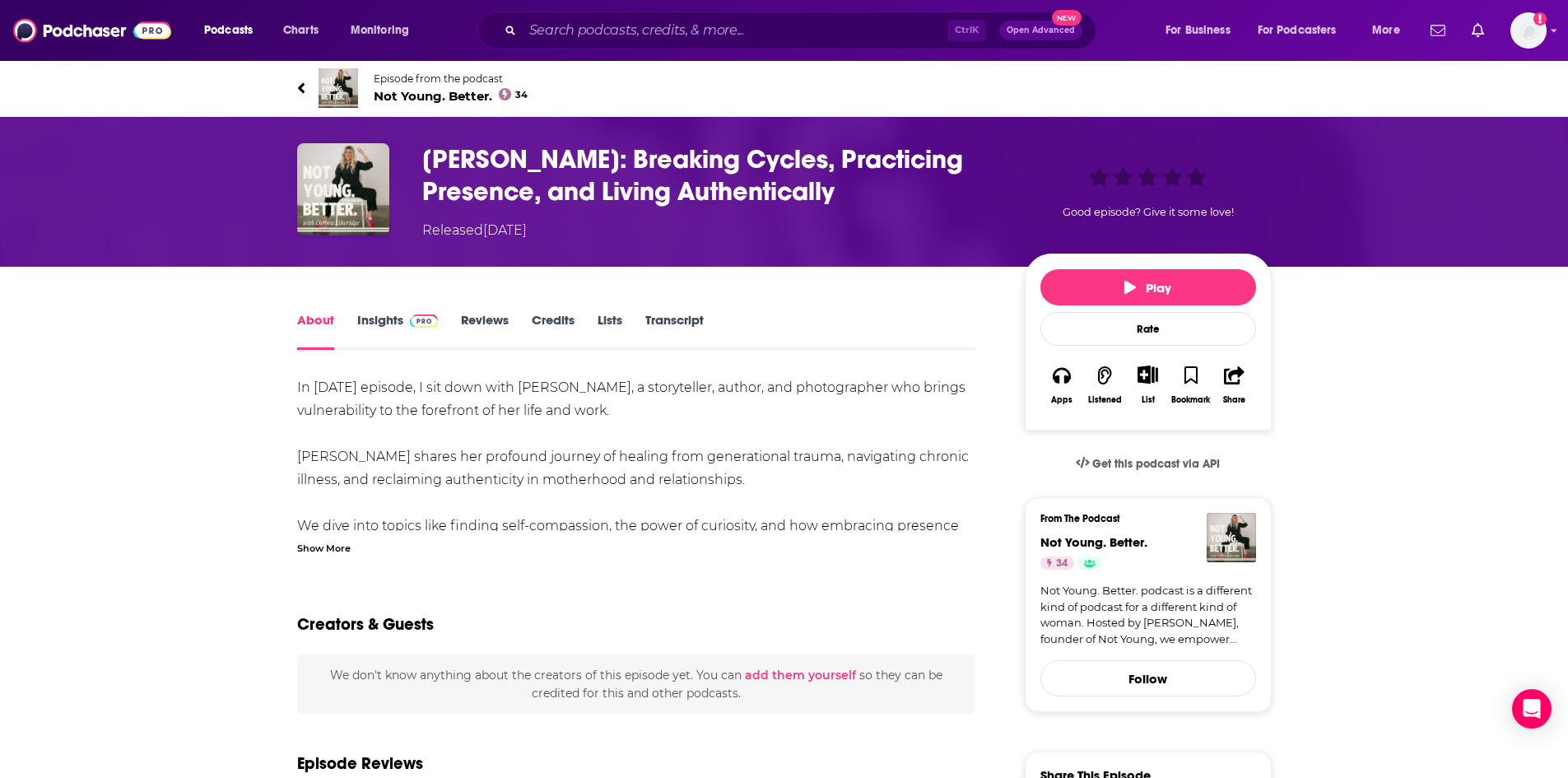
click at [333, 552] on div "Show More" at bounding box center [324, 547] width 53 height 16
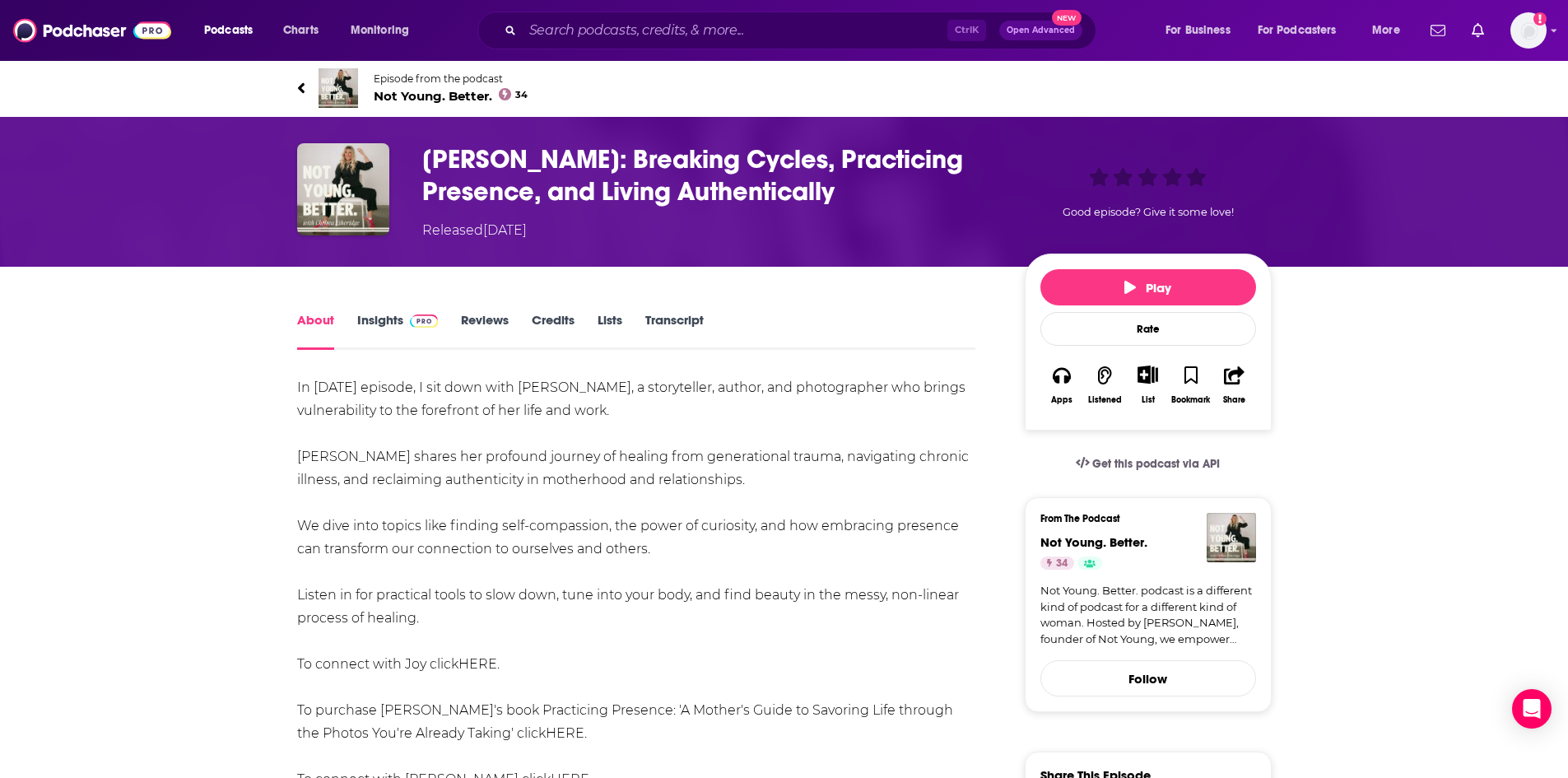
click at [447, 99] on span "Not Young. Better. 34" at bounding box center [450, 96] width 155 height 16
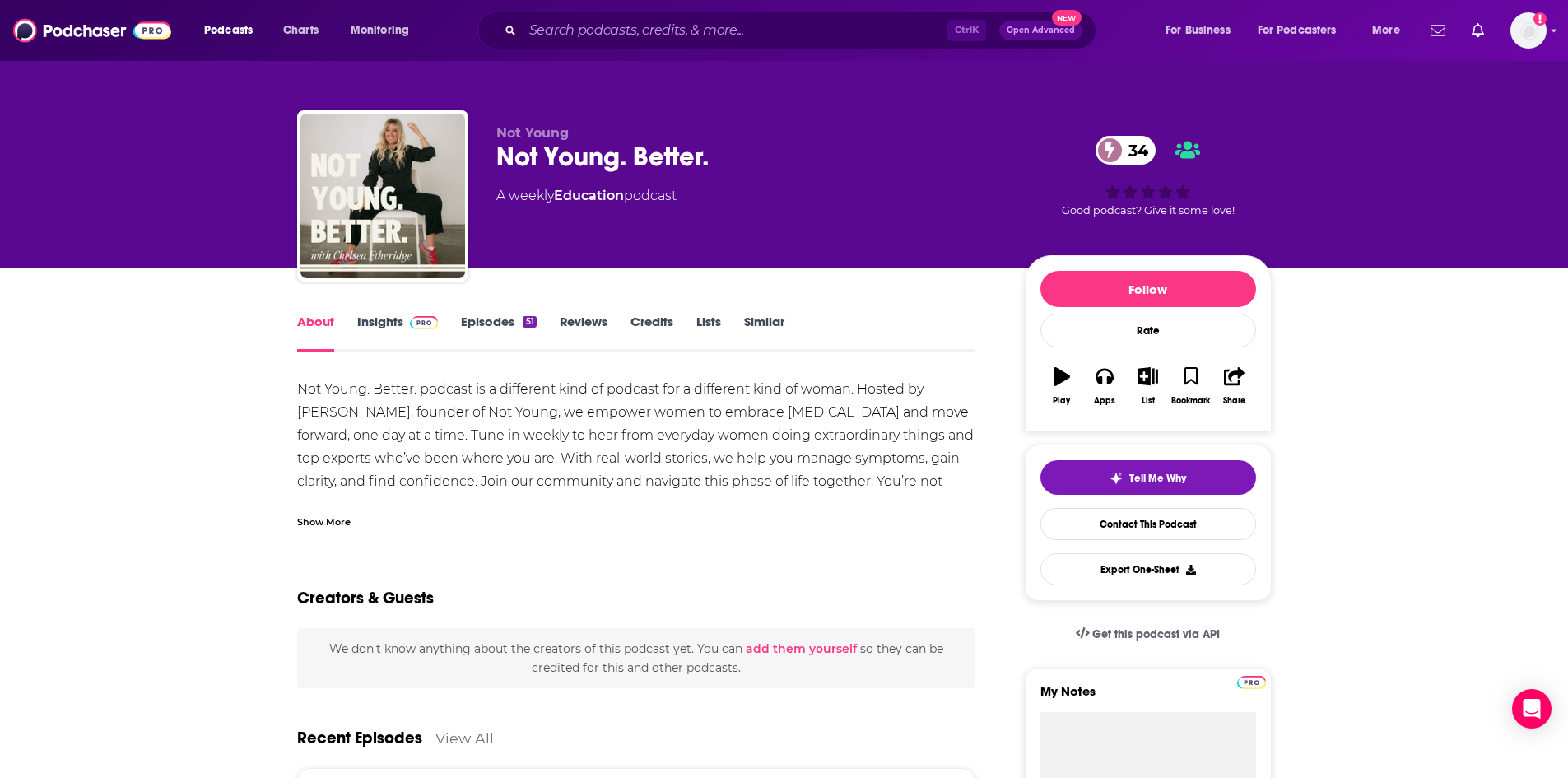
click at [519, 319] on link "Episodes 51" at bounding box center [498, 332] width 75 height 37
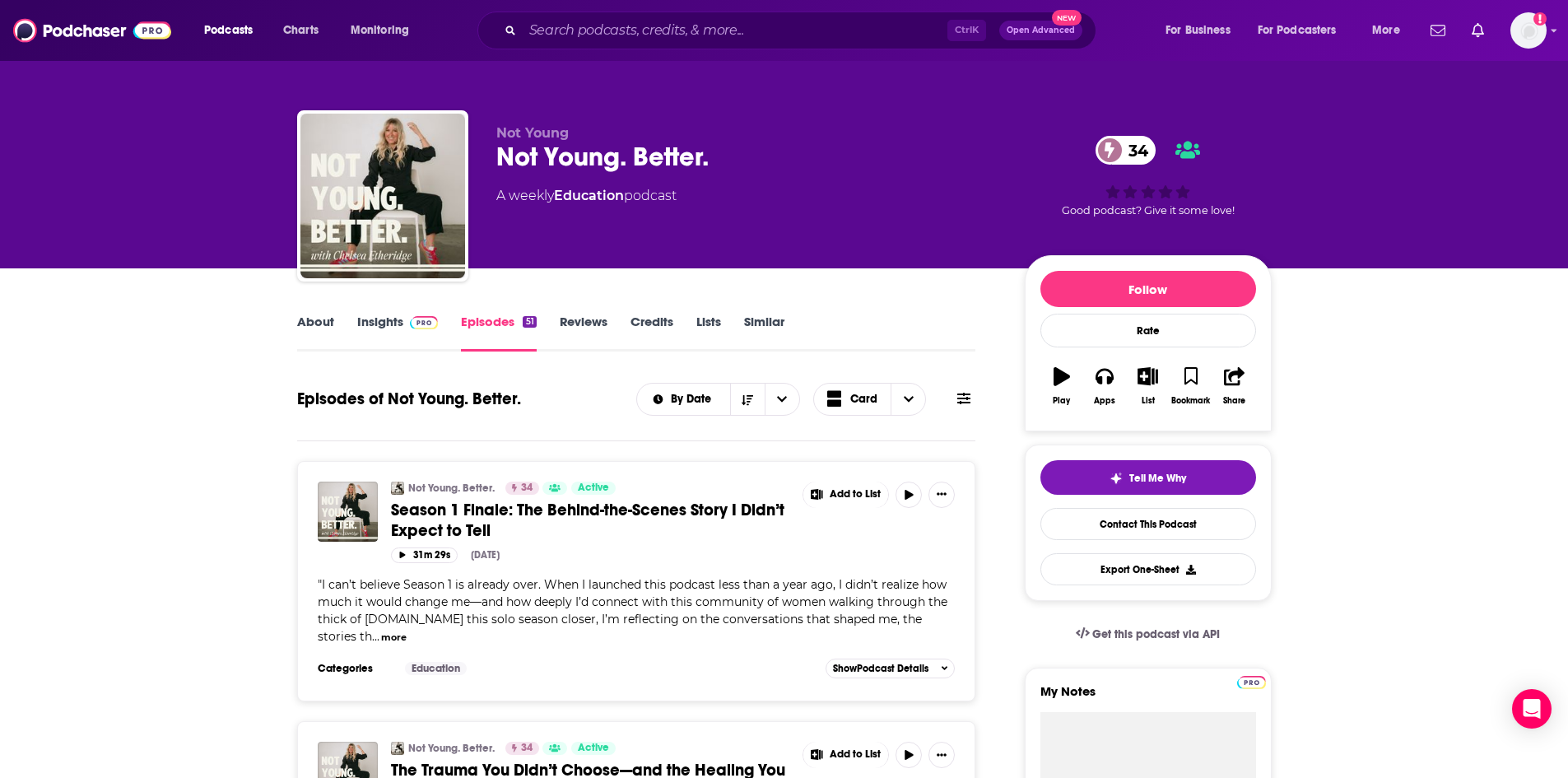
click at [407, 630] on button "more" at bounding box center [394, 637] width 26 height 14
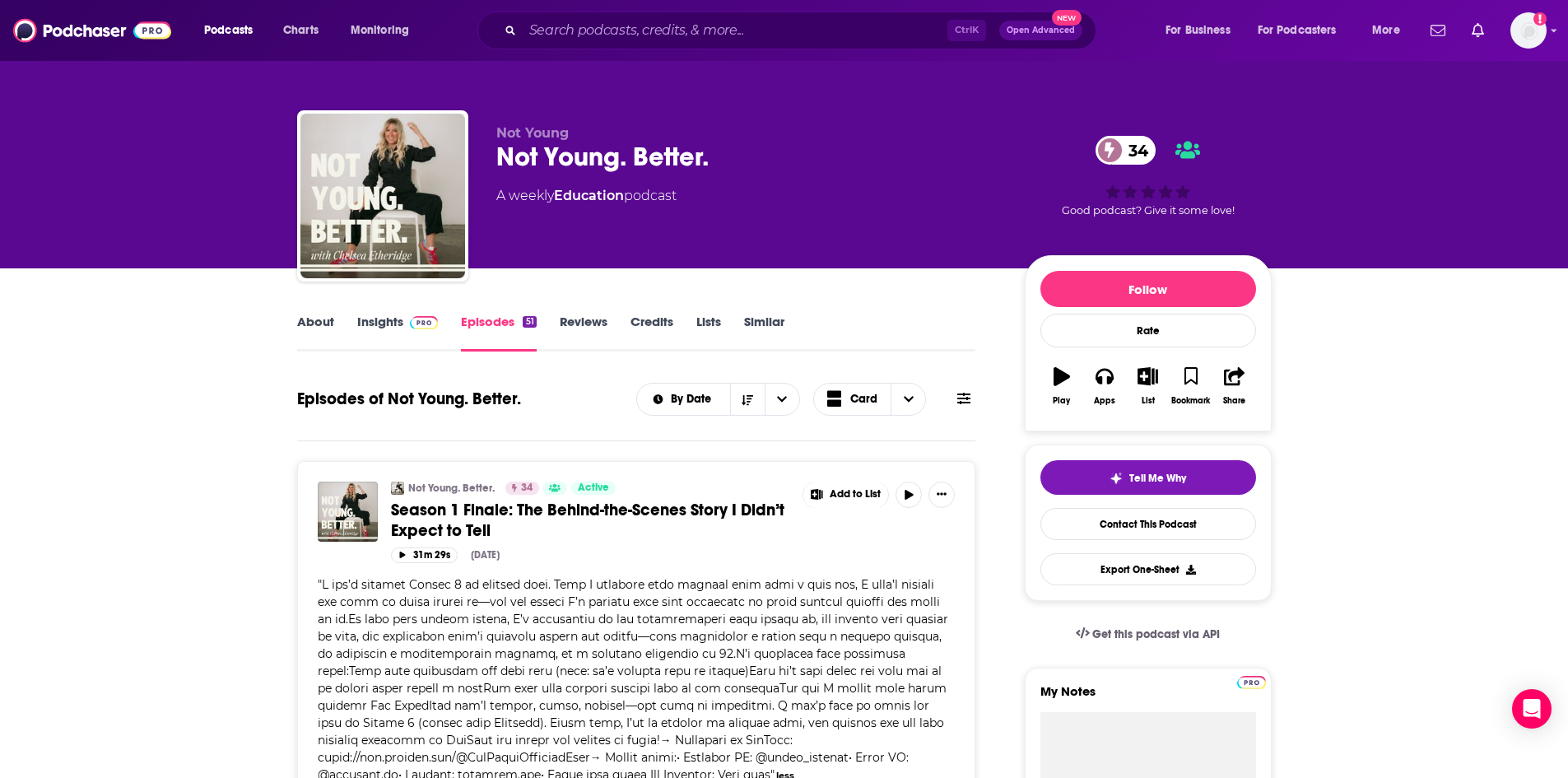
click at [311, 325] on link "About" at bounding box center [316, 332] width 37 height 37
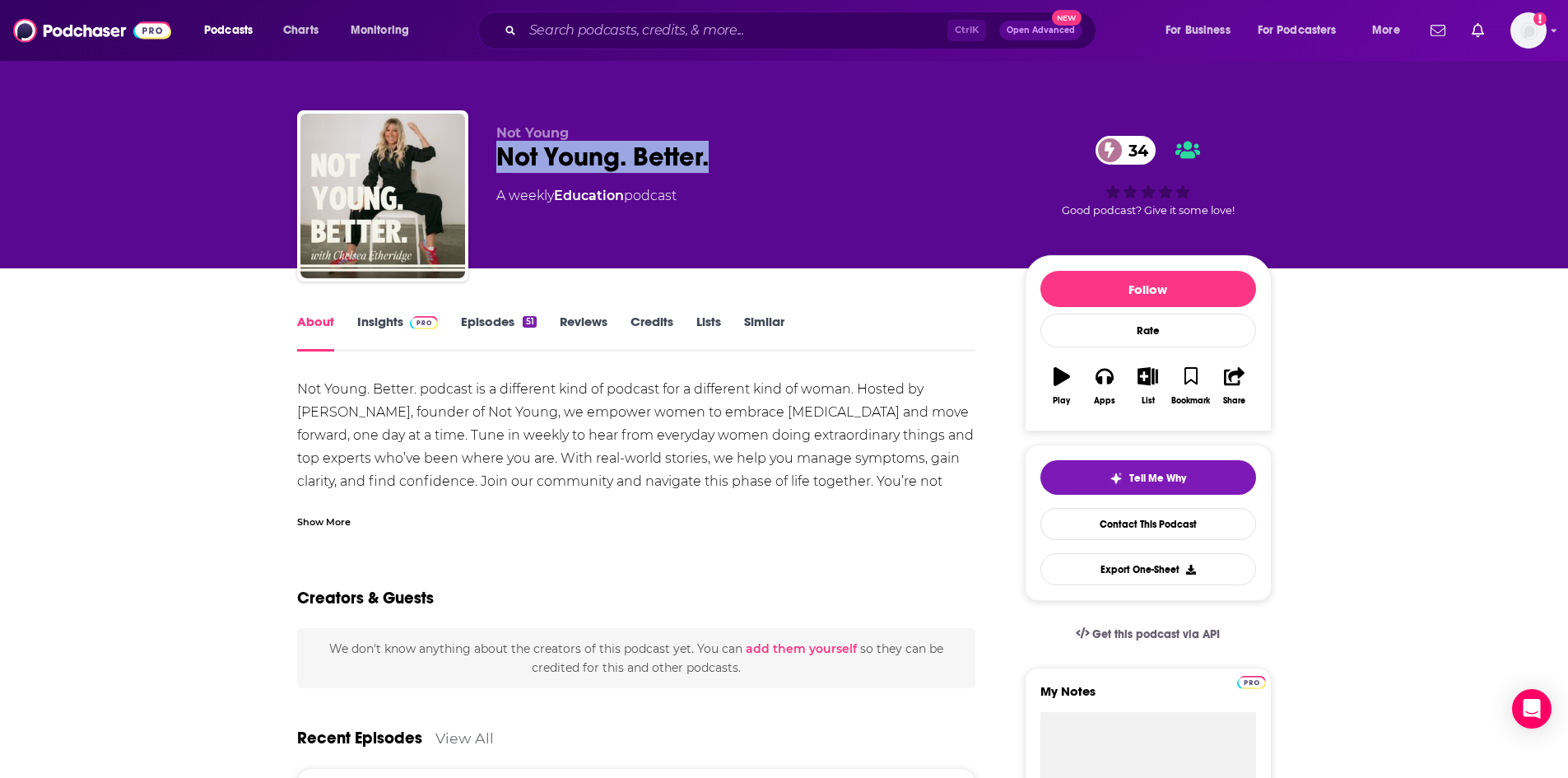
drag, startPoint x: 494, startPoint y: 153, endPoint x: 715, endPoint y: 157, distance: 221.0
click at [715, 157] on div "Not Young Not Young. Better. 34 A weekly Education podcast 34 Good podcast? Giv…" at bounding box center [785, 199] width 975 height 178
copy h1 "Not Young. Better."
click at [333, 519] on div "Show More" at bounding box center [324, 521] width 53 height 16
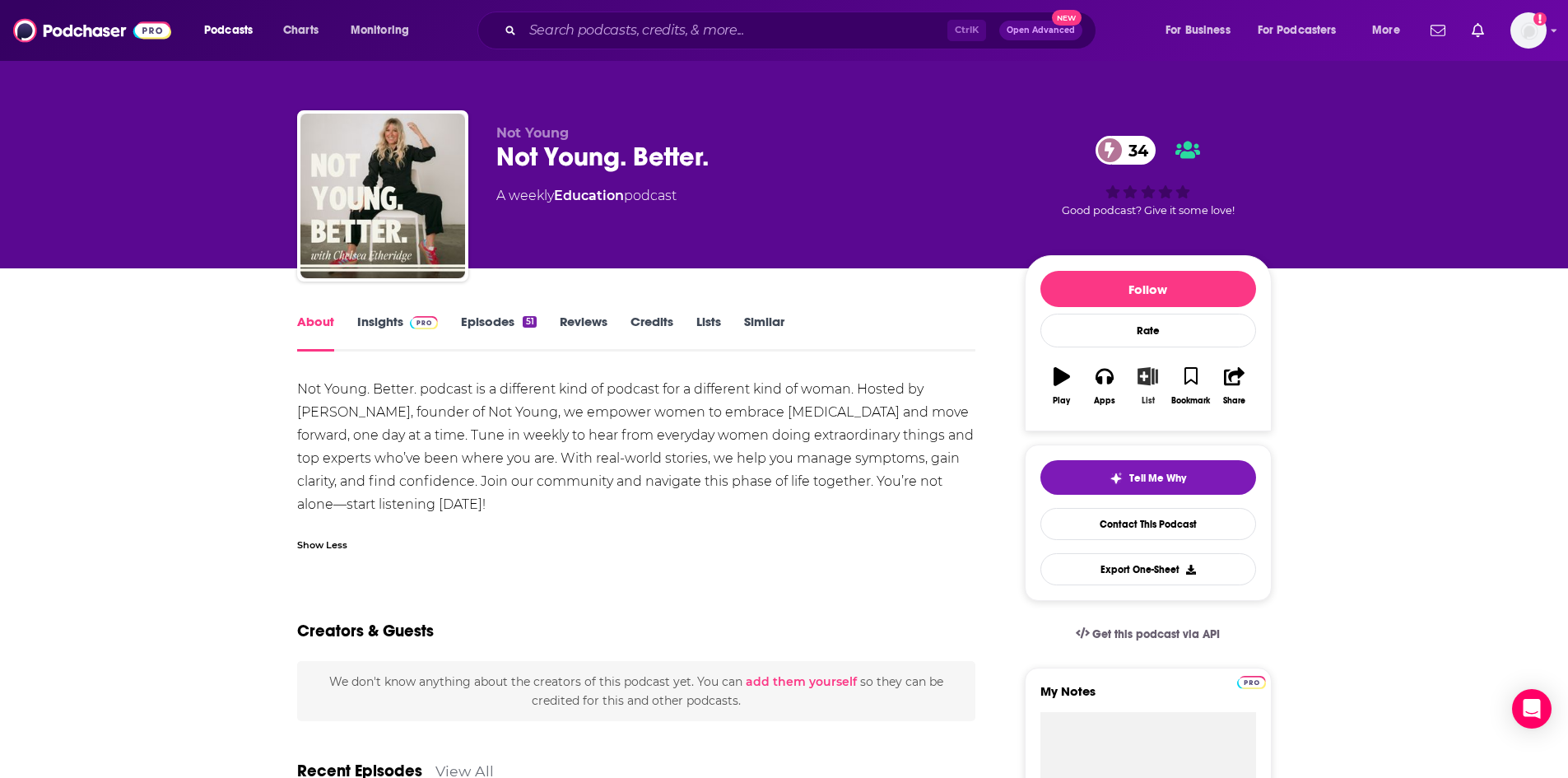
click at [1146, 383] on icon "button" at bounding box center [1147, 376] width 21 height 18
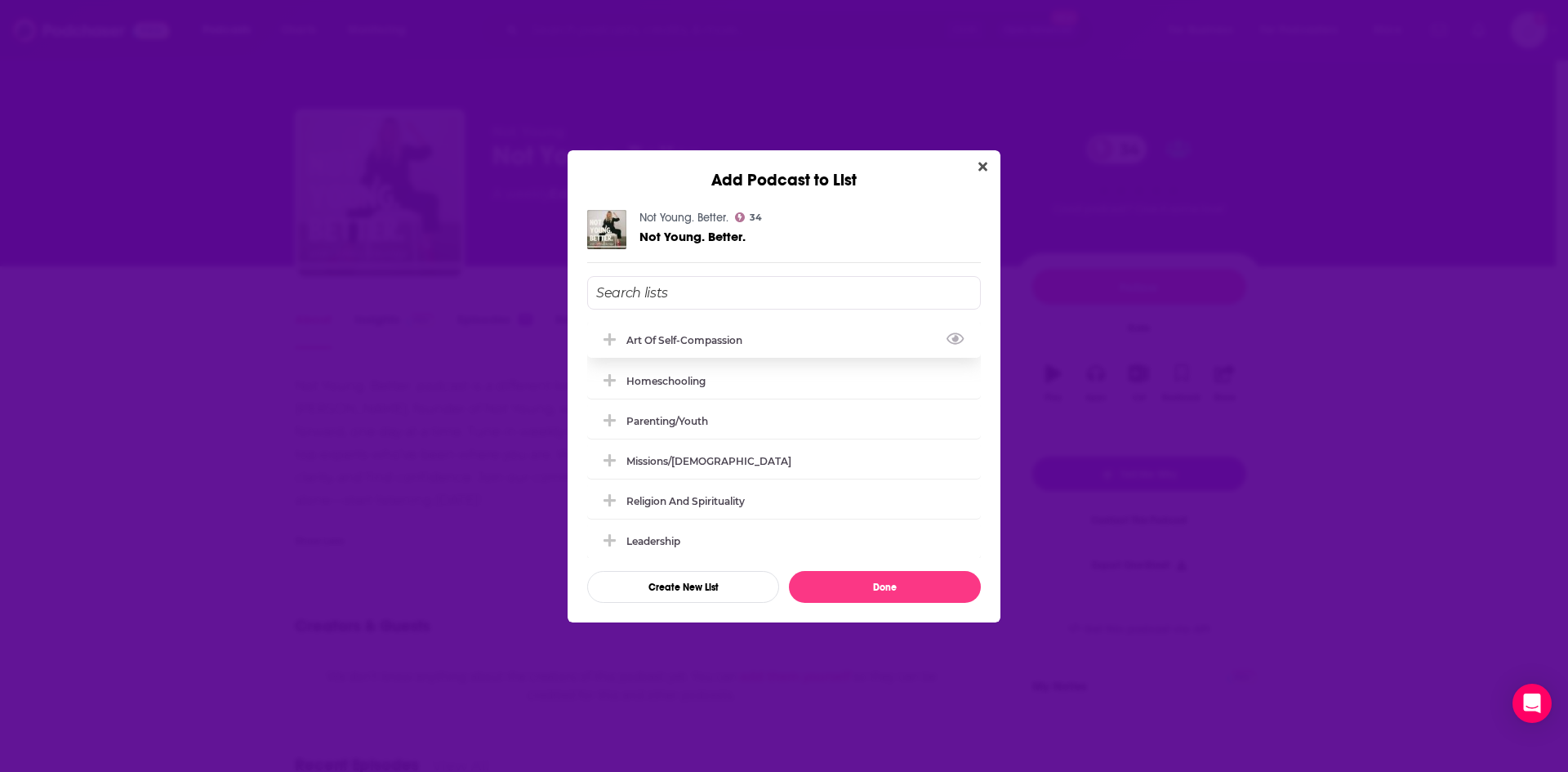
click at [605, 341] on icon "Add Podcast To List" at bounding box center [610, 339] width 13 height 15
click at [900, 595] on button "Done" at bounding box center [884, 586] width 191 height 32
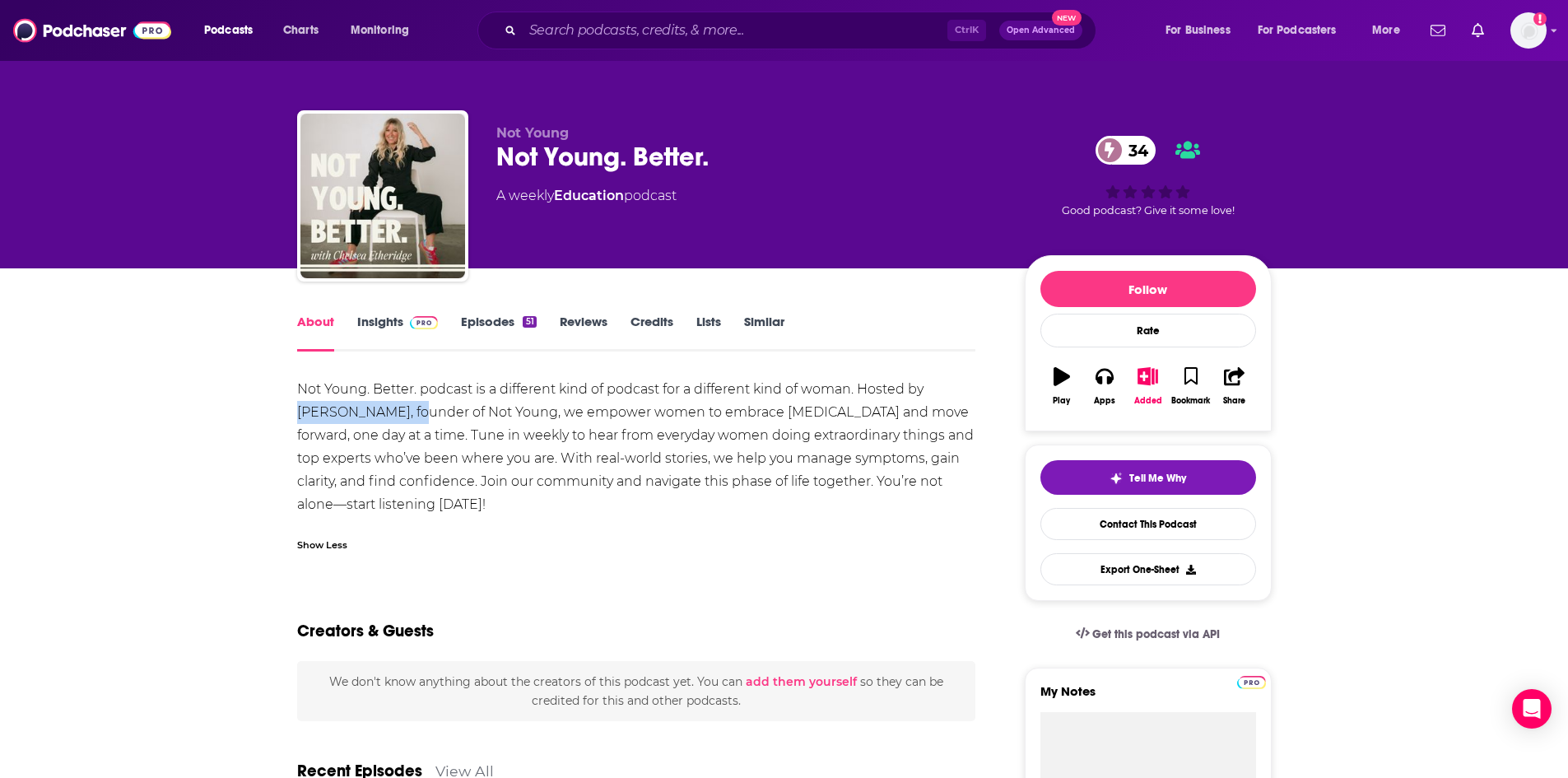
drag, startPoint x: 299, startPoint y: 413, endPoint x: 414, endPoint y: 409, distance: 115.1
click at [414, 409] on div "Not Young. Better. podcast is a different kind of podcast for a different kind …" at bounding box center [637, 447] width 680 height 138
copy div "Chelsea Etheridge"
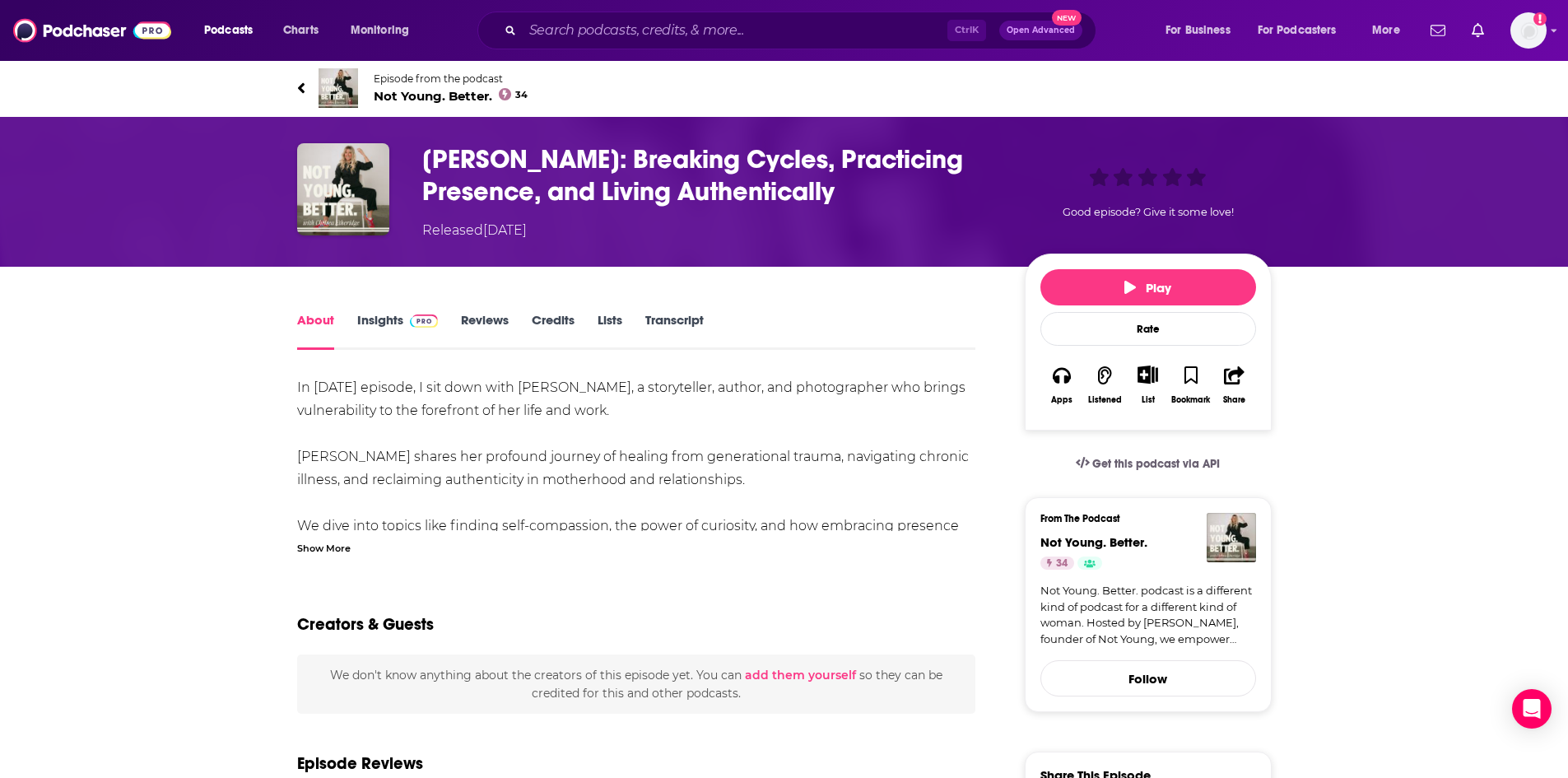
click at [474, 100] on span "Not Young. Better. 34" at bounding box center [450, 96] width 155 height 16
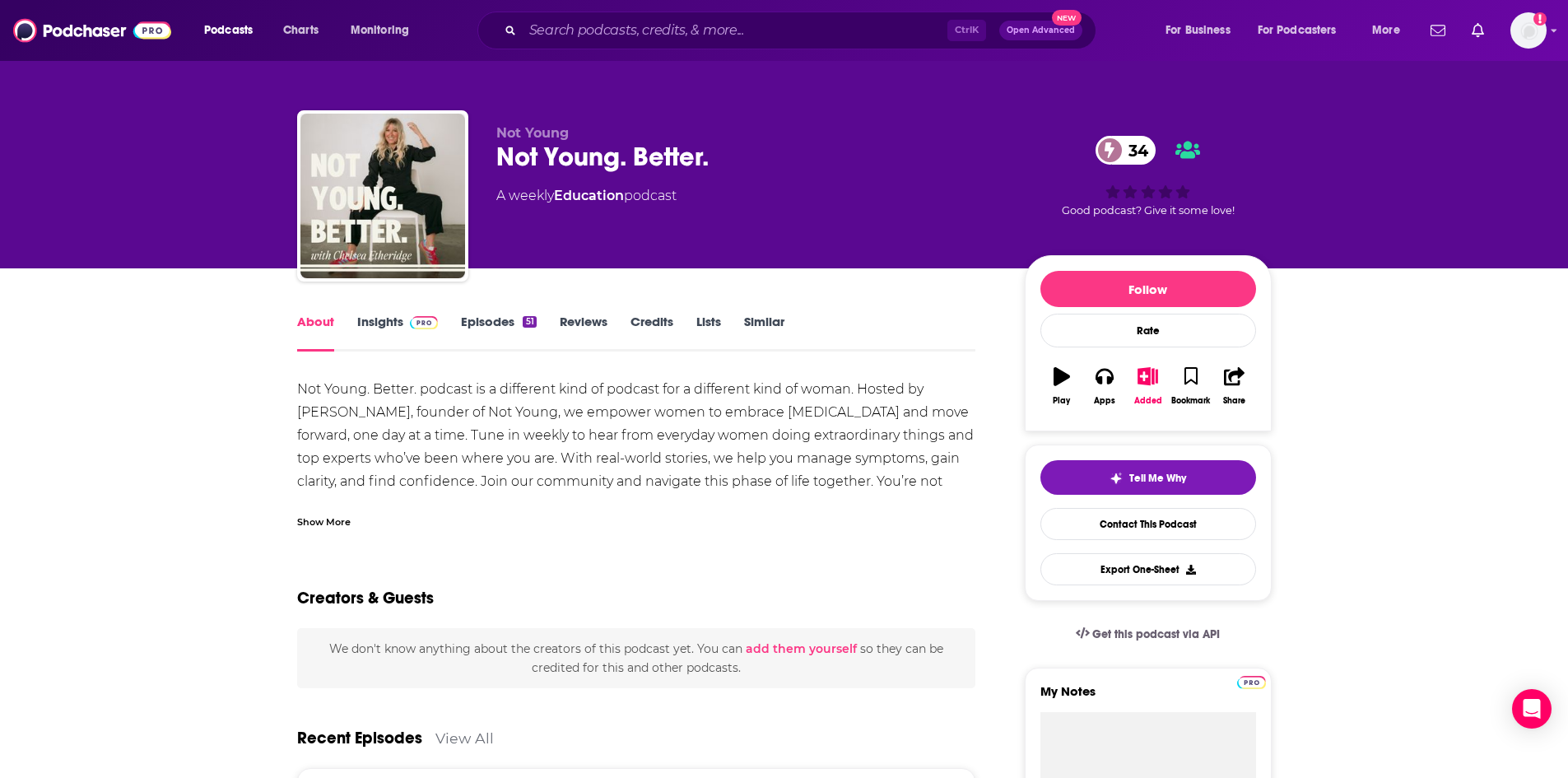
click at [509, 320] on link "Episodes 51" at bounding box center [498, 332] width 75 height 37
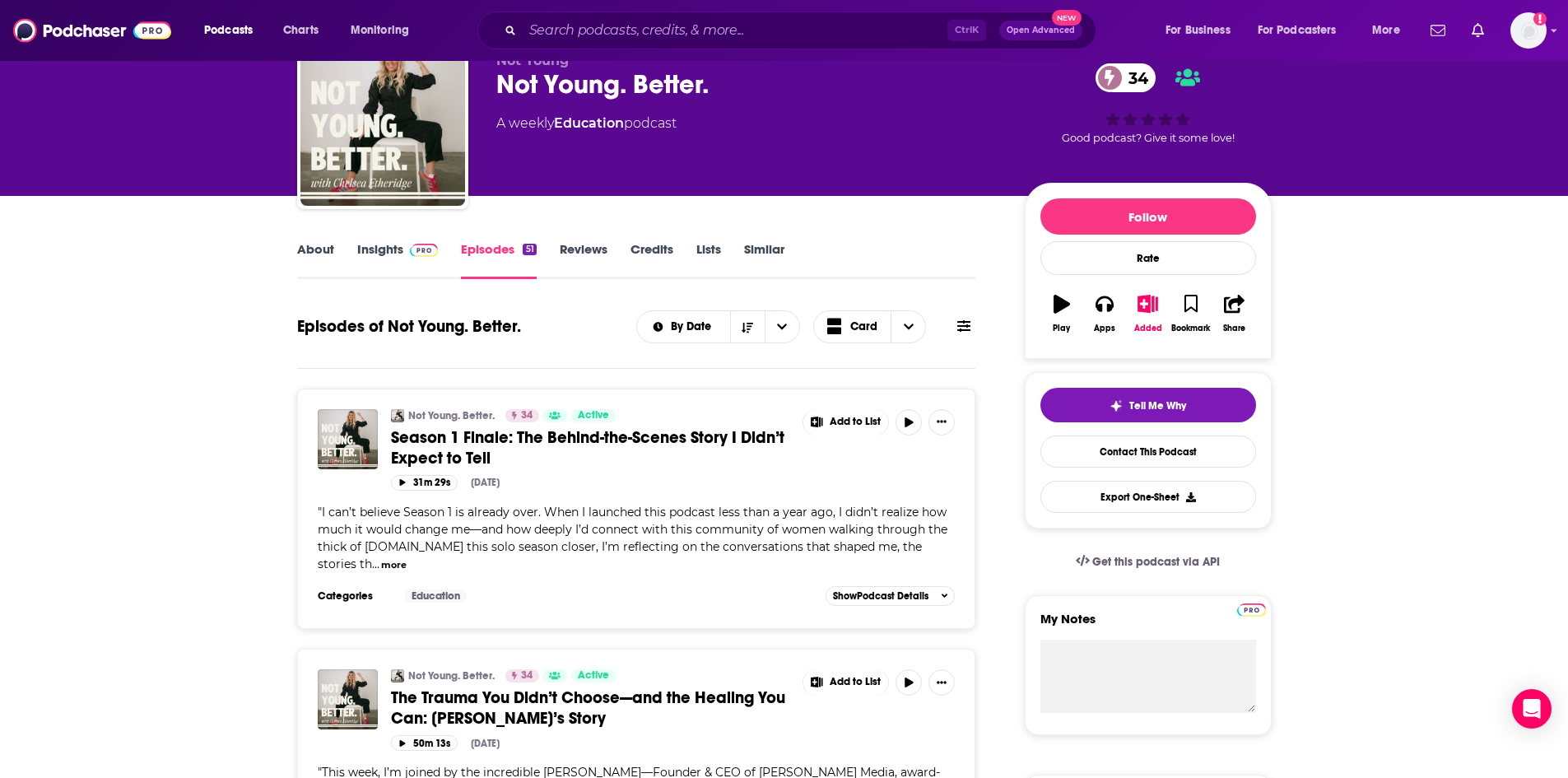
scroll to position [83, 0]
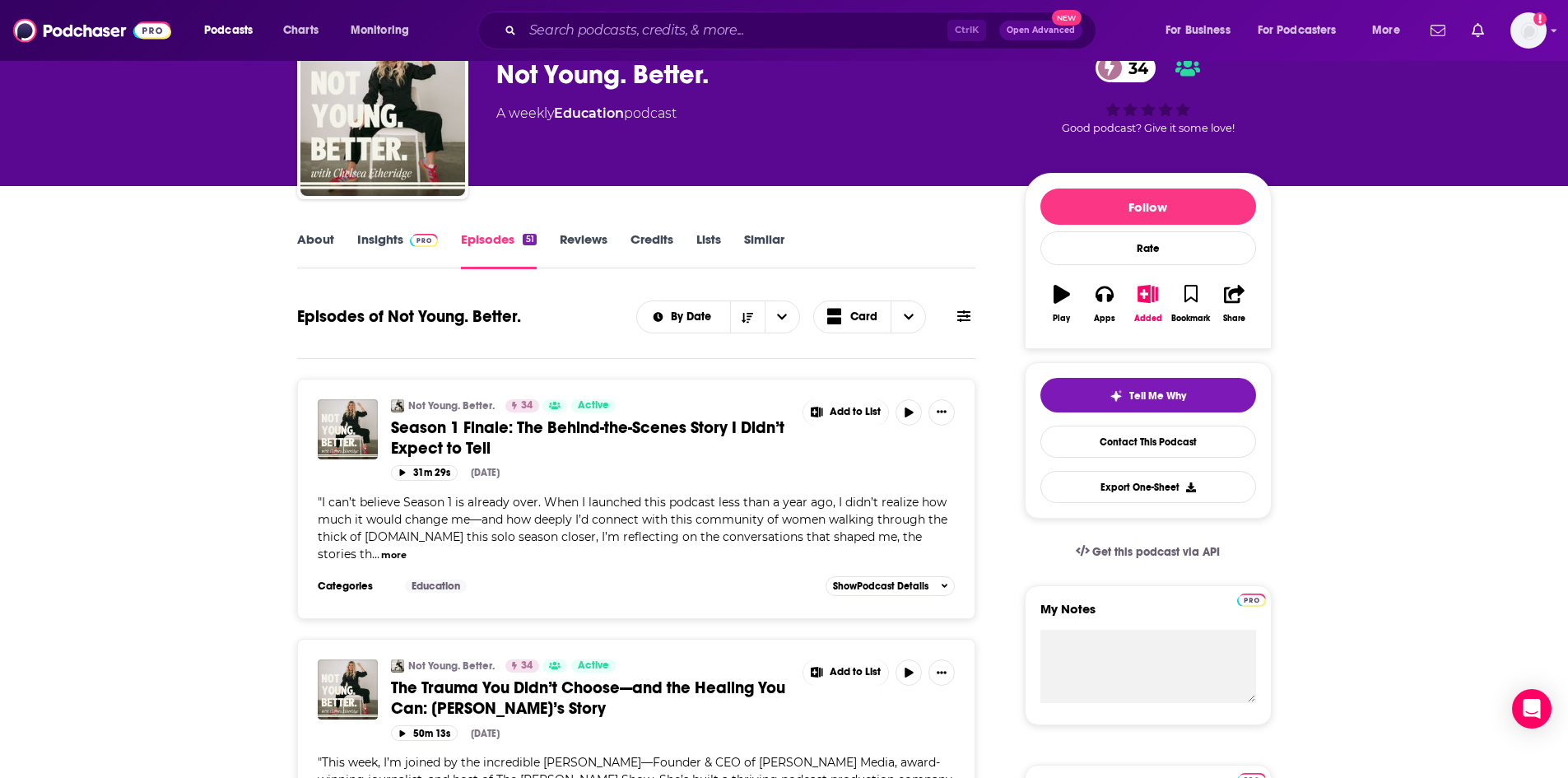
click at [407, 549] on button "more" at bounding box center [394, 555] width 26 height 14
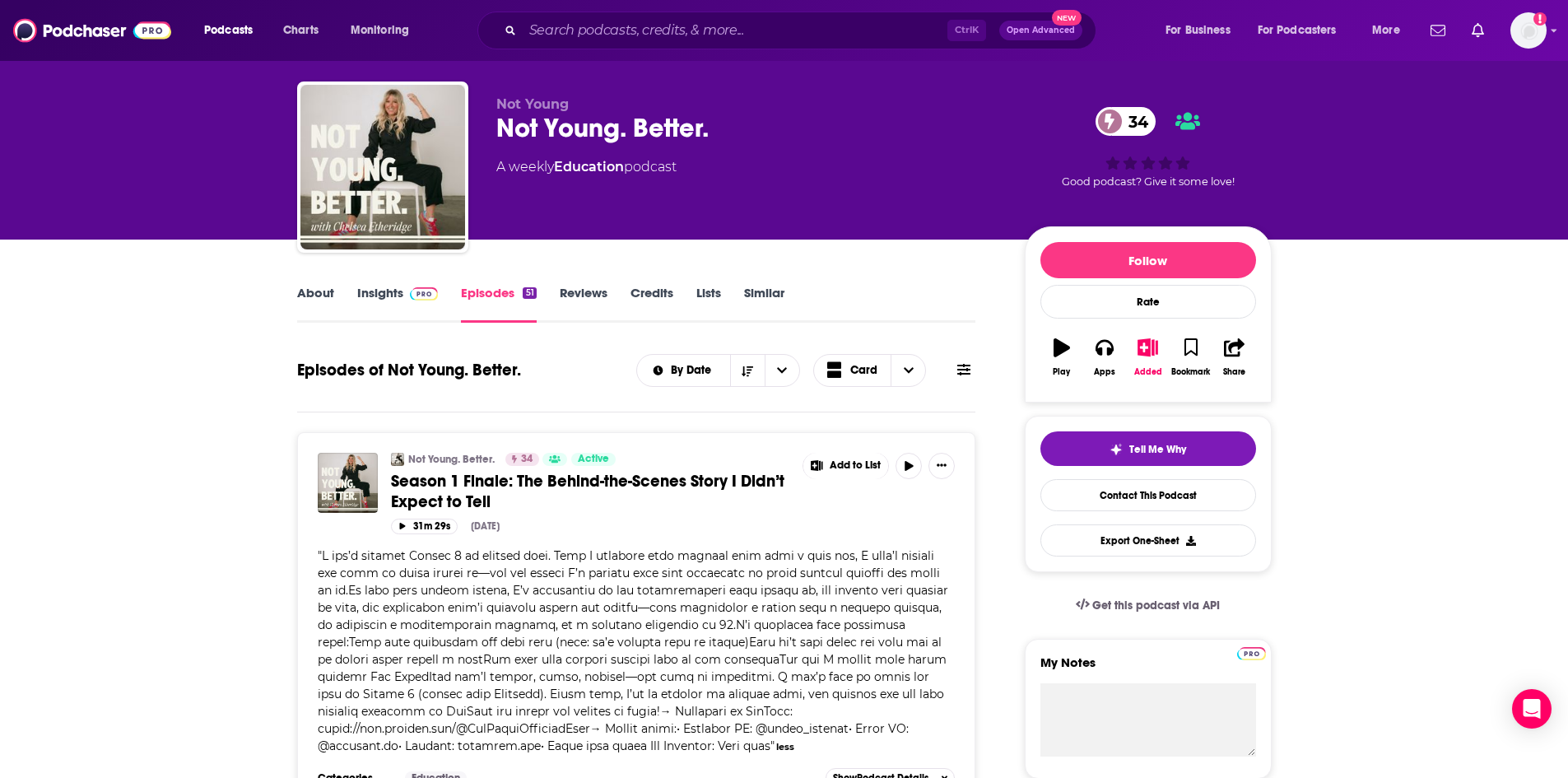
scroll to position [0, 0]
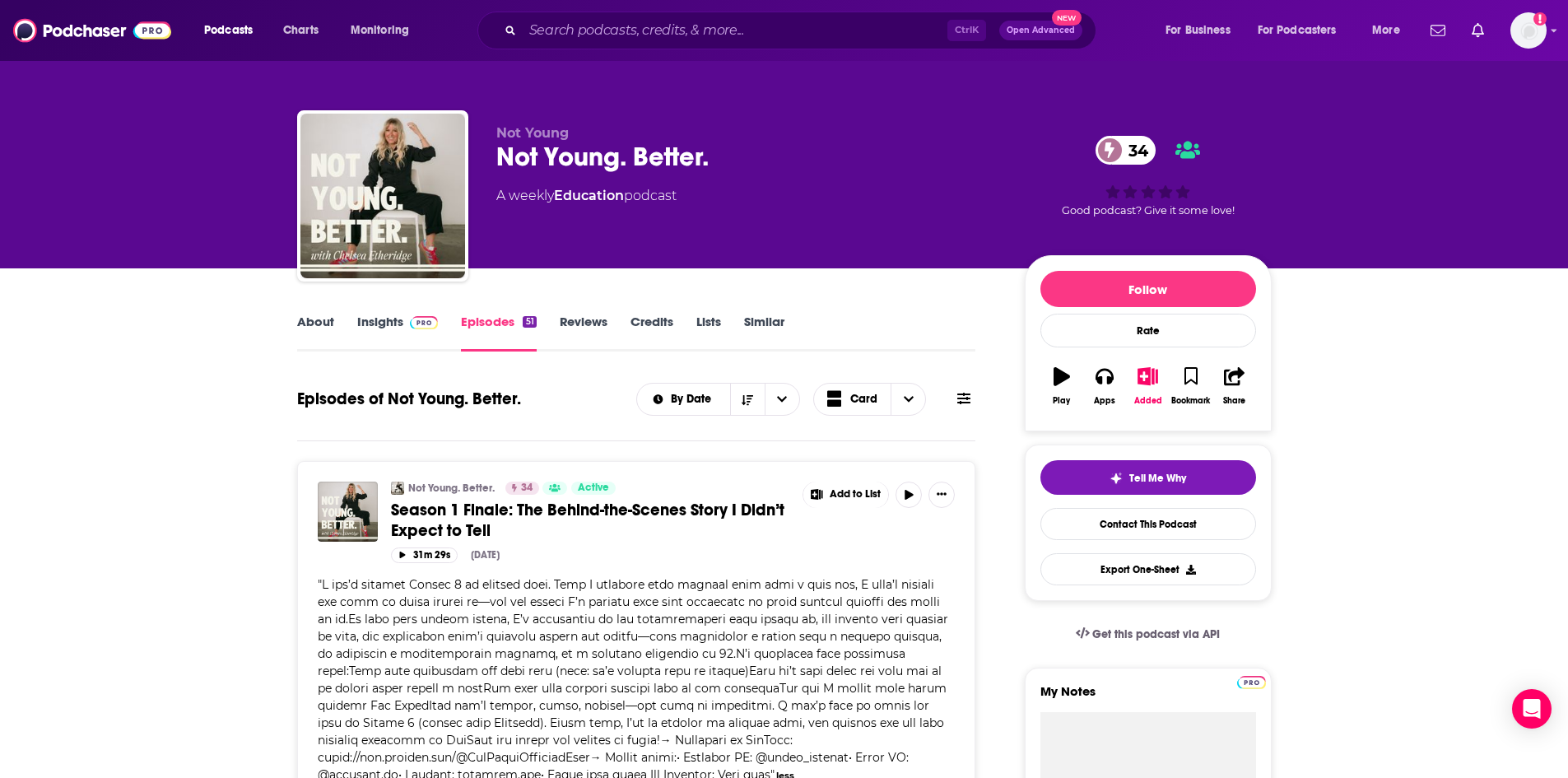
click at [365, 322] on link "Insights" at bounding box center [398, 332] width 82 height 37
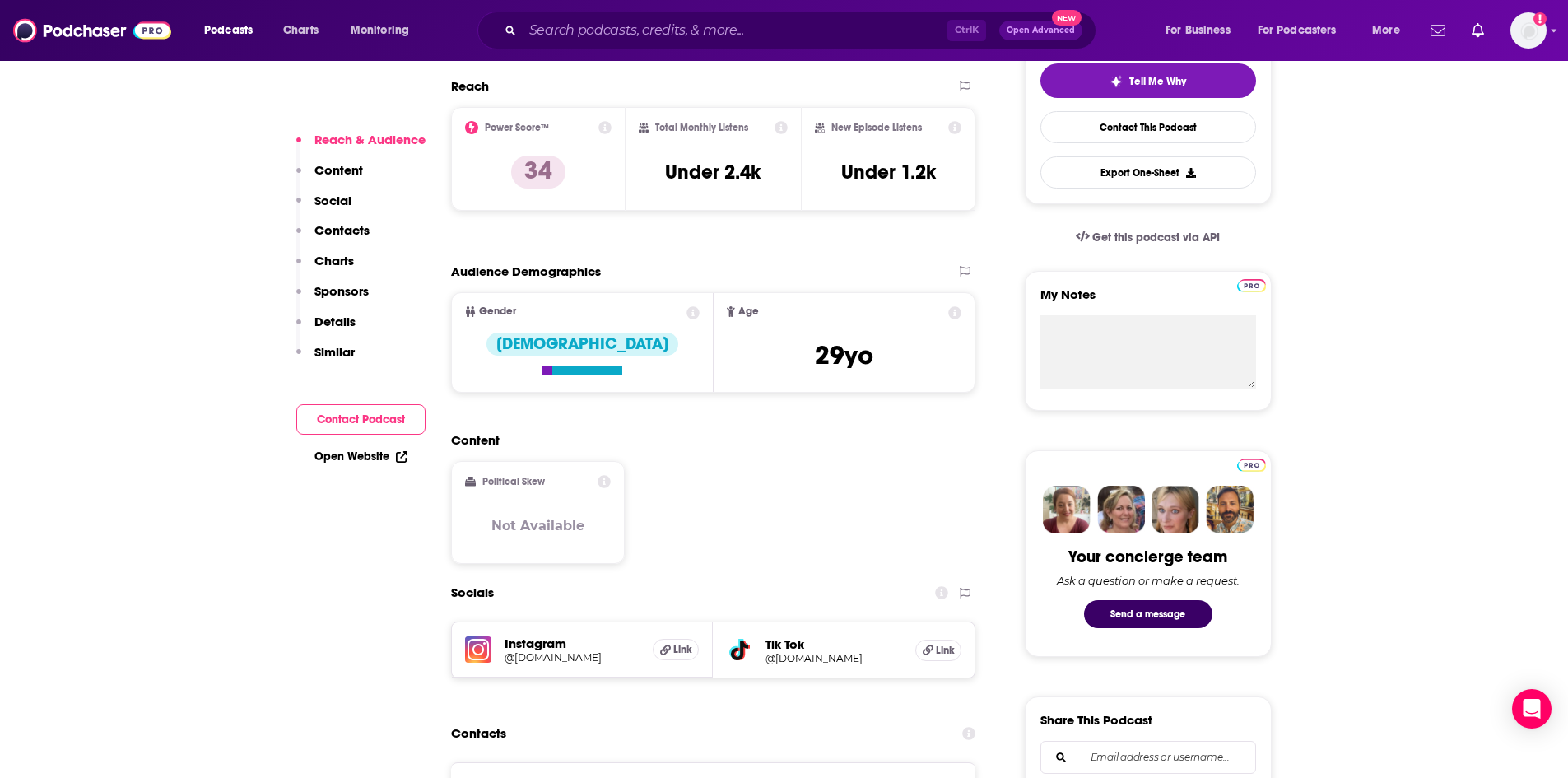
scroll to position [412, 0]
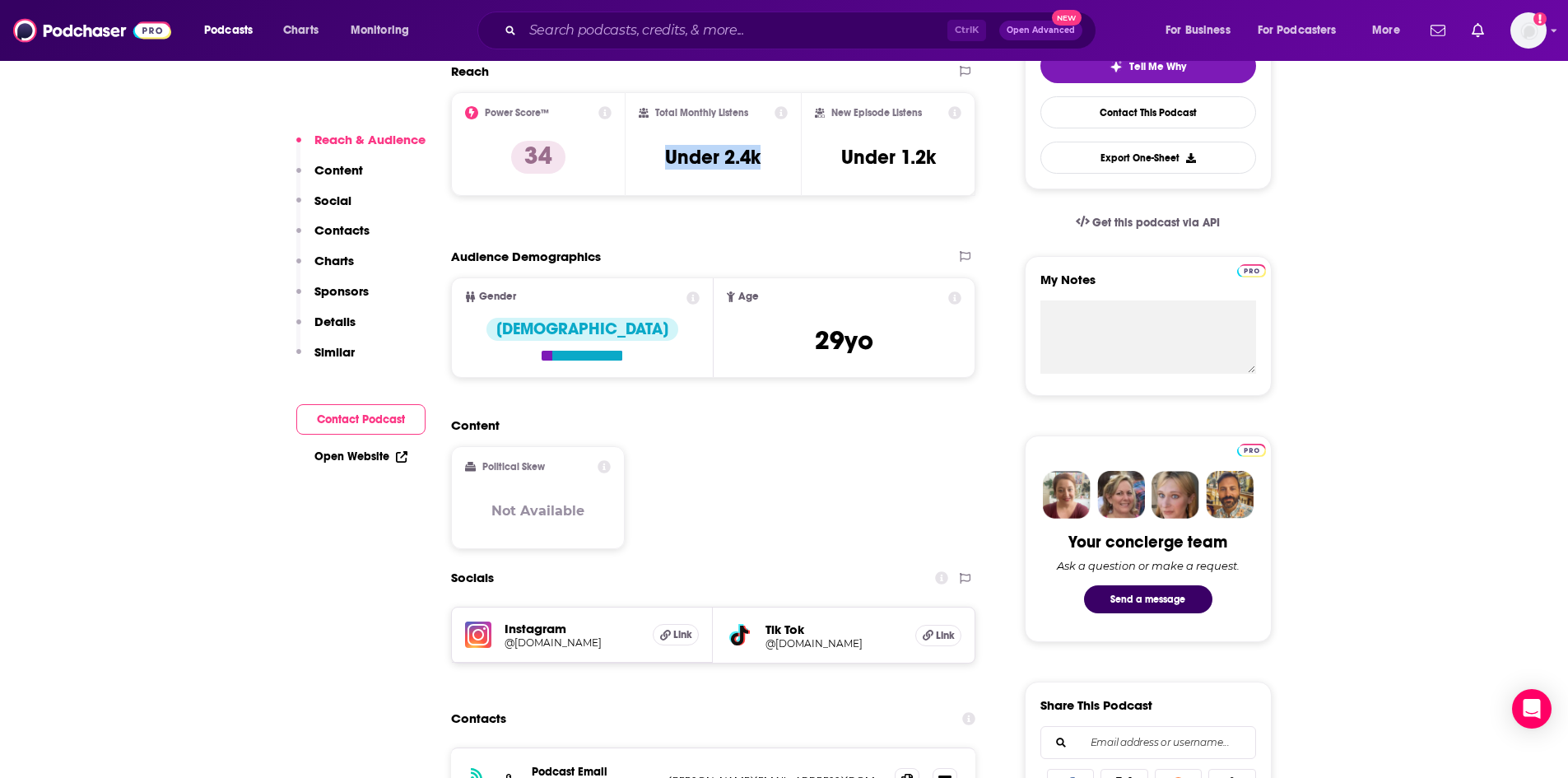
drag, startPoint x: 665, startPoint y: 148, endPoint x: 768, endPoint y: 162, distance: 103.9
click at [768, 162] on div "Total Monthly Listens Under 2.4k" at bounding box center [713, 144] width 149 height 76
copy h3 "Under 2.4k"
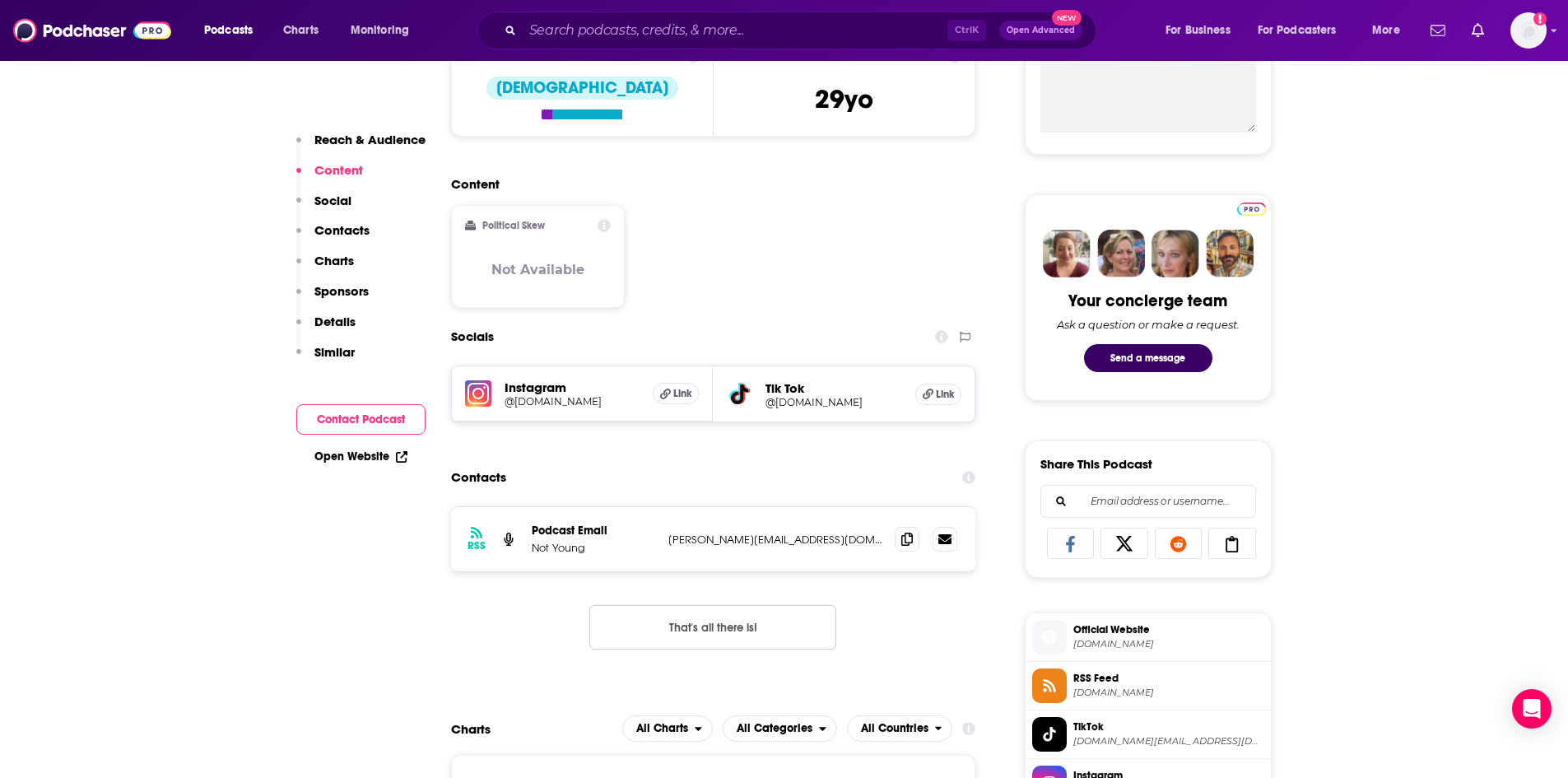
scroll to position [659, 0]
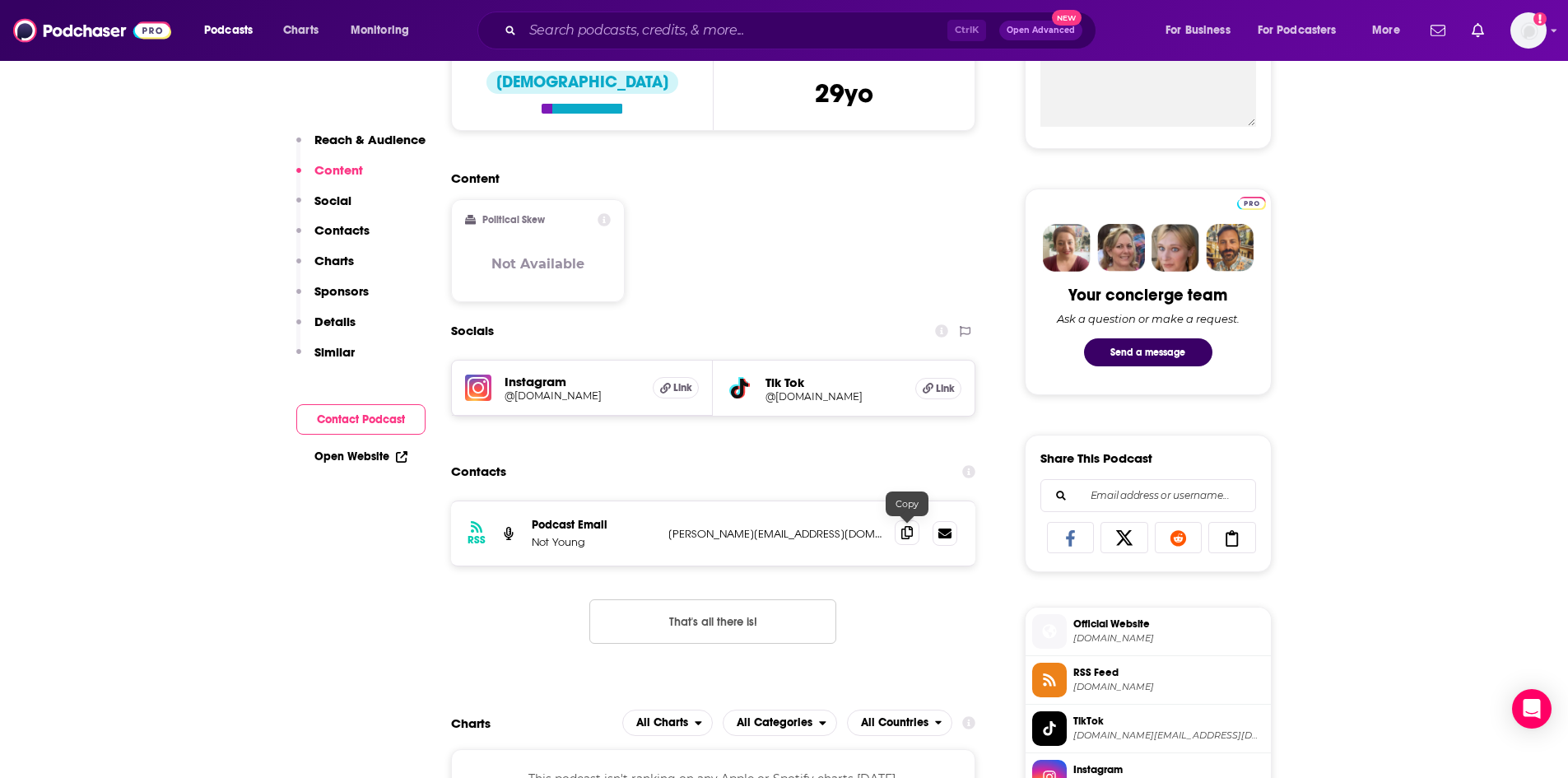
click at [910, 534] on icon at bounding box center [907, 532] width 12 height 13
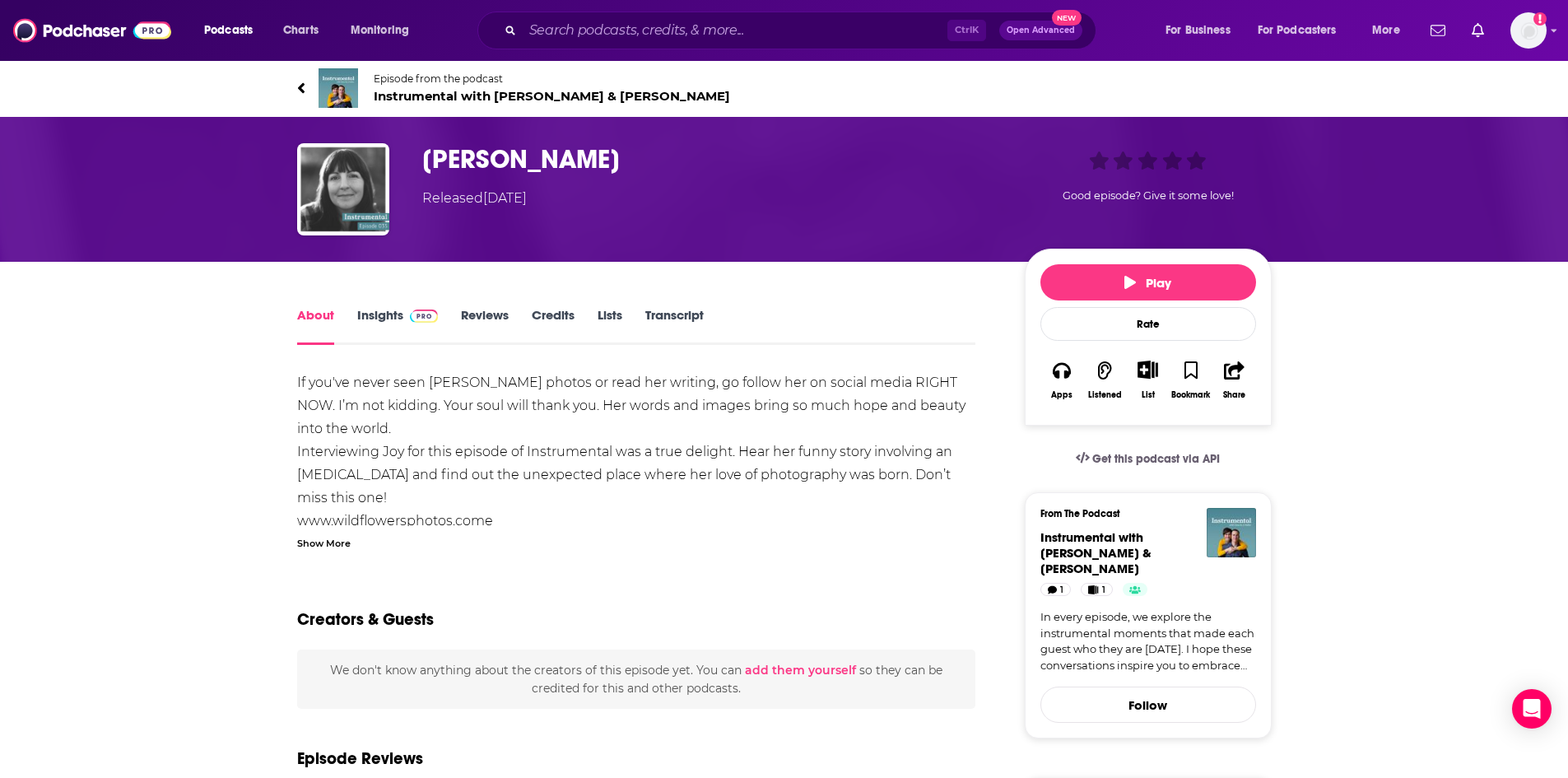
click at [339, 547] on div "Show More" at bounding box center [324, 542] width 53 height 16
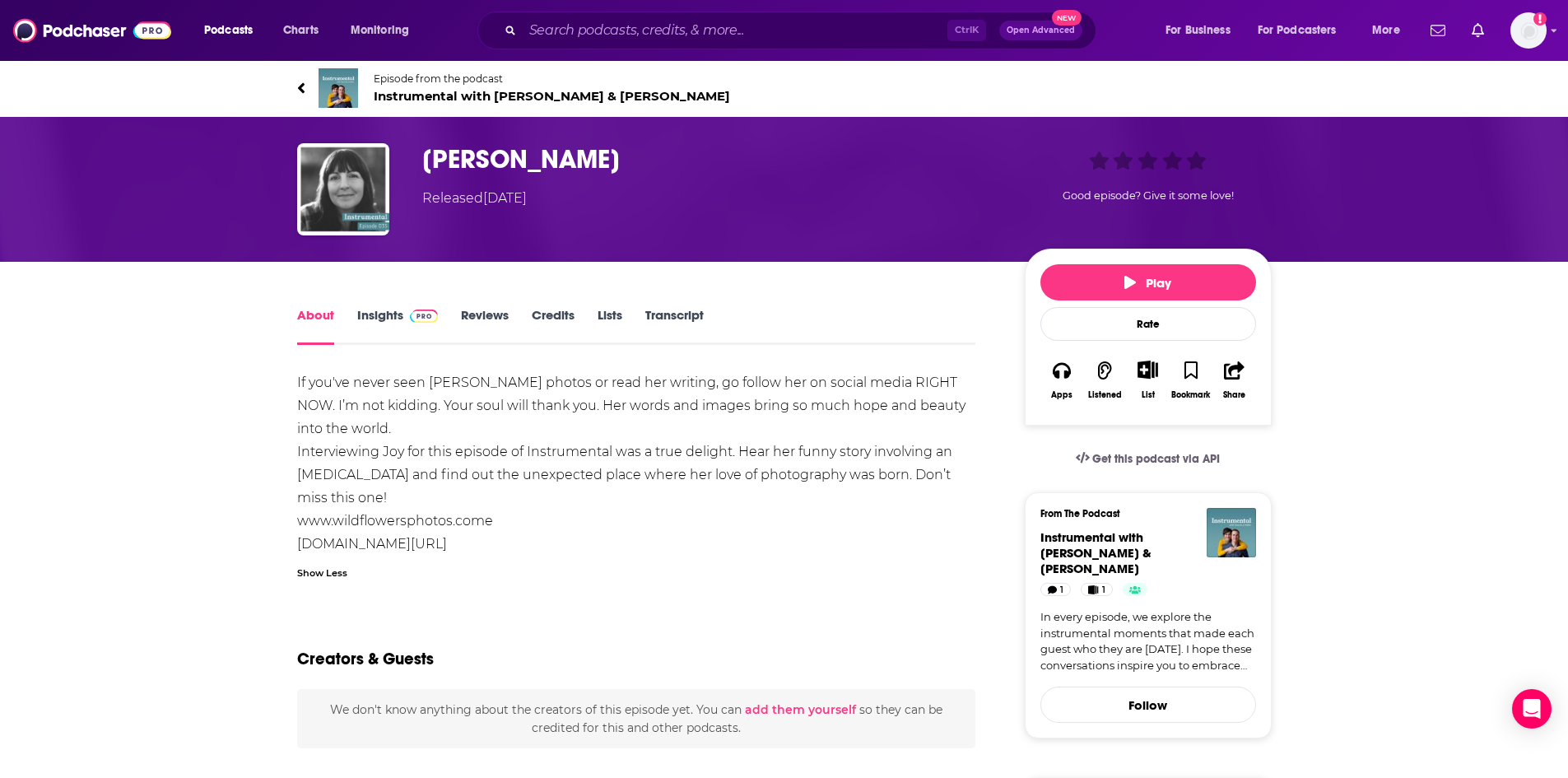
click at [378, 96] on span "Instrumental with [PERSON_NAME] & [PERSON_NAME]" at bounding box center [552, 96] width 357 height 16
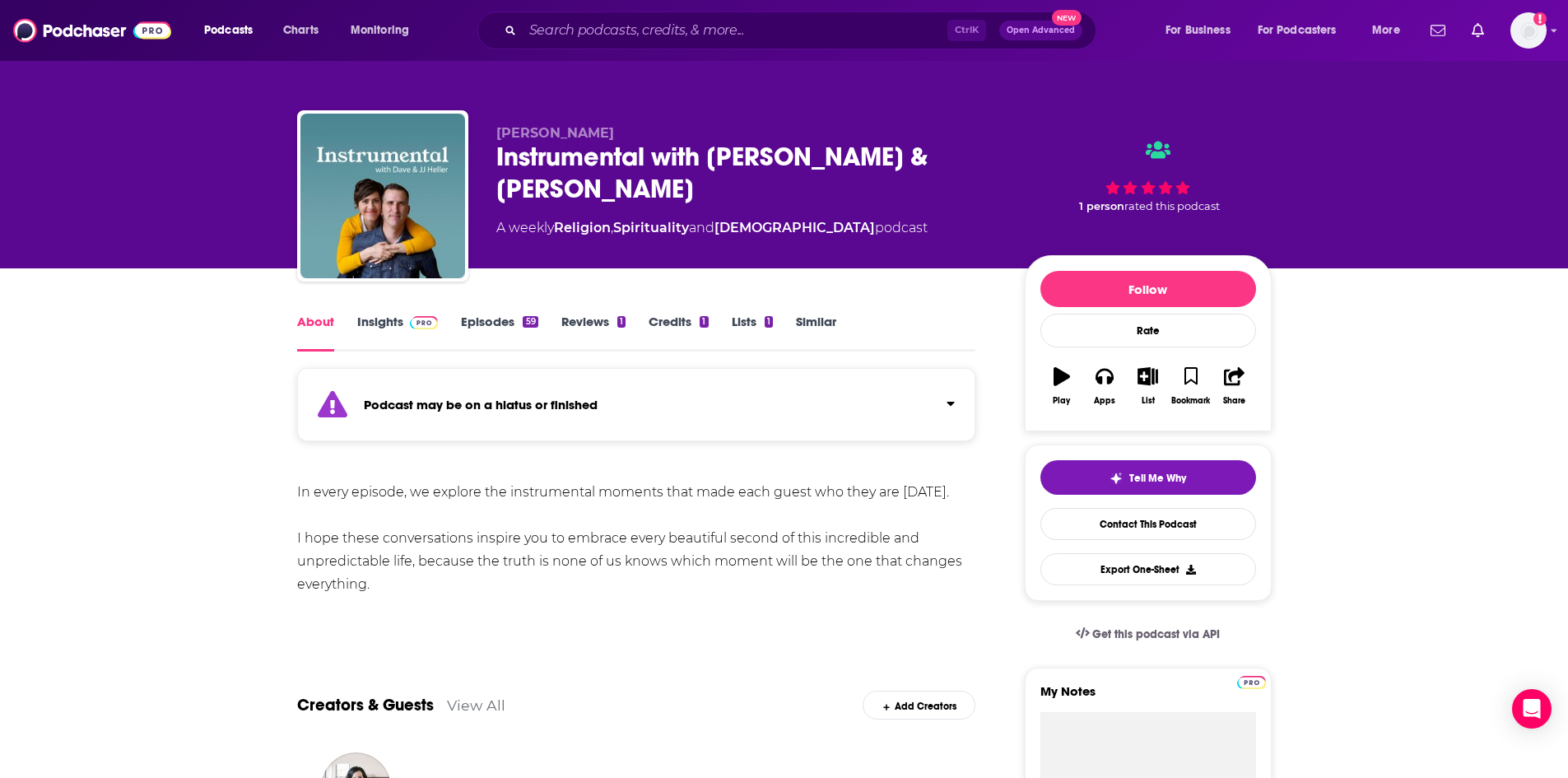
click at [521, 319] on link "Episodes 59" at bounding box center [499, 332] width 77 height 37
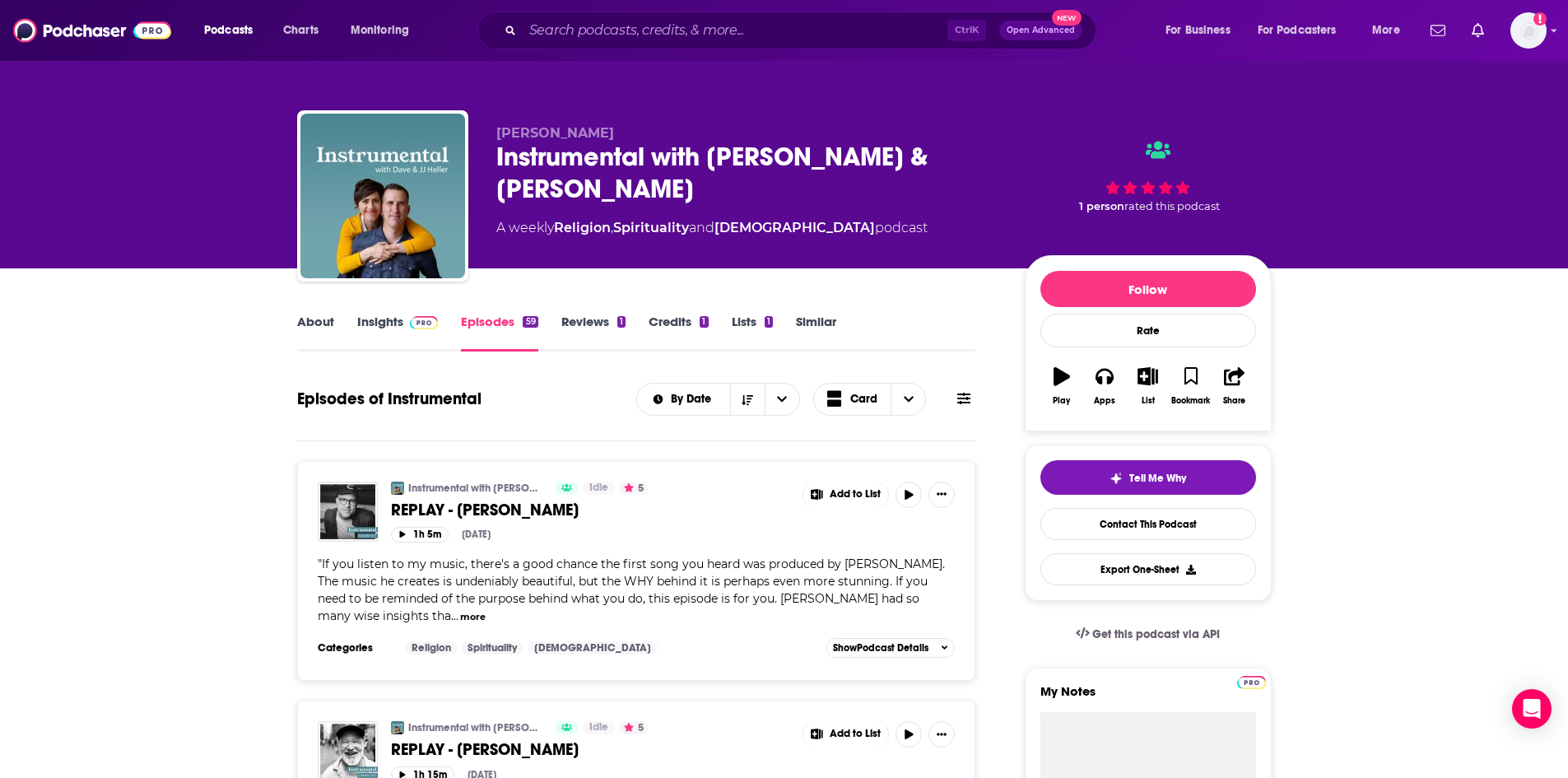
scroll to position [83, 0]
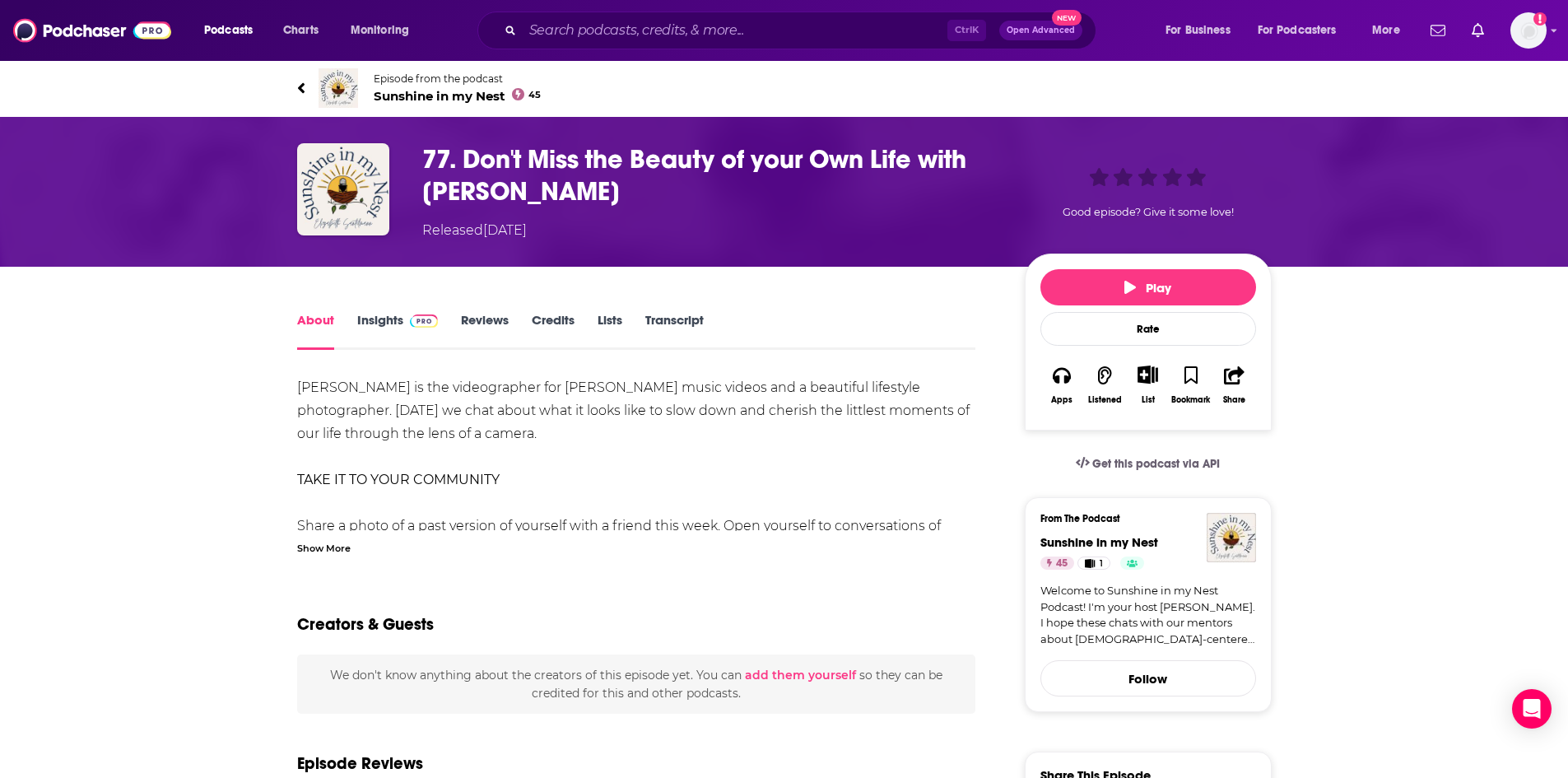
click at [335, 549] on div "Show More" at bounding box center [324, 547] width 53 height 16
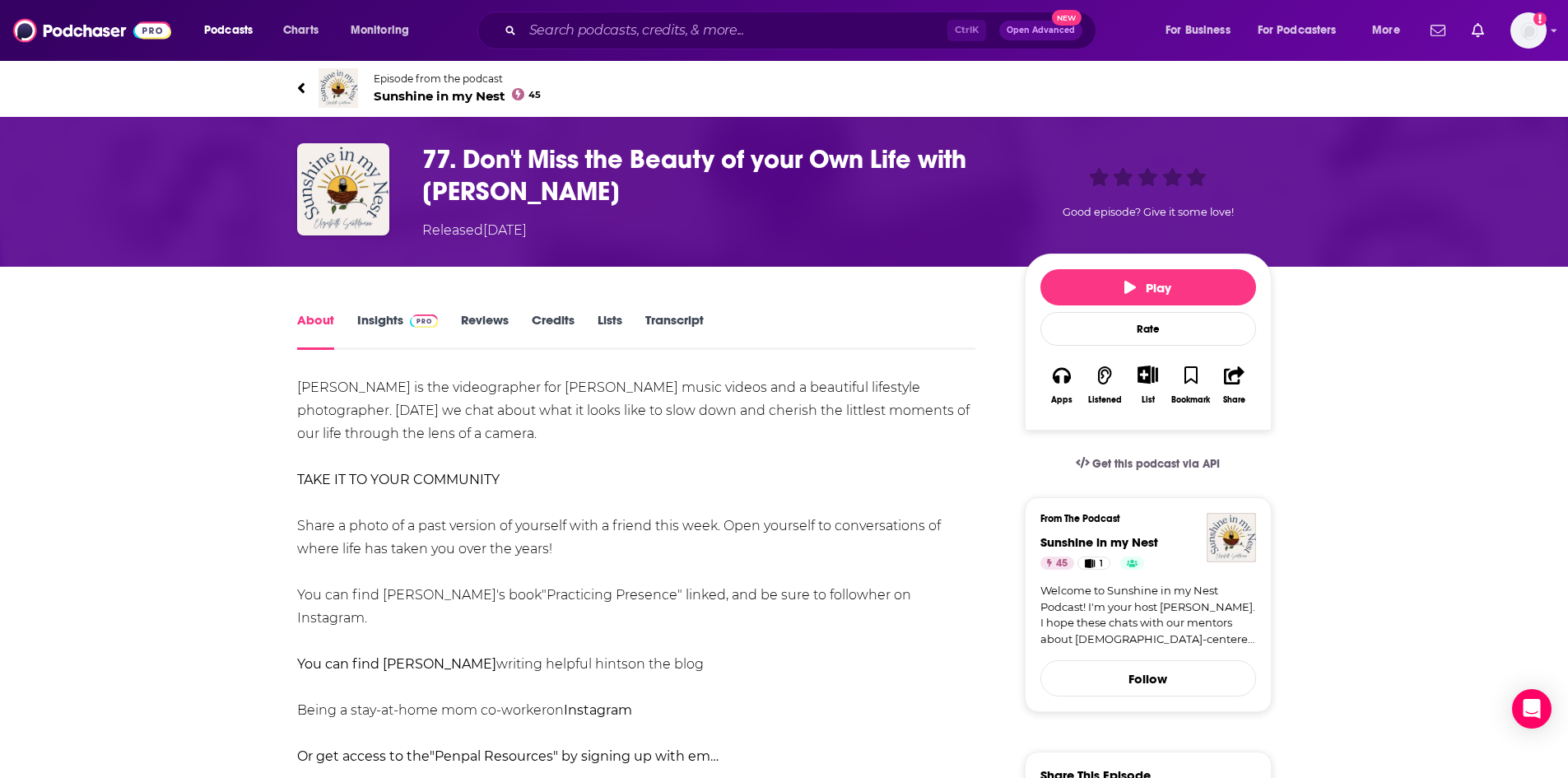
click at [476, 97] on span "Sunshine in my Nest 45" at bounding box center [457, 96] width 168 height 16
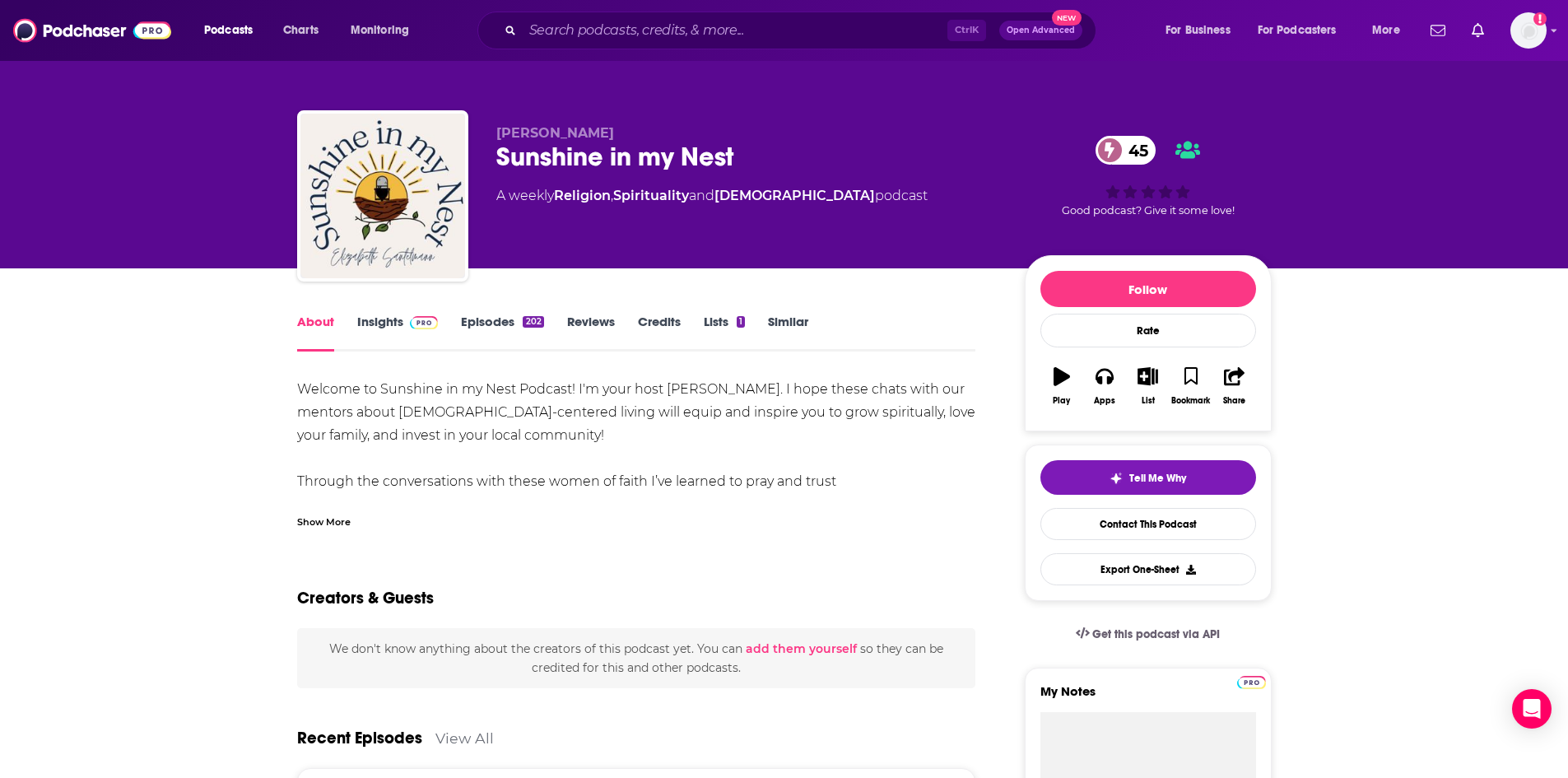
click at [341, 519] on div "Show More" at bounding box center [324, 521] width 53 height 16
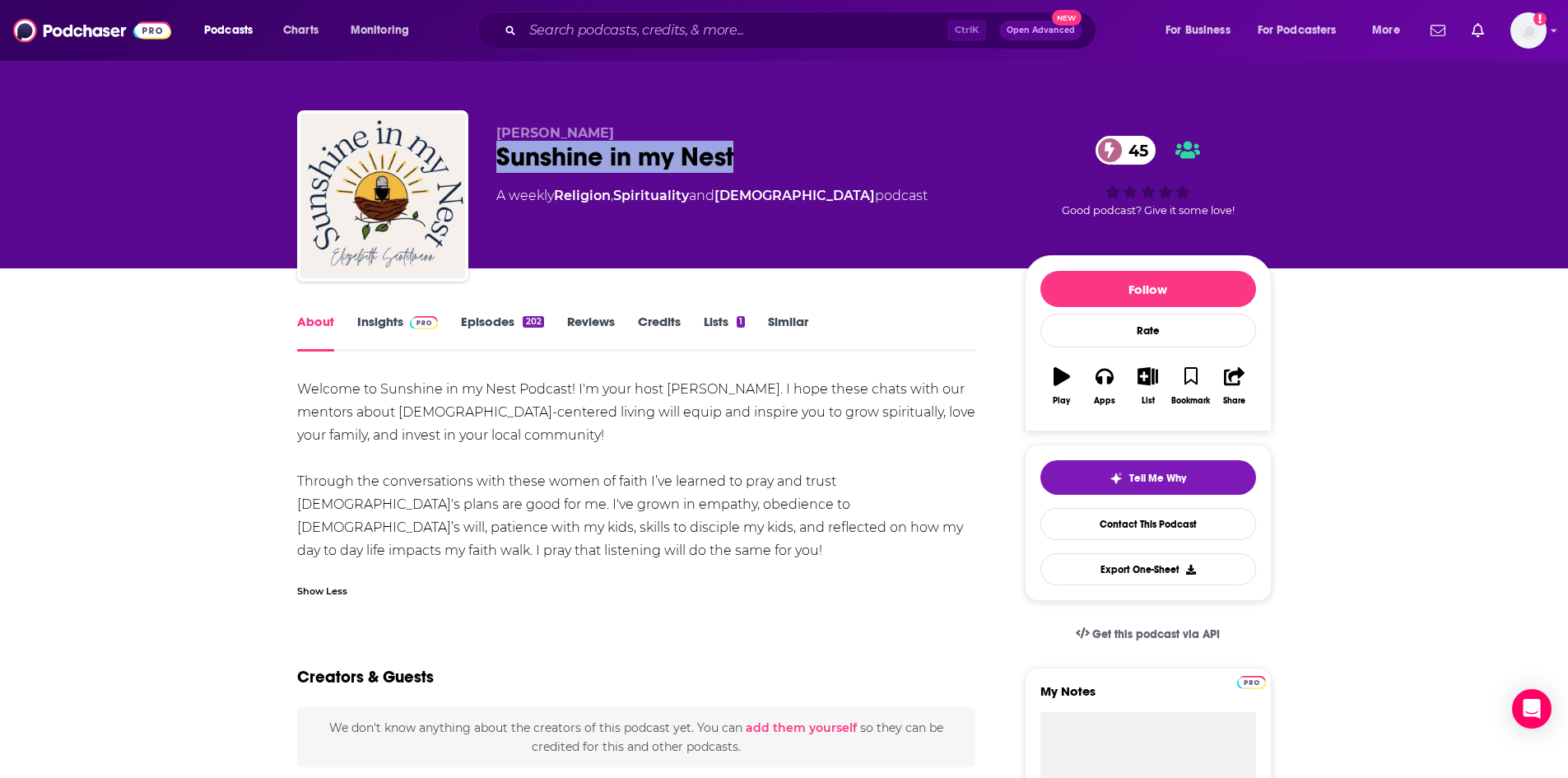
drag, startPoint x: 497, startPoint y: 157, endPoint x: 732, endPoint y: 146, distance: 235.3
click at [733, 146] on div "Sunshine in my Nest 45" at bounding box center [748, 157] width 502 height 32
copy h1 "Sunshine in my Nest"
drag, startPoint x: 496, startPoint y: 131, endPoint x: 659, endPoint y: 134, distance: 163.0
click at [659, 134] on p "[PERSON_NAME]" at bounding box center [748, 133] width 502 height 16
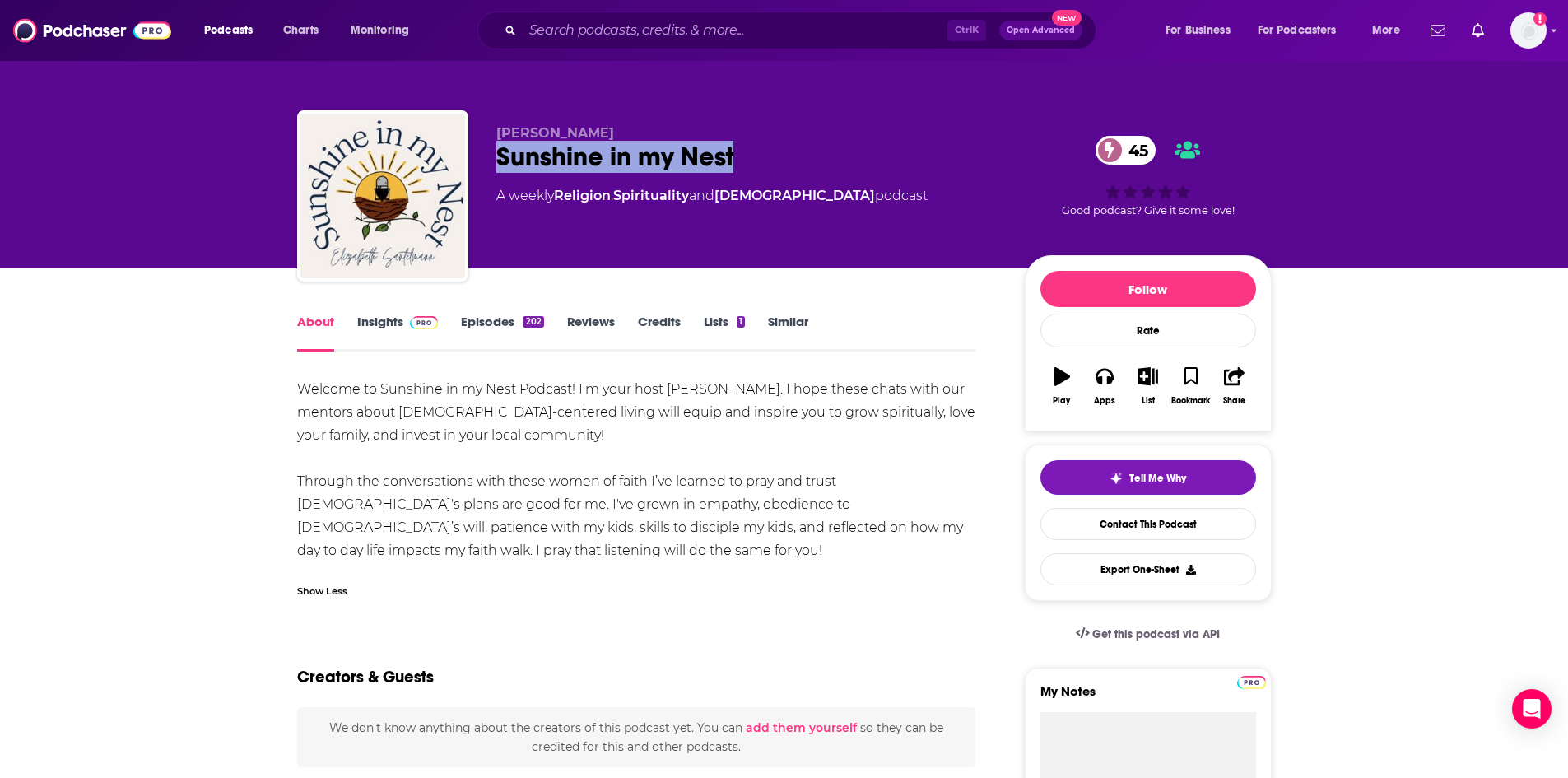
copy span "[PERSON_NAME]"
click at [1146, 387] on button "List" at bounding box center [1146, 386] width 42 height 59
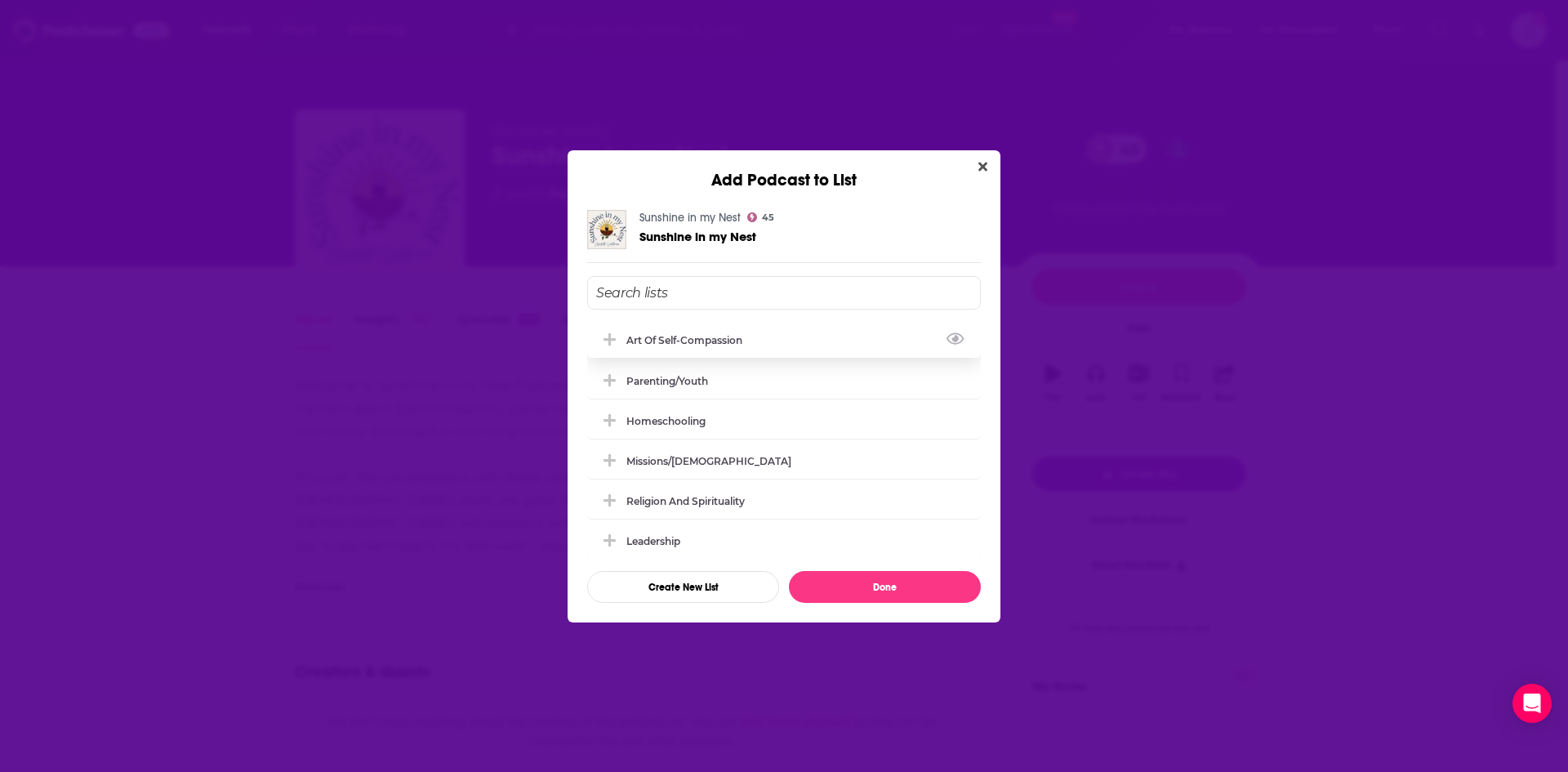
click at [612, 338] on icon "Add Podcast To List" at bounding box center [610, 339] width 13 height 15
click at [906, 588] on button "Done" at bounding box center [884, 586] width 191 height 32
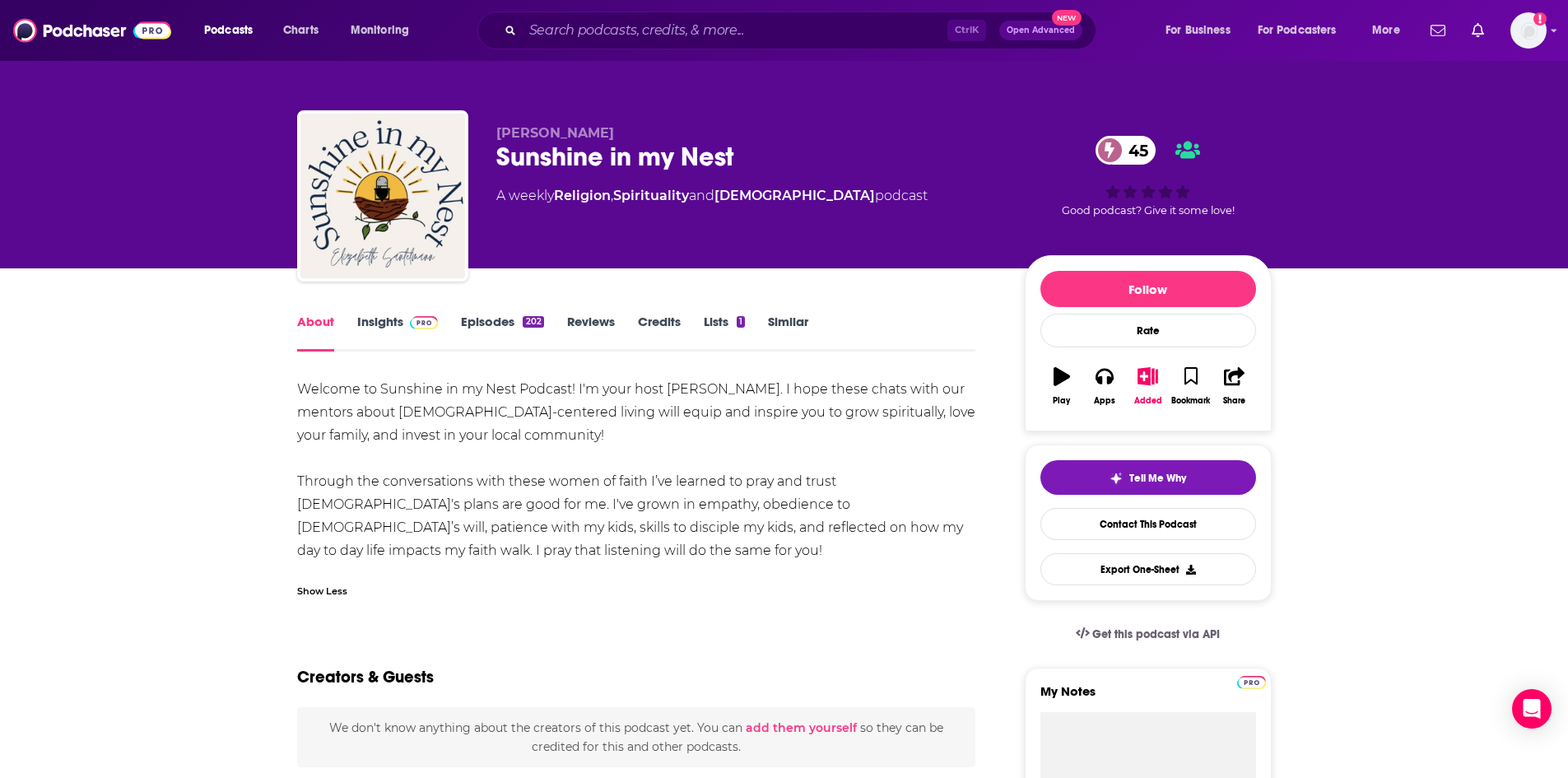
click at [361, 324] on link "Insights" at bounding box center [398, 332] width 82 height 37
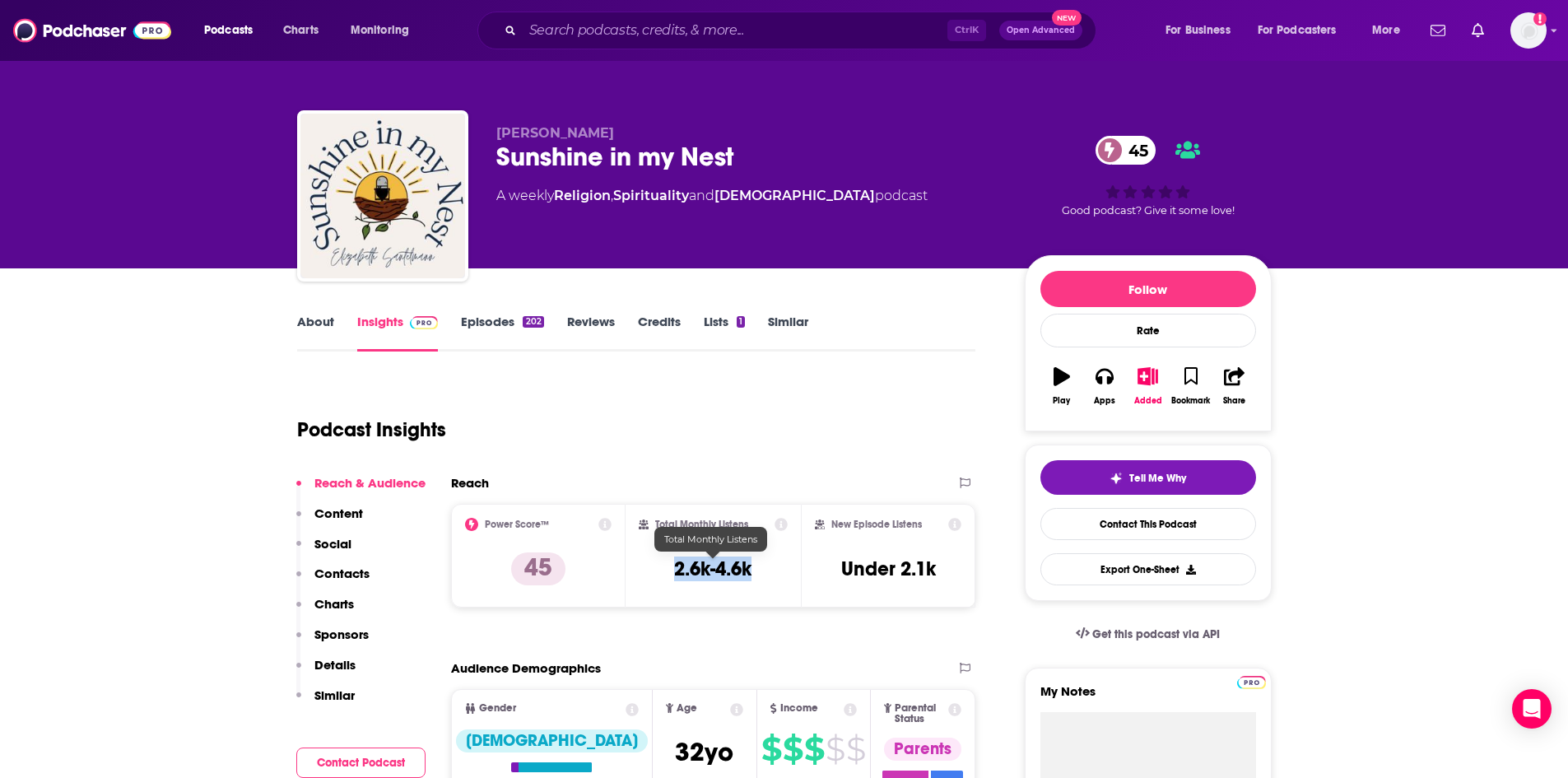
drag, startPoint x: 675, startPoint y: 568, endPoint x: 754, endPoint y: 568, distance: 79.0
click at [754, 568] on div "Total Monthly Listens 2.6k-4.6k" at bounding box center [713, 555] width 149 height 76
copy h3 "2.6k-4.6k"
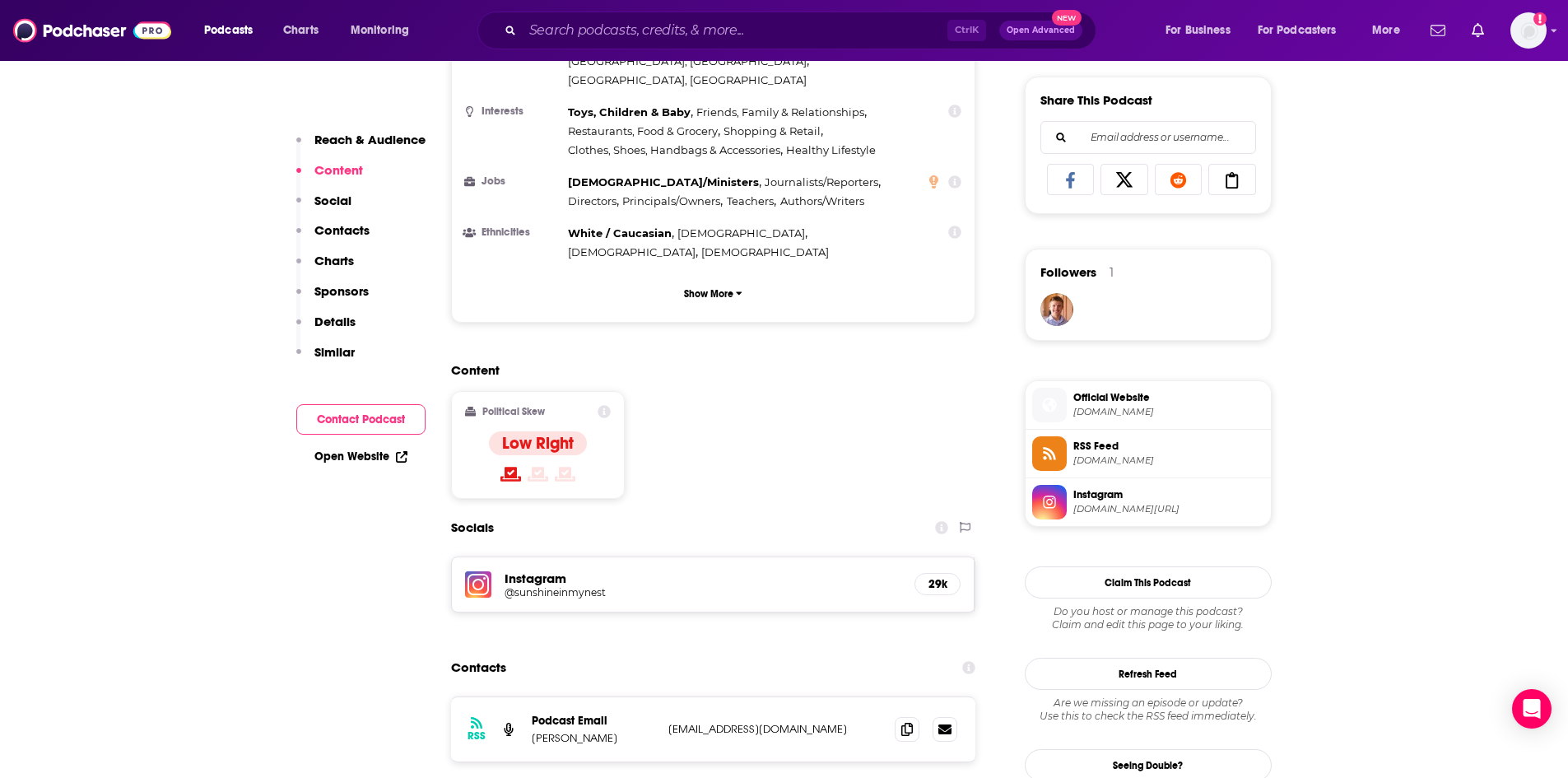
scroll to position [1152, 0]
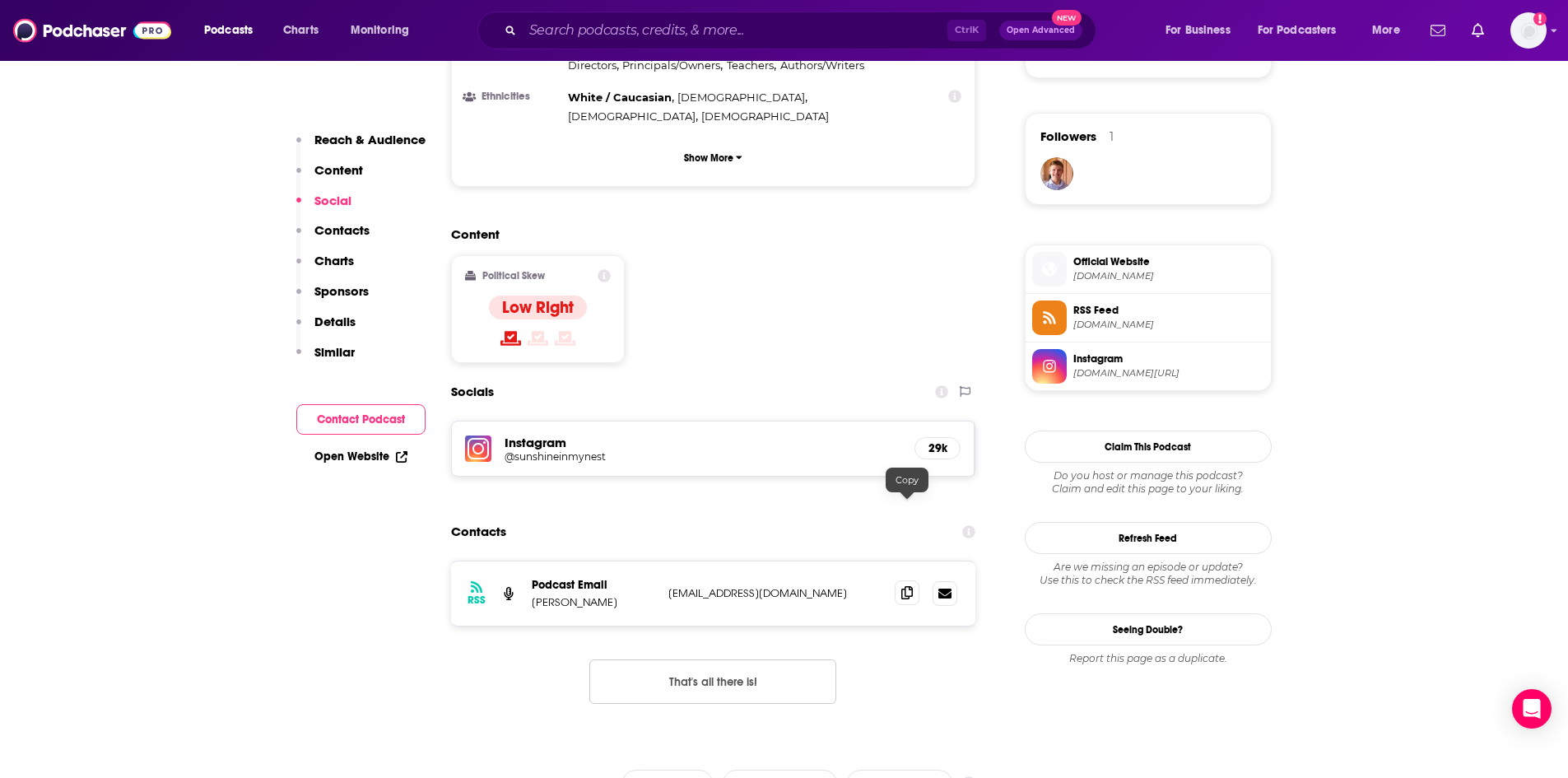
click at [911, 586] on icon at bounding box center [907, 592] width 12 height 13
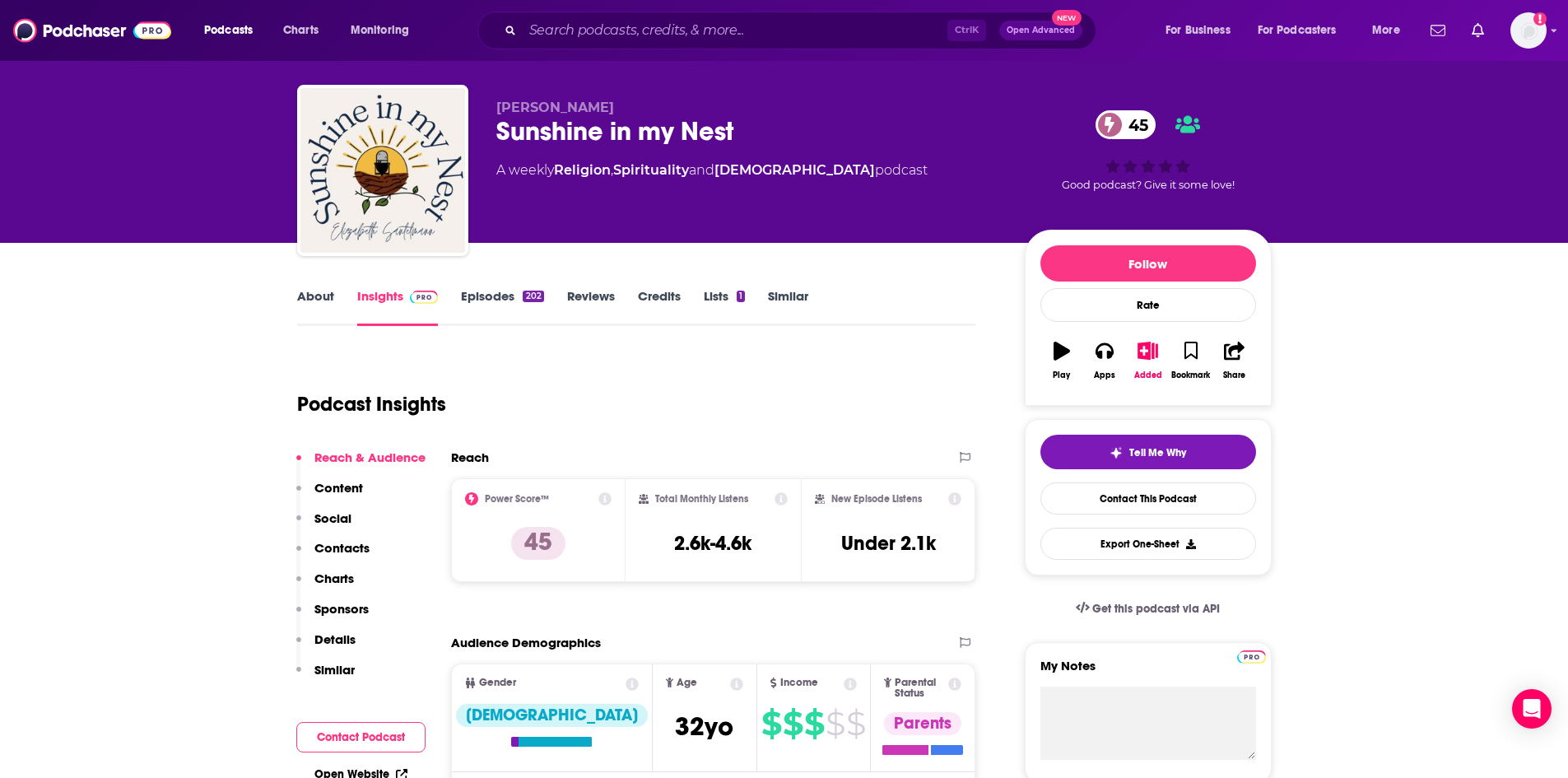
scroll to position [0, 0]
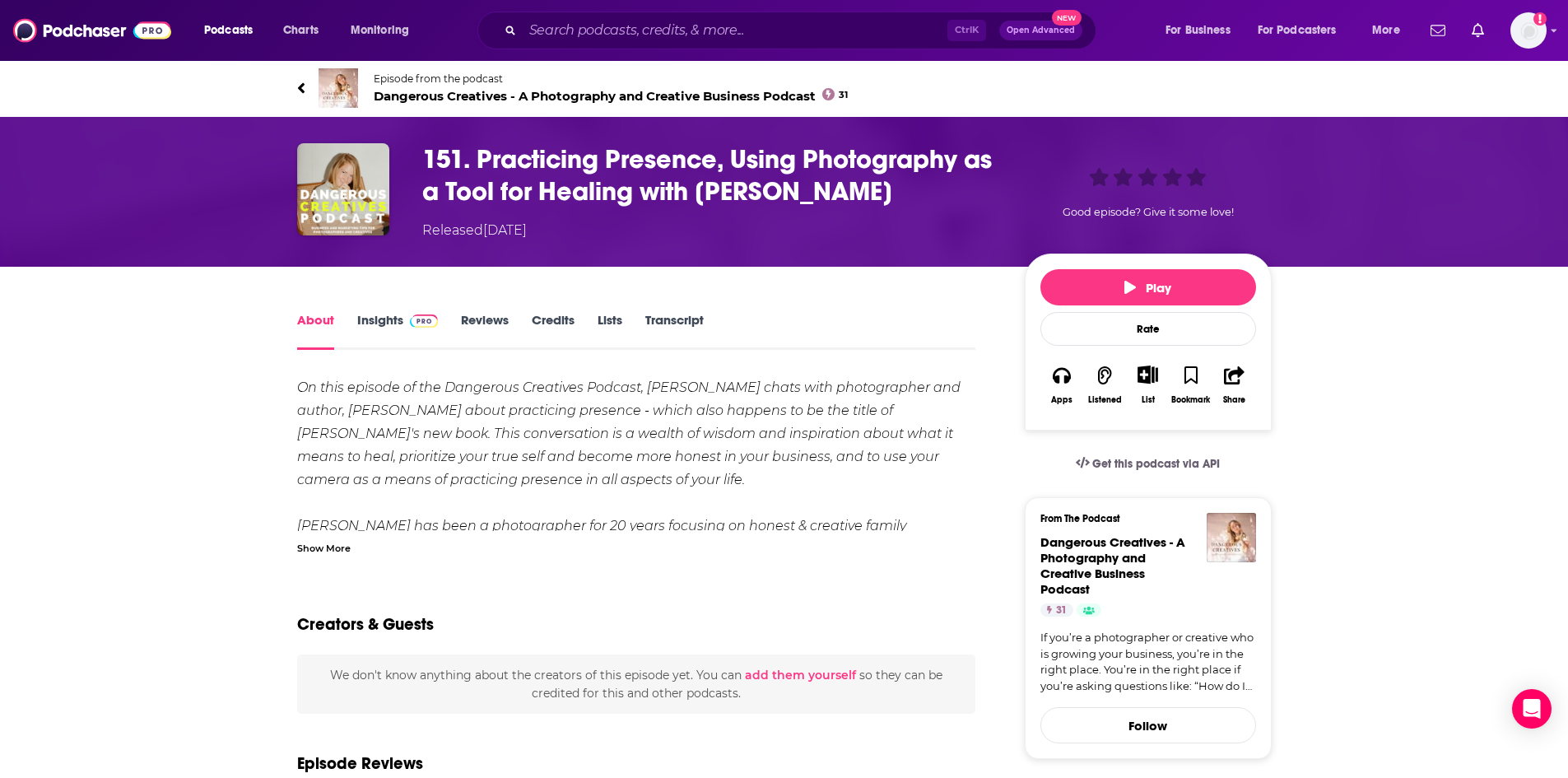
click at [322, 553] on div "Show More" at bounding box center [324, 547] width 53 height 16
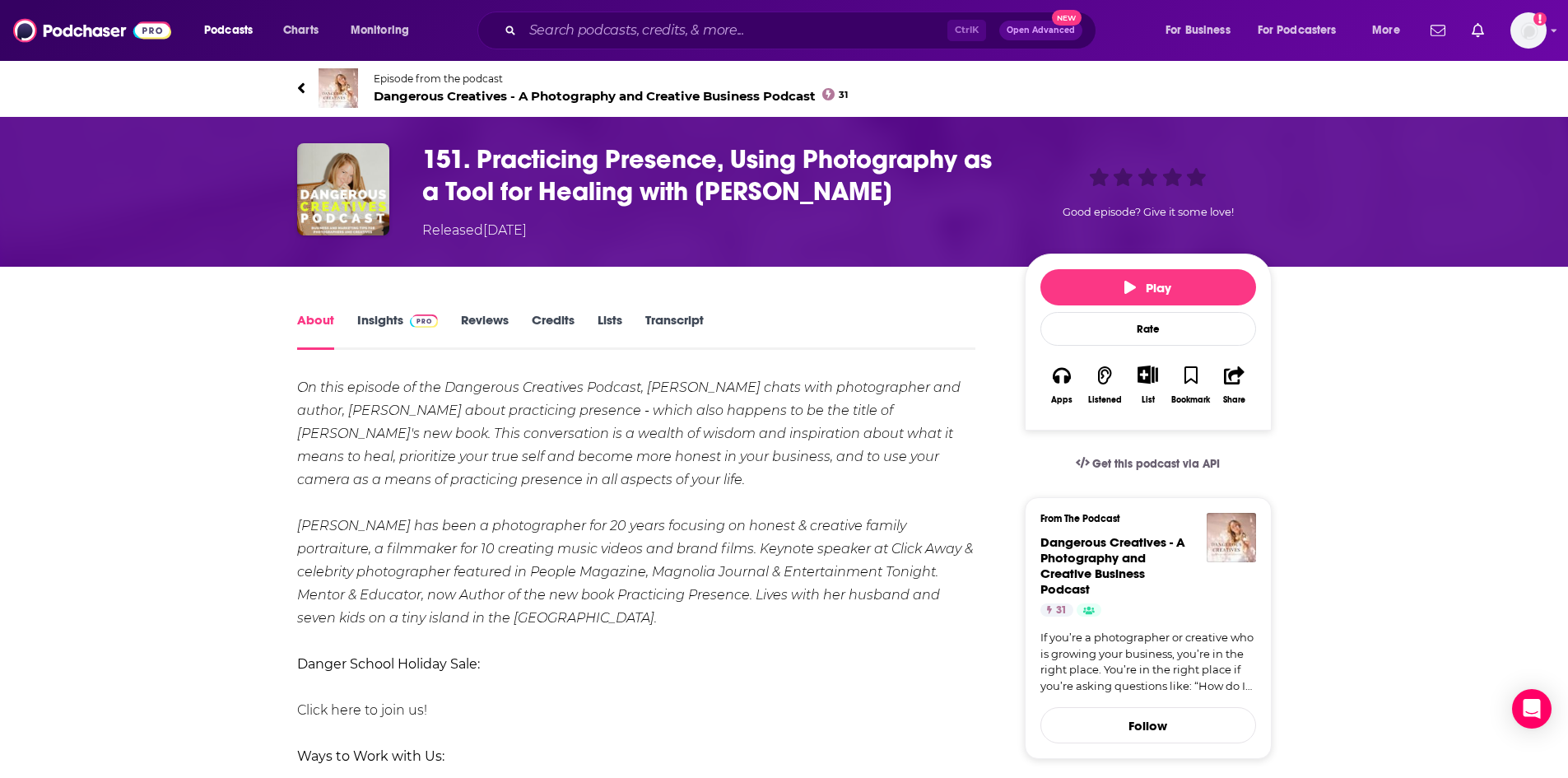
click at [485, 93] on span "Dangerous Creatives - A Photography and Creative Business Podcast 31" at bounding box center [611, 96] width 475 height 16
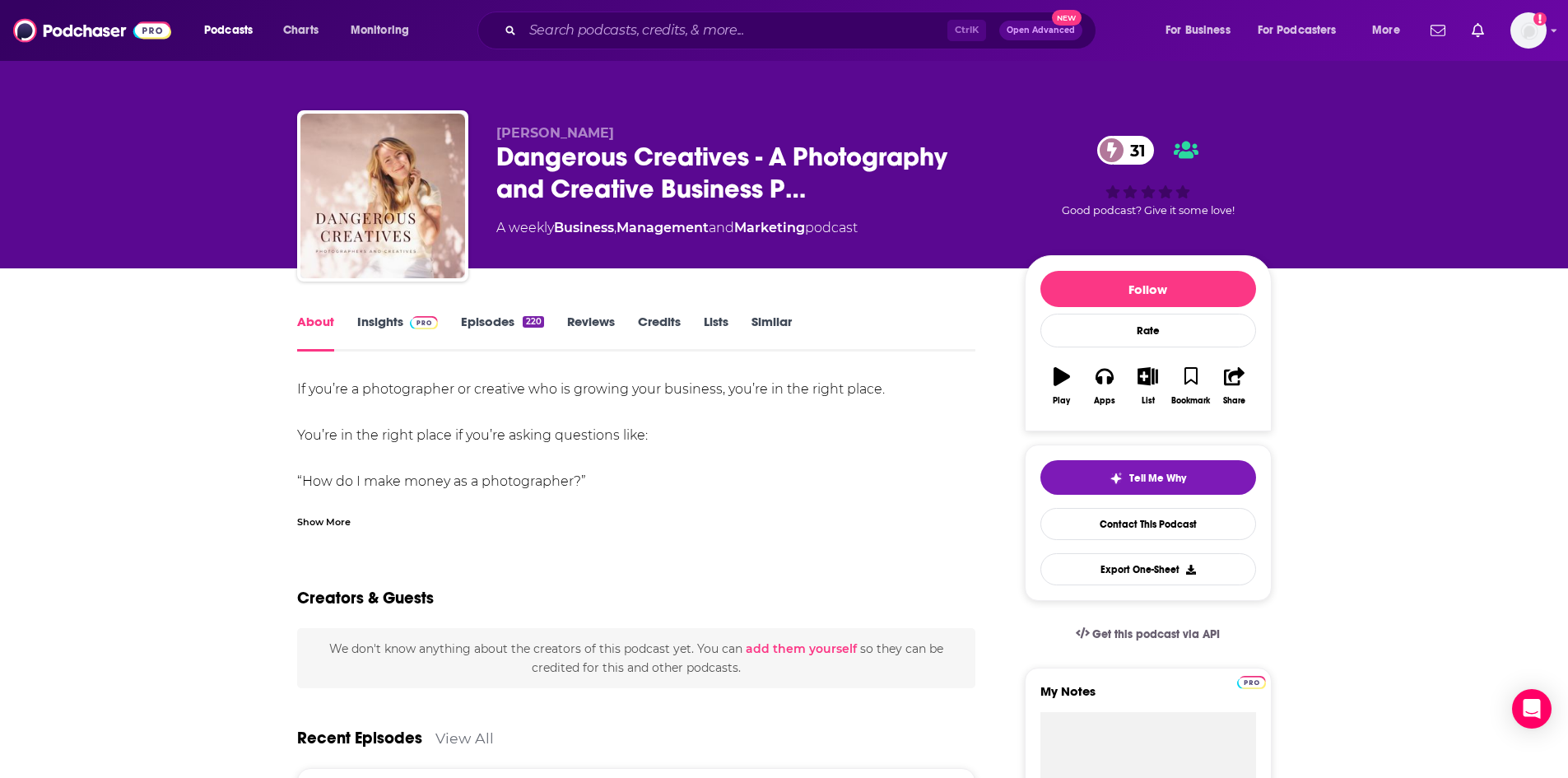
click at [528, 328] on link "Episodes 220" at bounding box center [502, 332] width 83 height 37
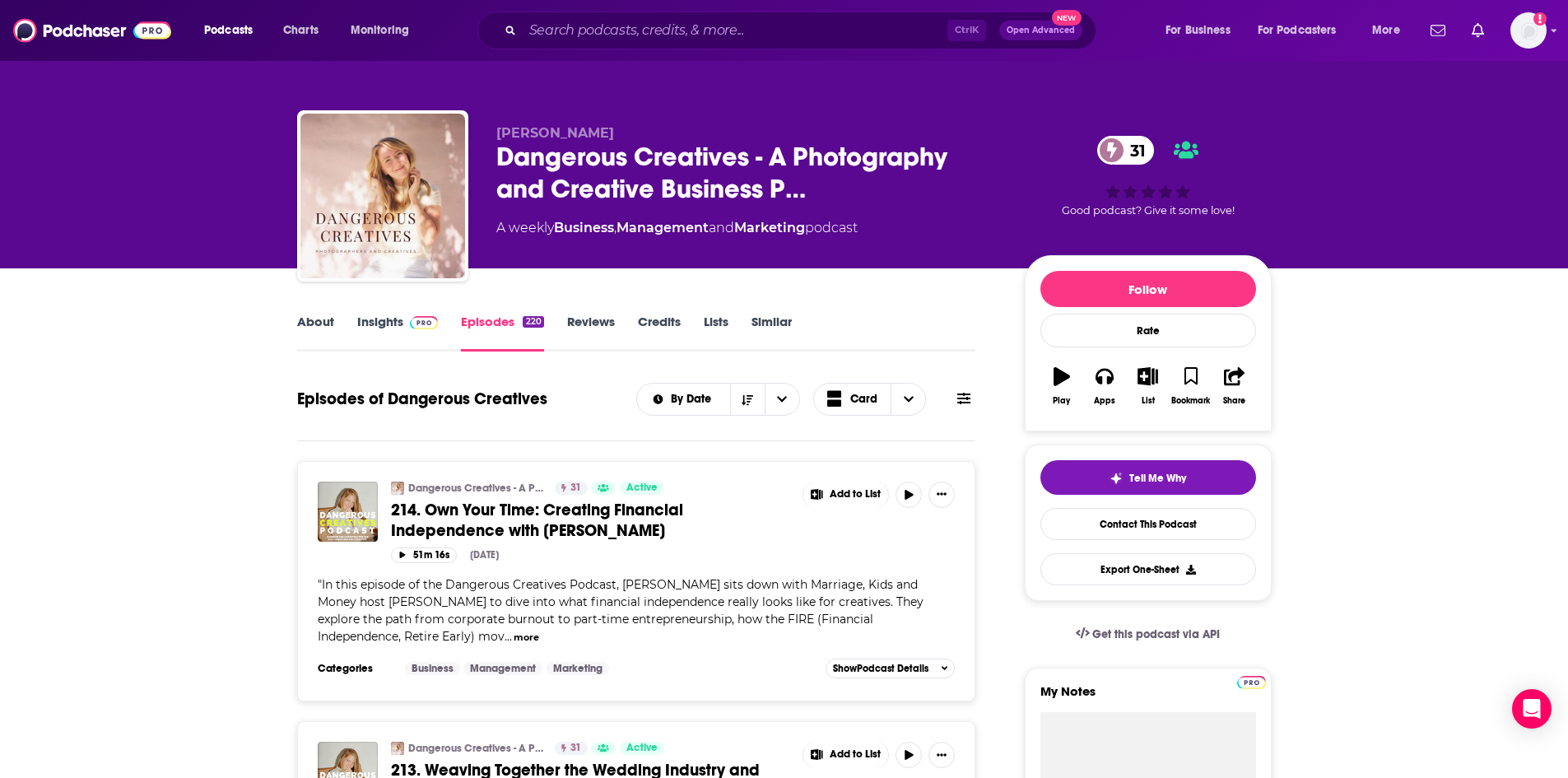
click at [323, 331] on link "About" at bounding box center [316, 332] width 37 height 37
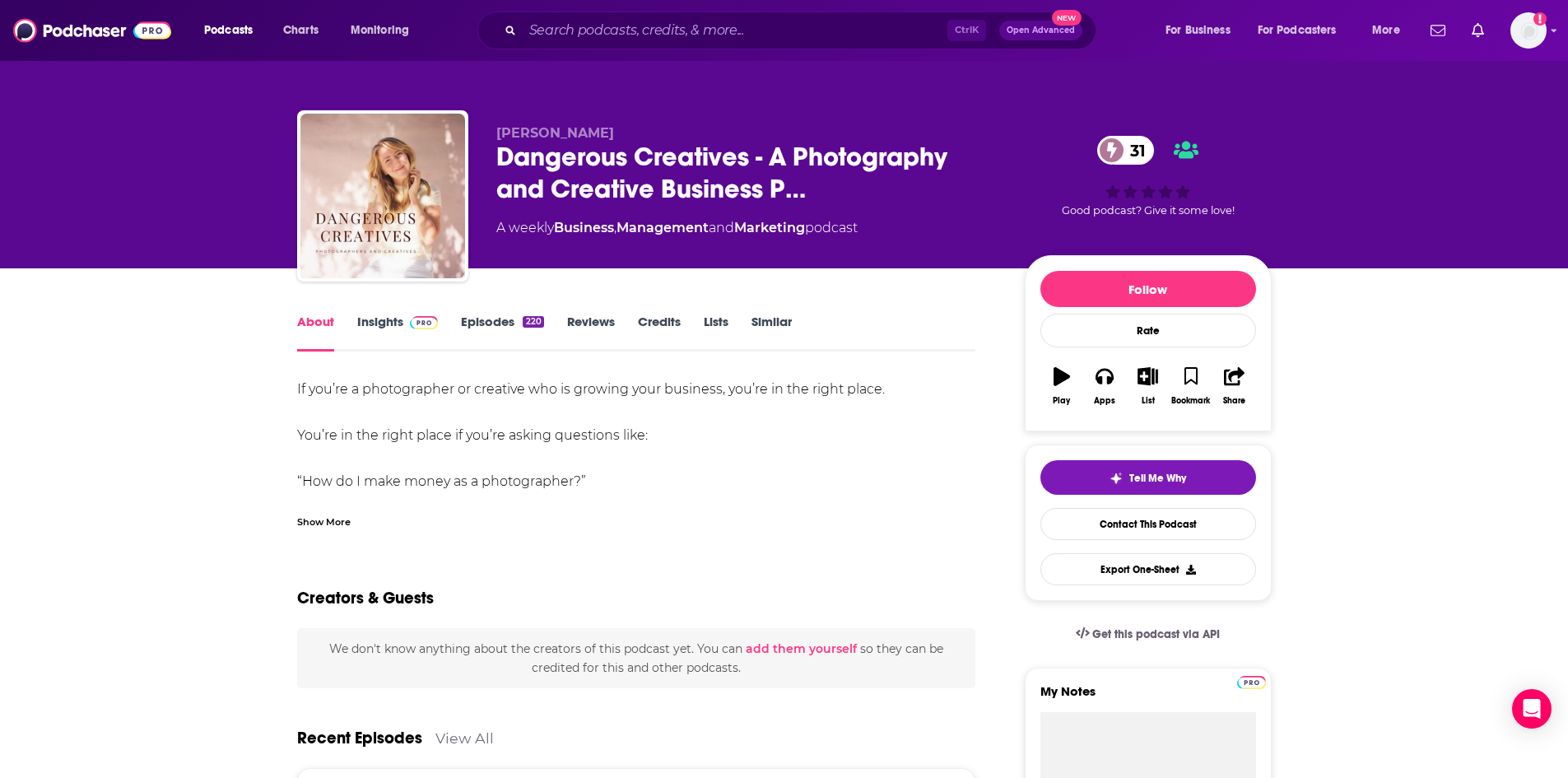
click at [328, 518] on div "Show More" at bounding box center [324, 521] width 53 height 16
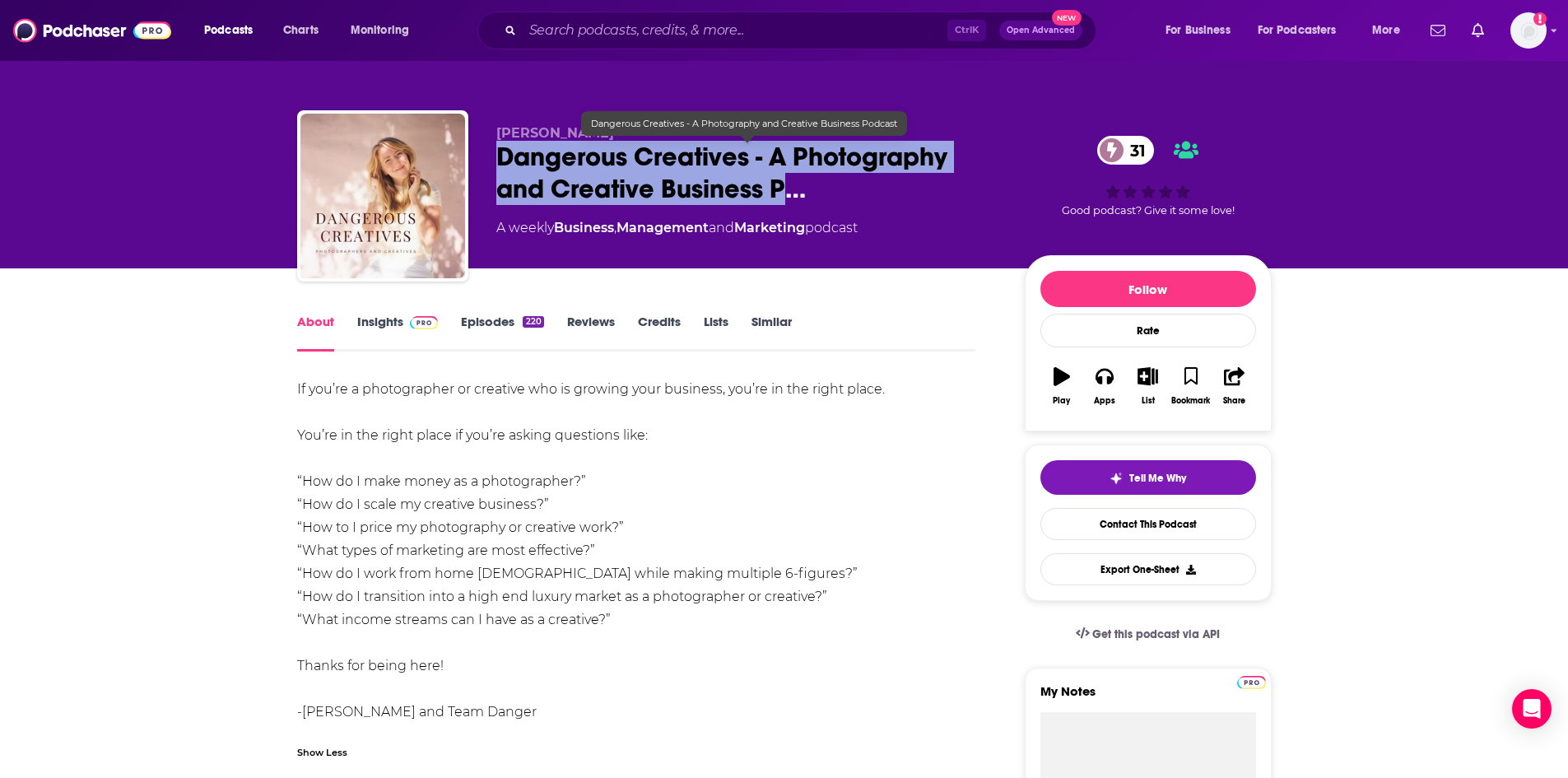
drag, startPoint x: 498, startPoint y: 151, endPoint x: 782, endPoint y: 194, distance: 287.2
click at [782, 194] on span "Dangerous Creatives - A Photography and Creative Business P…" at bounding box center [748, 172] width 502 height 64
copy h1 "Dangerous Creatives - A Photography and Creative Business P"
click at [1143, 385] on icon "button" at bounding box center [1147, 376] width 21 height 18
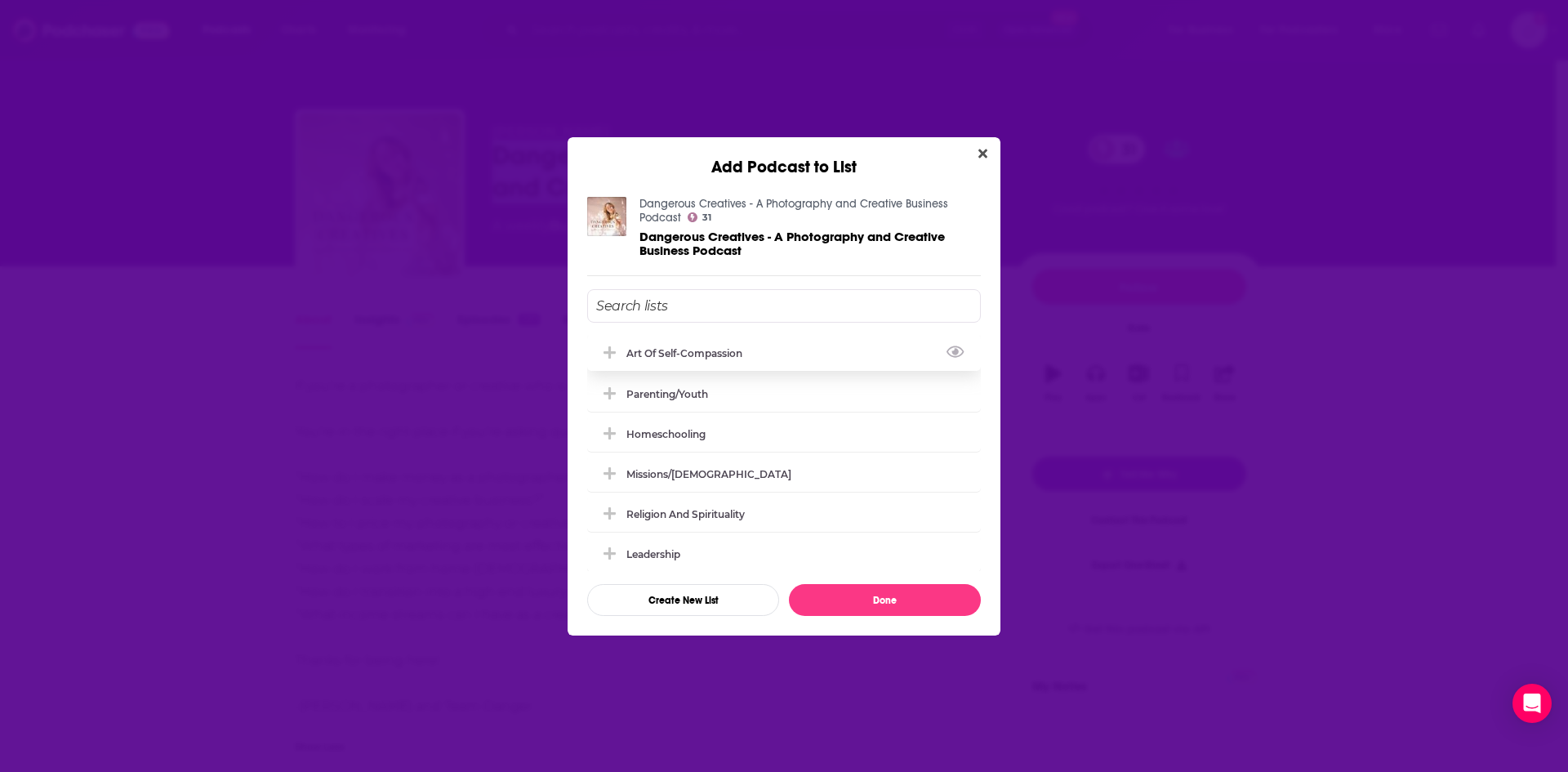
click at [609, 349] on icon "Add Podcast To List" at bounding box center [610, 352] width 13 height 13
click at [868, 599] on button "Done" at bounding box center [884, 600] width 191 height 32
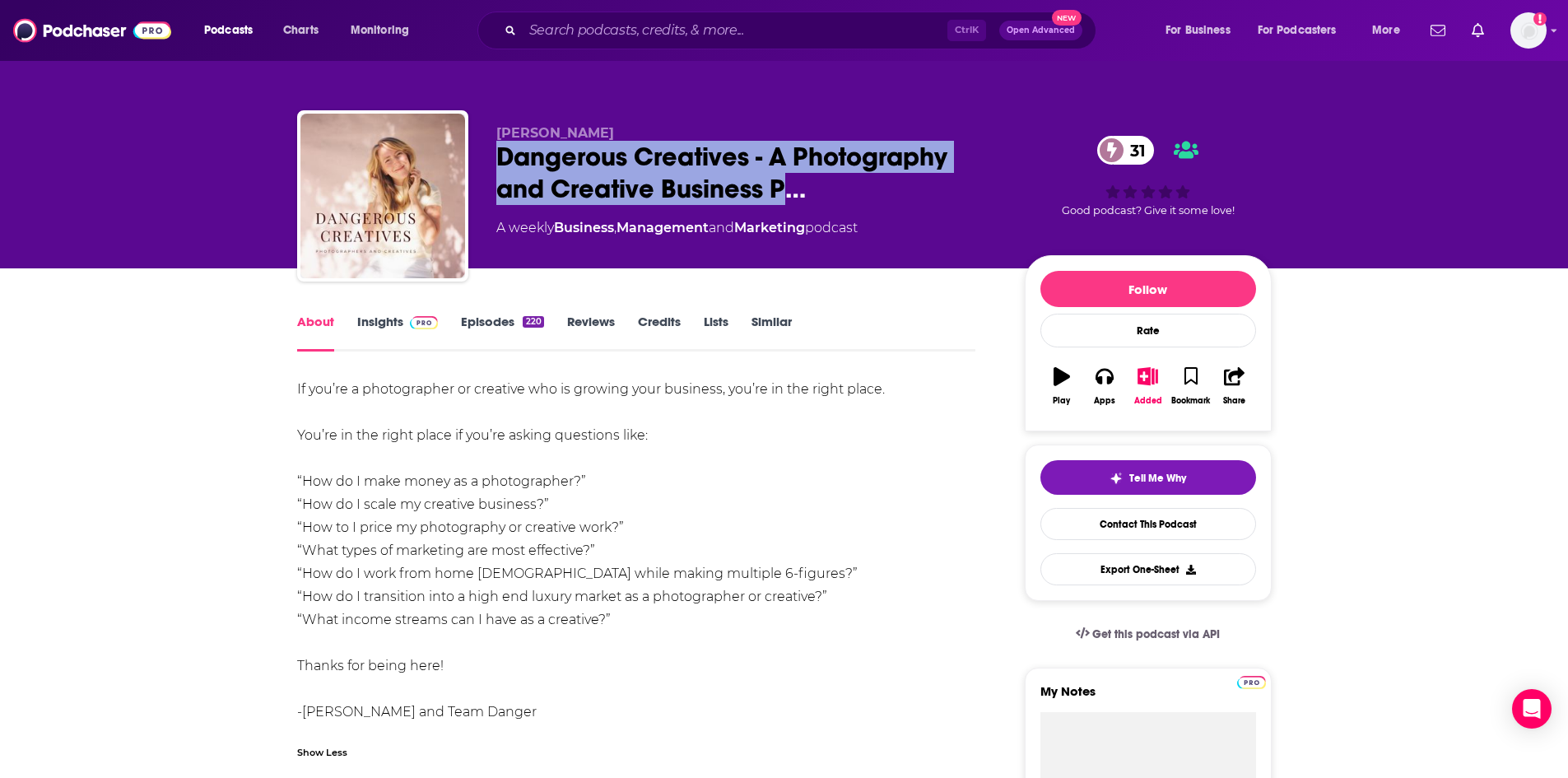
click at [395, 319] on link "Insights" at bounding box center [398, 332] width 82 height 37
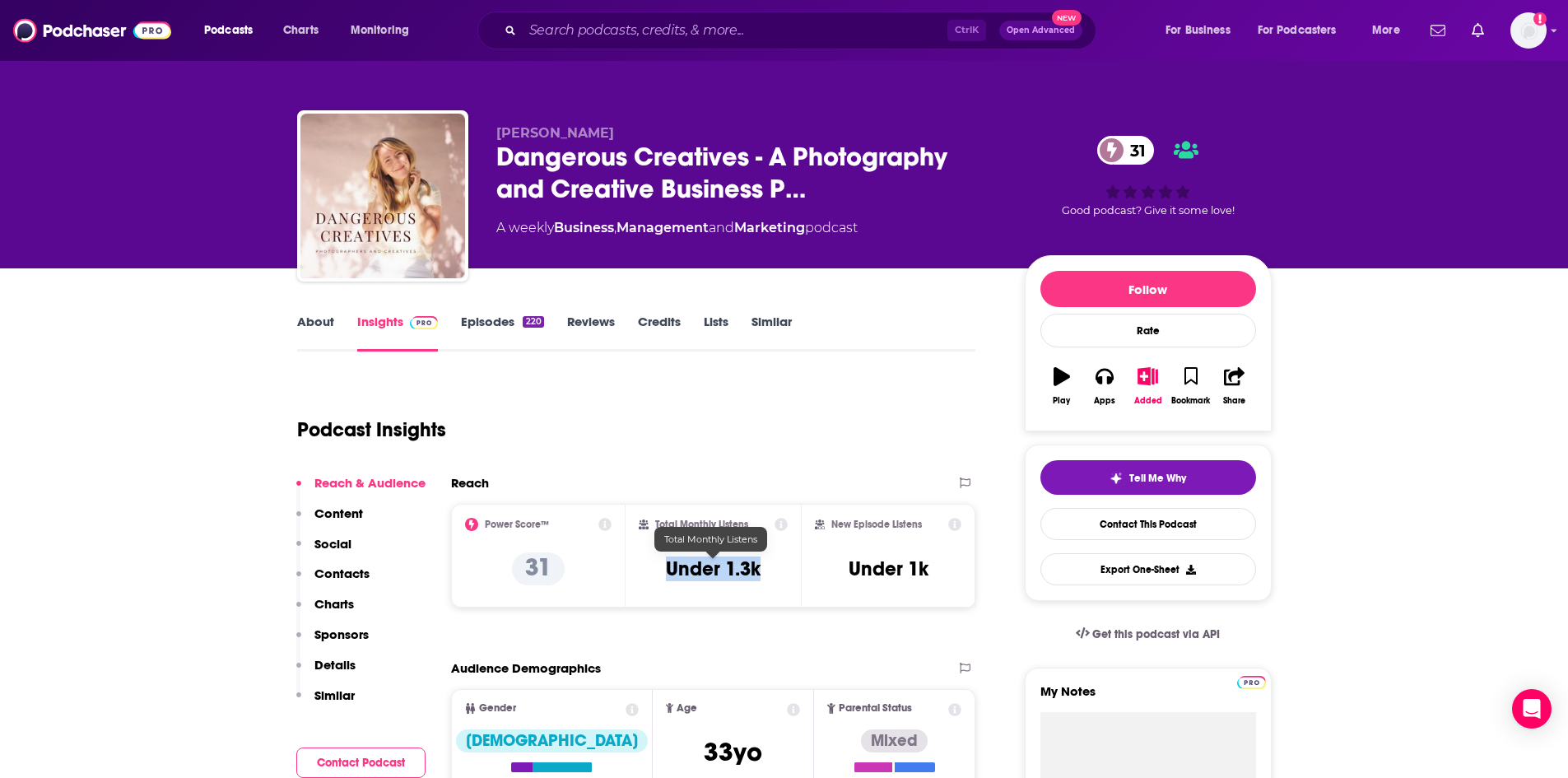
drag, startPoint x: 666, startPoint y: 566, endPoint x: 787, endPoint y: 574, distance: 121.3
click at [787, 574] on div "Total Monthly Listens Under 1.3k" at bounding box center [713, 555] width 149 height 76
copy h3 "Under 1.3k"
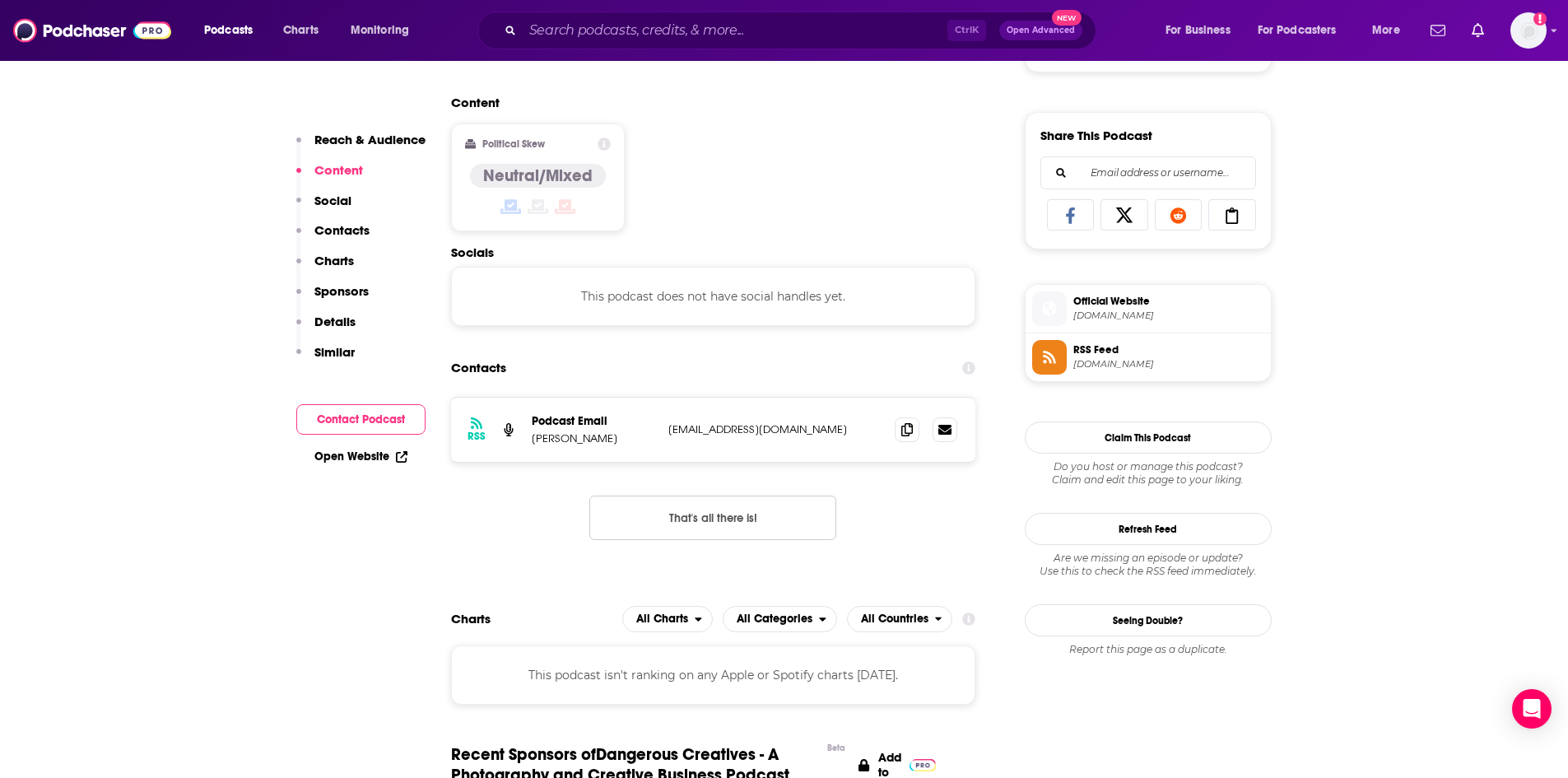
scroll to position [988, 0]
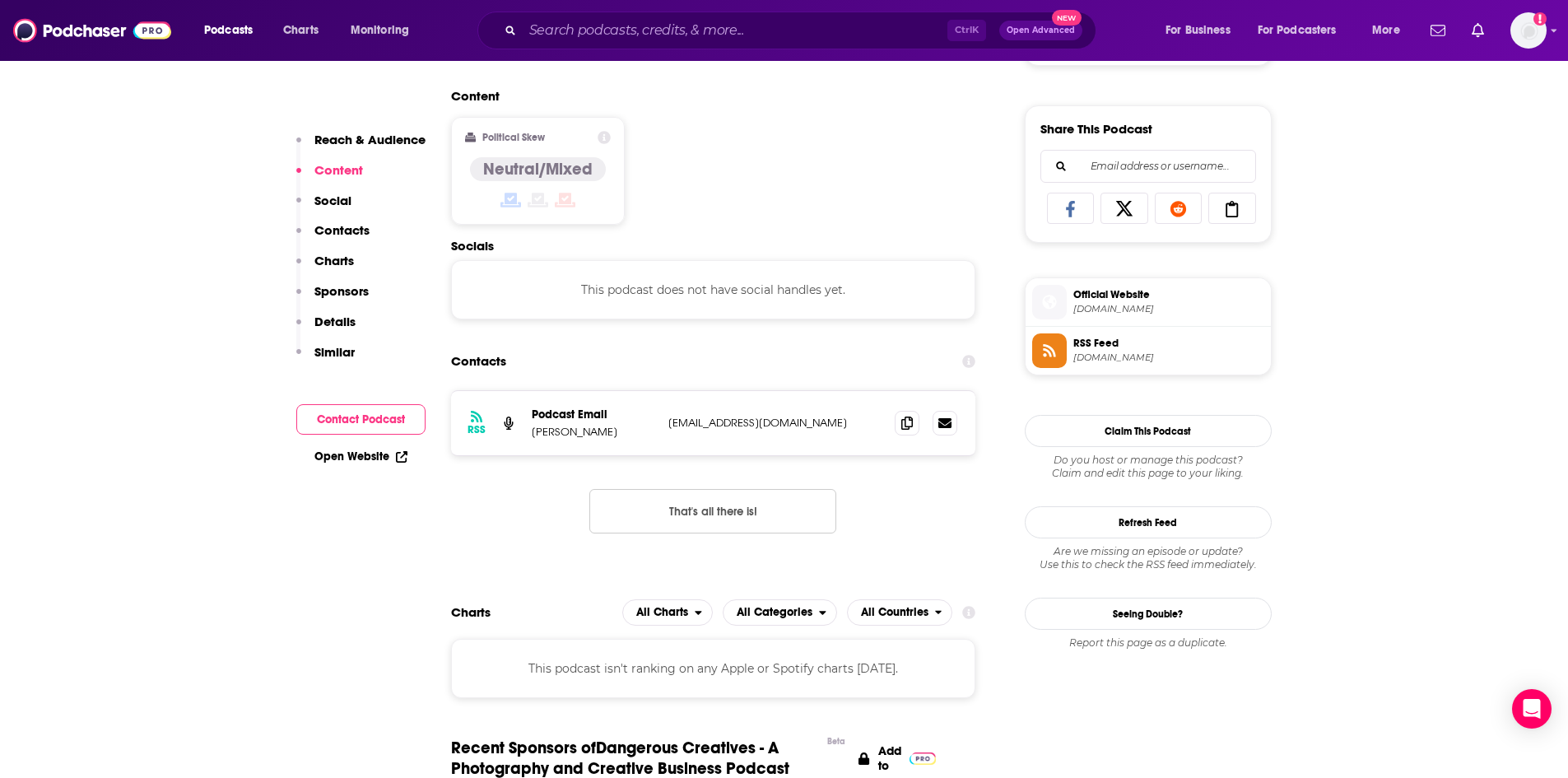
drag, startPoint x: 532, startPoint y: 433, endPoint x: 605, endPoint y: 437, distance: 73.1
click at [605, 437] on p "Kristin Sweeting" at bounding box center [593, 431] width 123 height 14
copy p "Kristin Sweeting"
click at [910, 422] on icon at bounding box center [907, 421] width 12 height 13
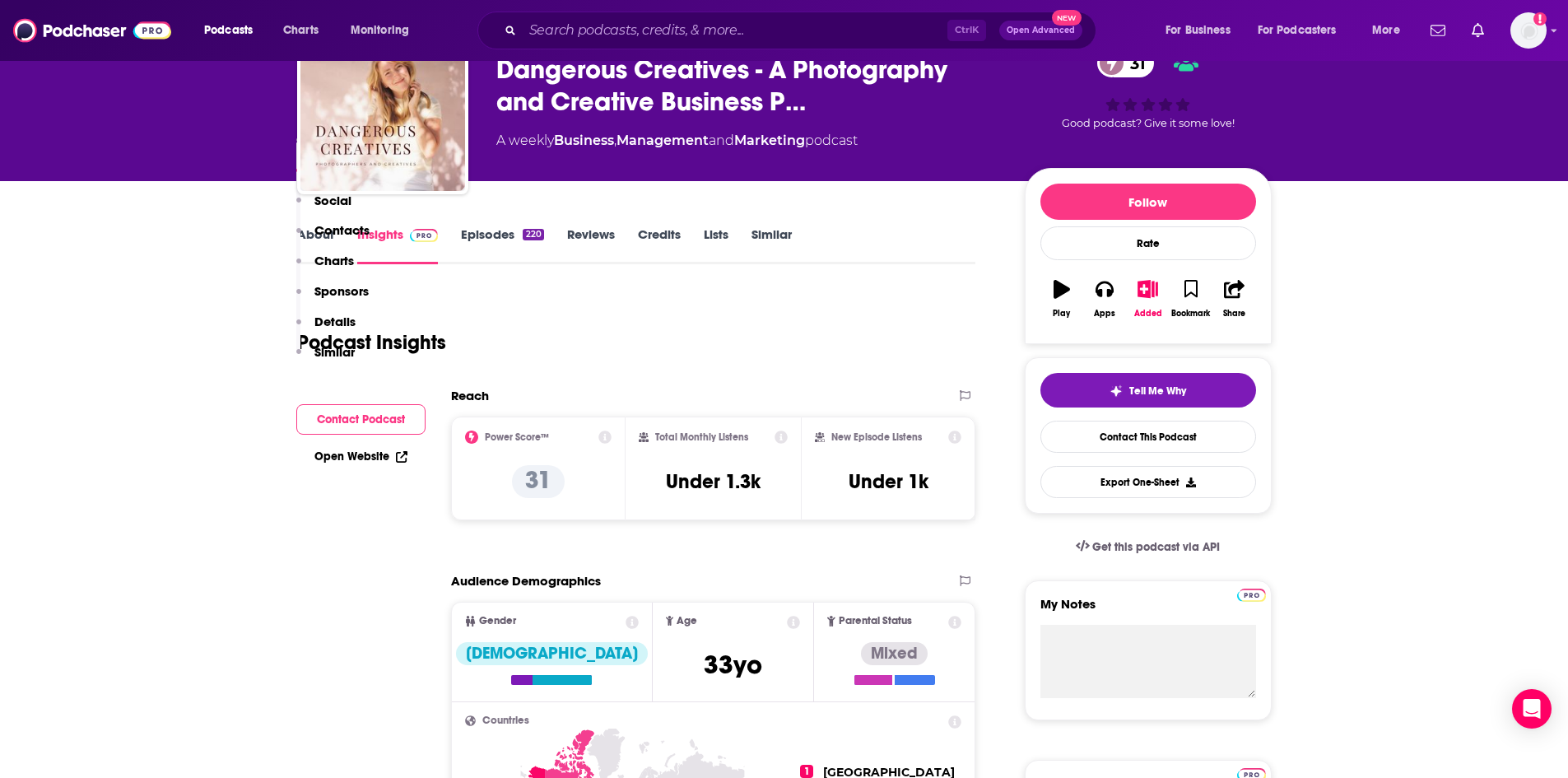
scroll to position [0, 0]
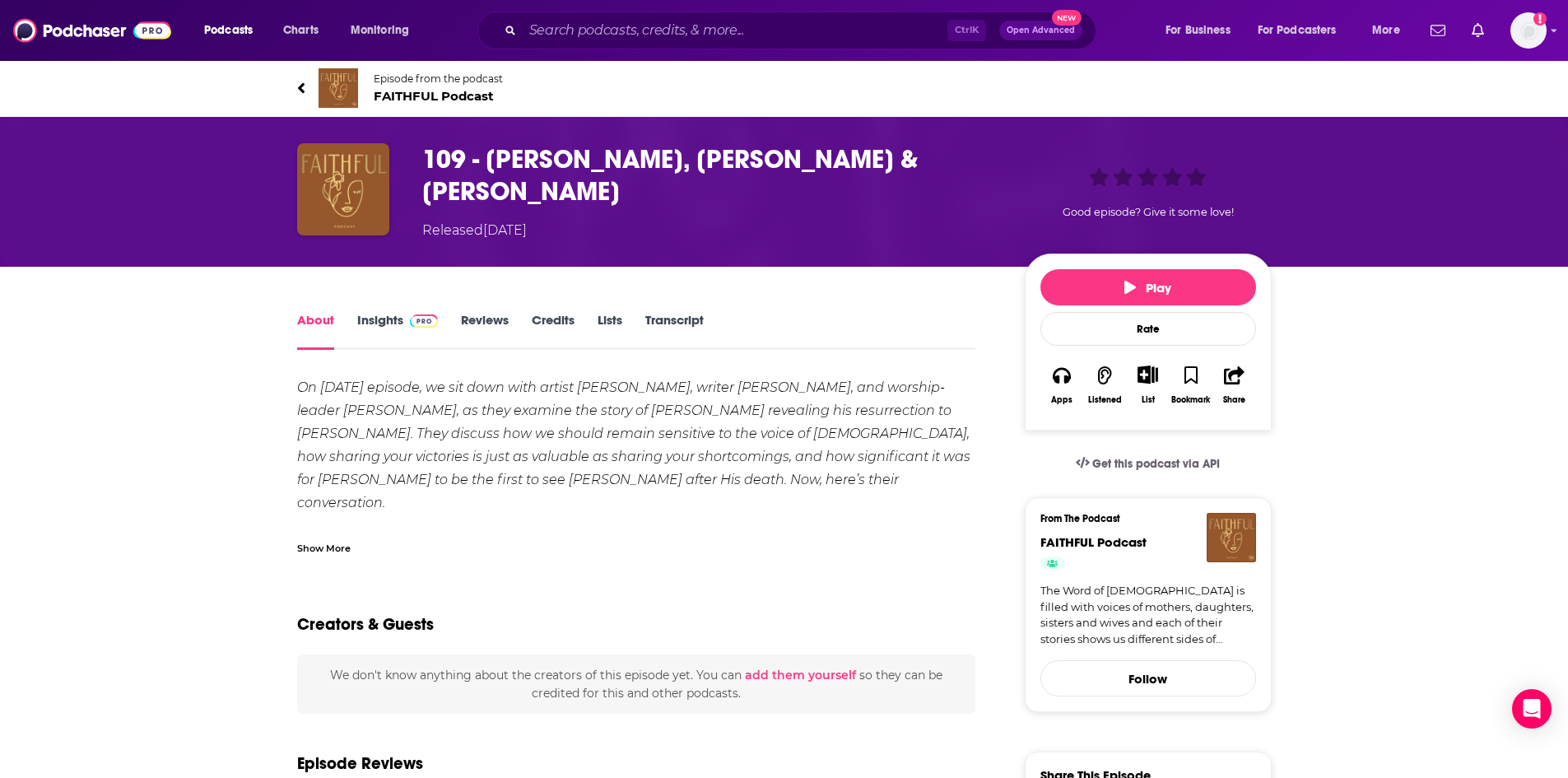
click at [341, 543] on div "Show More" at bounding box center [324, 547] width 53 height 16
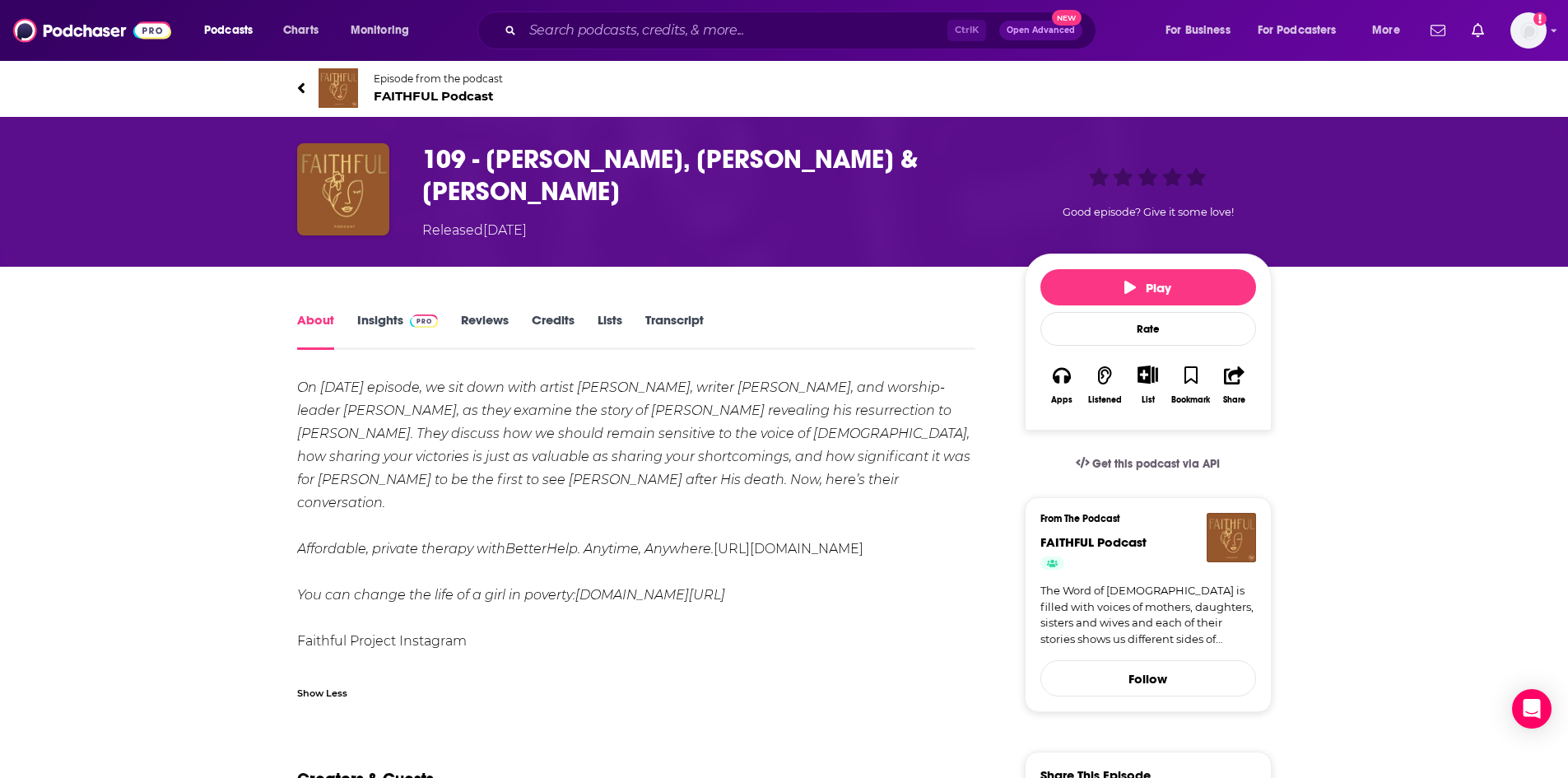
click at [459, 93] on span "FAITHFUL Podcast" at bounding box center [437, 96] width 129 height 16
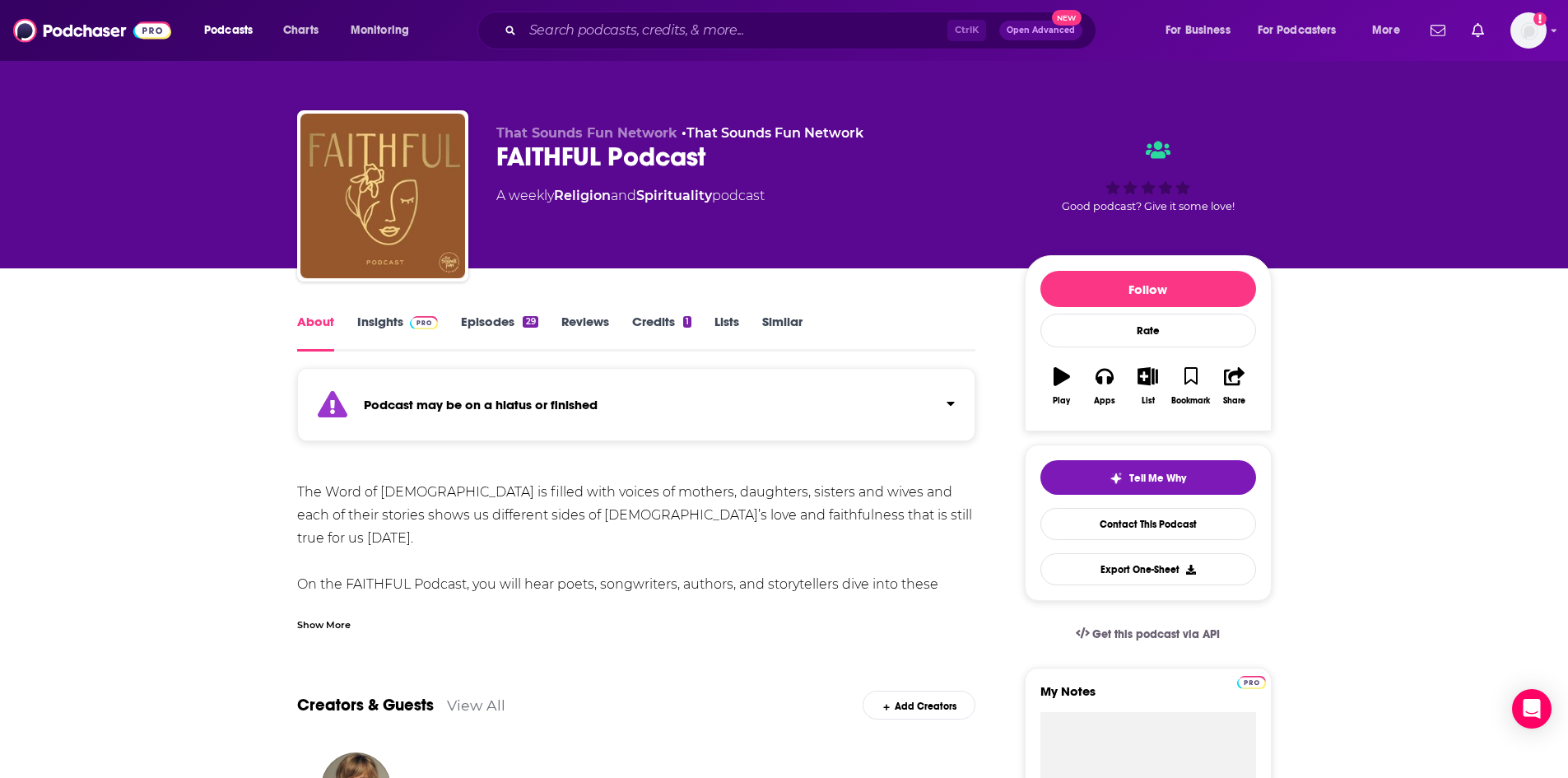
click at [507, 318] on link "Episodes 29" at bounding box center [499, 332] width 77 height 37
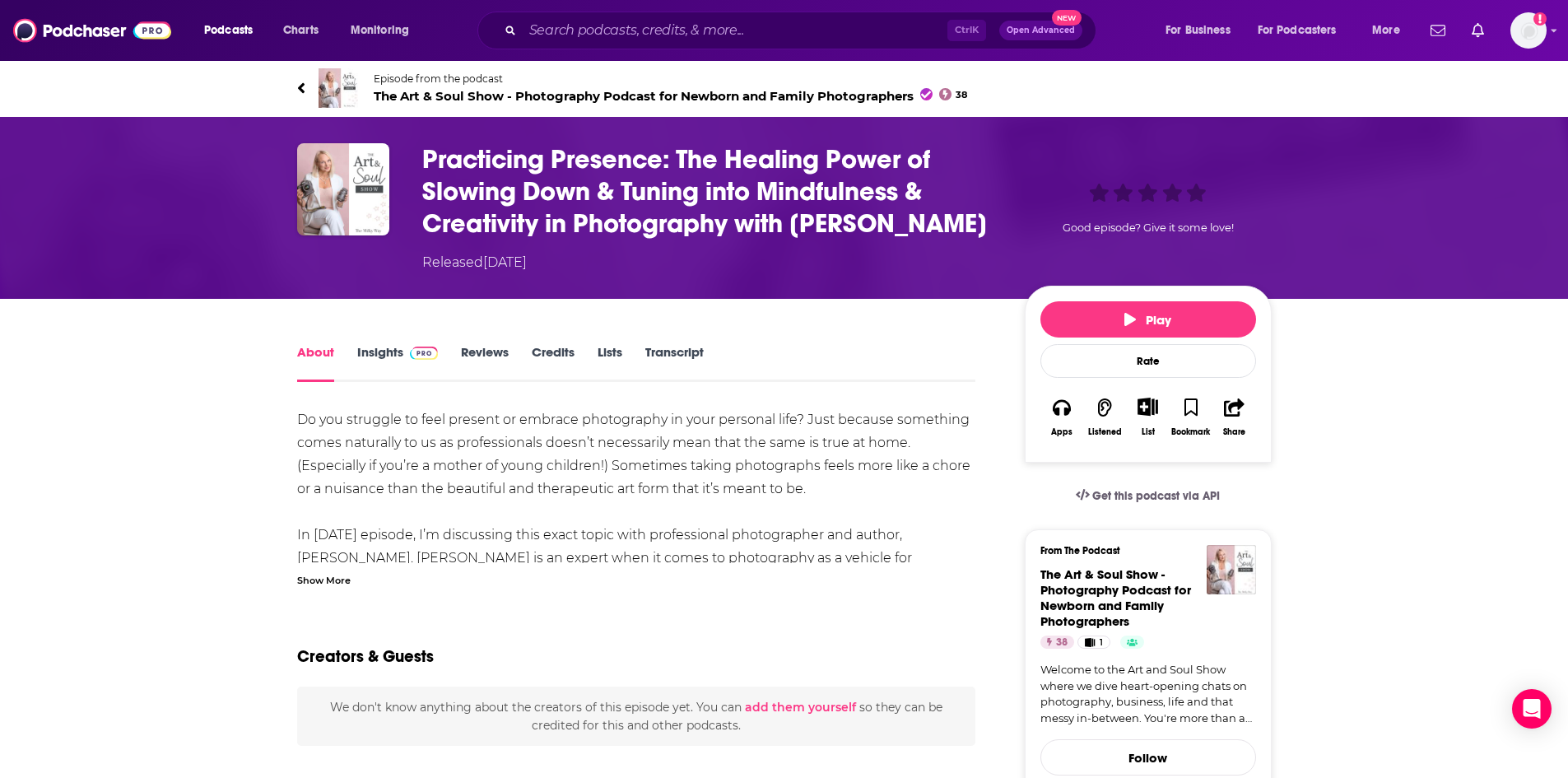
click at [323, 582] on div "Show More" at bounding box center [324, 579] width 53 height 16
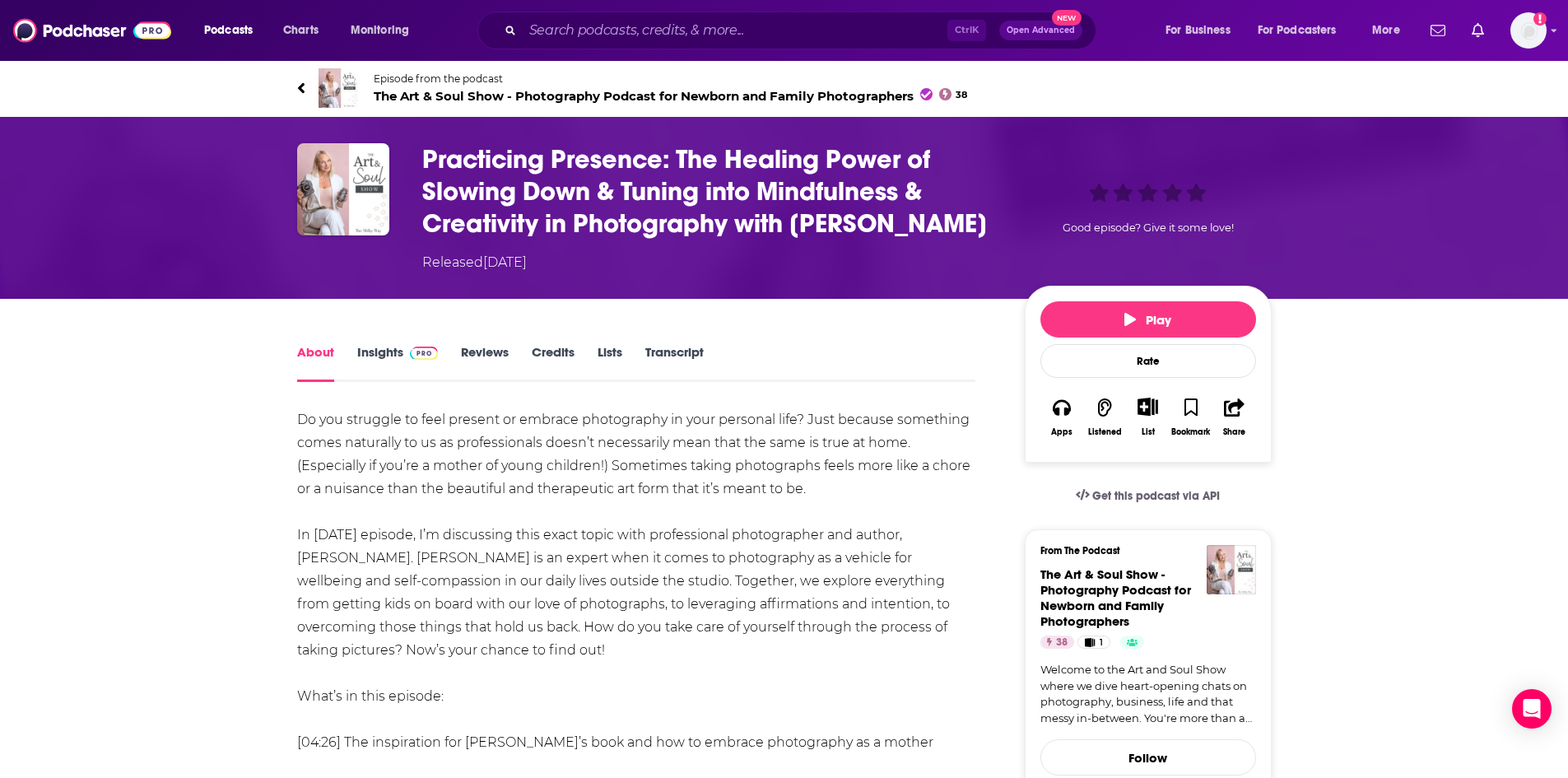
click at [449, 95] on span "The Art & Soul Show - Photography Podcast for Newborn and Family Photographers …" at bounding box center [670, 96] width 594 height 16
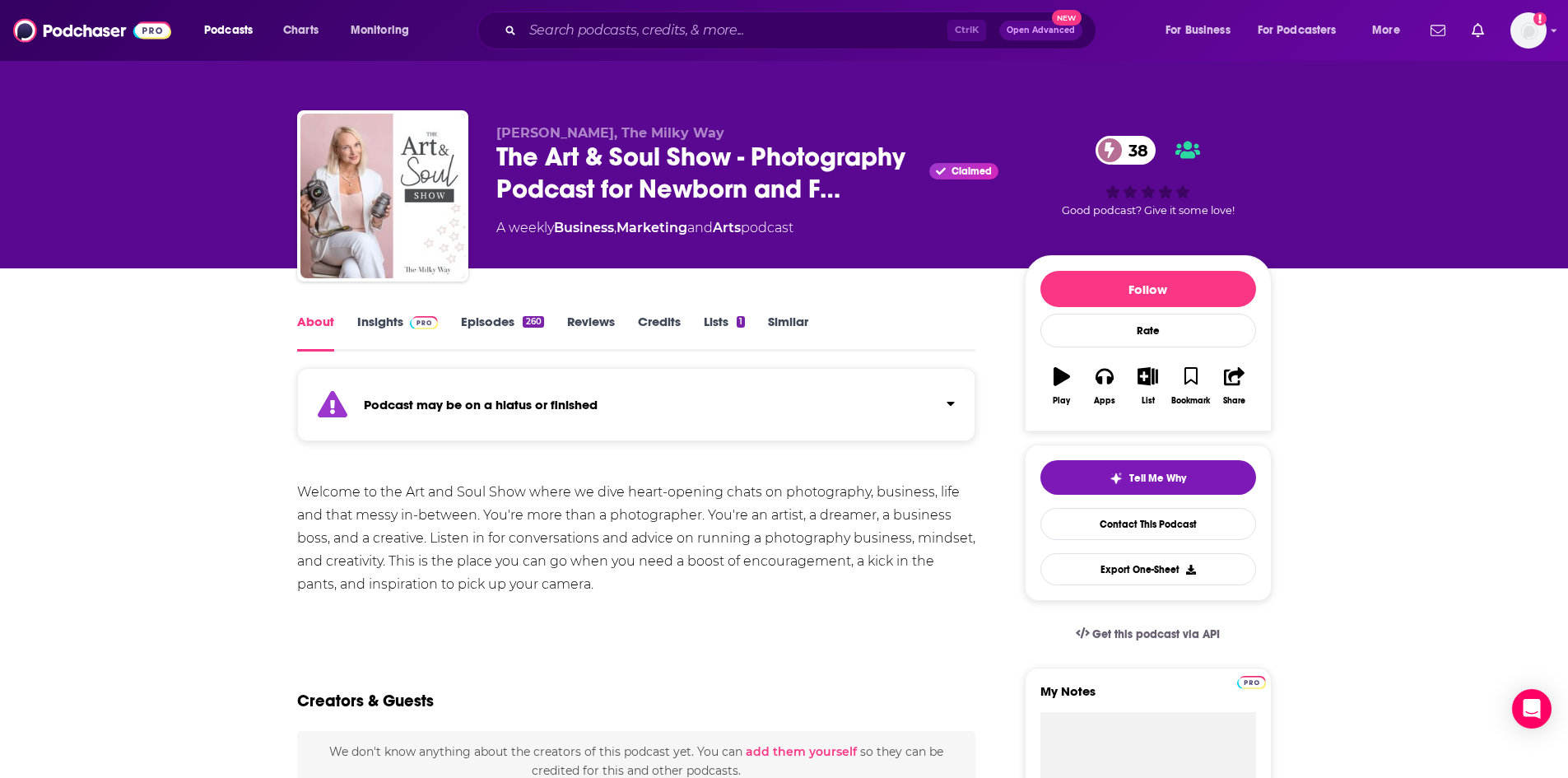
click at [510, 323] on link "Episodes 260" at bounding box center [502, 332] width 83 height 37
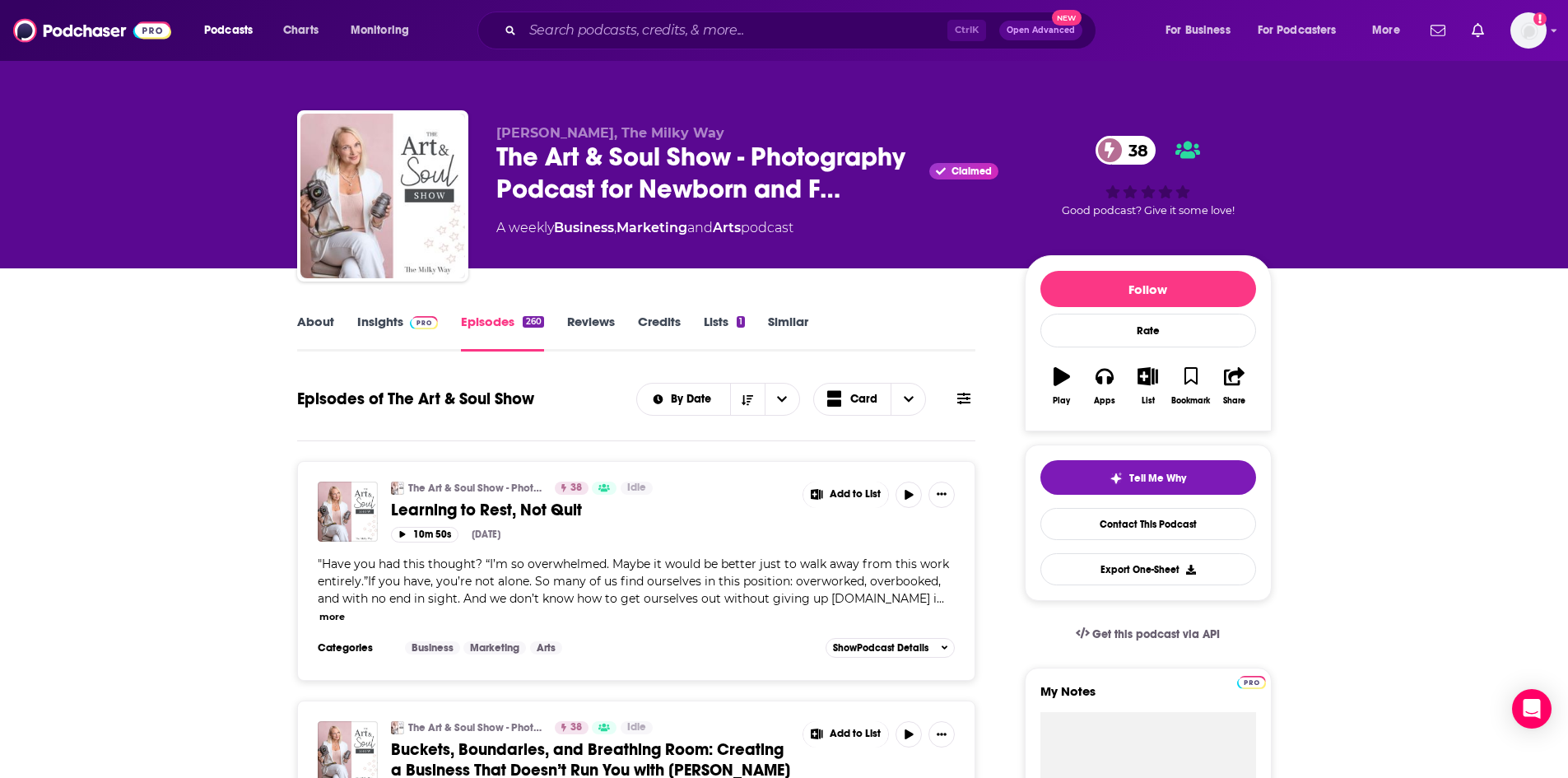
click at [324, 323] on link "About" at bounding box center [316, 332] width 37 height 37
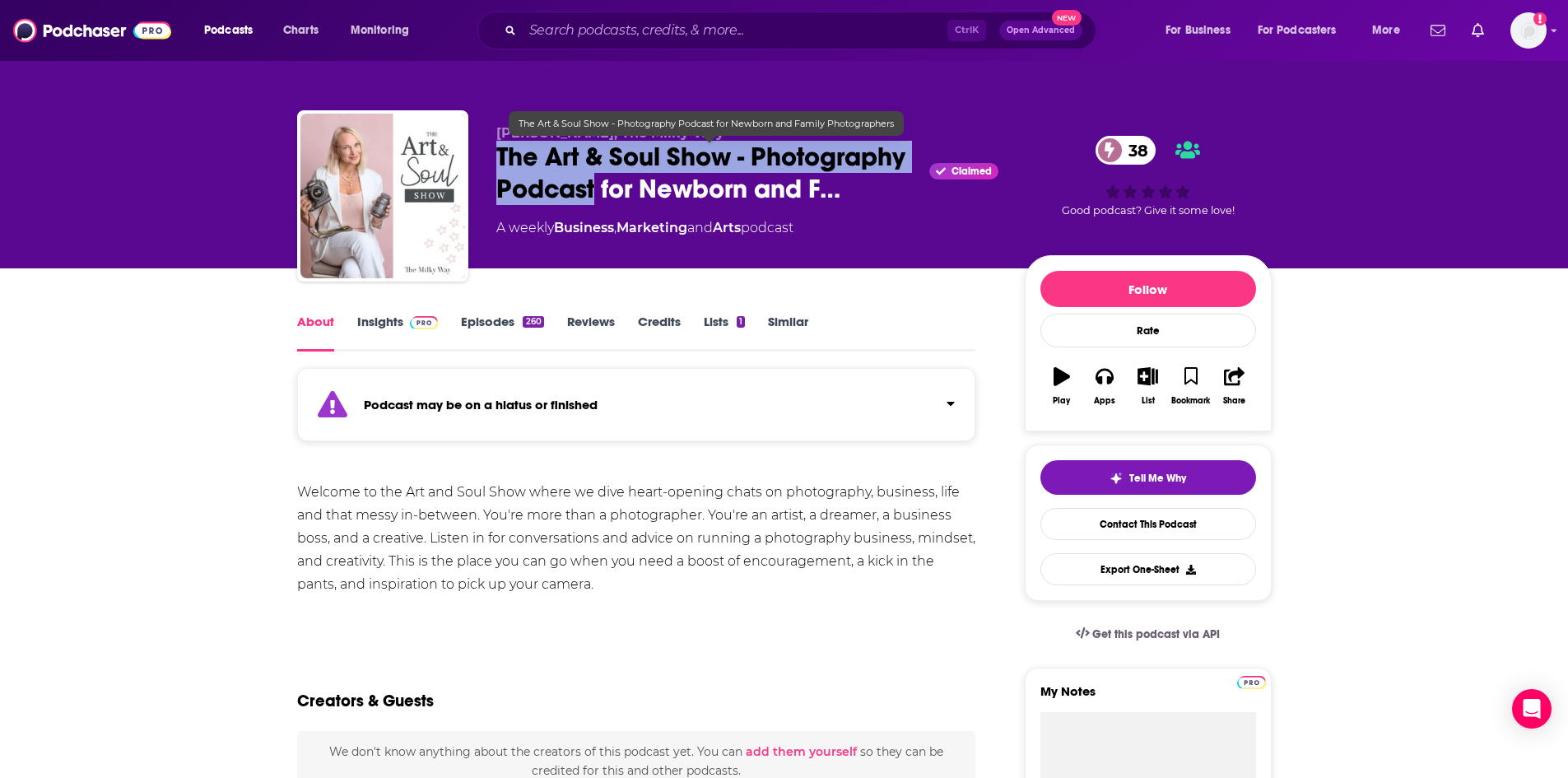
drag, startPoint x: 495, startPoint y: 157, endPoint x: 595, endPoint y: 196, distance: 107.3
click at [595, 196] on span "The Art & Soul Show - Photography Podcast for Newborn and F…" at bounding box center [710, 172] width 427 height 64
copy h1 "The Art & Soul Show - Photography Podcast"
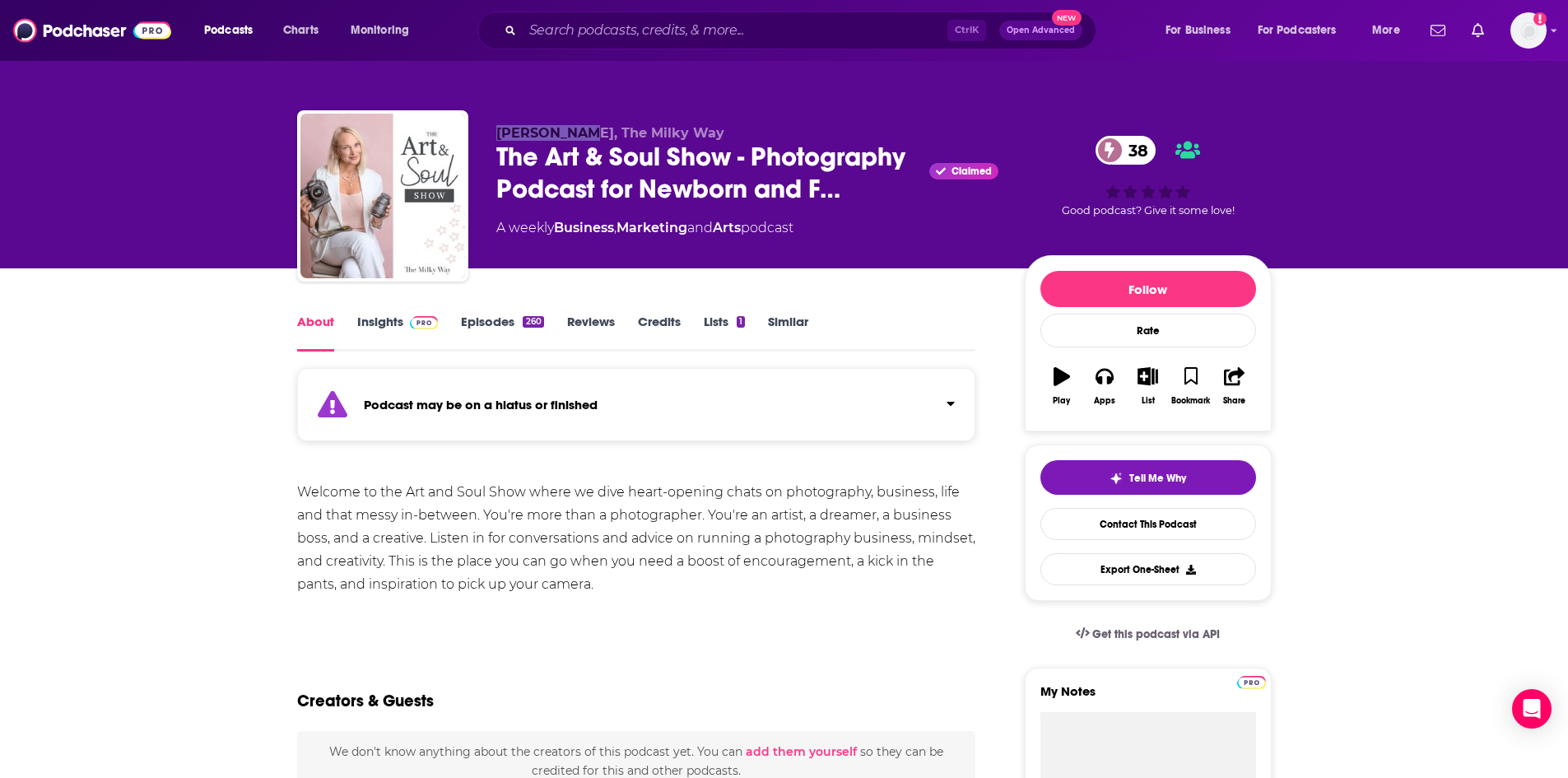
drag, startPoint x: 494, startPoint y: 133, endPoint x: 573, endPoint y: 136, distance: 79.1
click at [573, 136] on div "Lisa DiGeso, The Milky Way The Art & Soul Show - Photography Podcast for Newbor…" at bounding box center [785, 199] width 975 height 178
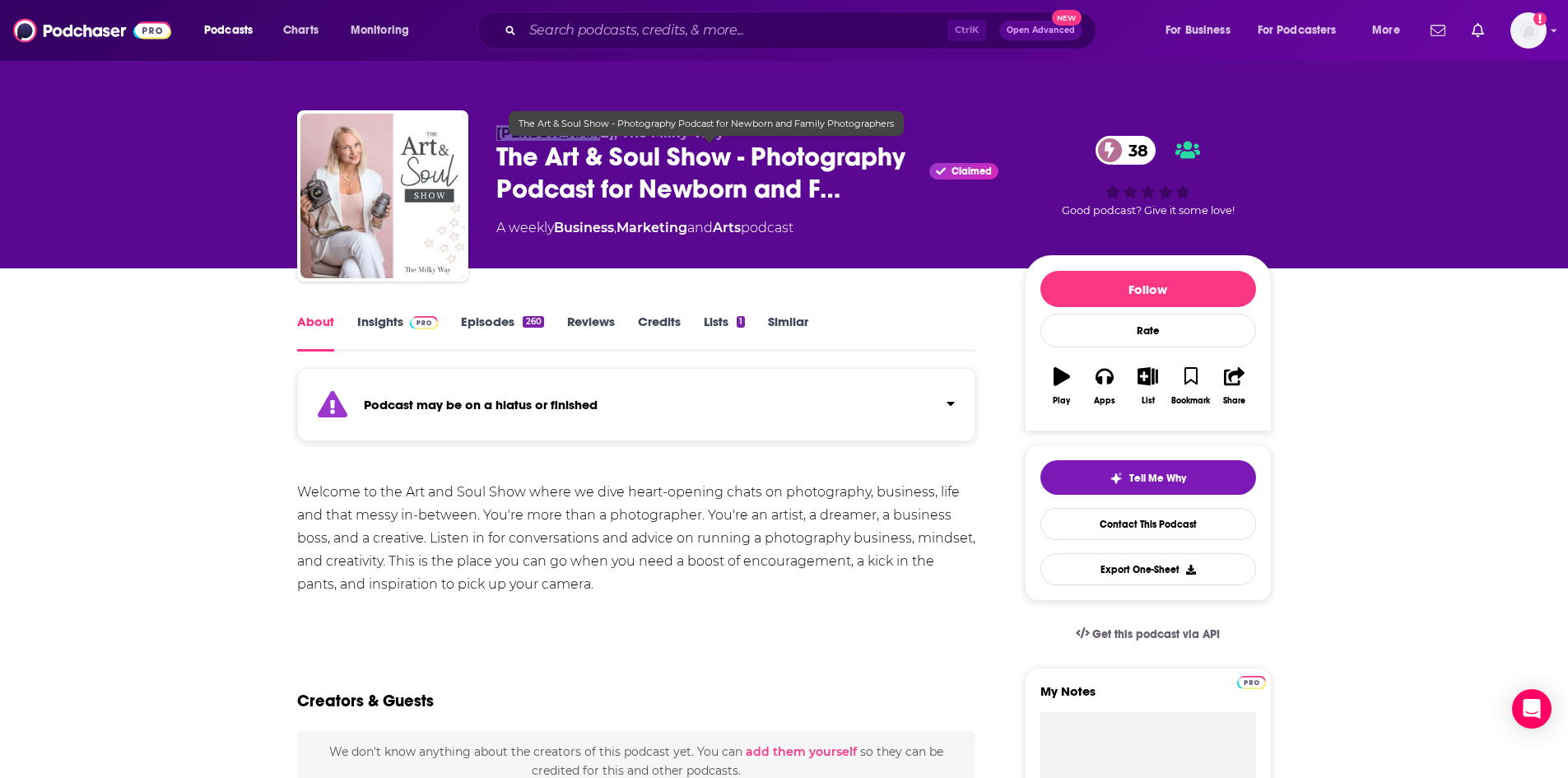
copy span "Lisa DiGeso"
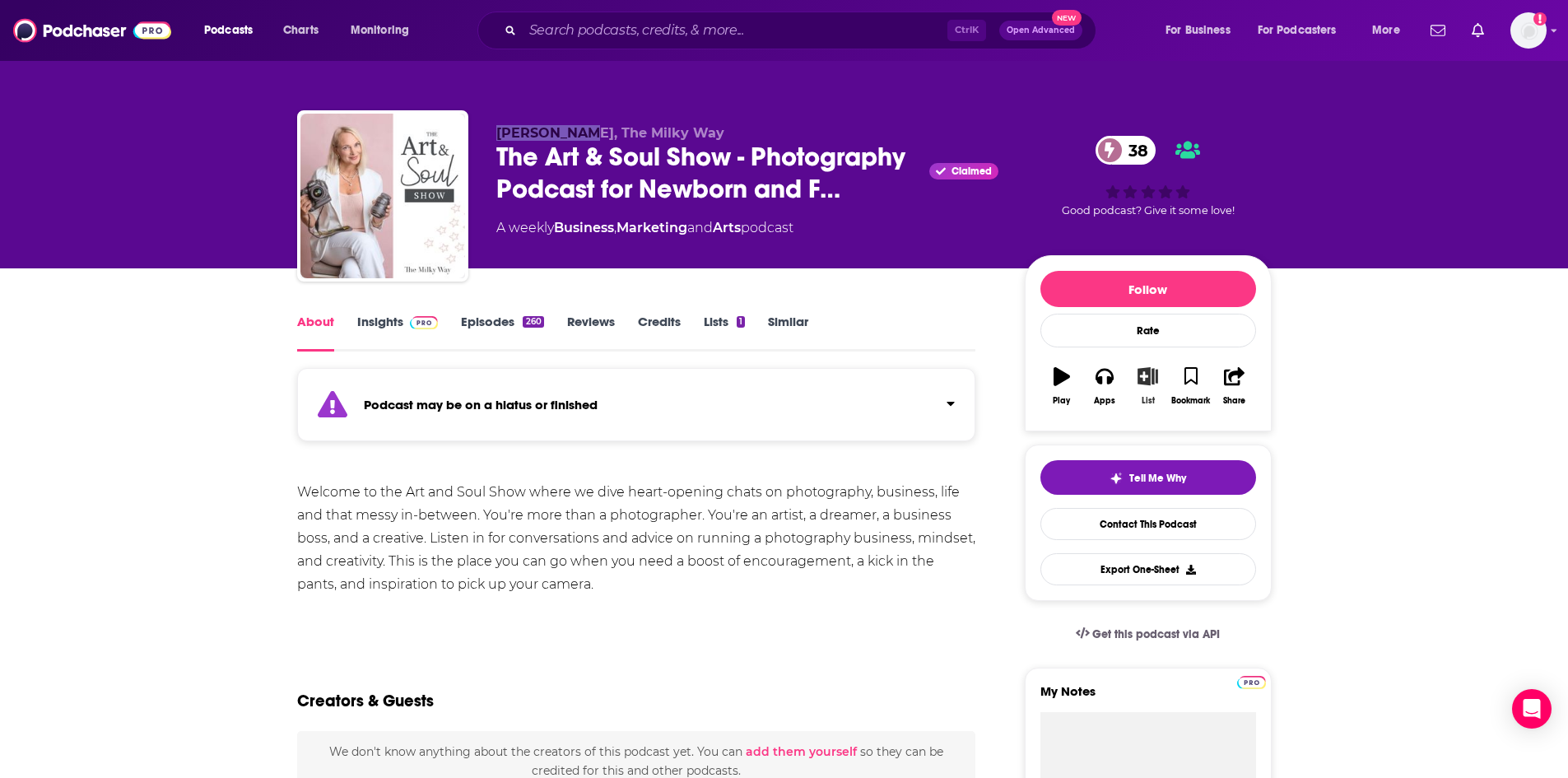
click at [1153, 378] on icon "button" at bounding box center [1147, 376] width 21 height 18
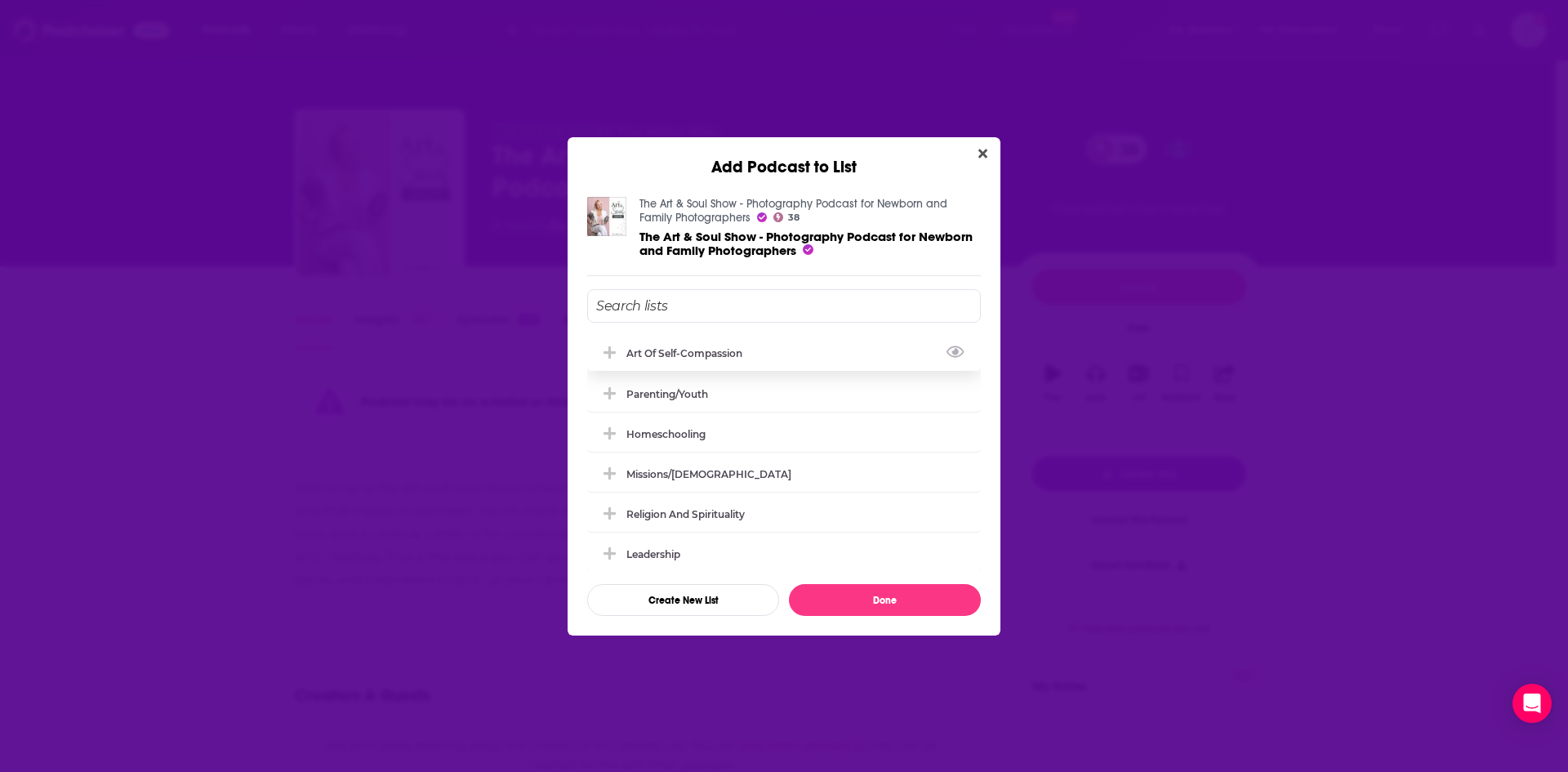
click at [608, 353] on icon "Add Podcast To List" at bounding box center [610, 352] width 13 height 13
click at [942, 598] on button "Done" at bounding box center [884, 600] width 191 height 32
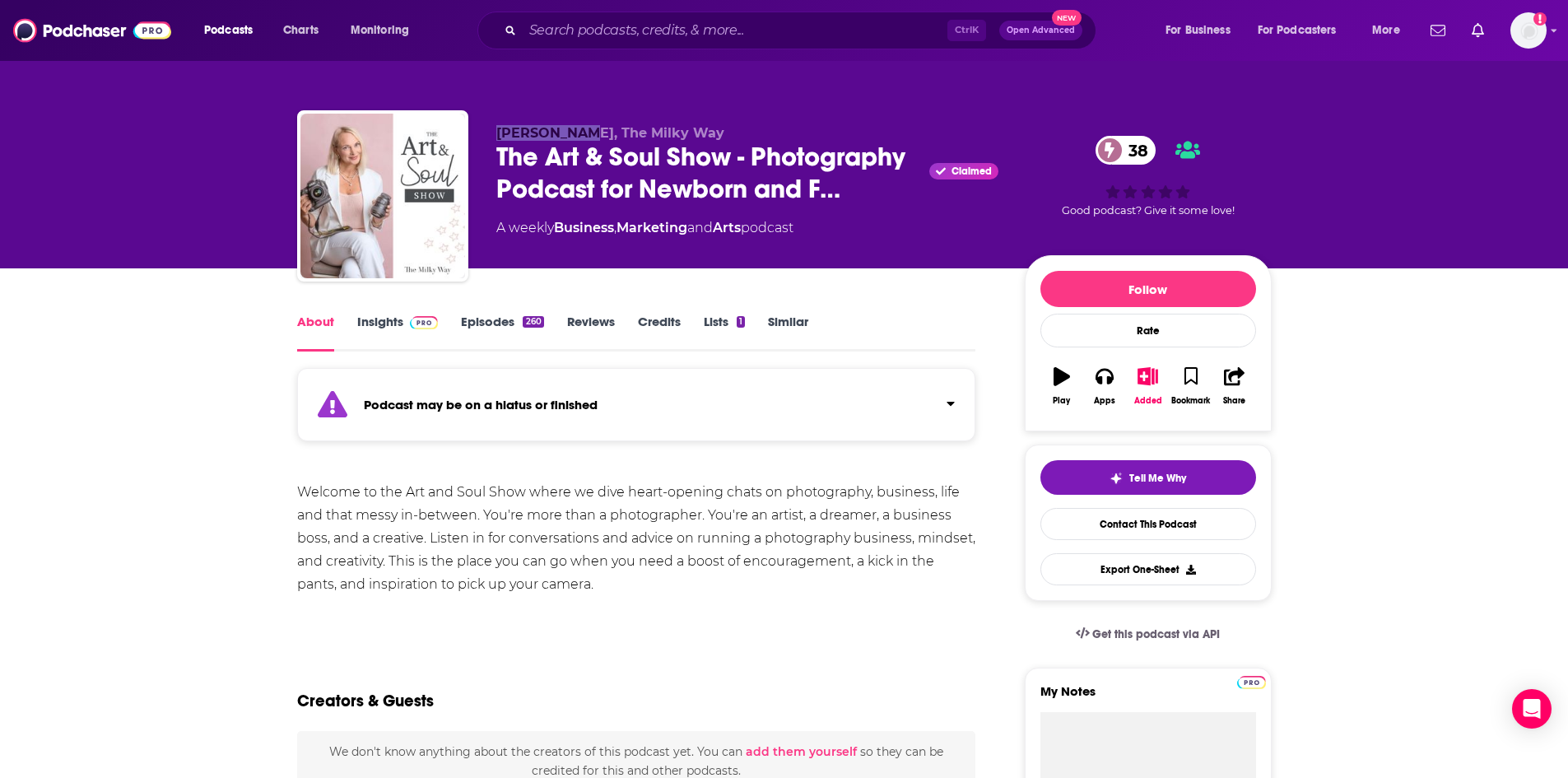
click at [388, 318] on link "Insights" at bounding box center [398, 332] width 82 height 37
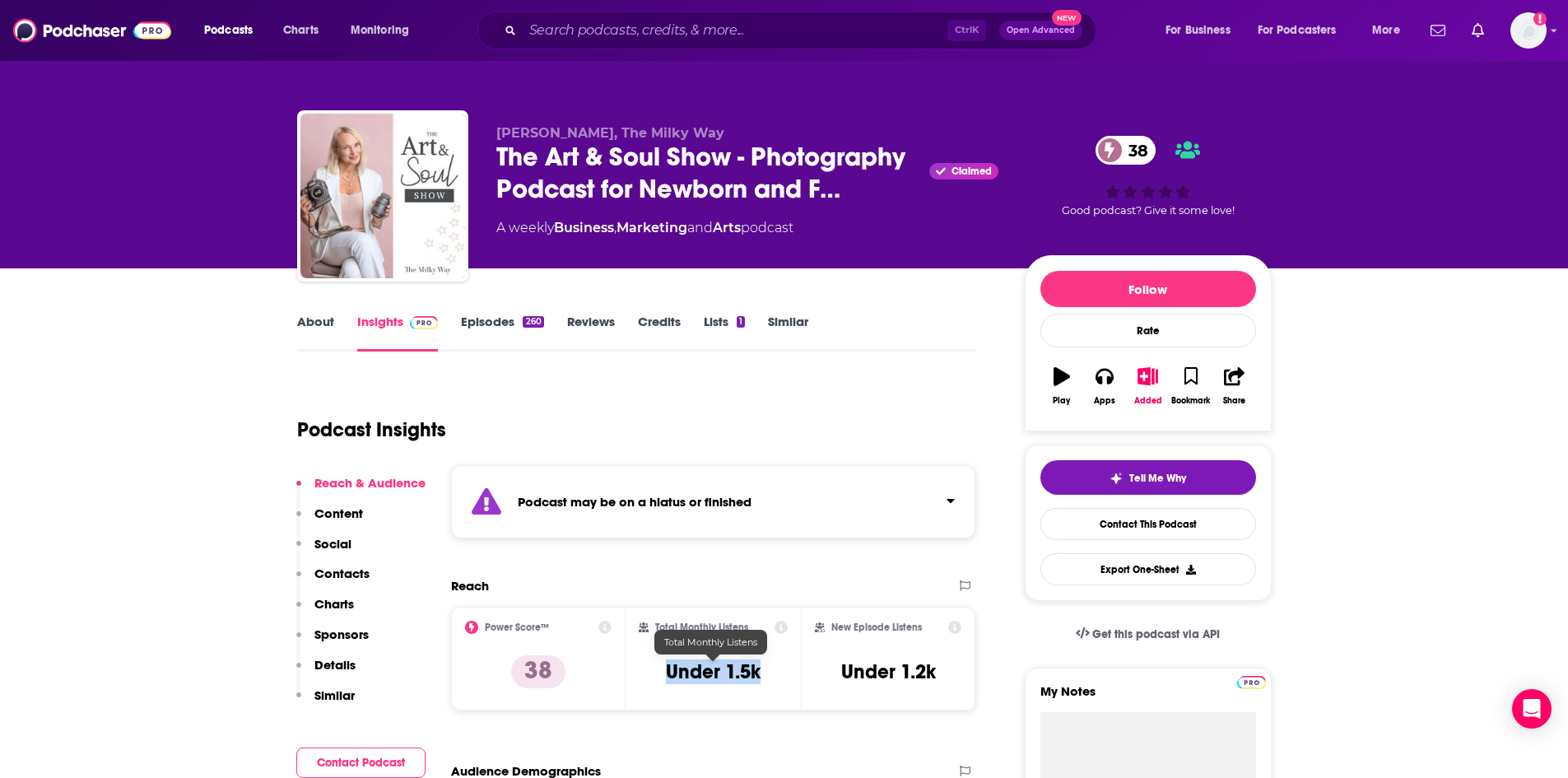
drag, startPoint x: 666, startPoint y: 670, endPoint x: 759, endPoint y: 681, distance: 93.6
click at [759, 681] on h3 "Under 1.5k" at bounding box center [713, 671] width 95 height 25
copy h3 "Under 1.5k"
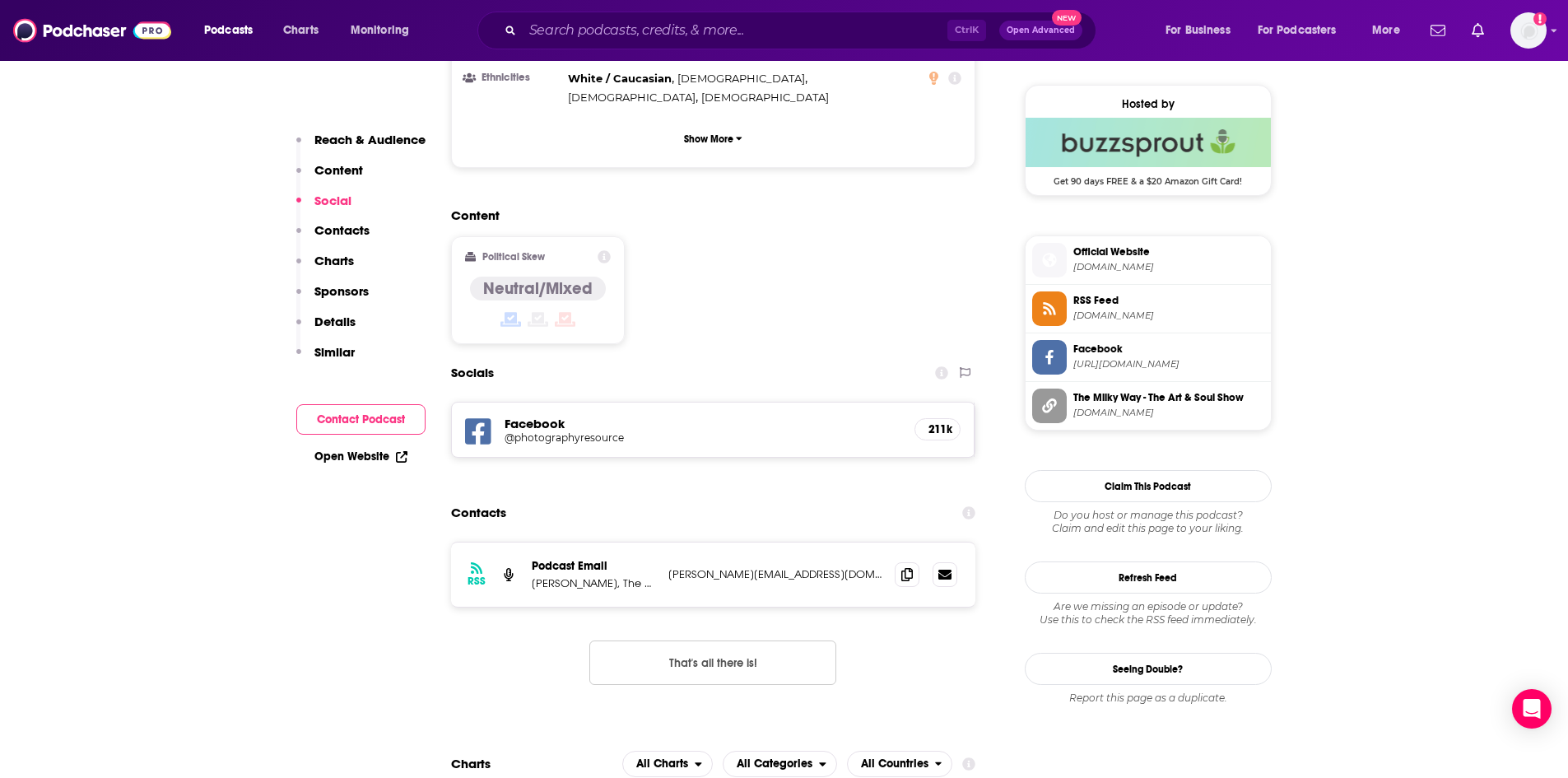
scroll to position [1317, 0]
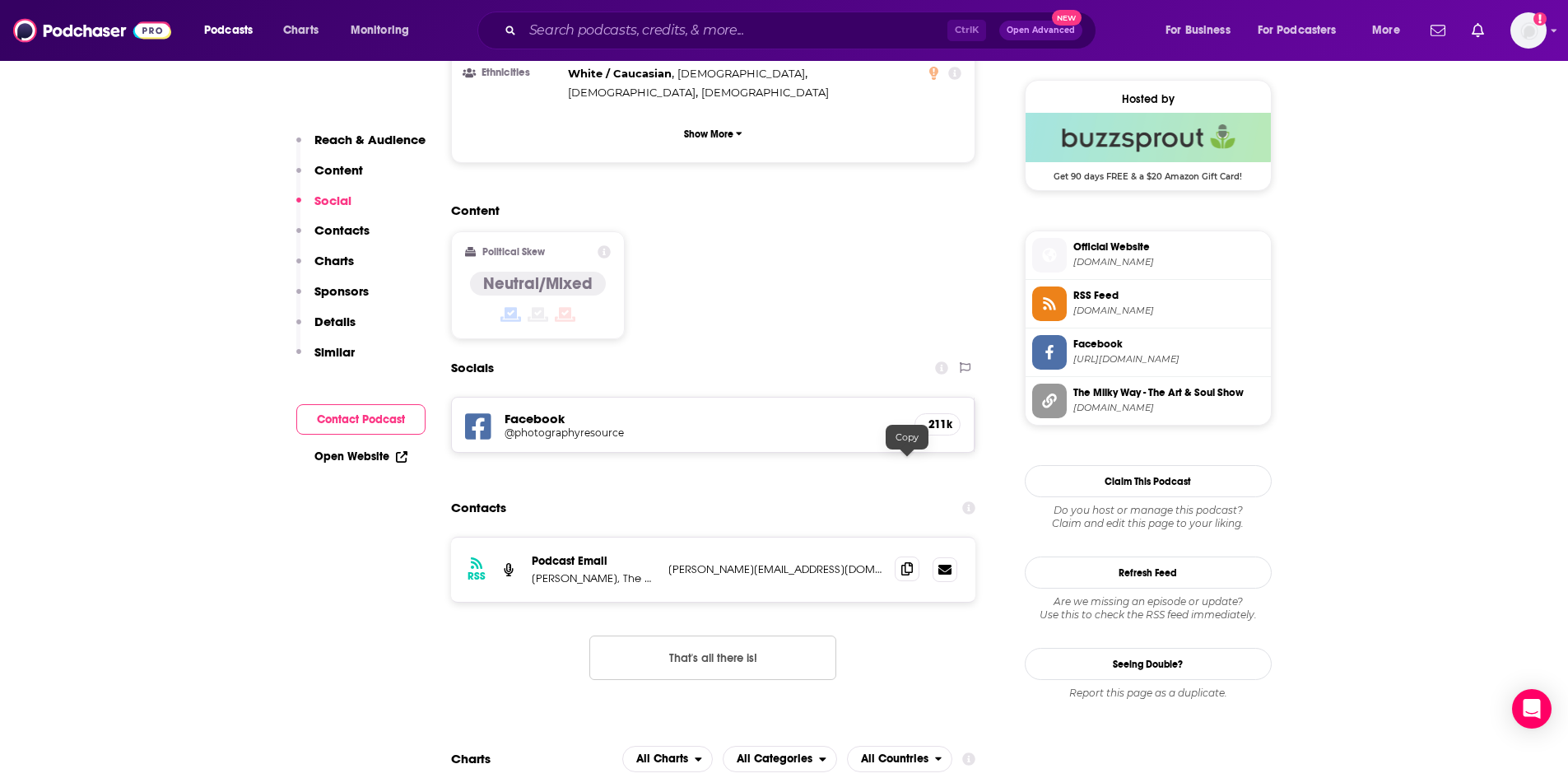
click at [901, 562] on icon at bounding box center [907, 568] width 12 height 13
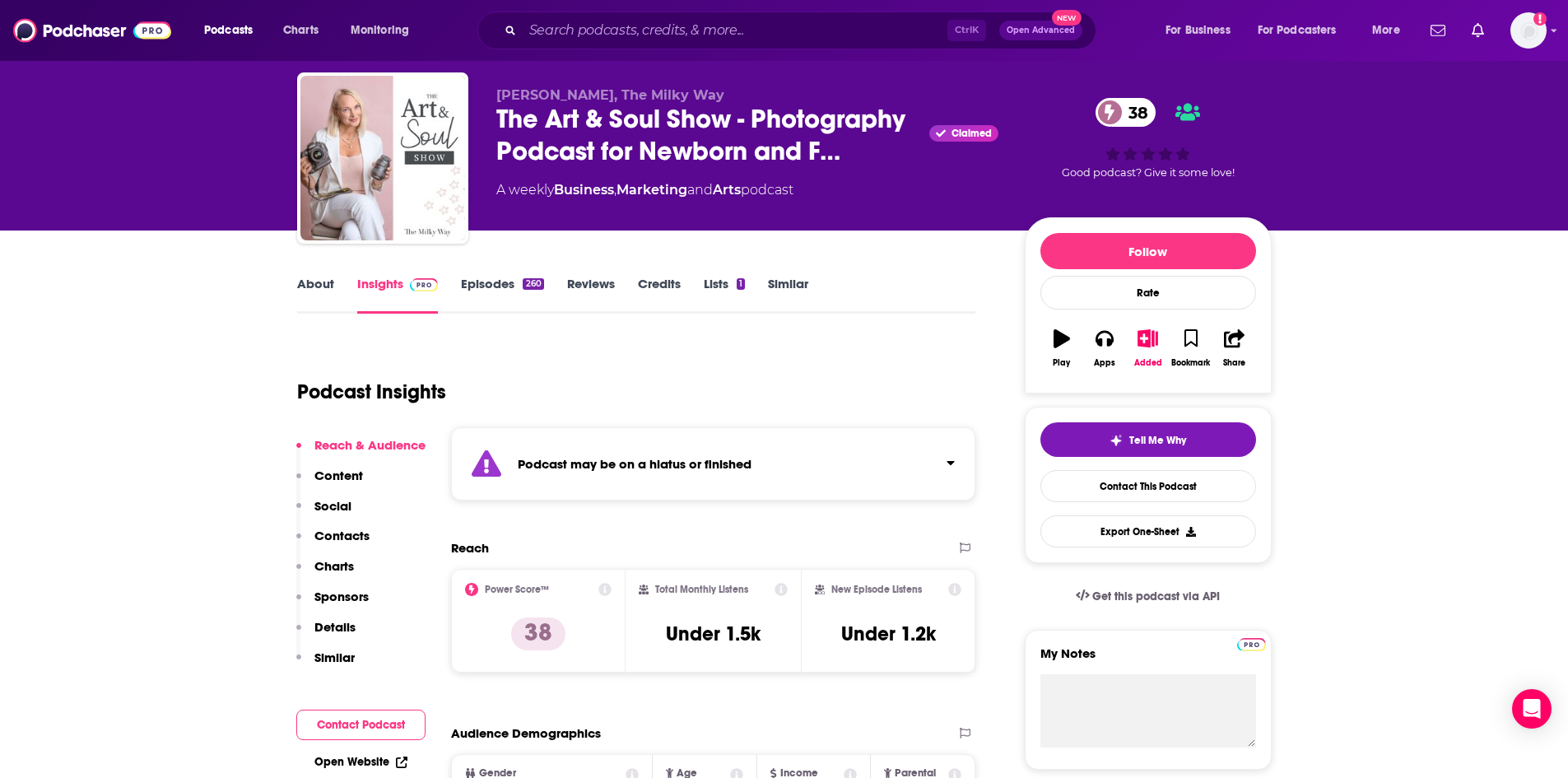
scroll to position [0, 0]
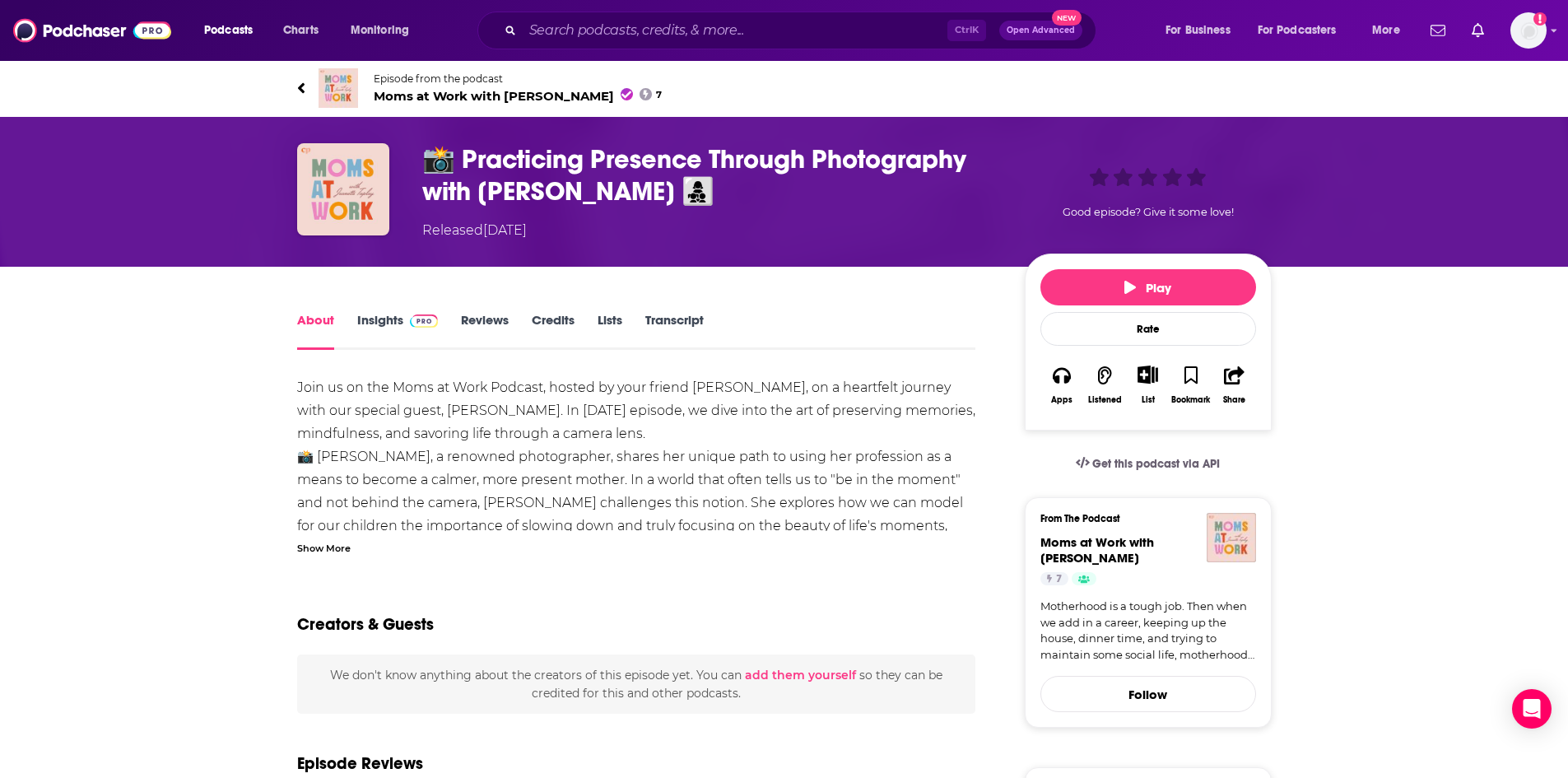
click at [331, 554] on div "Show More" at bounding box center [324, 547] width 53 height 16
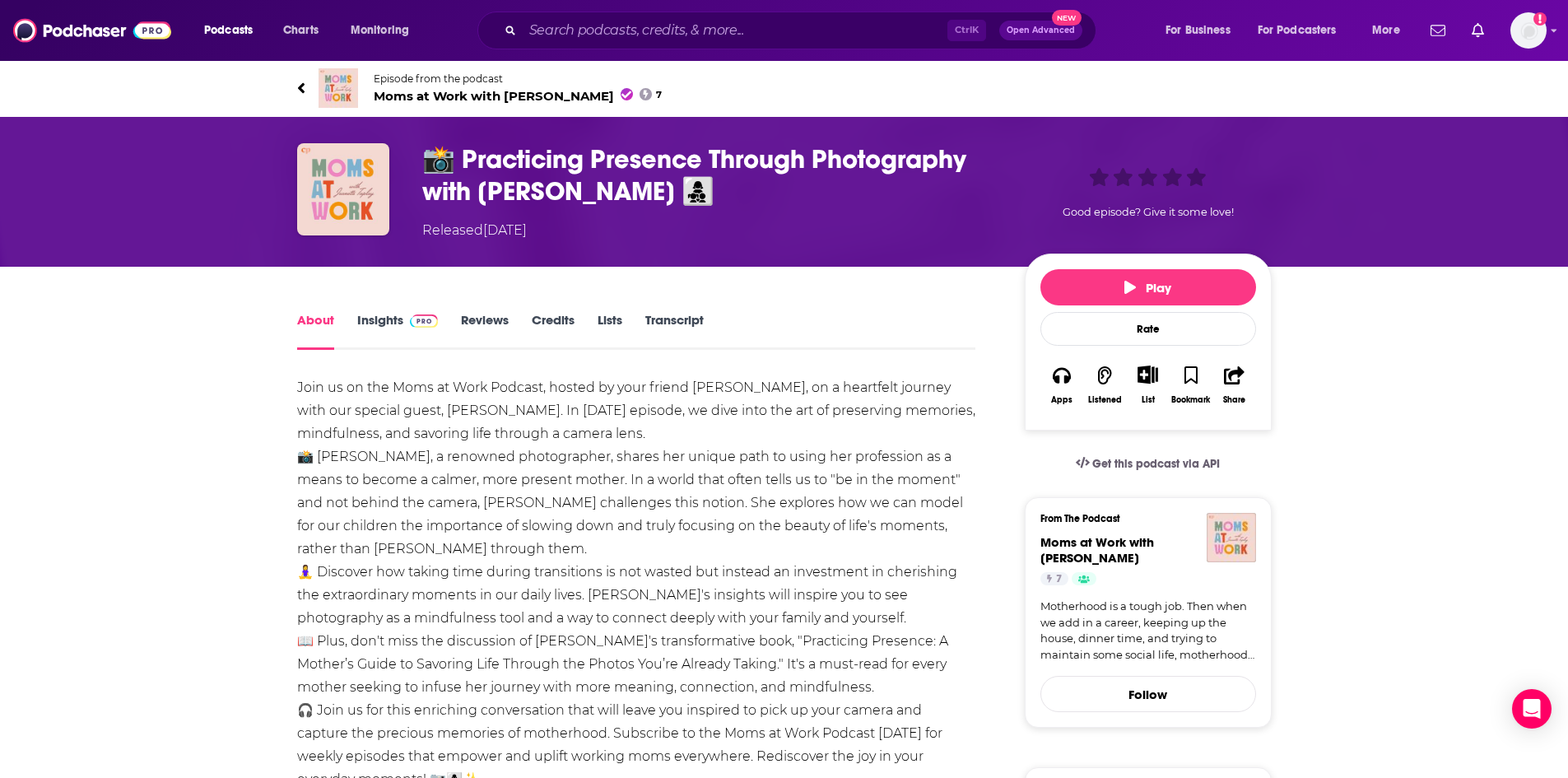
click at [425, 101] on span "Moms at Work with Jeanette Tapley 7" at bounding box center [517, 96] width 289 height 16
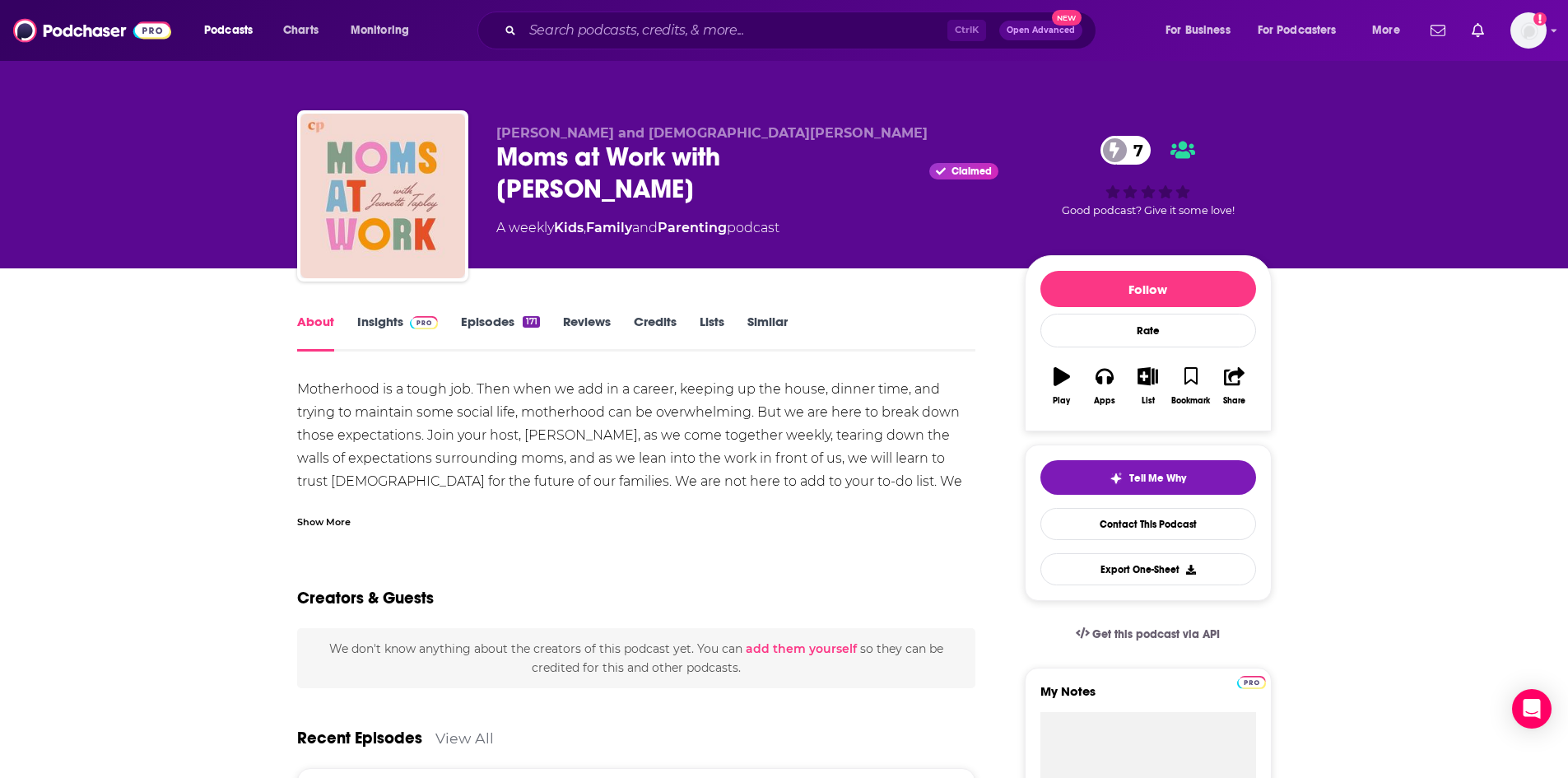
click at [508, 328] on link "Episodes 171" at bounding box center [499, 332] width 78 height 37
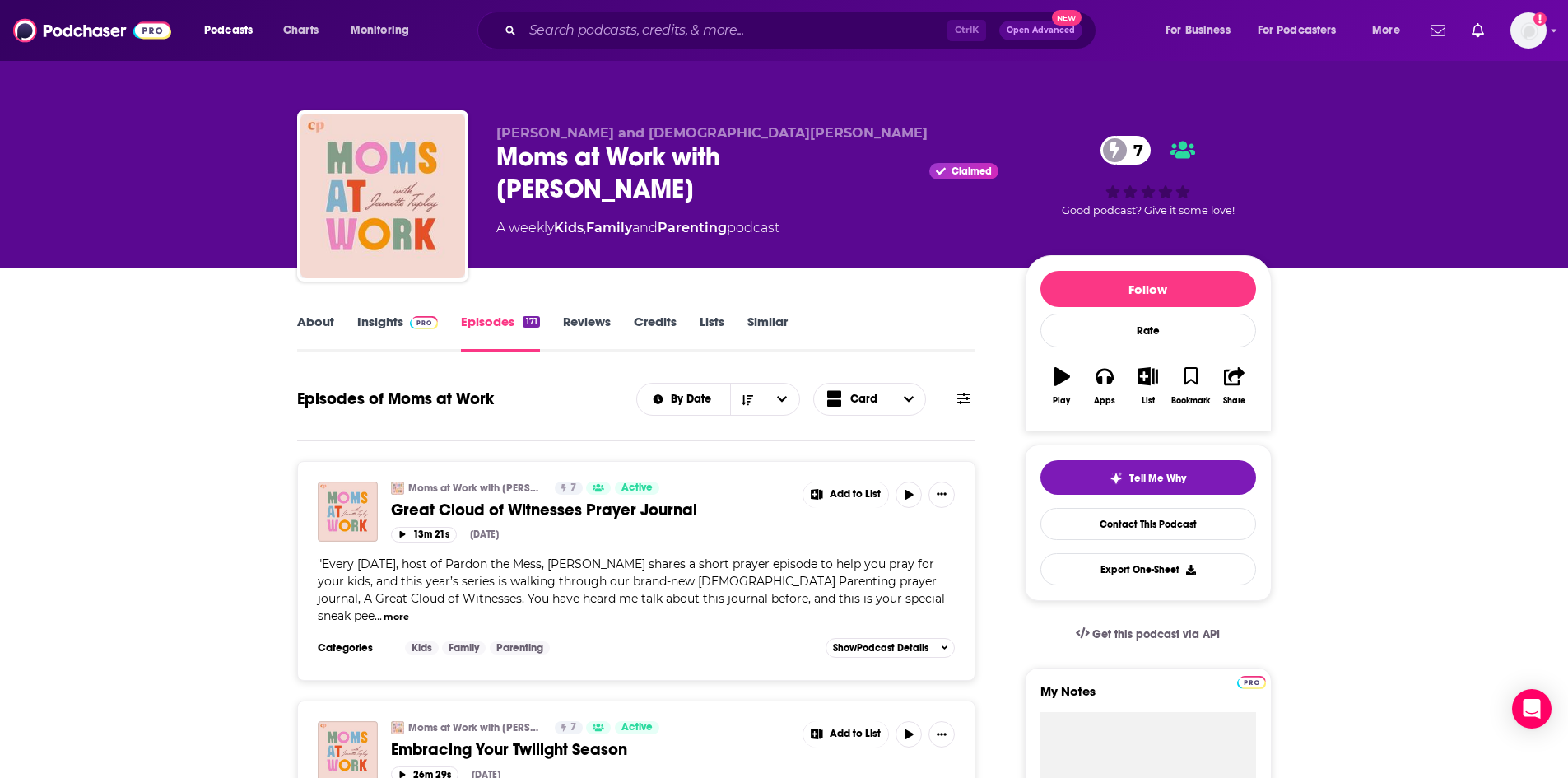
click at [315, 321] on link "About" at bounding box center [316, 332] width 37 height 37
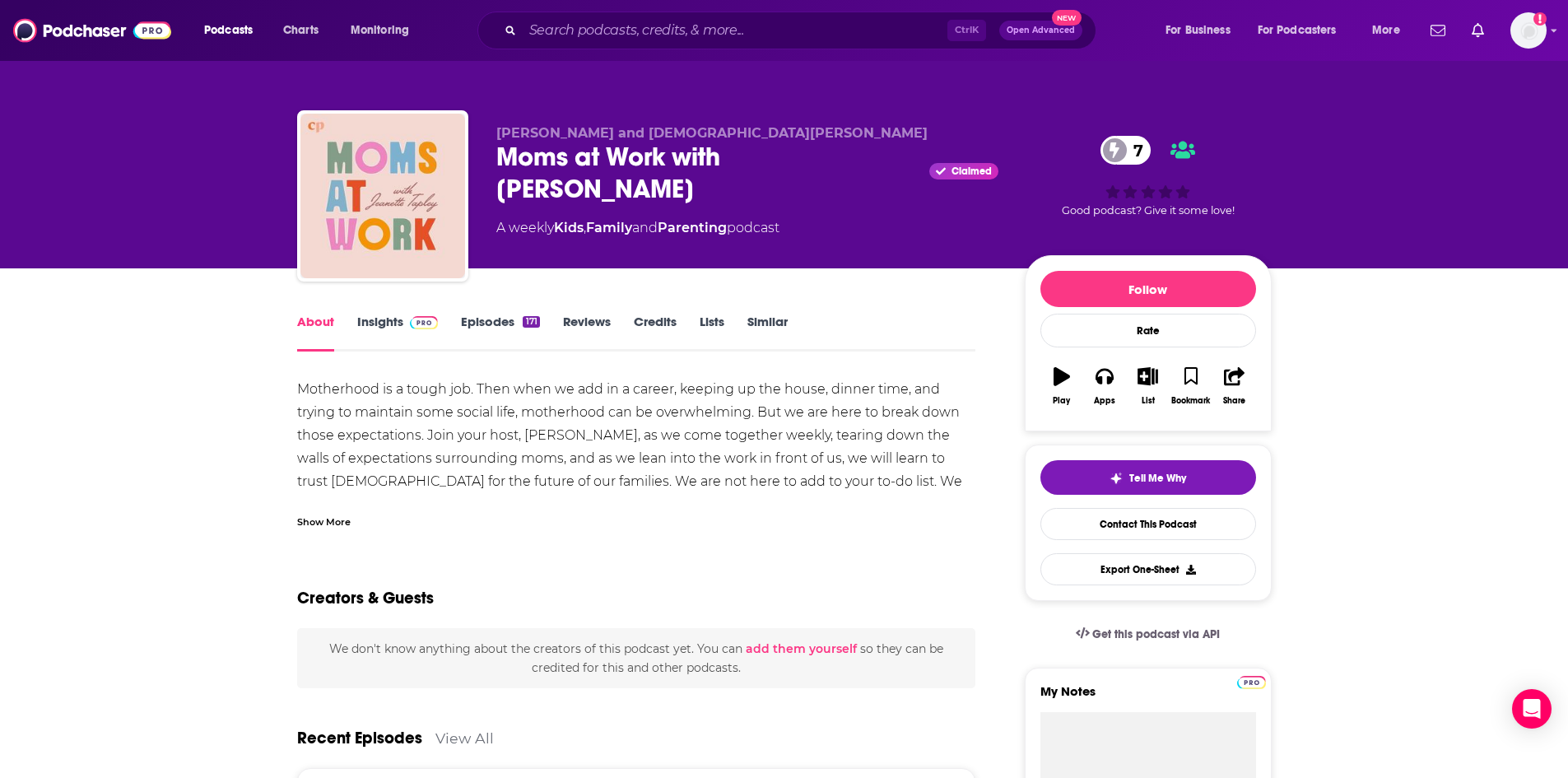
click at [345, 519] on div "Show More" at bounding box center [324, 521] width 53 height 16
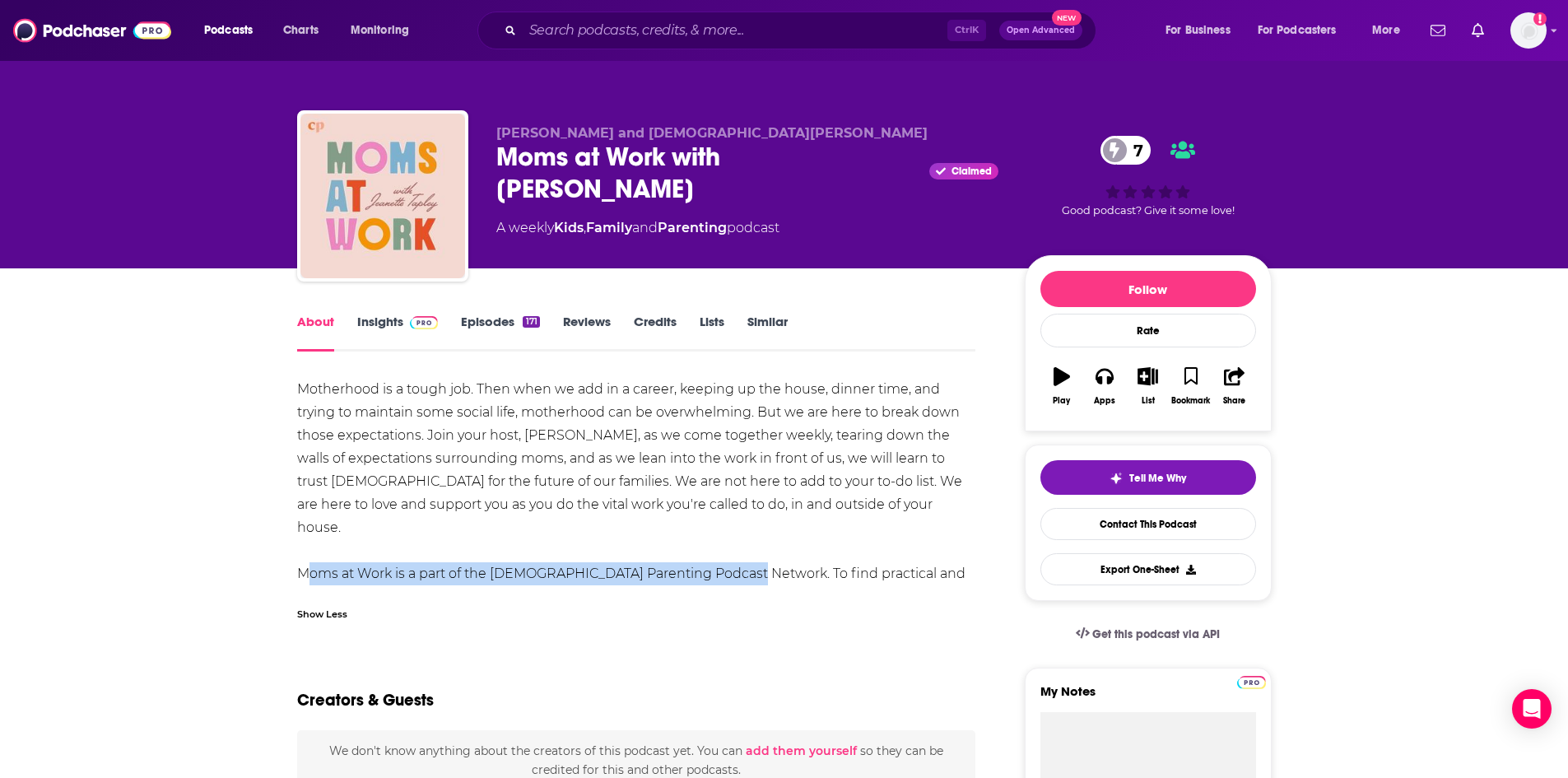
drag, startPoint x: 297, startPoint y: 549, endPoint x: 734, endPoint y: 551, distance: 437.0
click at [734, 551] on div "Motherhood is a tough job. Then when we add in a career, keeping up the house, …" at bounding box center [637, 493] width 680 height 230
copy div "Moms at Work is a part of the Christian Parenting Podcast Network"
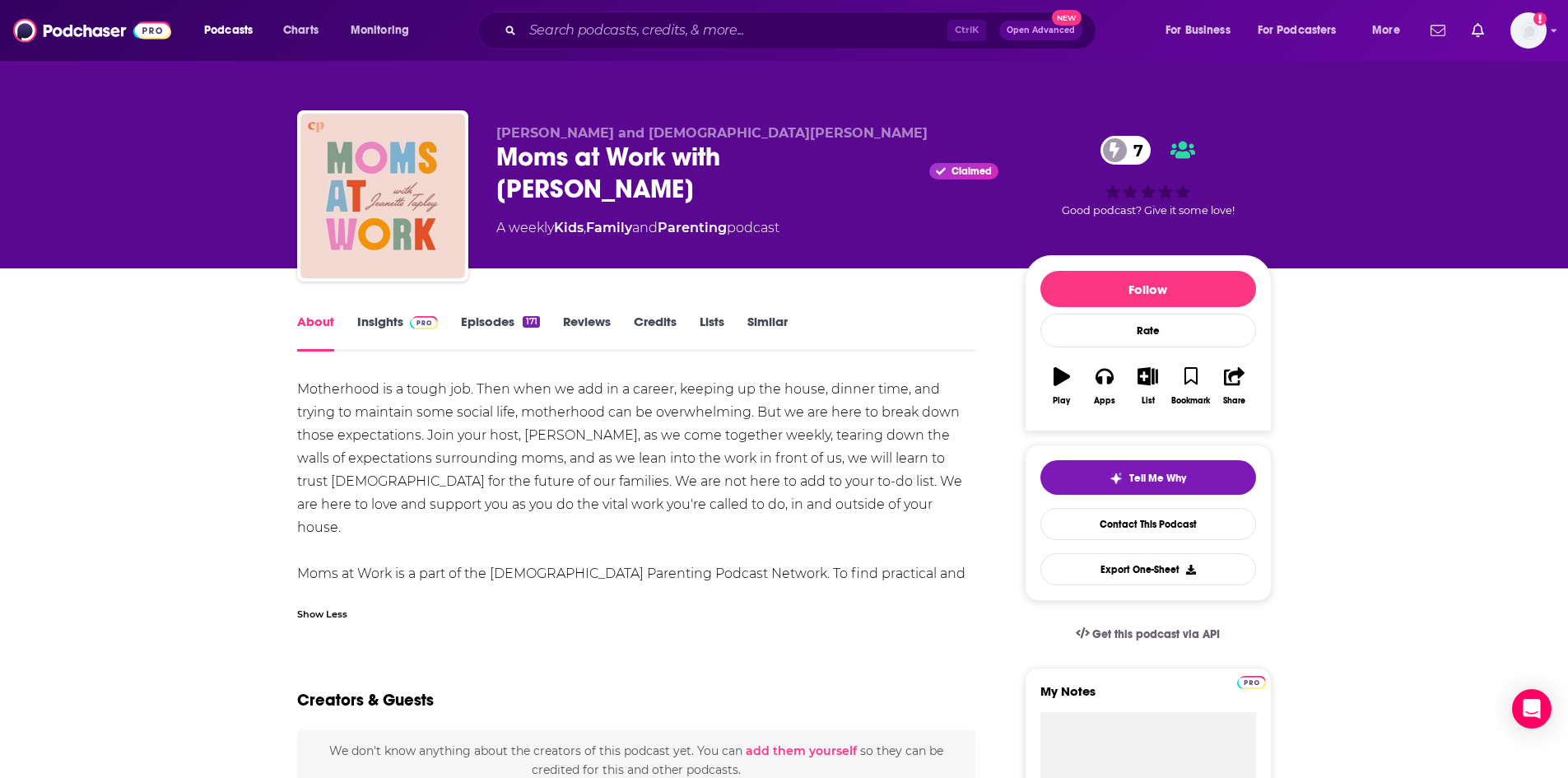
click at [499, 408] on div "Motherhood is a tough job. Then when we add in a career, keeping up the house, …" at bounding box center [637, 493] width 680 height 230
click at [1150, 380] on icon "button" at bounding box center [1147, 376] width 21 height 18
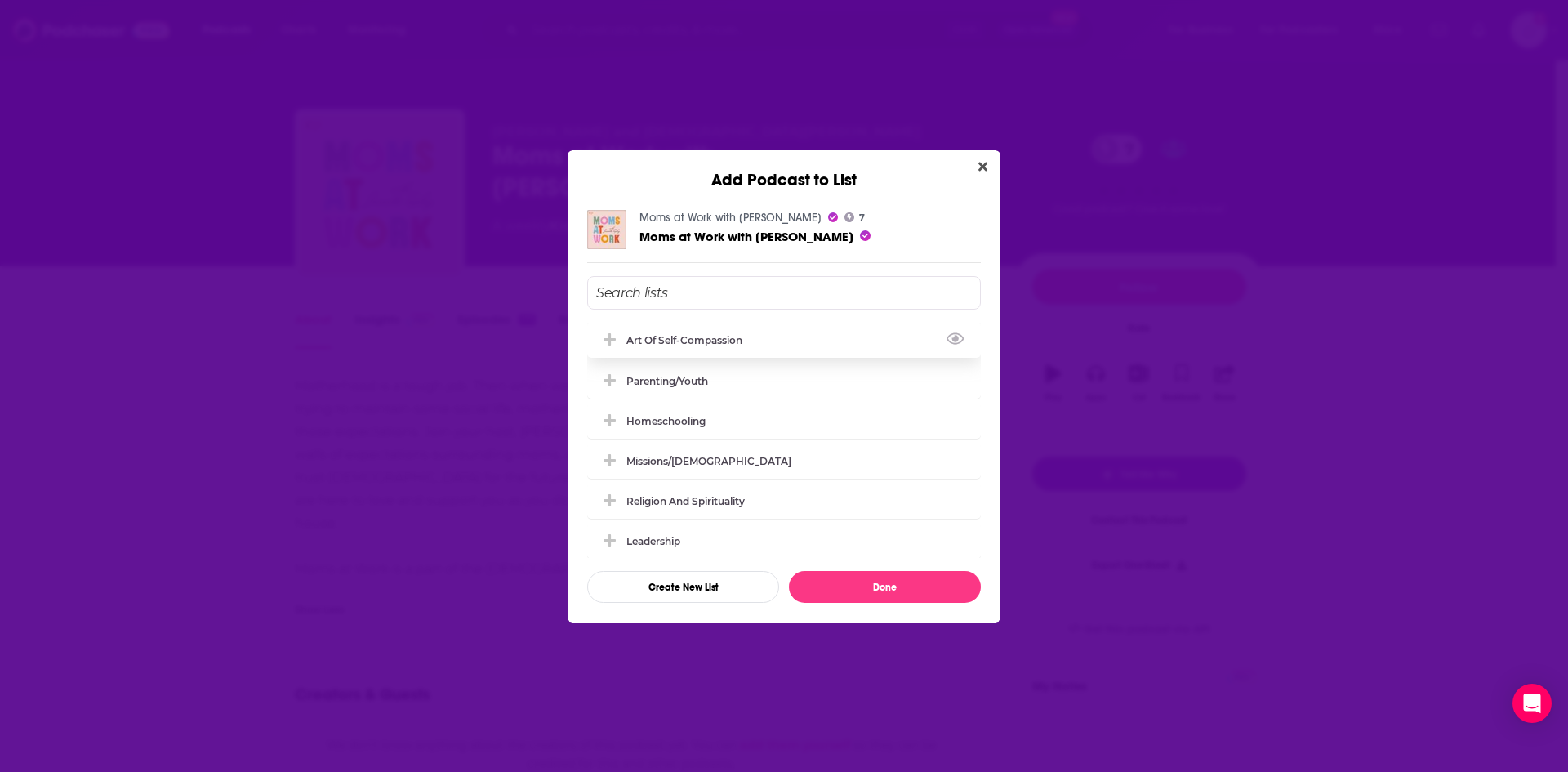
click at [610, 340] on icon "Add Podcast To List" at bounding box center [610, 339] width 13 height 13
click at [611, 378] on icon "Add Podcast To List" at bounding box center [610, 379] width 13 height 13
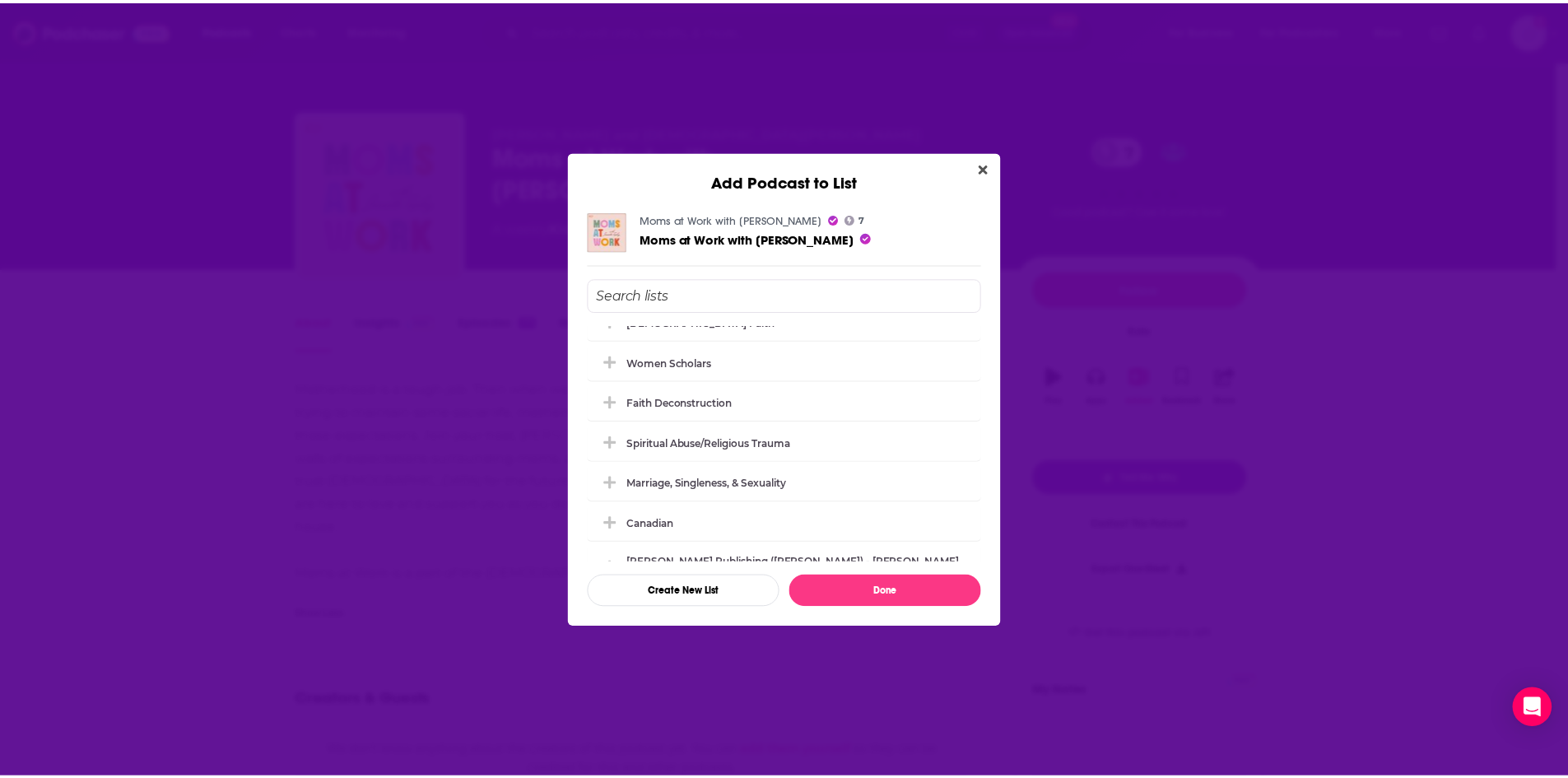
scroll to position [610, 0]
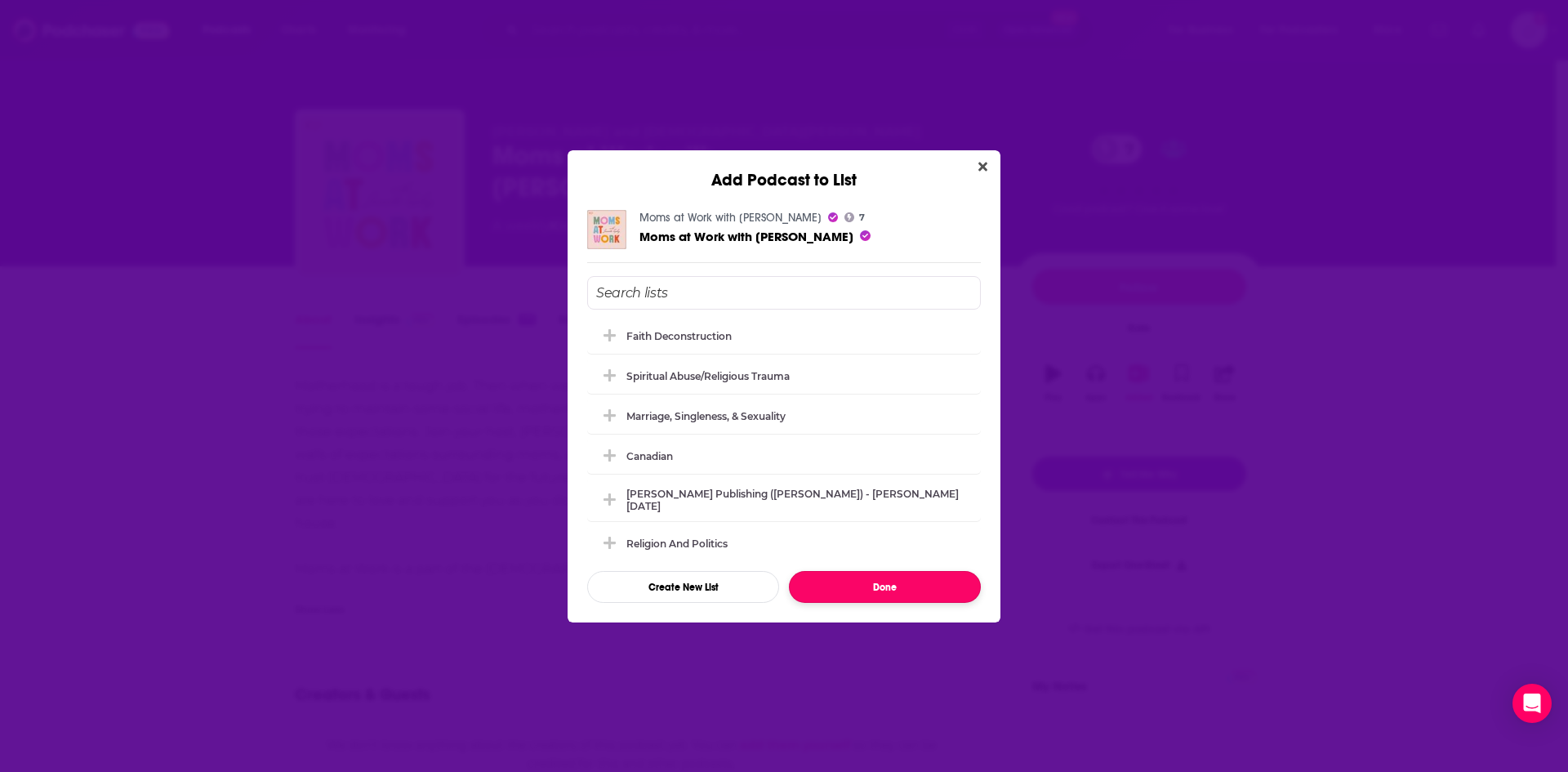
click at [901, 586] on button "Done" at bounding box center [884, 586] width 191 height 32
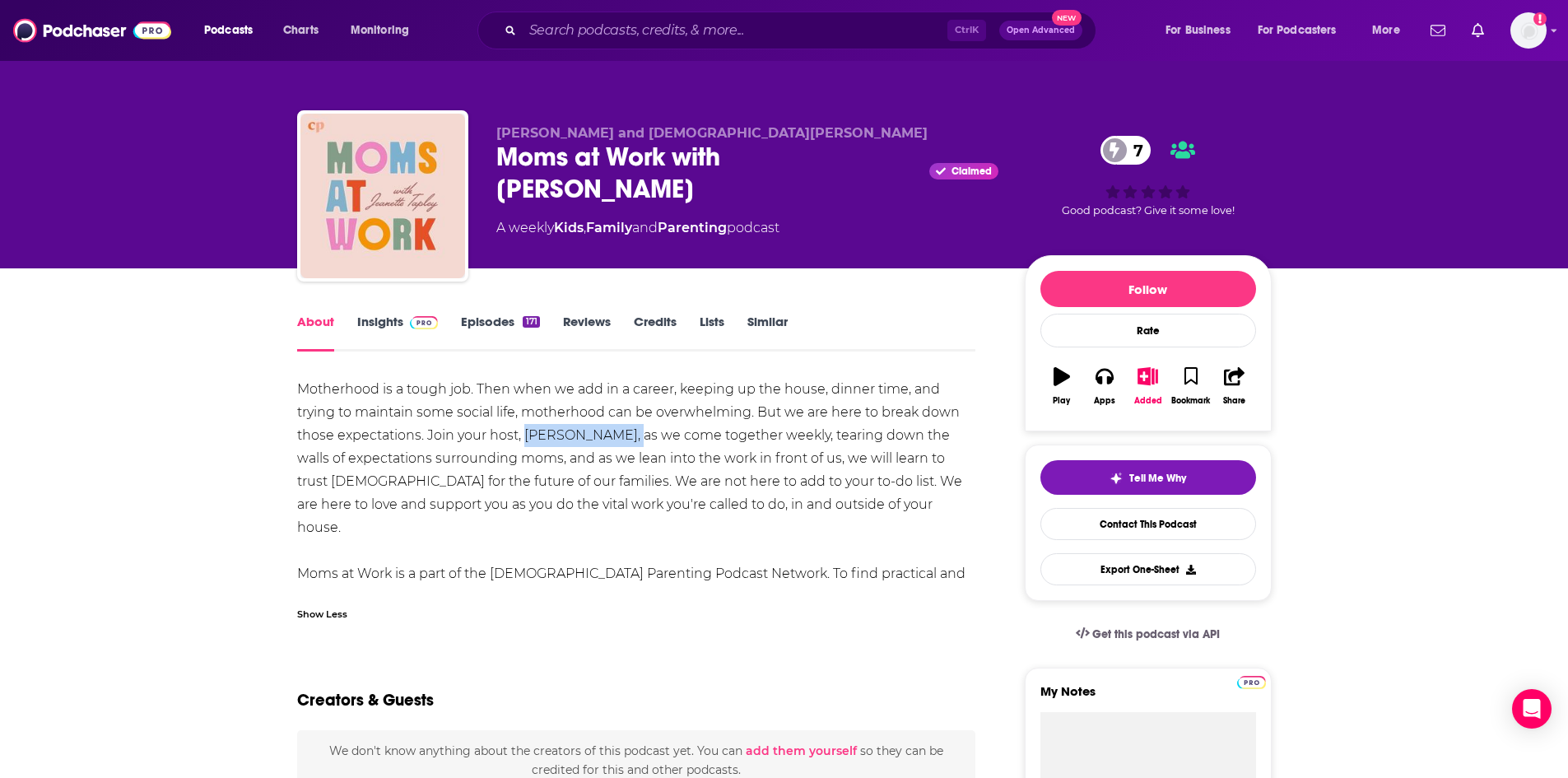
drag, startPoint x: 525, startPoint y: 434, endPoint x: 623, endPoint y: 436, distance: 98.0
click at [623, 436] on div "Motherhood is a tough job. Then when we add in a career, keeping up the house, …" at bounding box center [637, 493] width 680 height 230
copy div "Jeanette Tapley"
click at [938, 380] on div "Motherhood is a tough job. Then when we add in a career, keeping up the house, …" at bounding box center [637, 493] width 680 height 230
click at [364, 322] on link "Insights" at bounding box center [398, 332] width 82 height 37
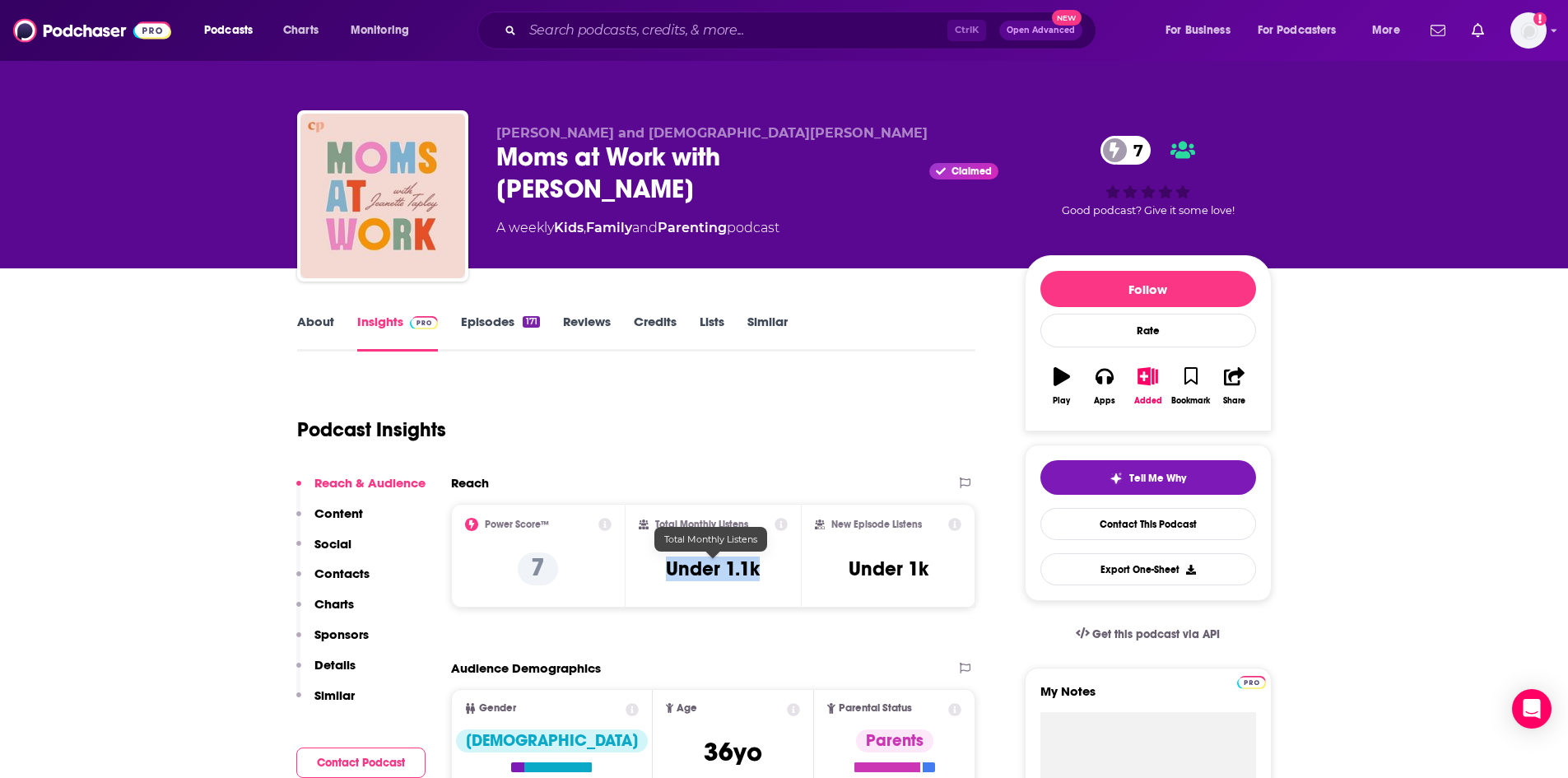
drag, startPoint x: 668, startPoint y: 564, endPoint x: 756, endPoint y: 569, distance: 88.1
click at [756, 569] on h3 "Under 1.1k" at bounding box center [712, 568] width 94 height 25
copy h3 "Under 1.1k"
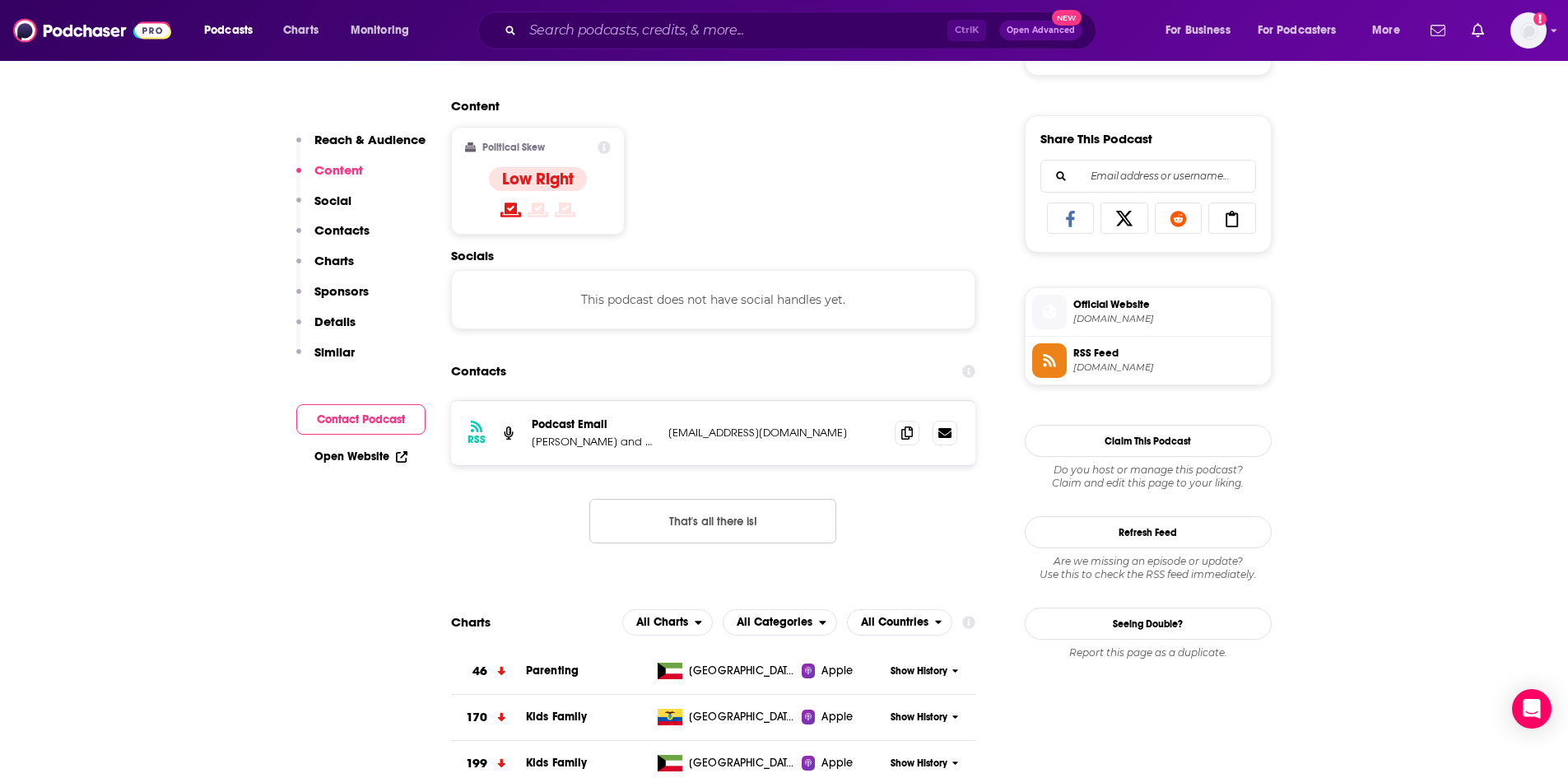
scroll to position [988, 0]
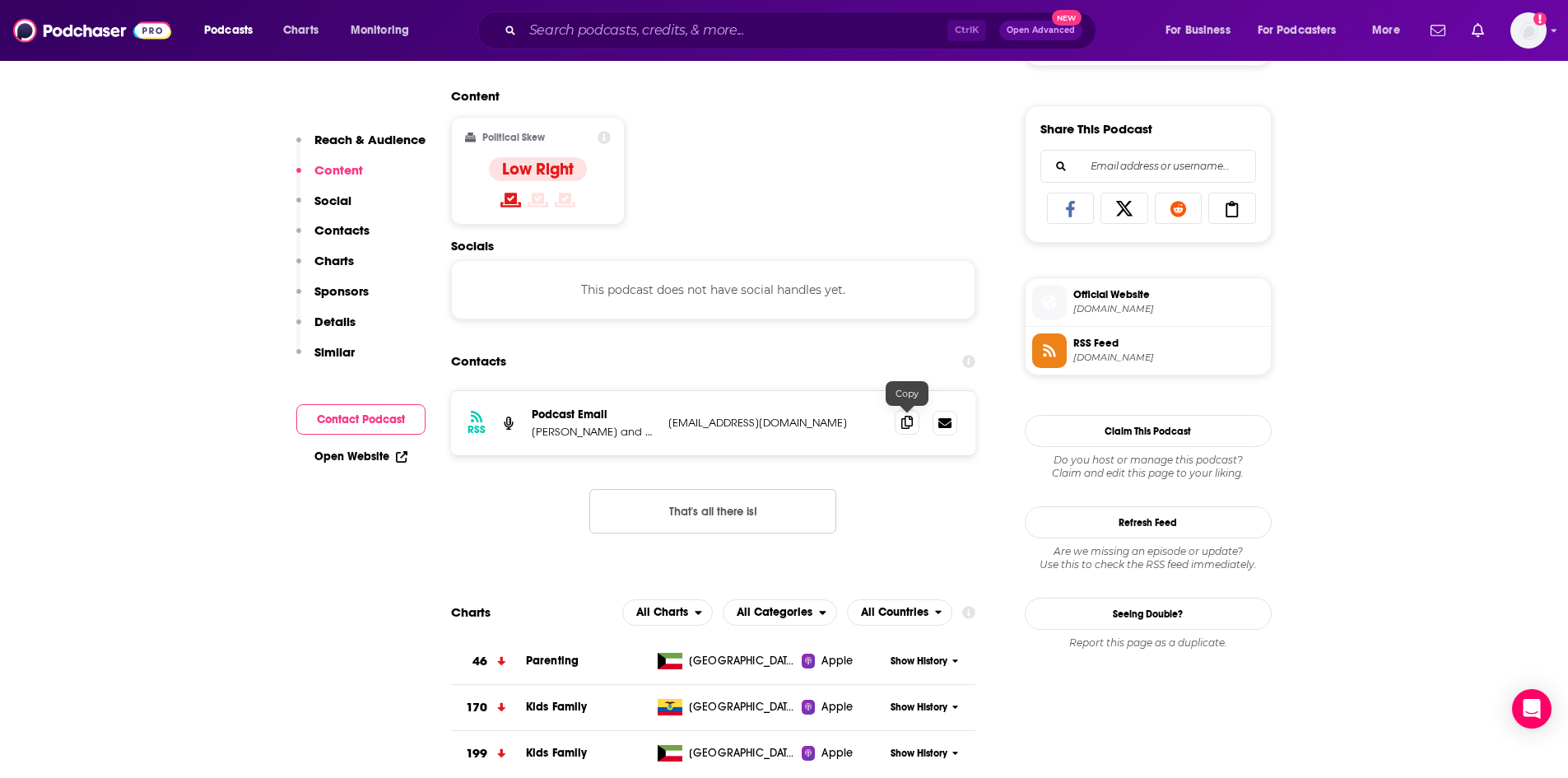
click at [906, 427] on icon at bounding box center [907, 421] width 12 height 13
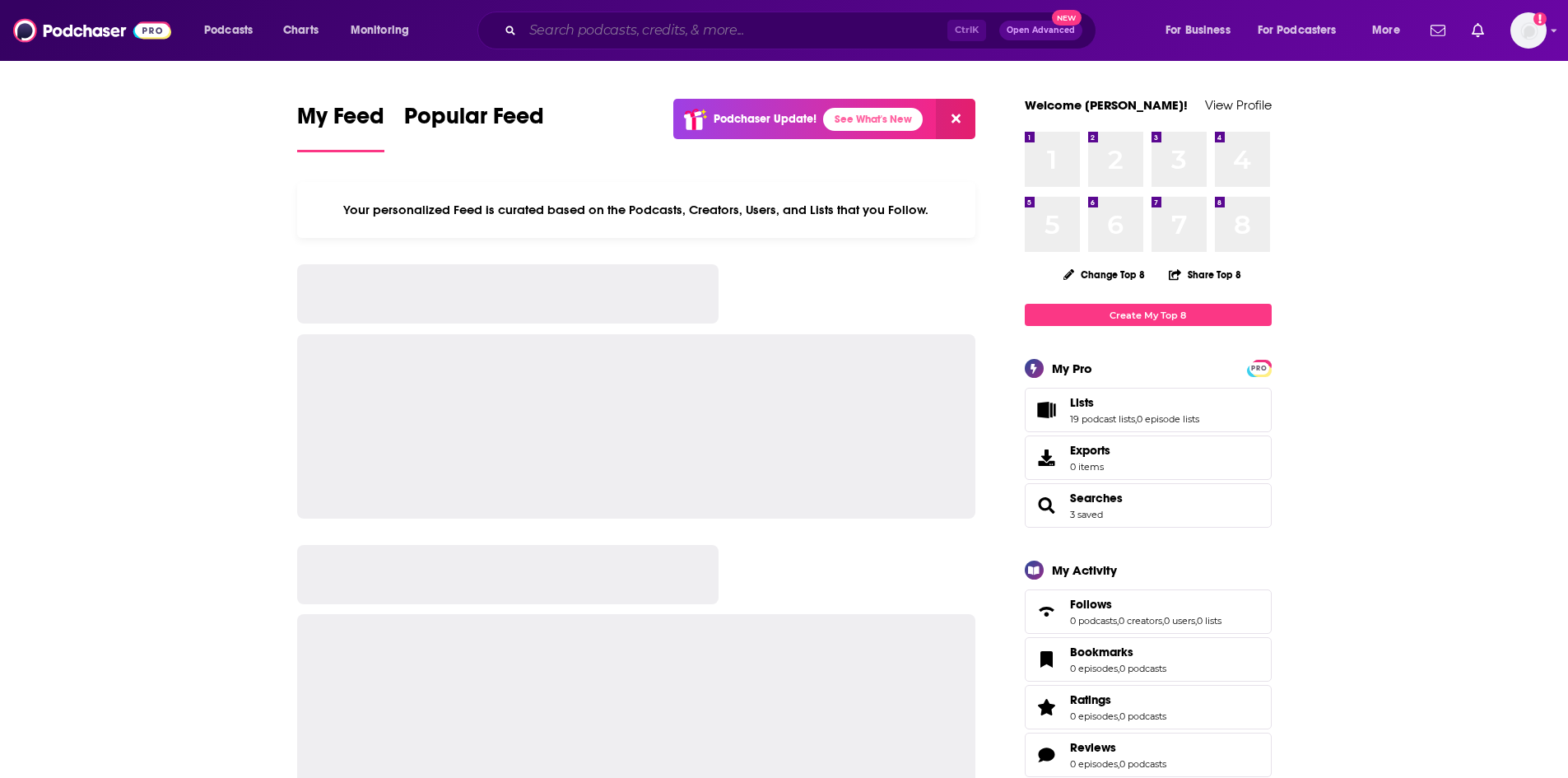
click at [649, 33] on input "Search podcasts, credits, & more..." at bounding box center [735, 31] width 425 height 27
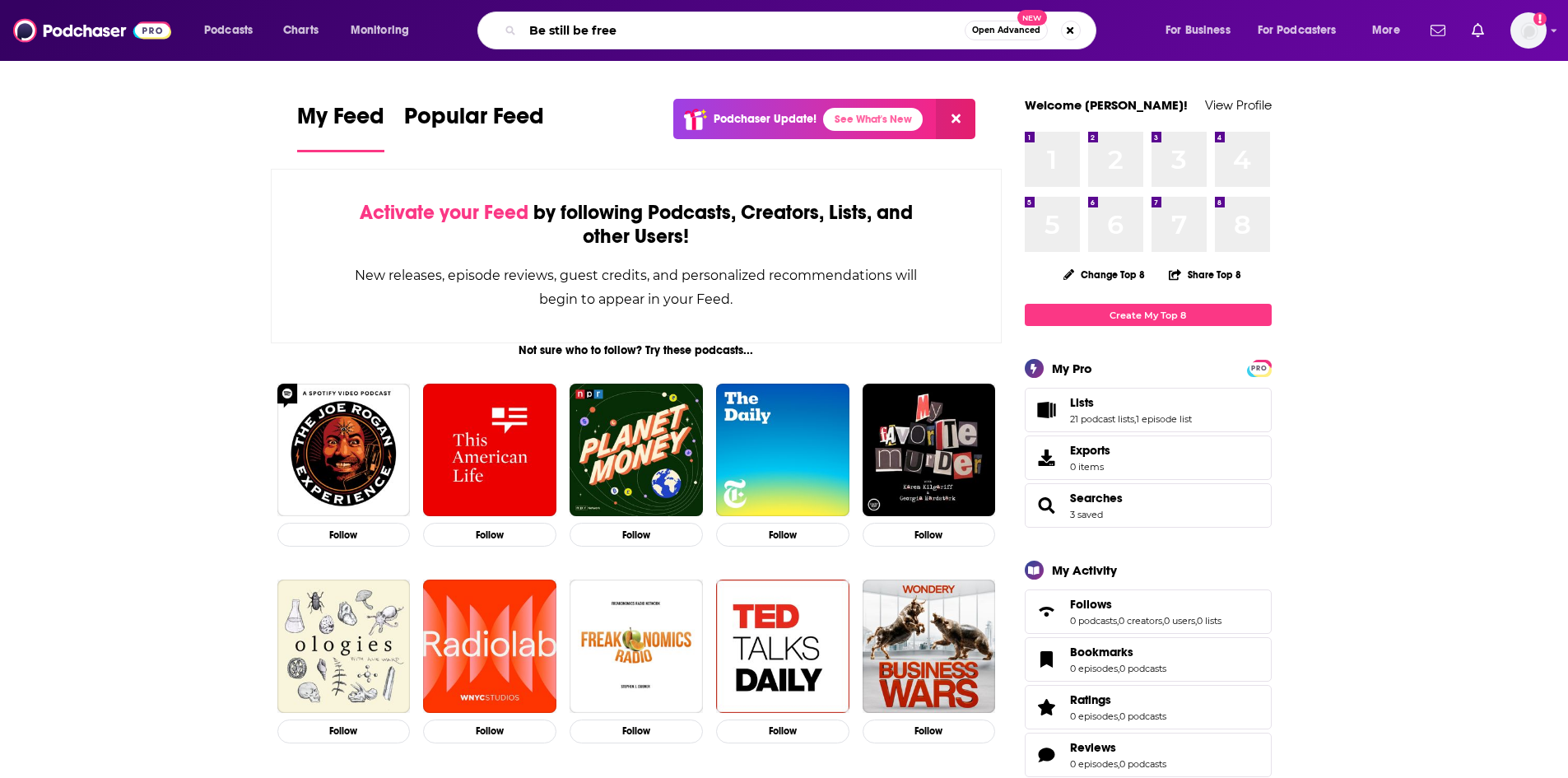
type input "Be still be free"
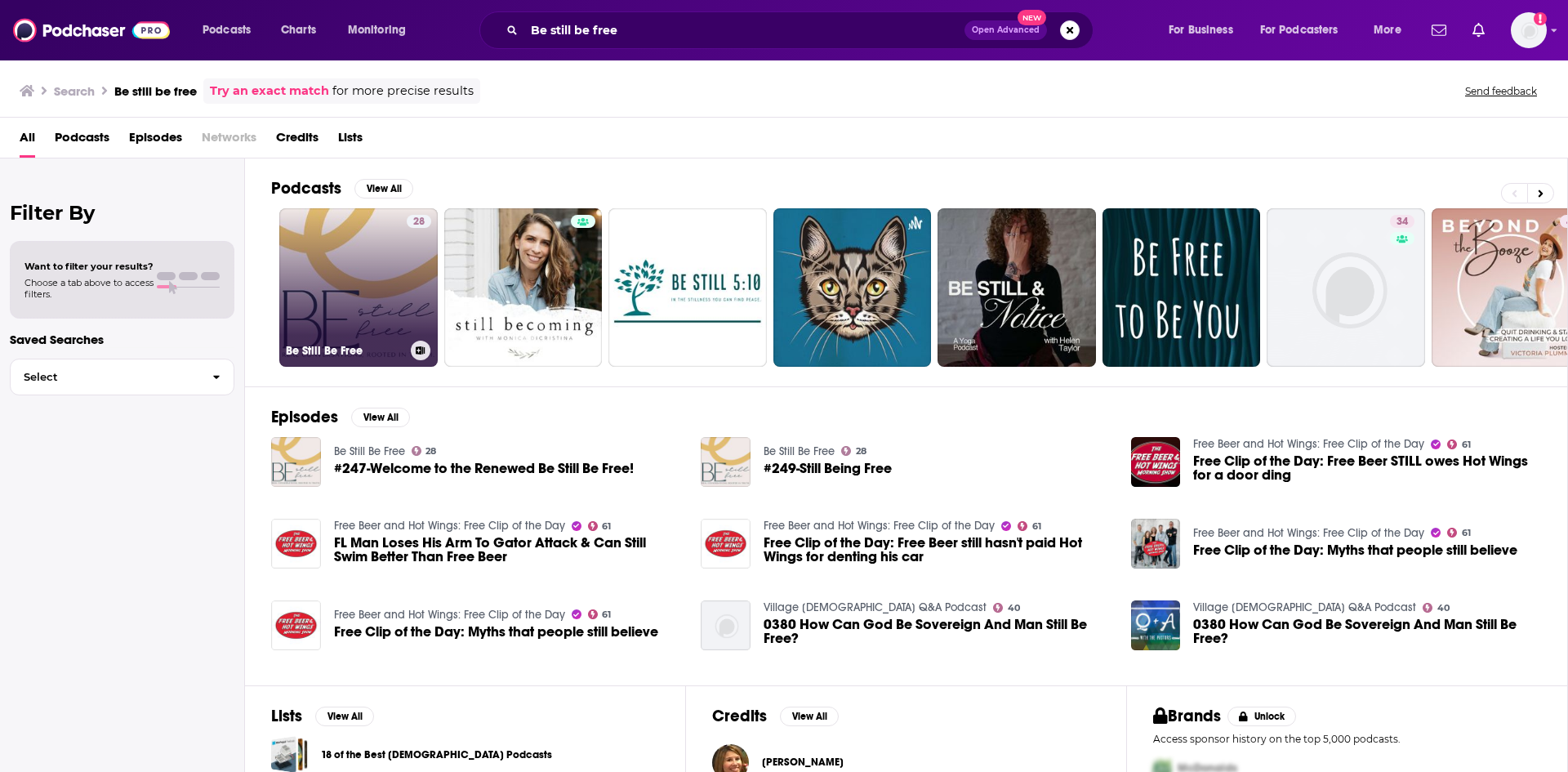
click at [391, 266] on link "28 Be Still Be Free" at bounding box center [359, 287] width 158 height 158
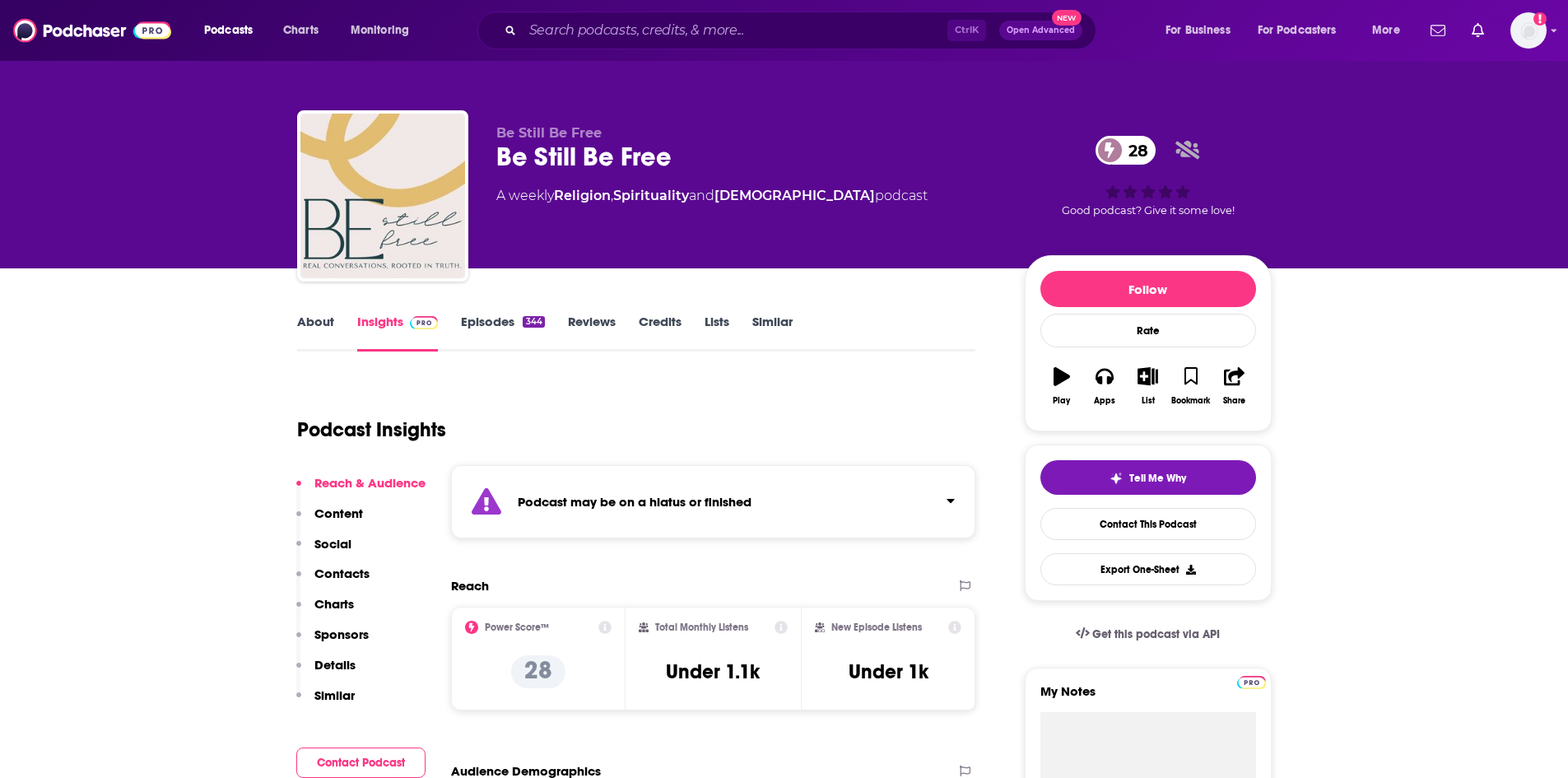
click at [322, 326] on link "About" at bounding box center [316, 332] width 37 height 37
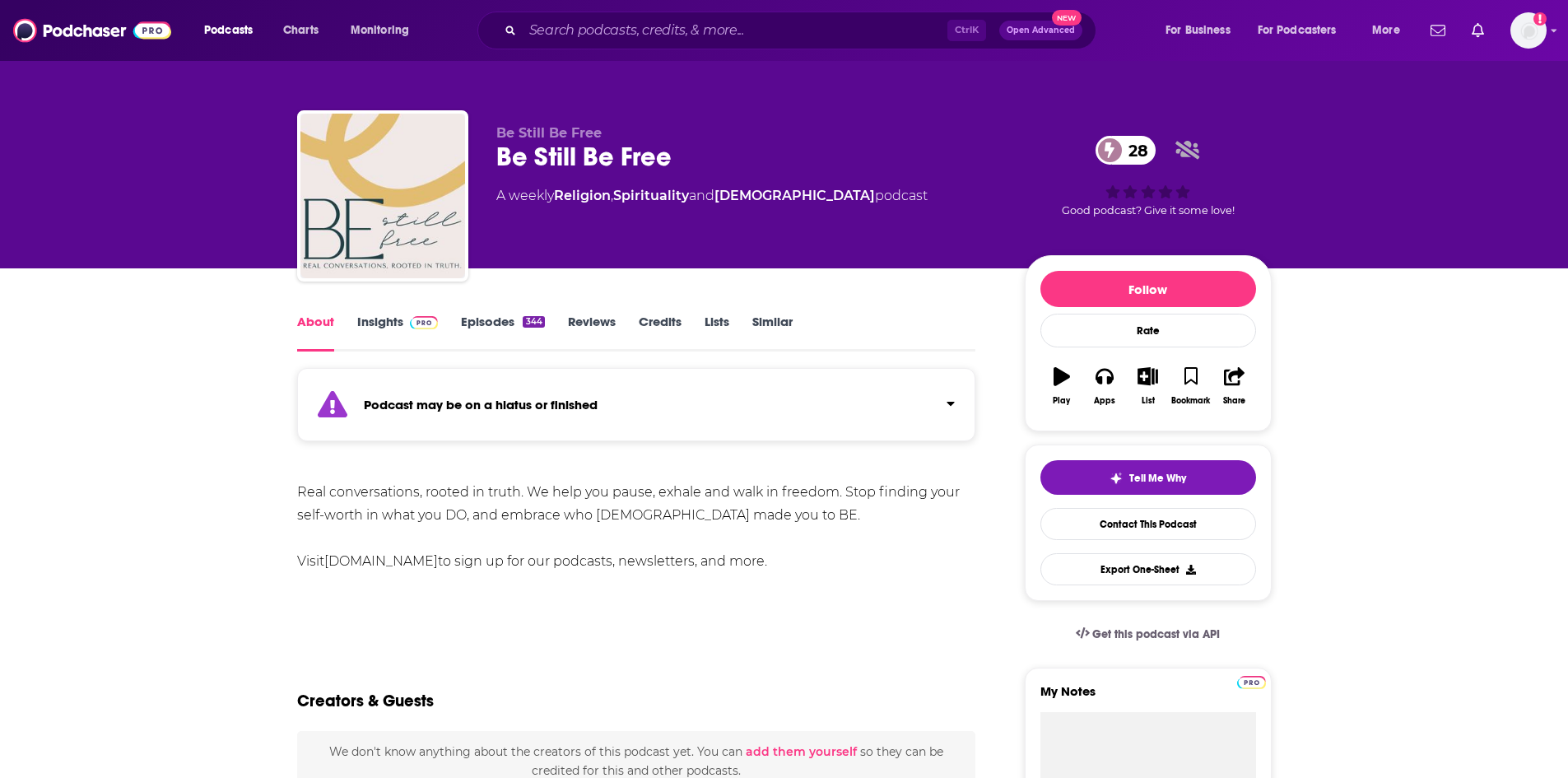
click at [493, 330] on link "Episodes 344" at bounding box center [502, 332] width 83 height 37
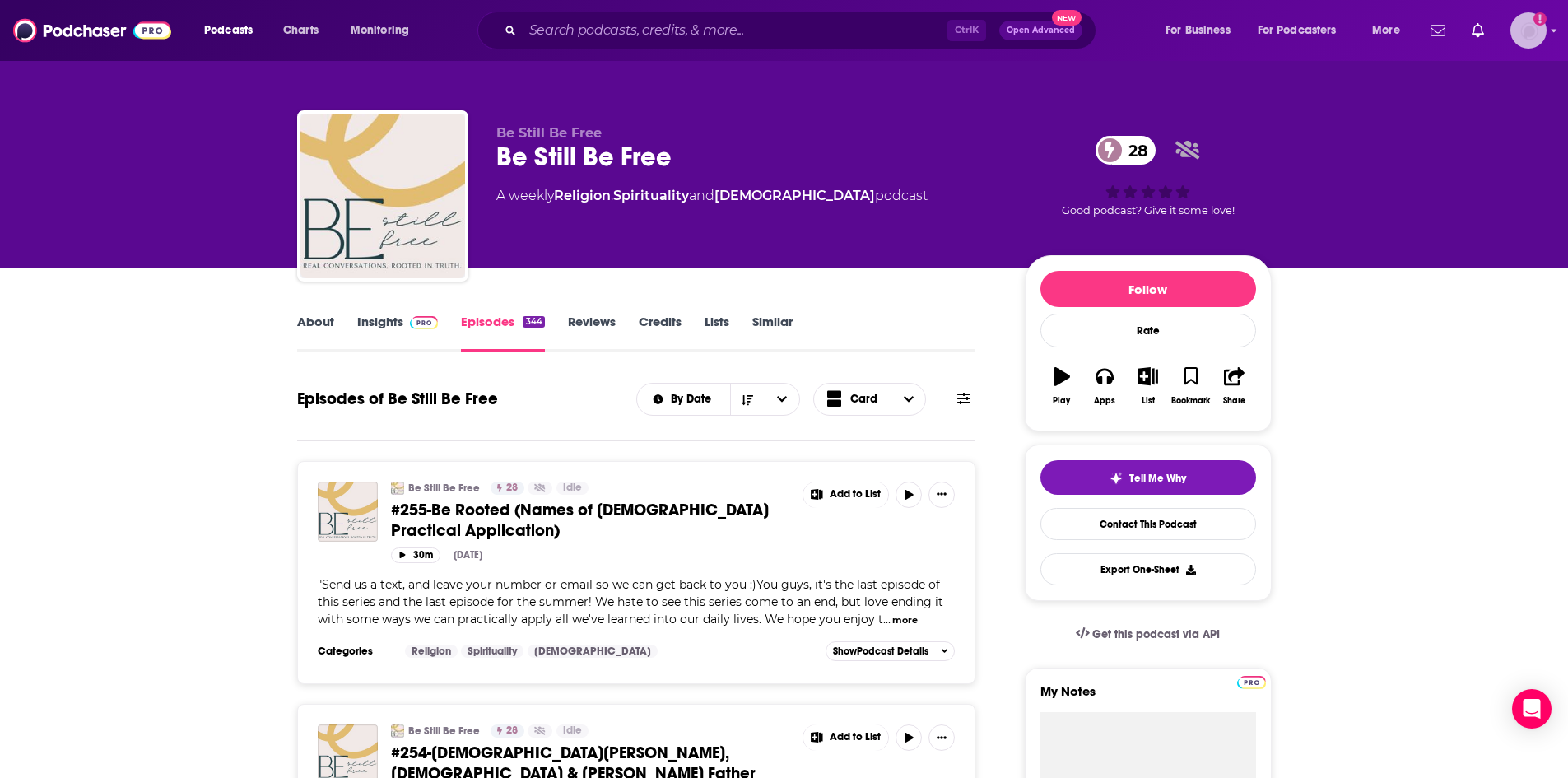
click at [1544, 35] on img "Logged in as Lydia_Gustafson" at bounding box center [1529, 31] width 36 height 36
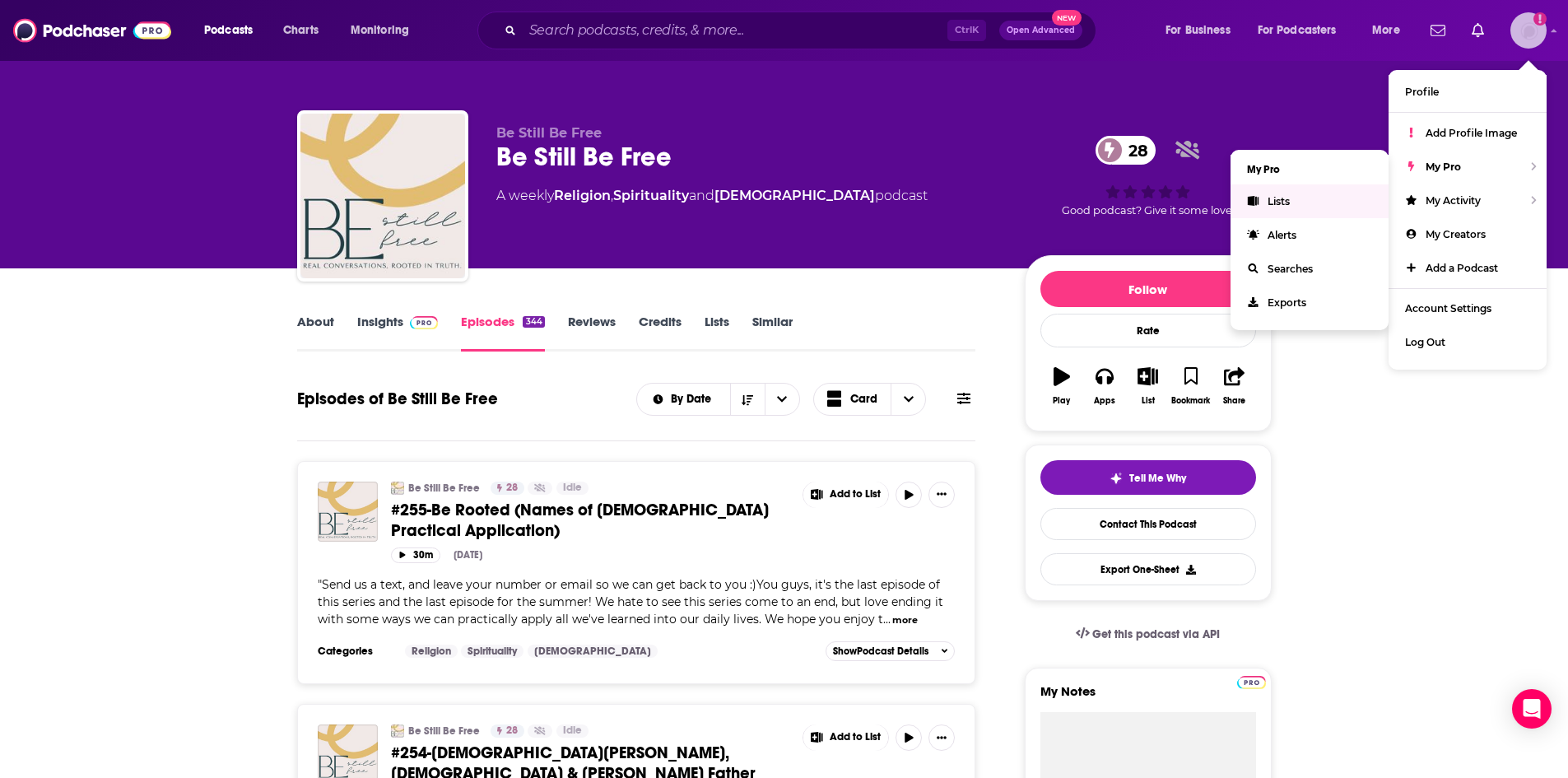
click at [1284, 201] on span "Lists" at bounding box center [1278, 201] width 23 height 13
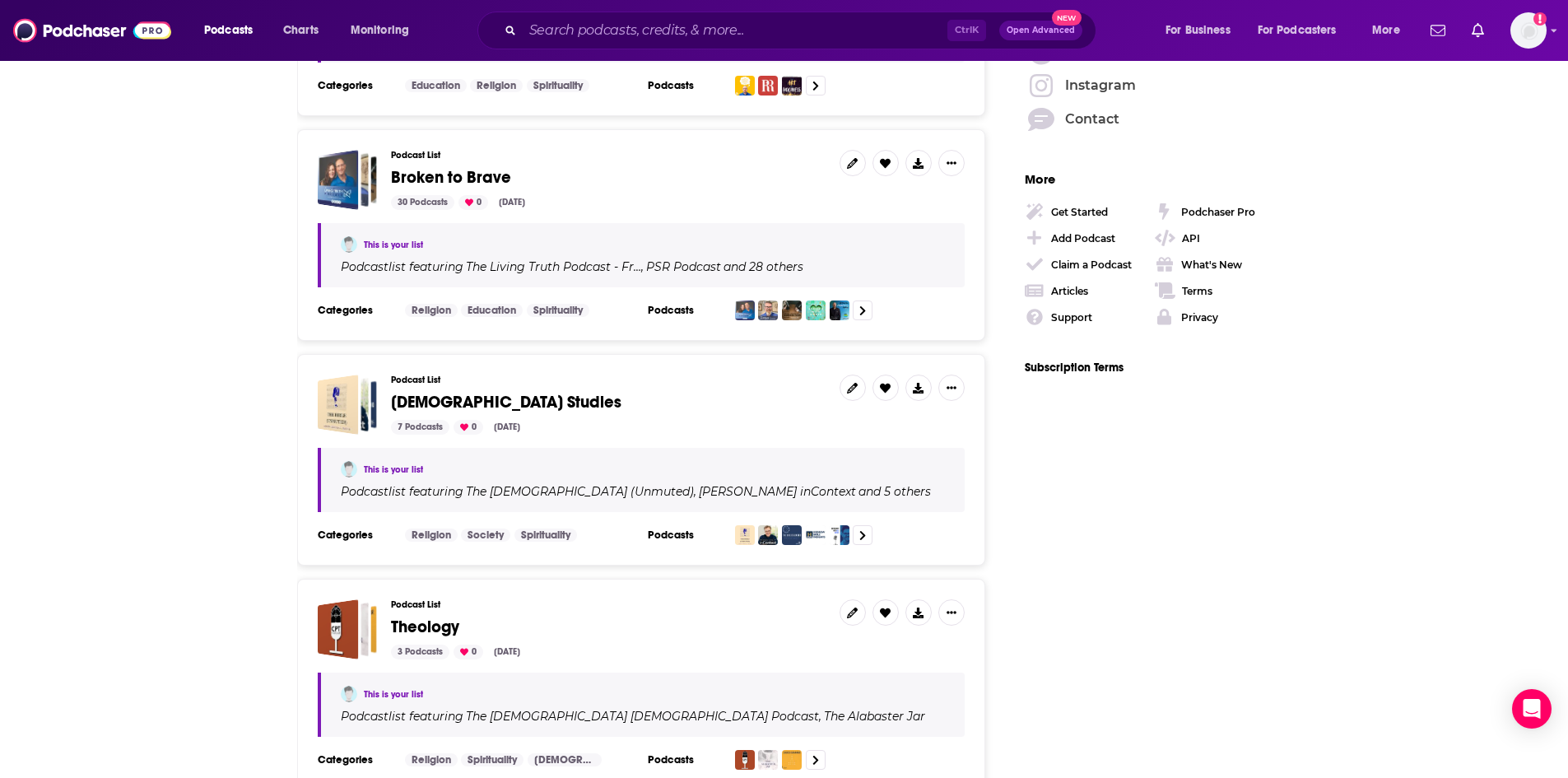
scroll to position [2387, 0]
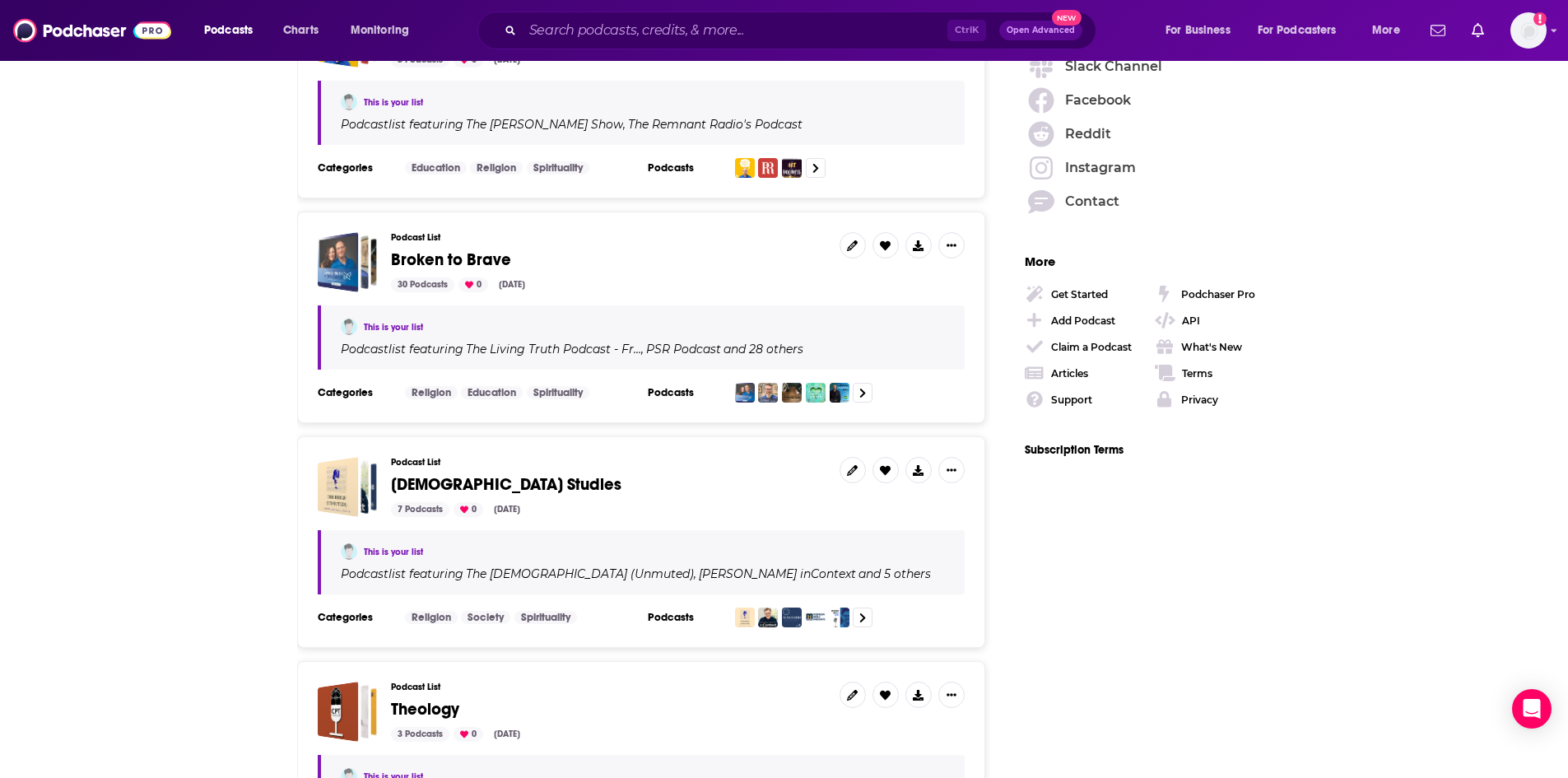
click at [404, 249] on span "Broken to Brave" at bounding box center [451, 259] width 120 height 21
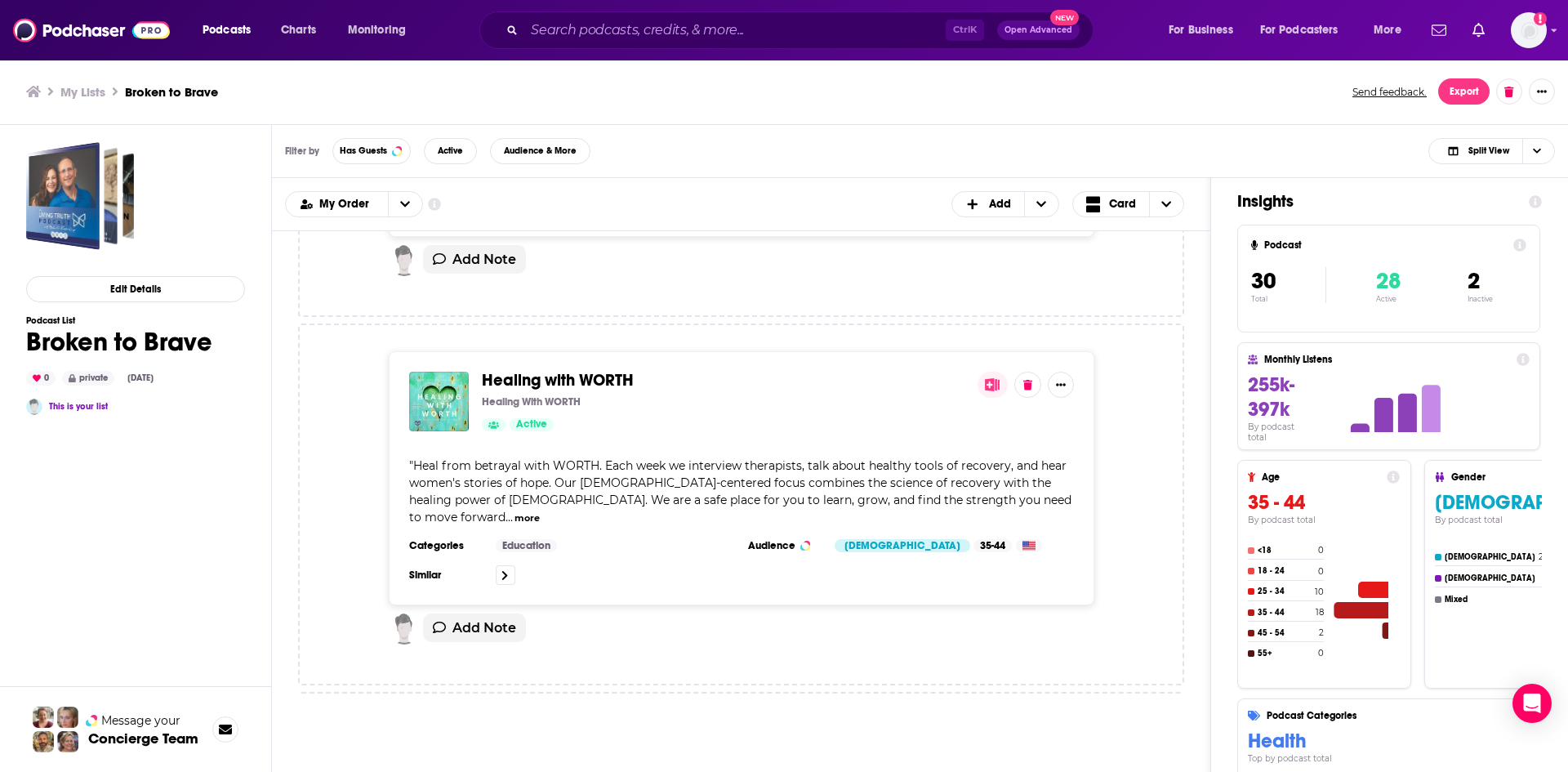
scroll to position [980, 0]
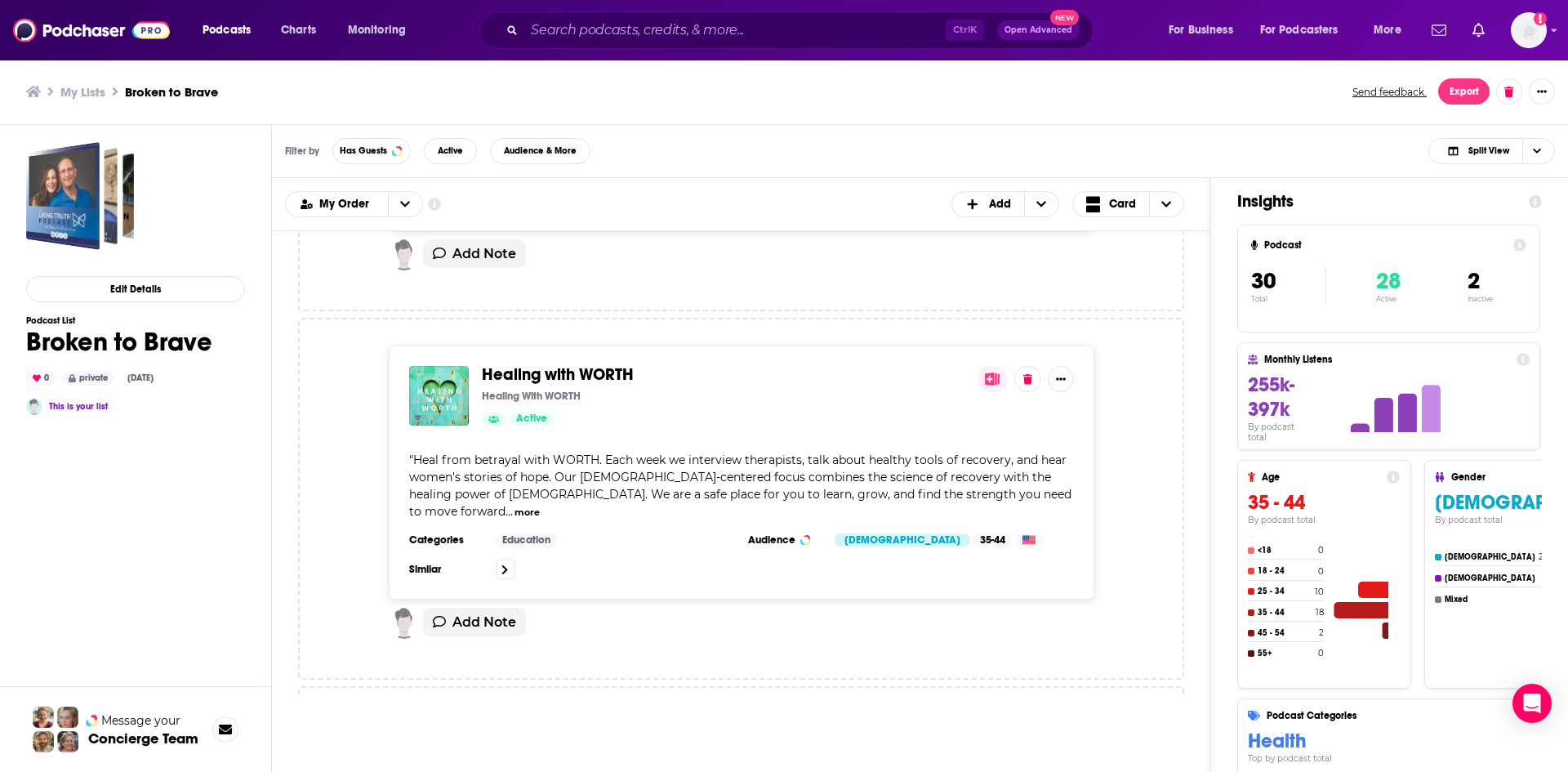
click at [981, 496] on div "Healing with WORTH Healing With WORTH Active " Heal from betrayal with WORTH. E…" at bounding box center [742, 473] width 705 height 254
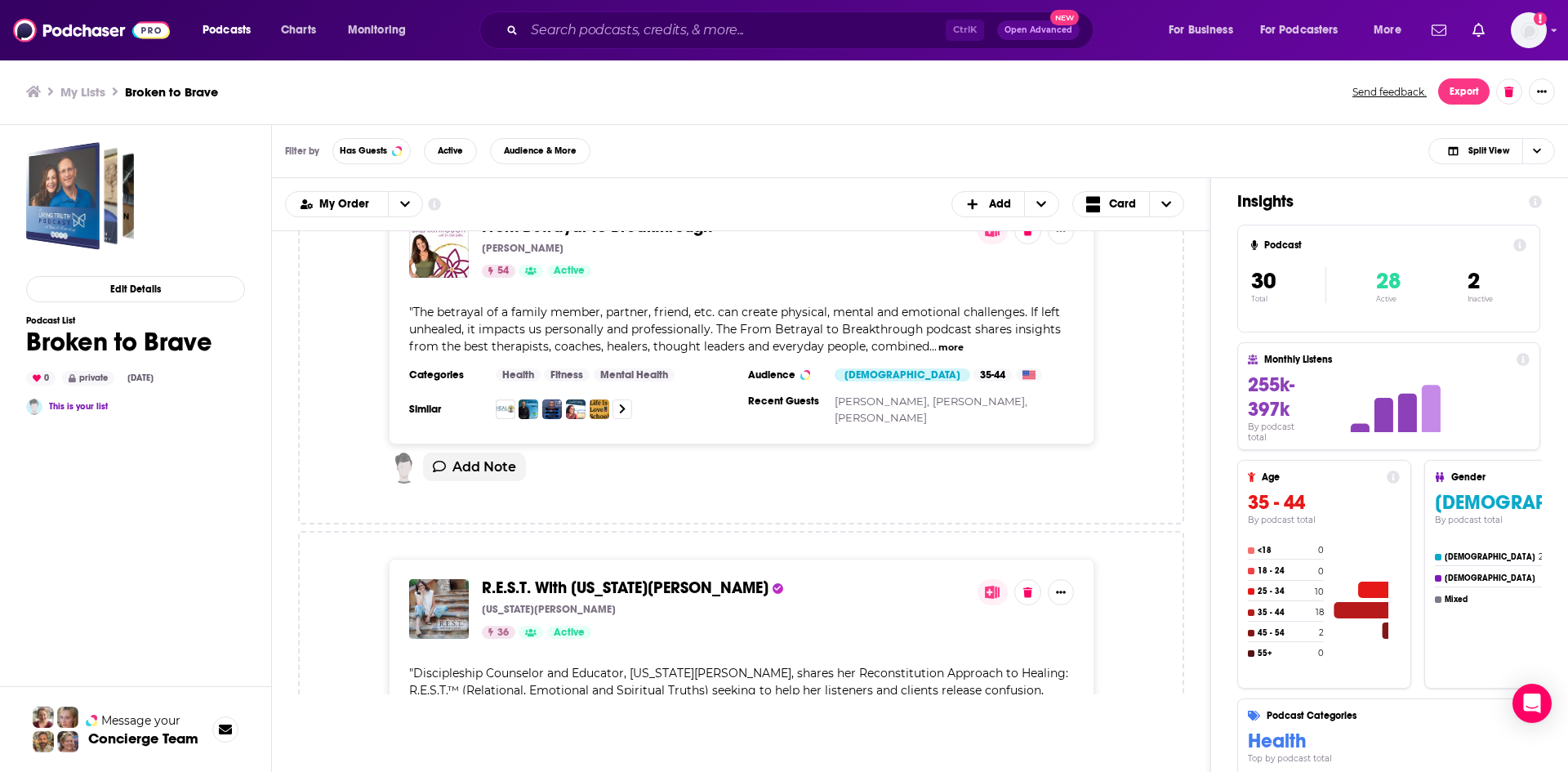
scroll to position [7187, 0]
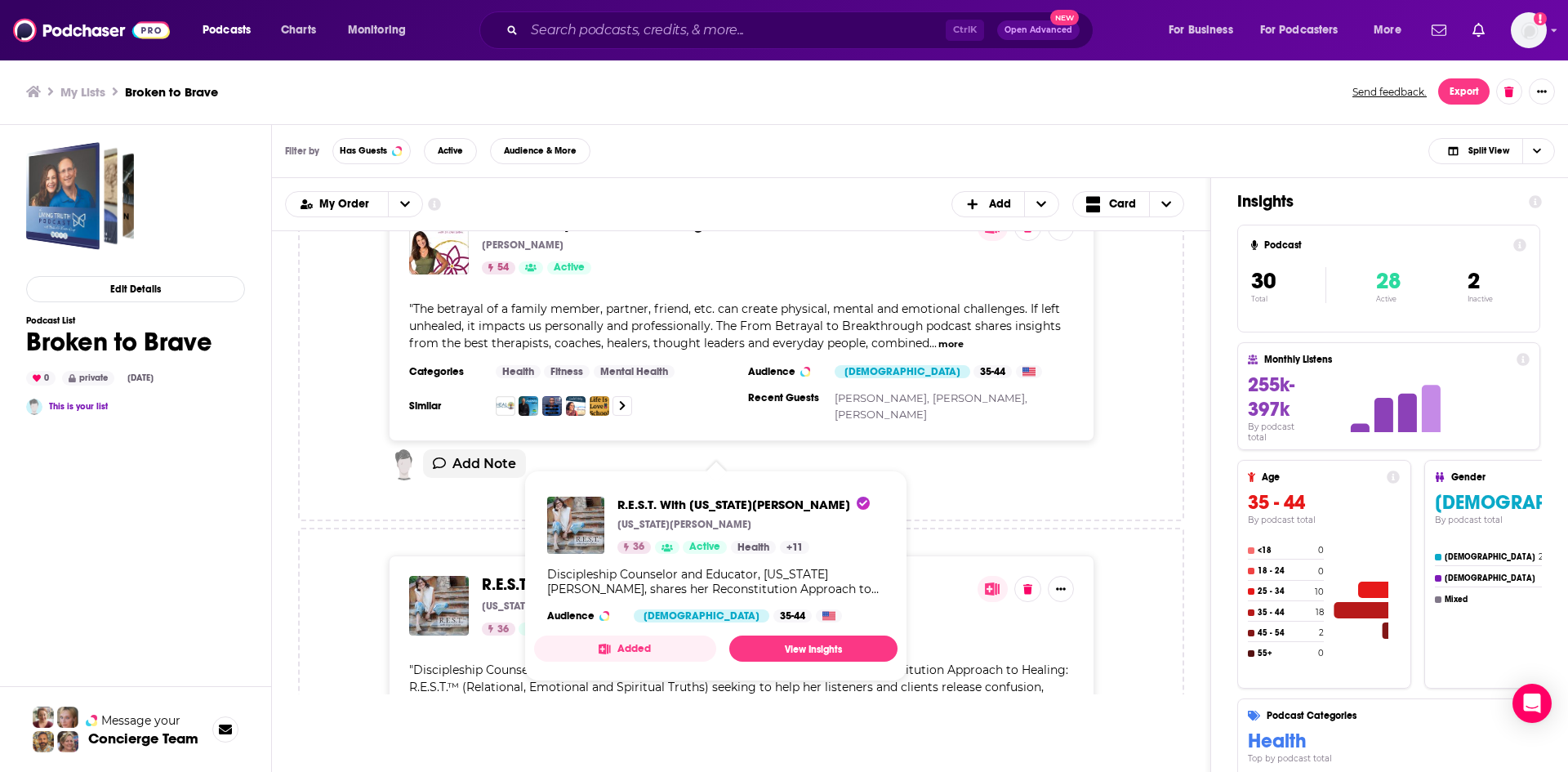
drag, startPoint x: 589, startPoint y: 461, endPoint x: 1152, endPoint y: 440, distance: 563.4
click at [1152, 555] on div "R.E.S.T. With [US_STATE][PERSON_NAME] [US_STATE][PERSON_NAME] 36 Active " Disci…" at bounding box center [741, 673] width 857 height 236
drag, startPoint x: 655, startPoint y: 470, endPoint x: 641, endPoint y: 459, distance: 17.8
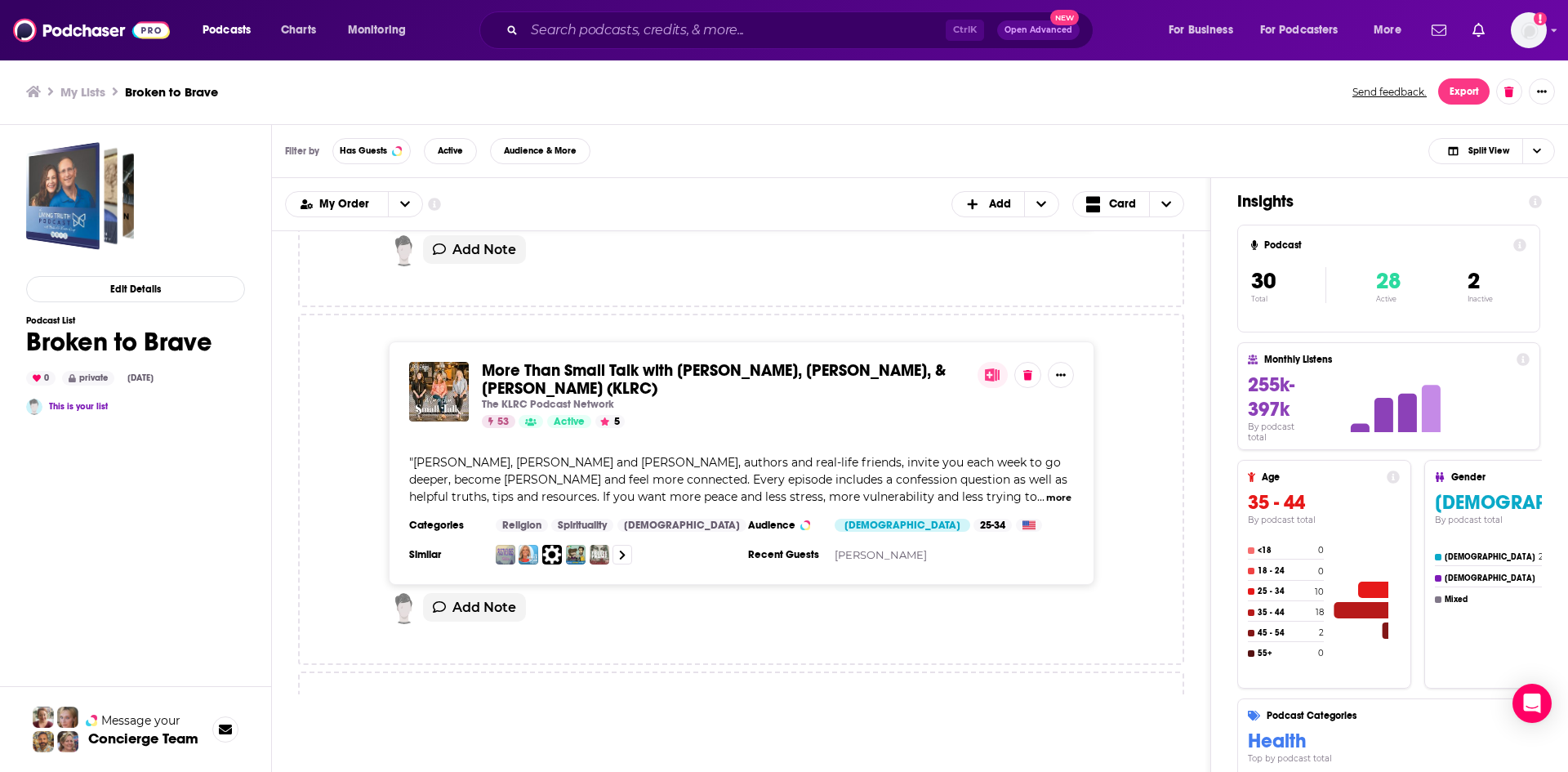
scroll to position [7759, 0]
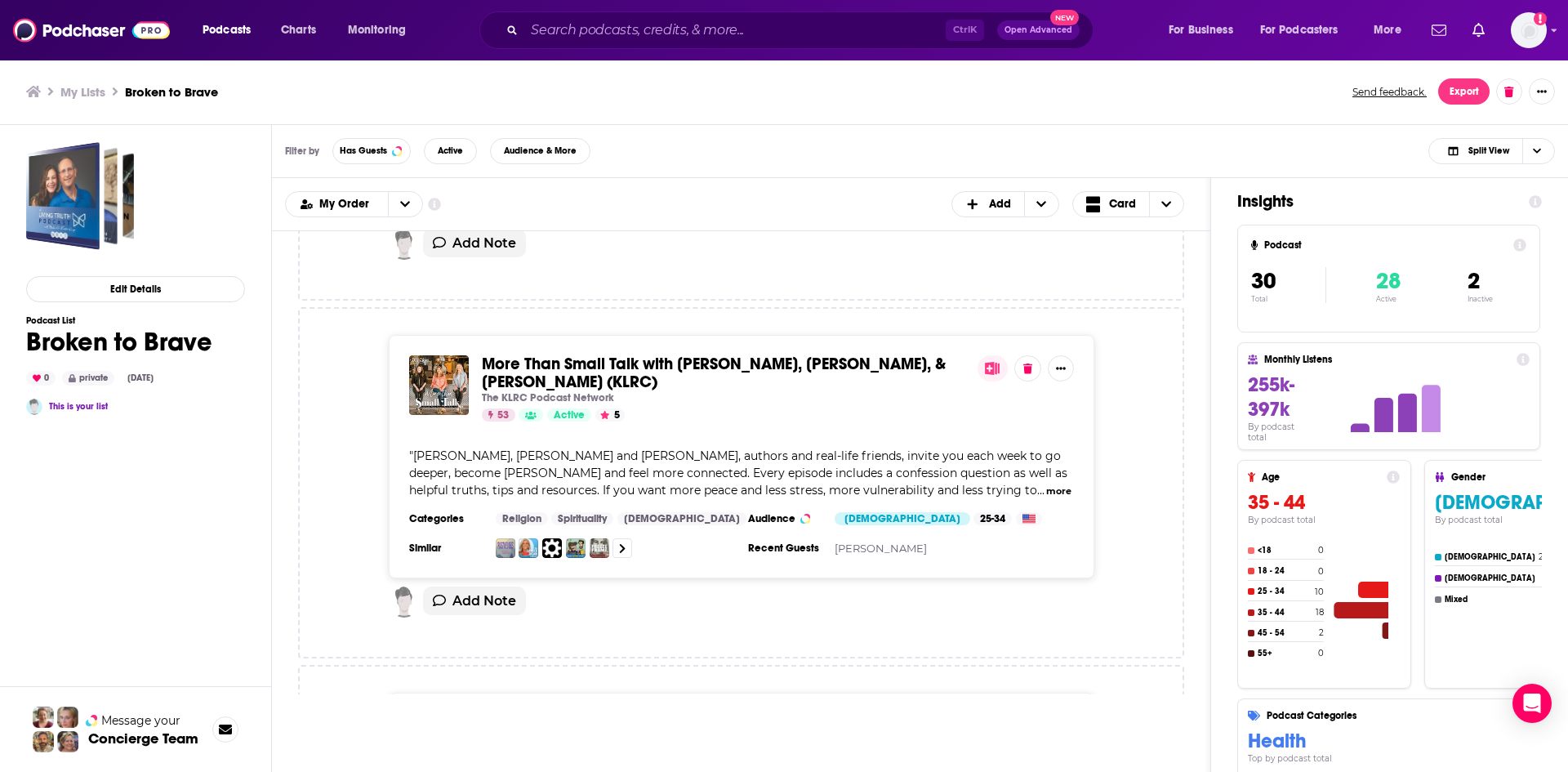
click at [1046, 485] on button "more" at bounding box center [1059, 492] width 25 height 14
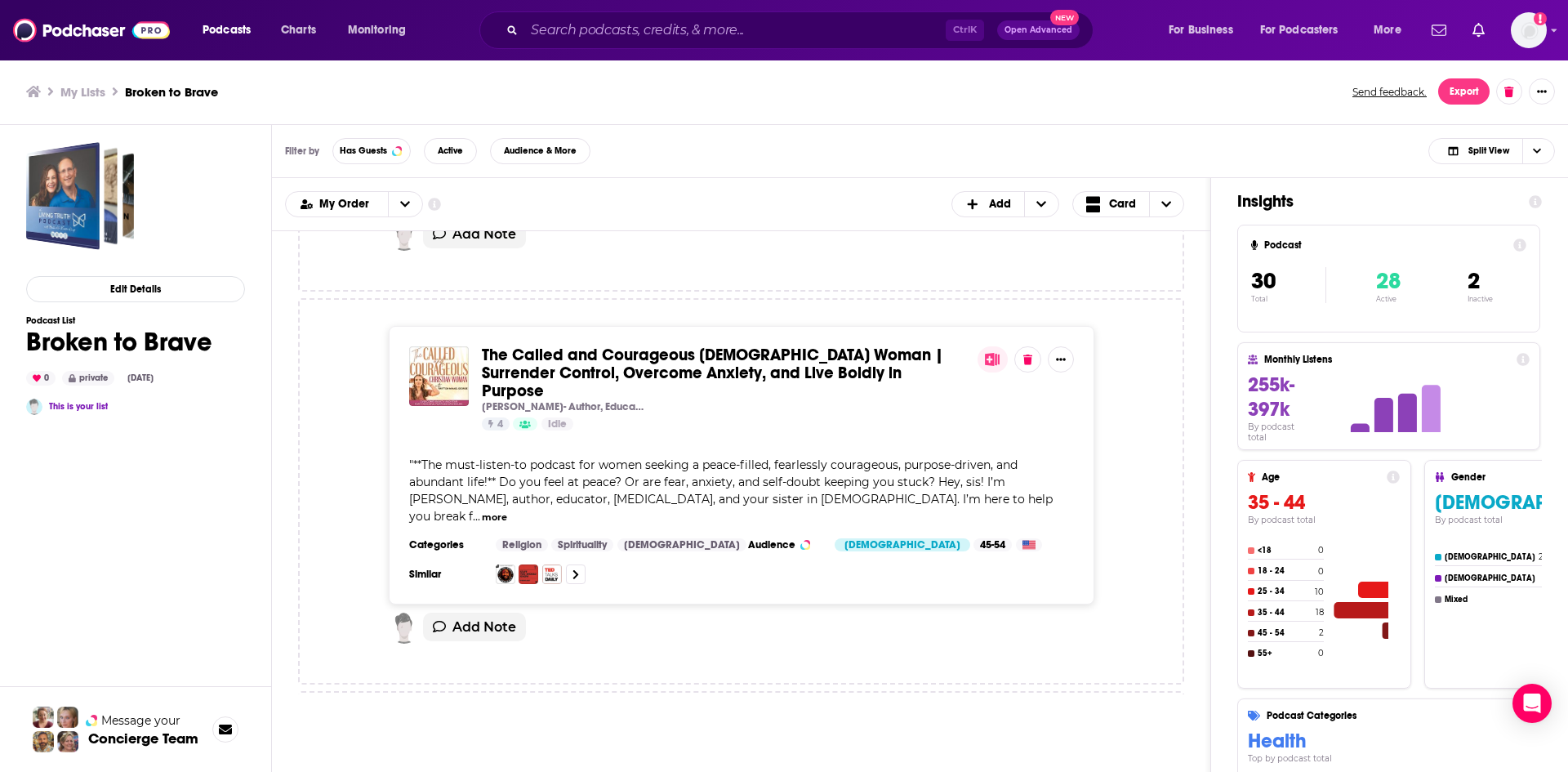
scroll to position [8657, 0]
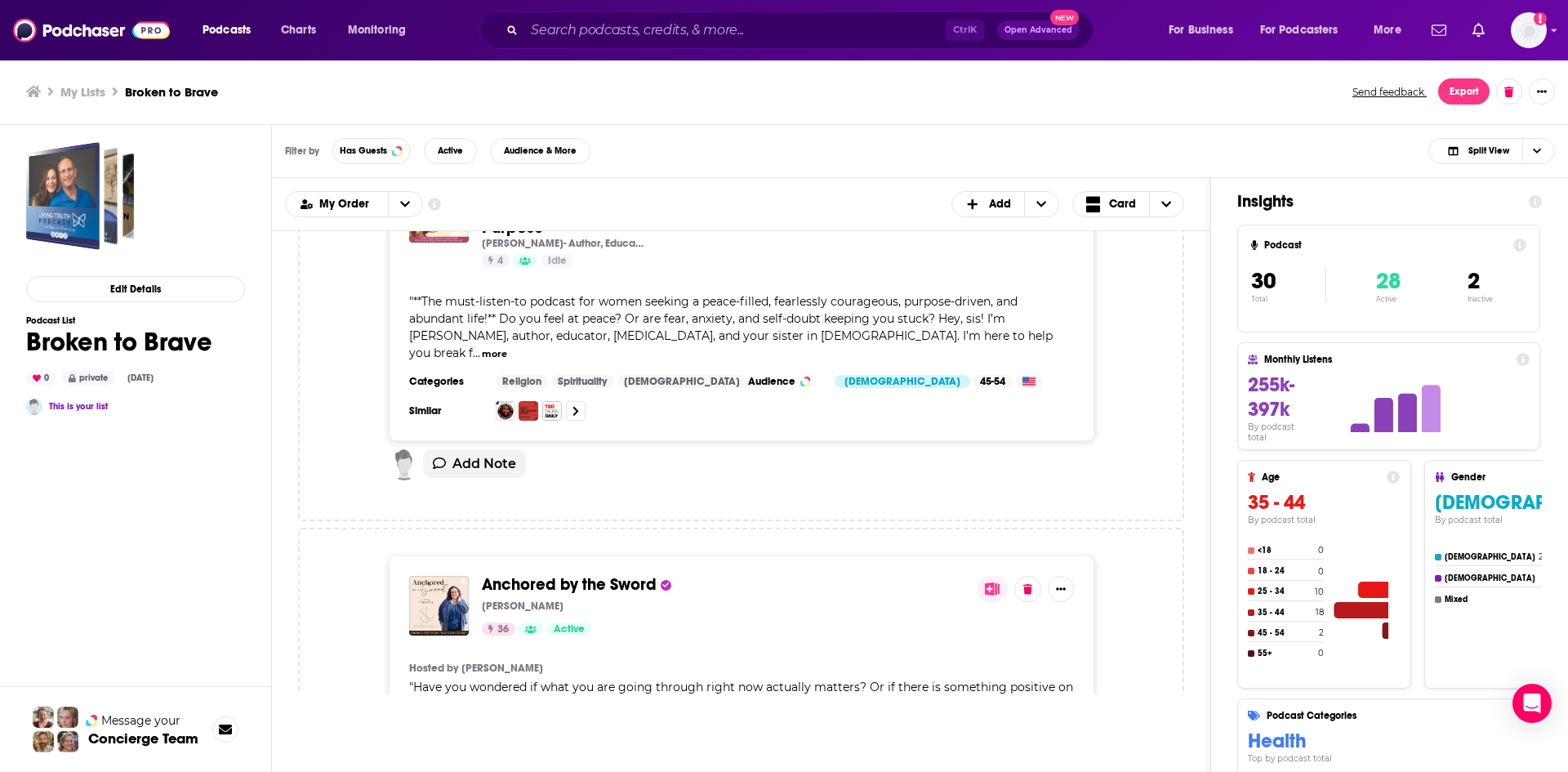
click at [996, 715] on button "more" at bounding box center [993, 722] width 25 height 14
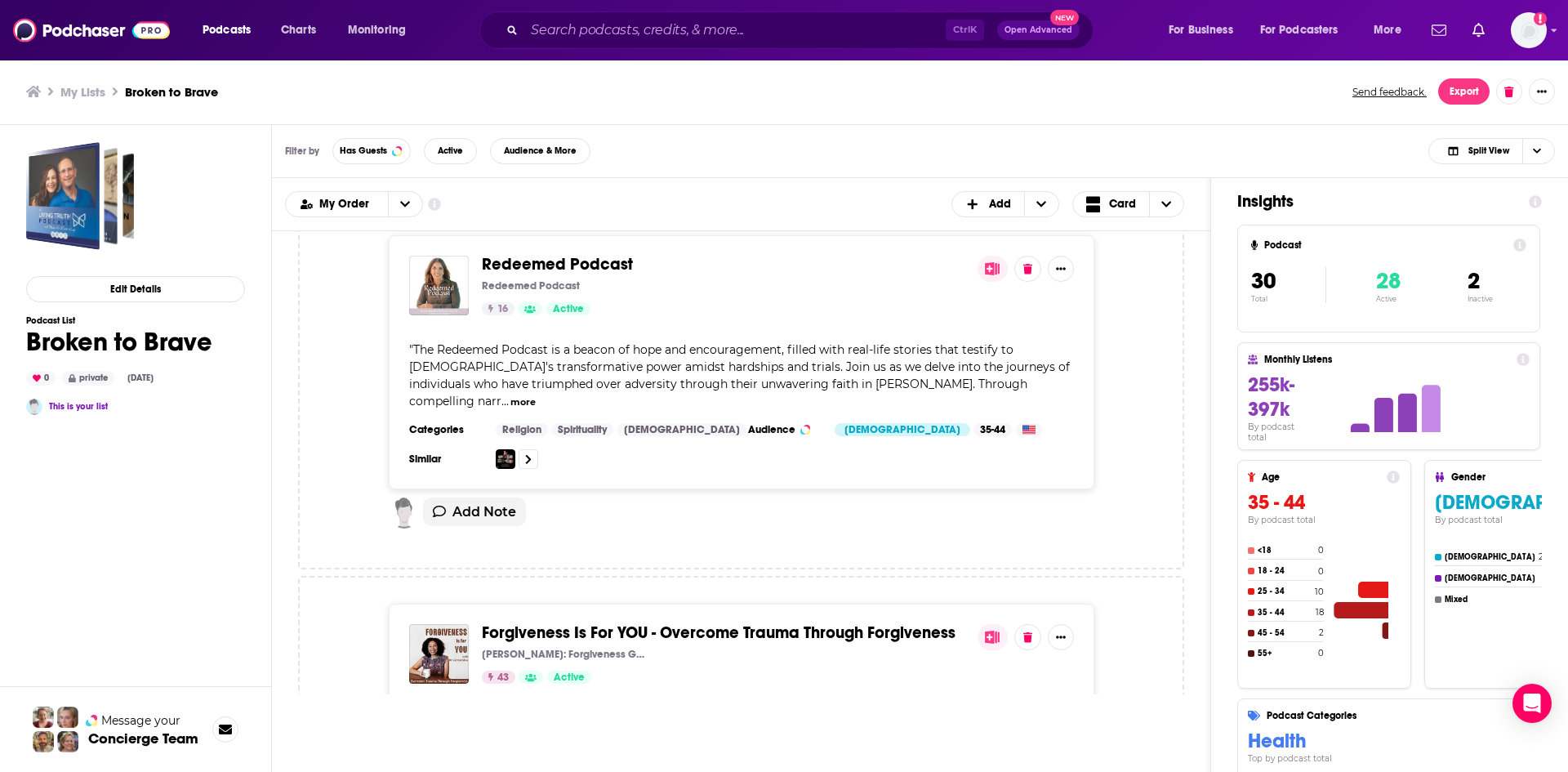
scroll to position [10154, 0]
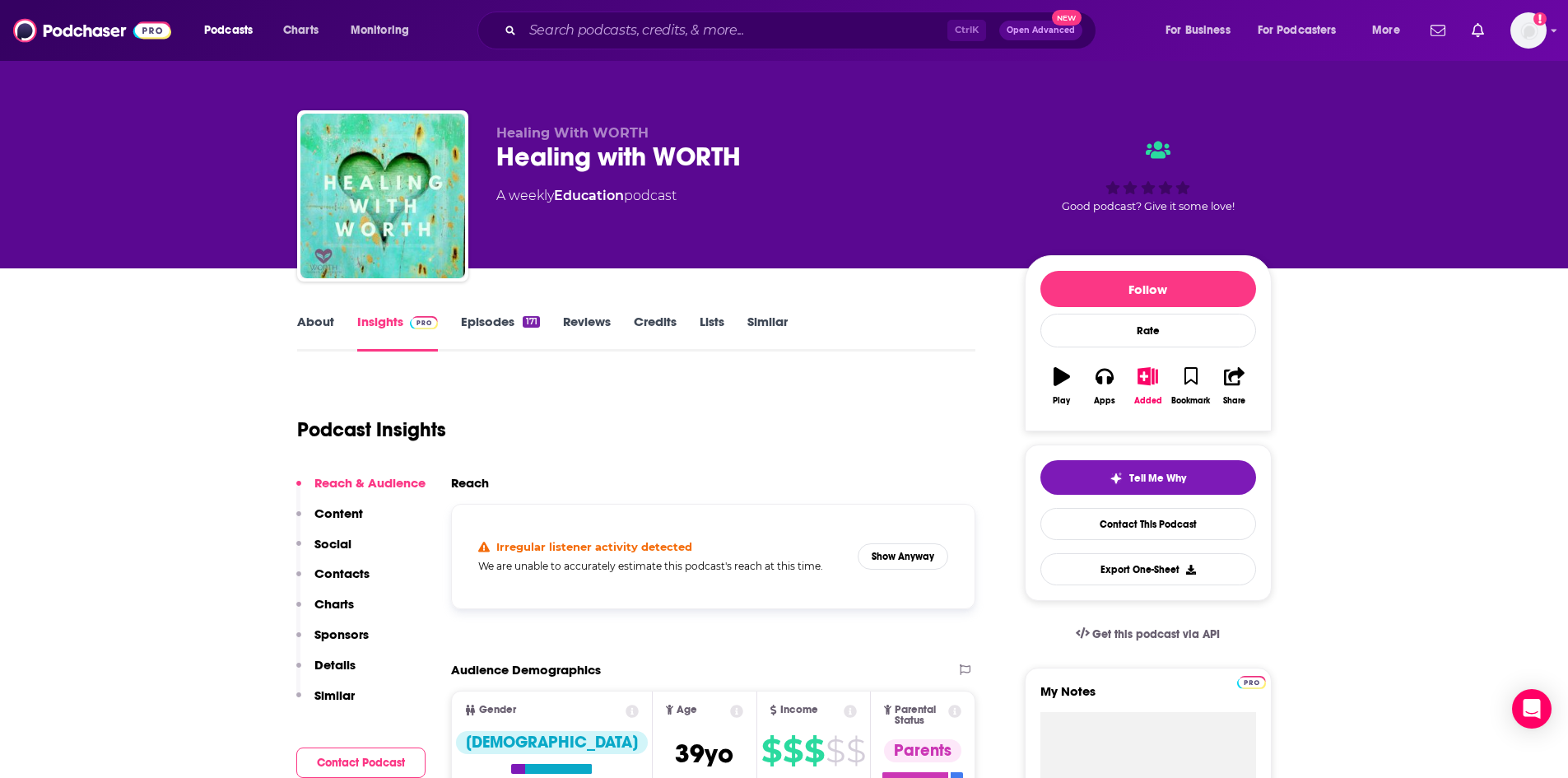
click at [323, 324] on link "About" at bounding box center [316, 332] width 37 height 37
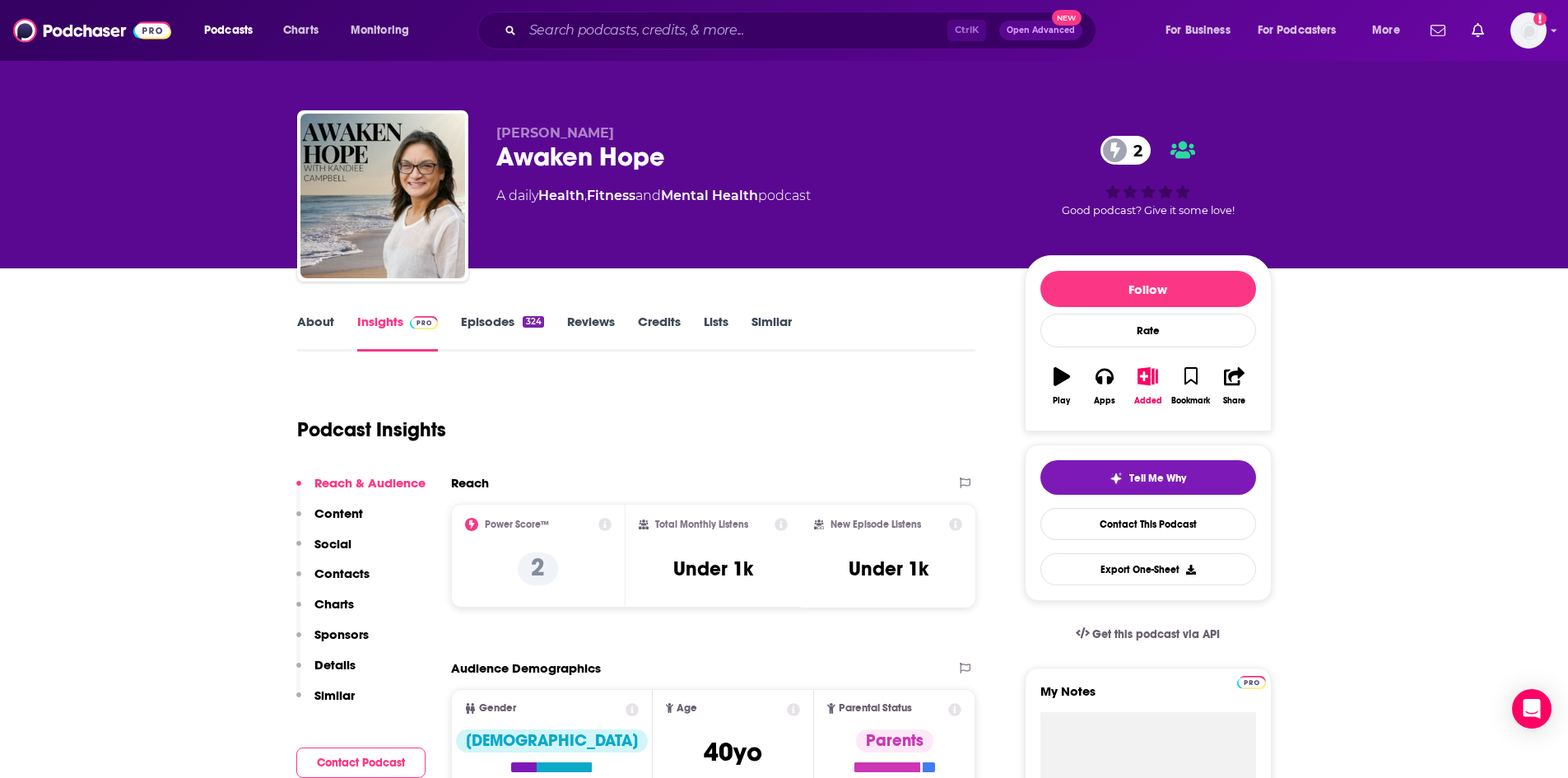
click at [325, 325] on link "About" at bounding box center [316, 332] width 37 height 37
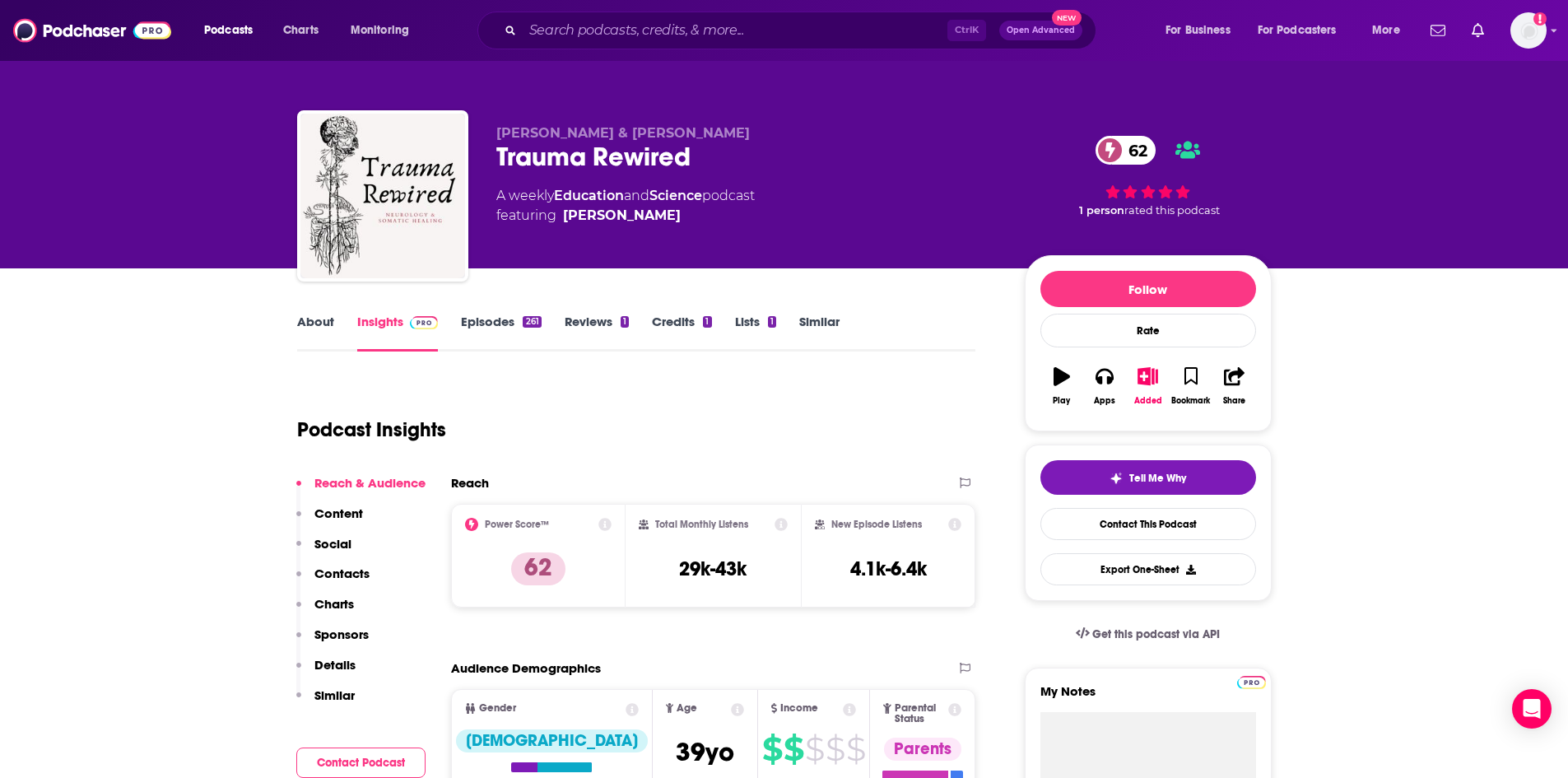
click at [323, 324] on link "About" at bounding box center [316, 332] width 37 height 37
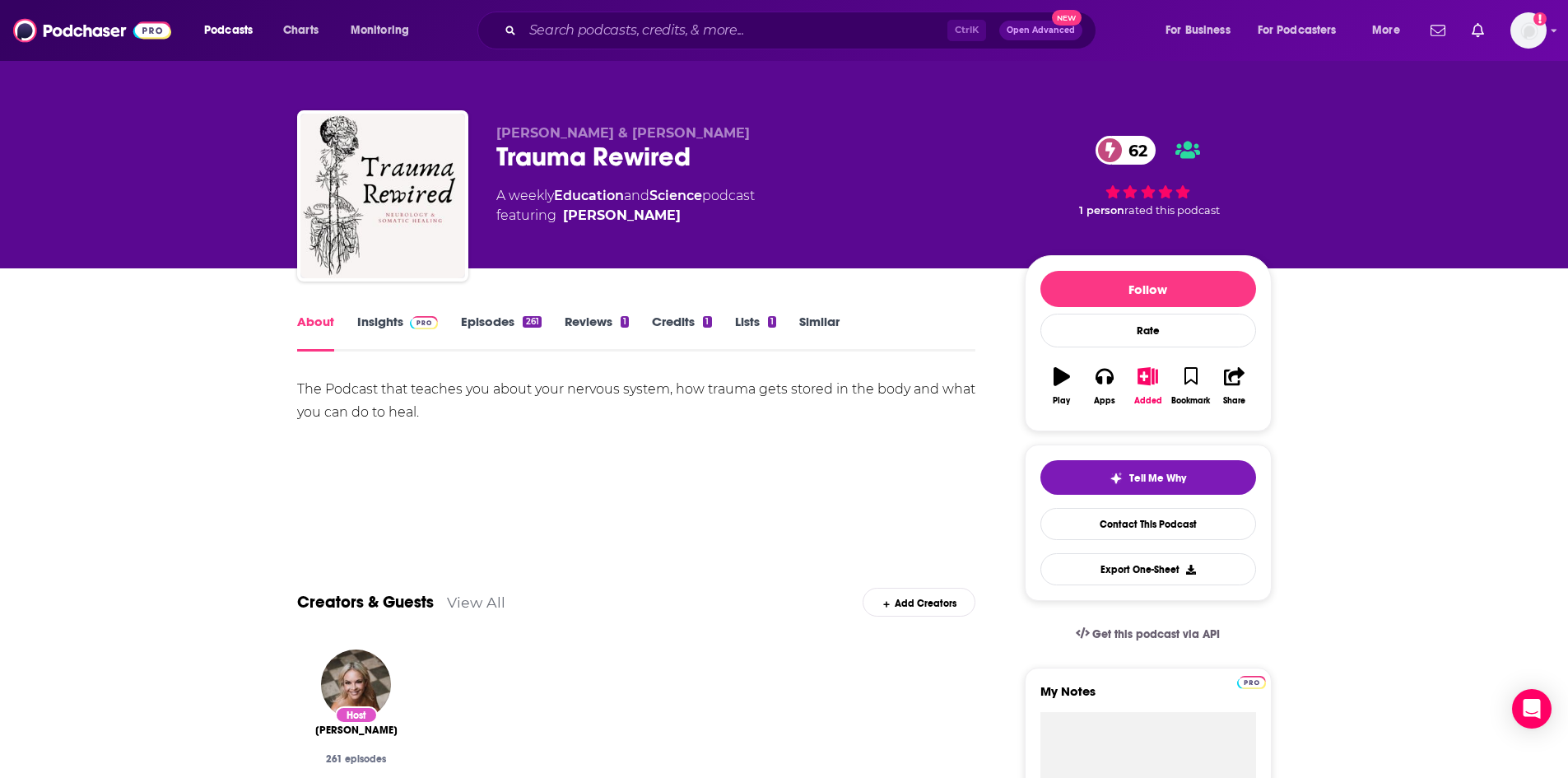
click at [517, 328] on link "Episodes 261" at bounding box center [500, 332] width 80 height 37
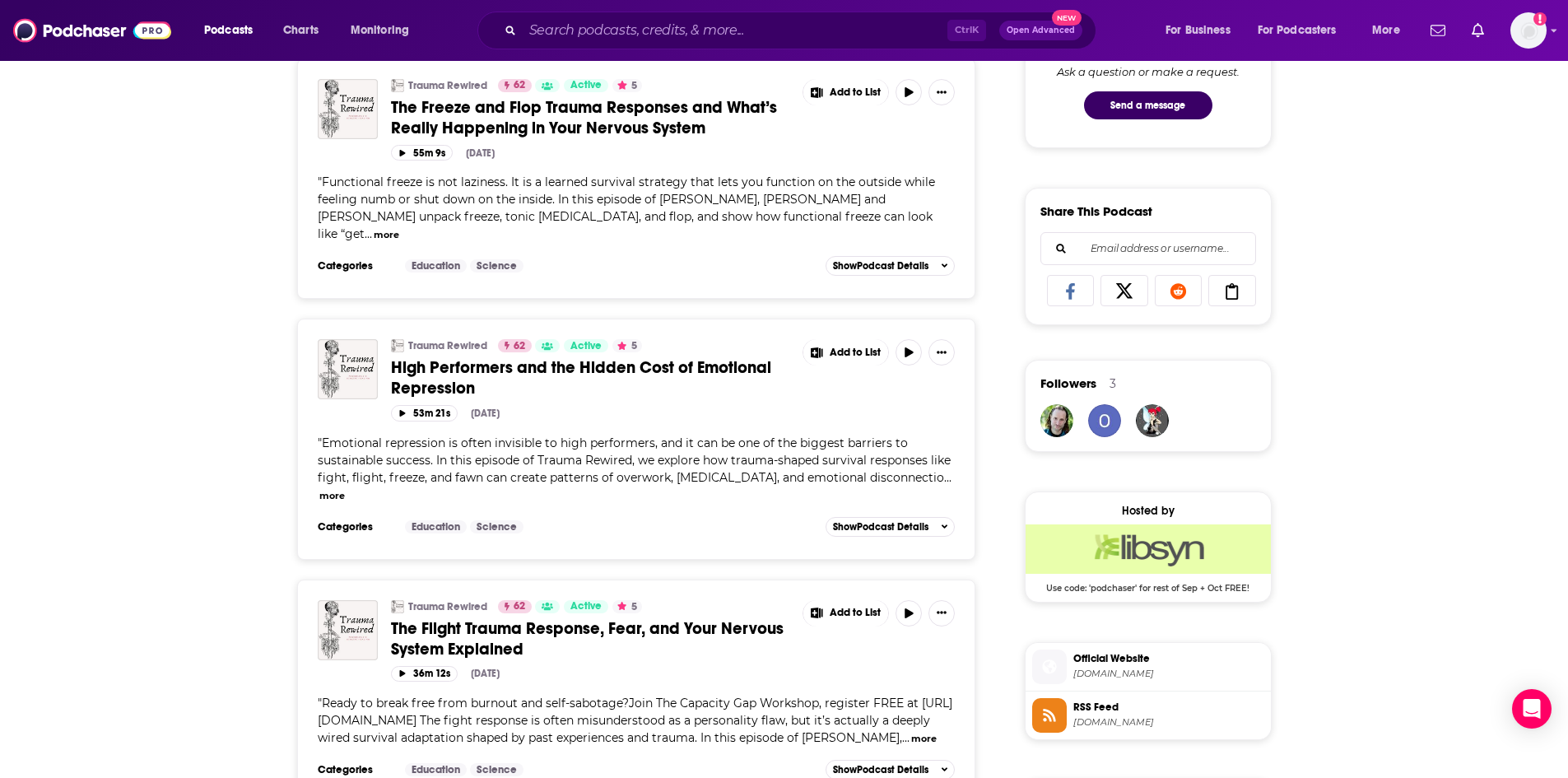
scroll to position [1235, 0]
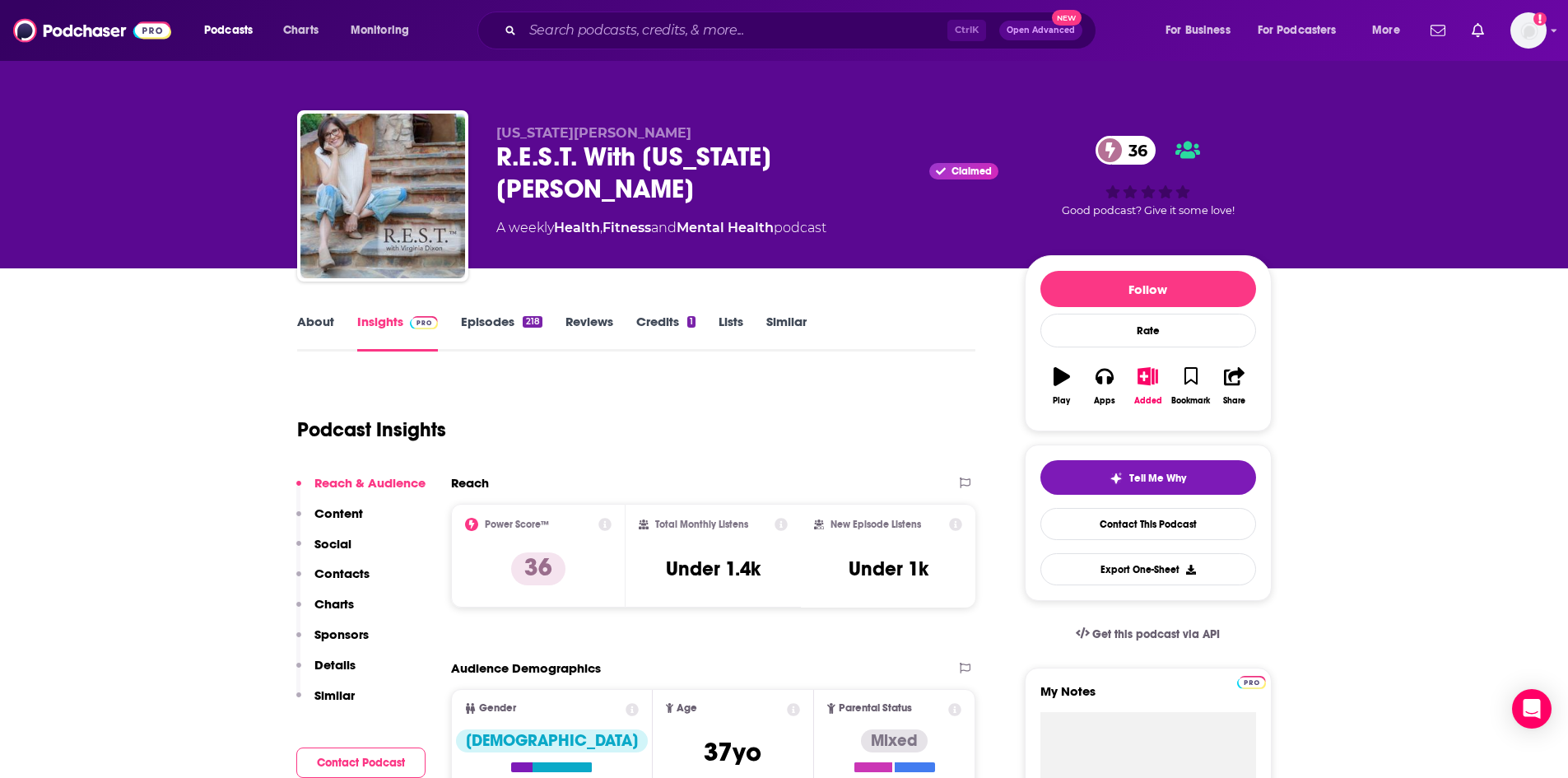
click at [313, 323] on link "About" at bounding box center [316, 332] width 37 height 37
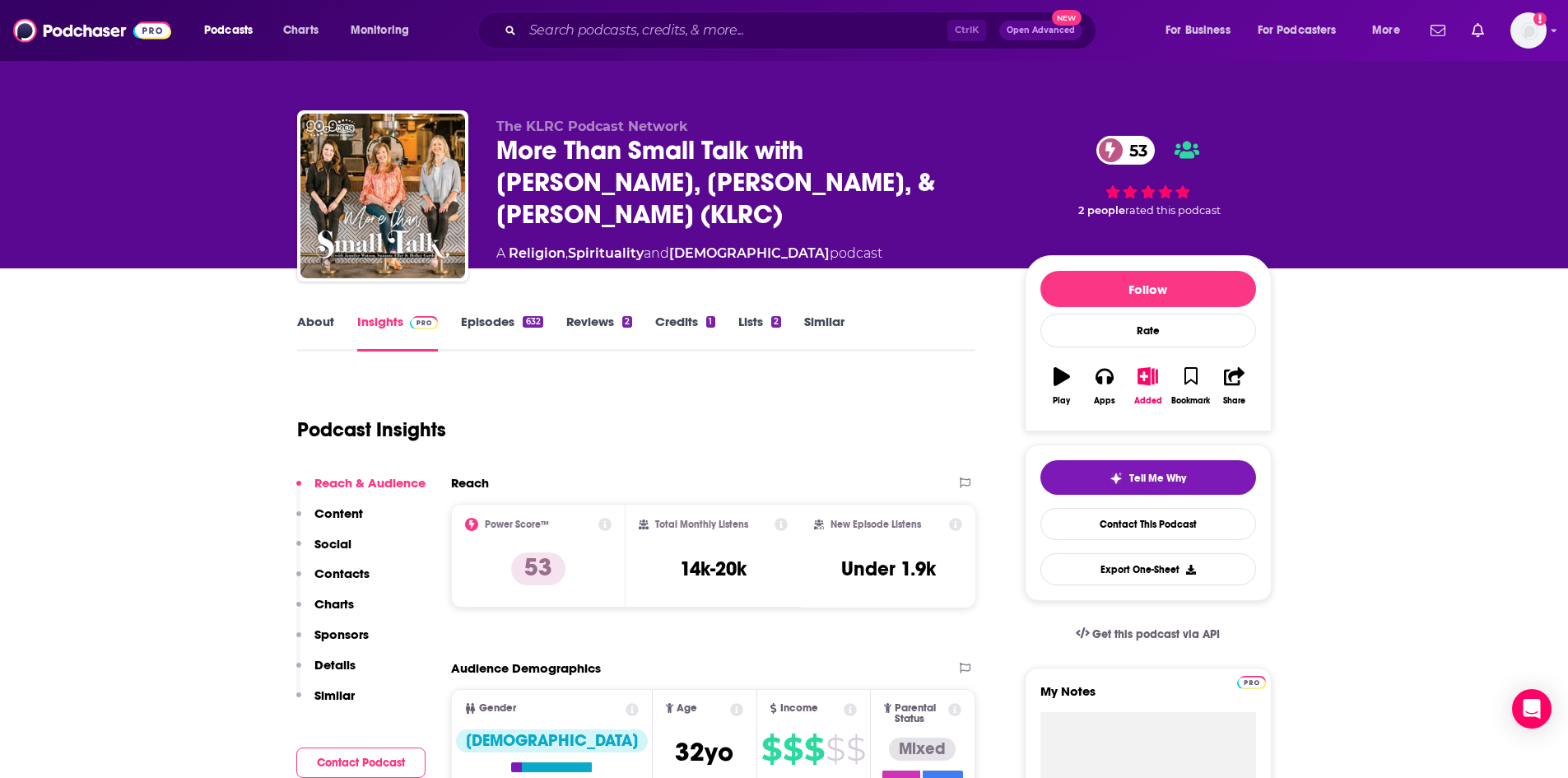
click at [324, 318] on link "About" at bounding box center [316, 332] width 37 height 37
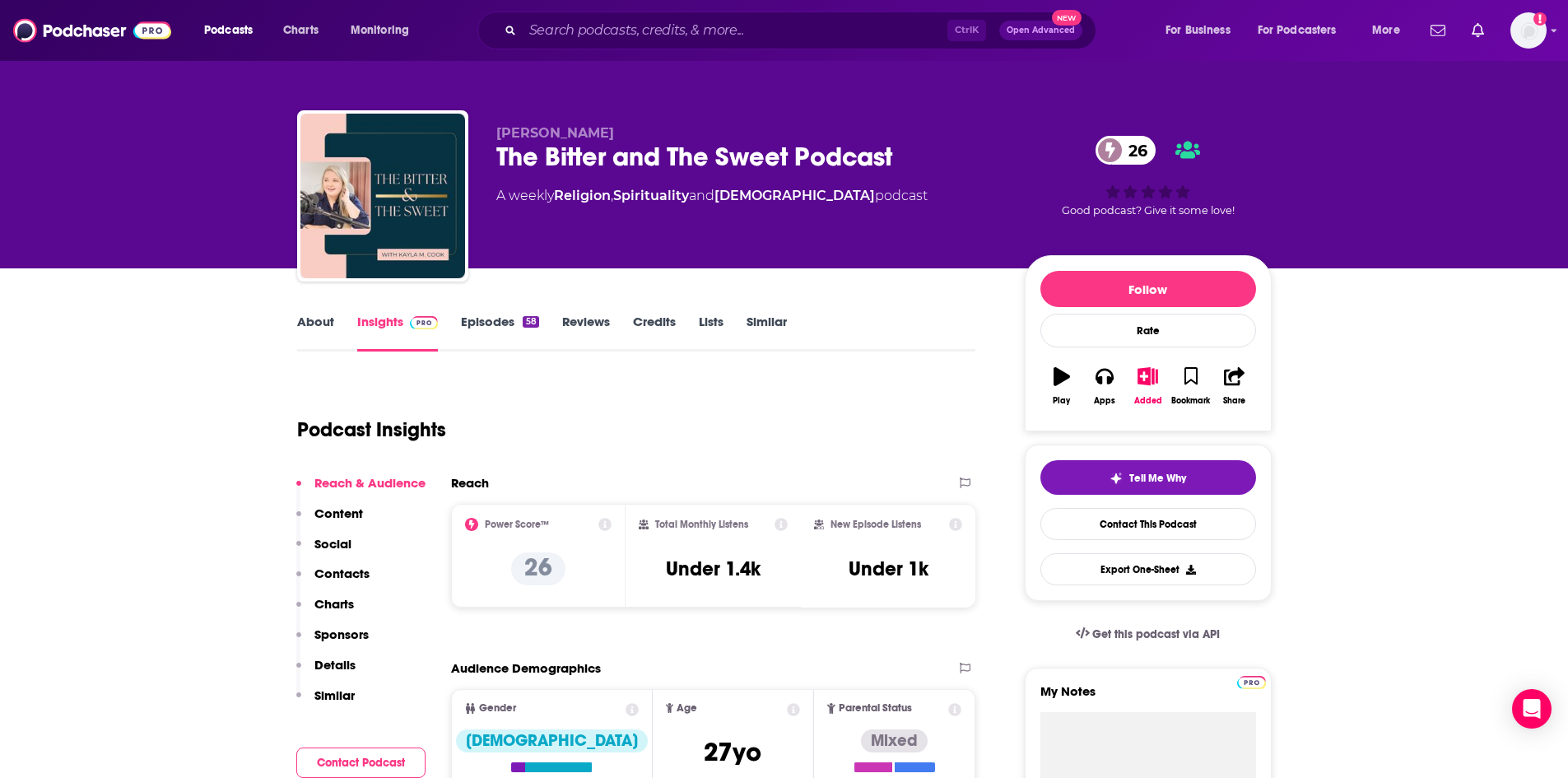
click at [325, 326] on link "About" at bounding box center [316, 332] width 37 height 37
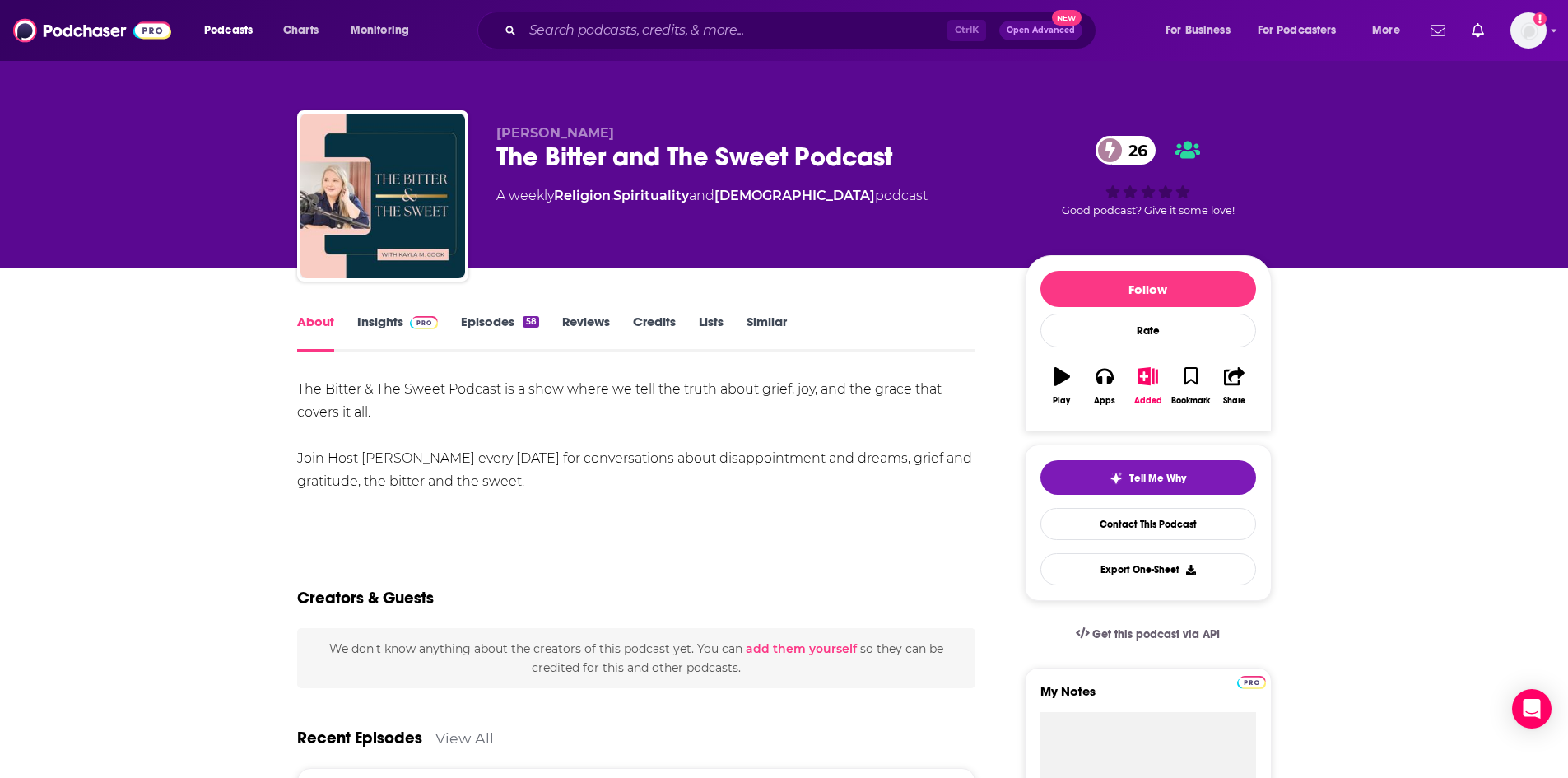
click at [519, 323] on link "Episodes 58" at bounding box center [499, 332] width 78 height 37
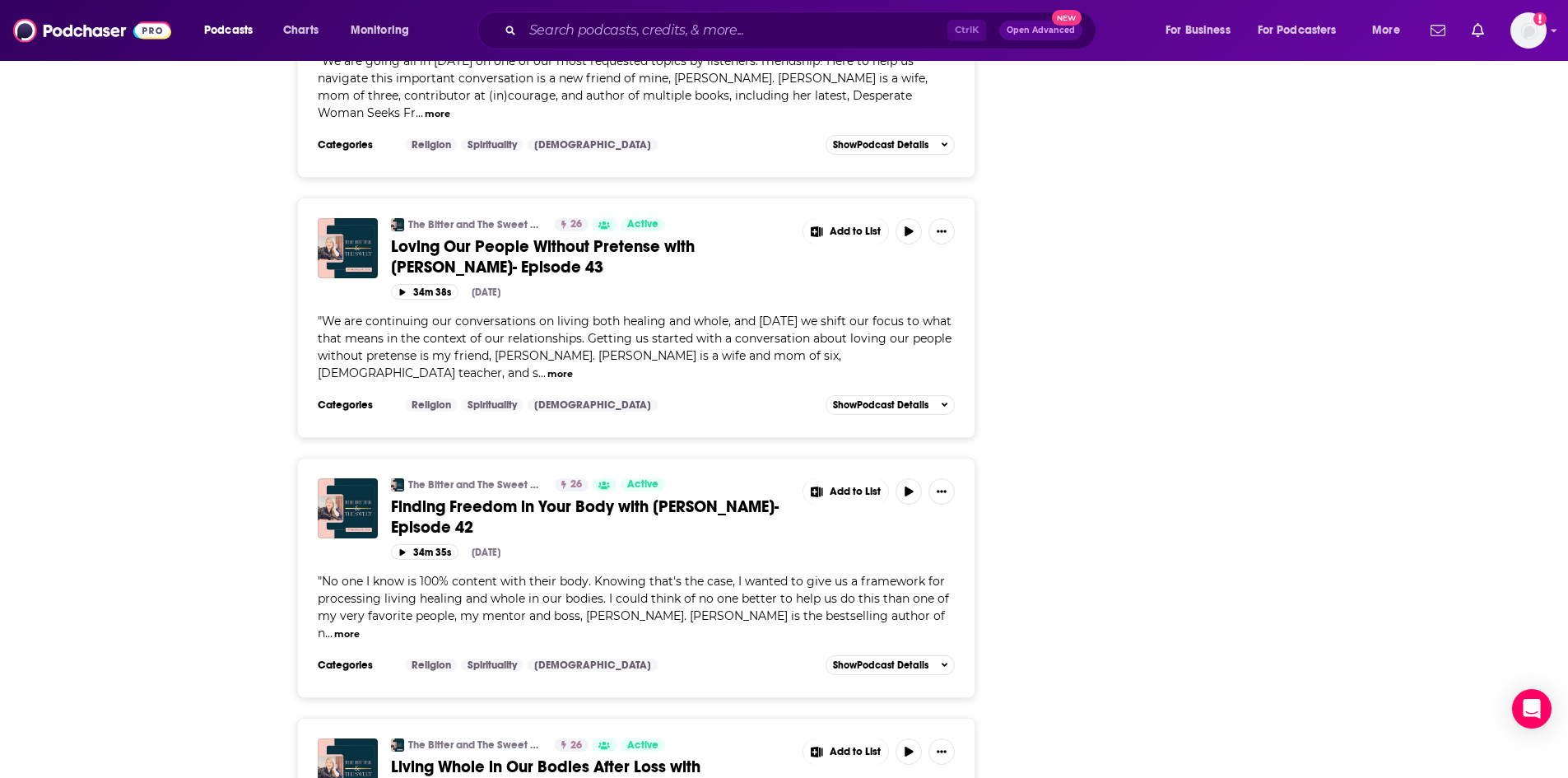
scroll to position [3375, 0]
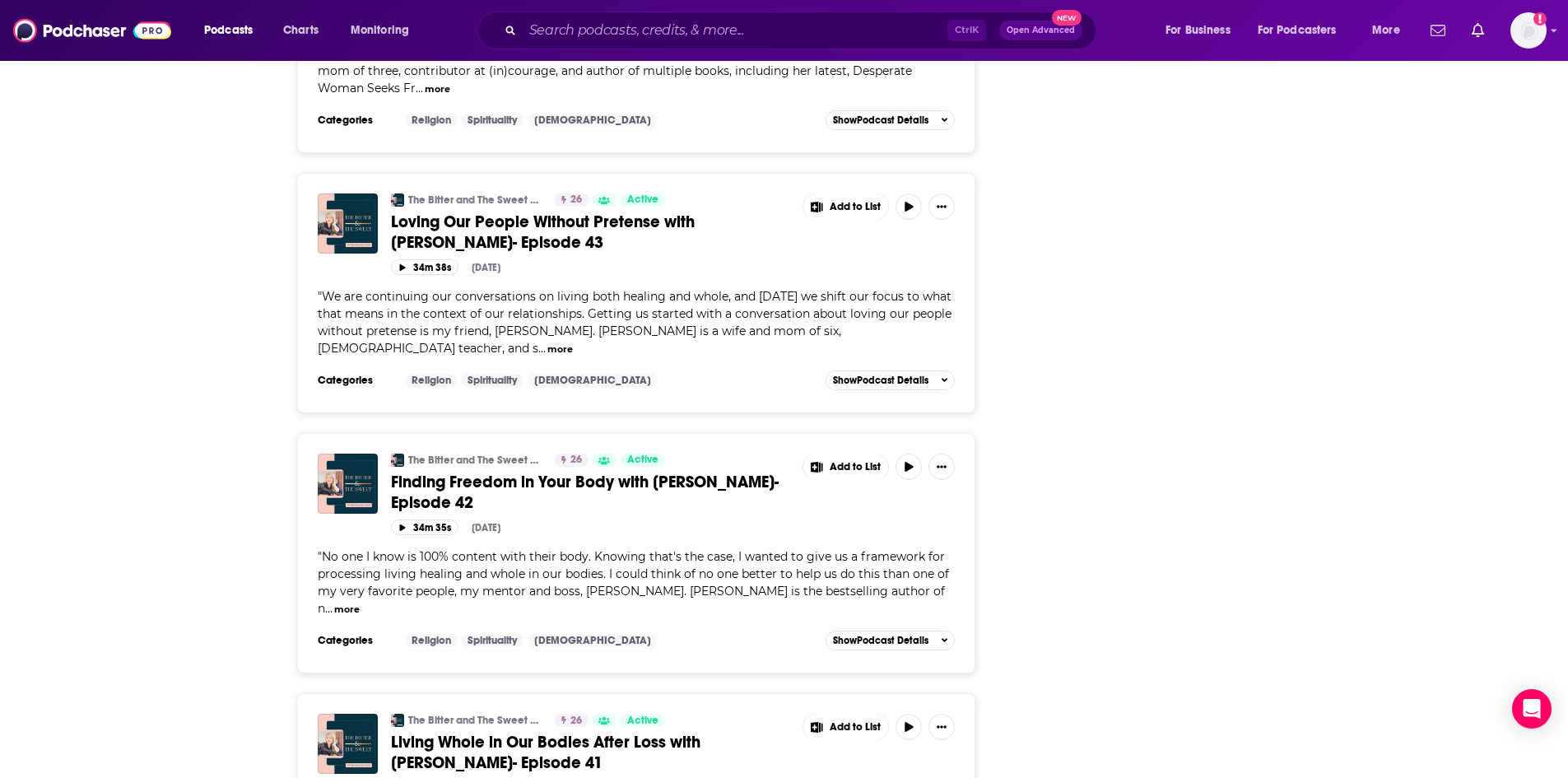
click at [359, 603] on button "more" at bounding box center [347, 610] width 26 height 14
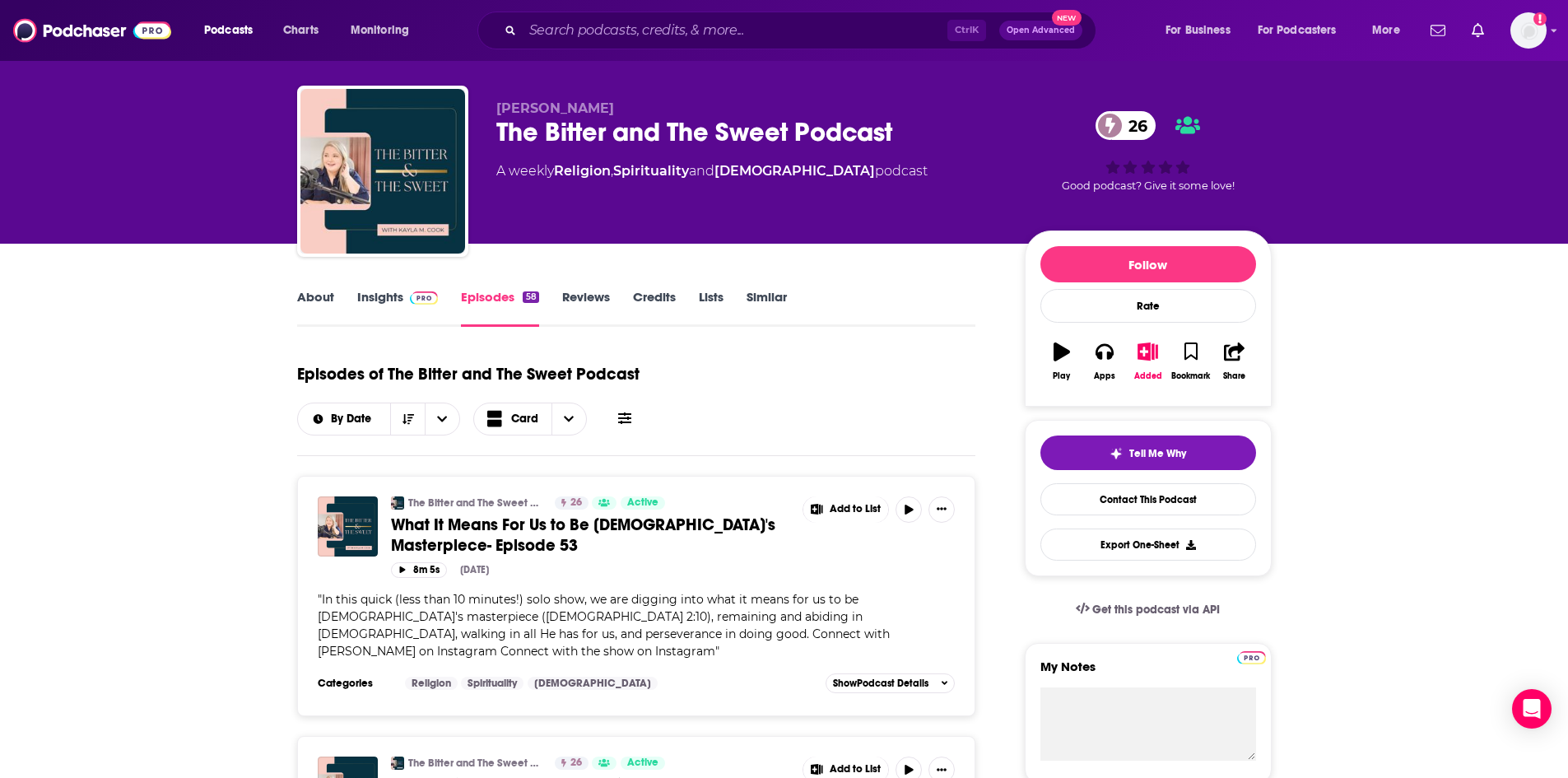
scroll to position [0, 0]
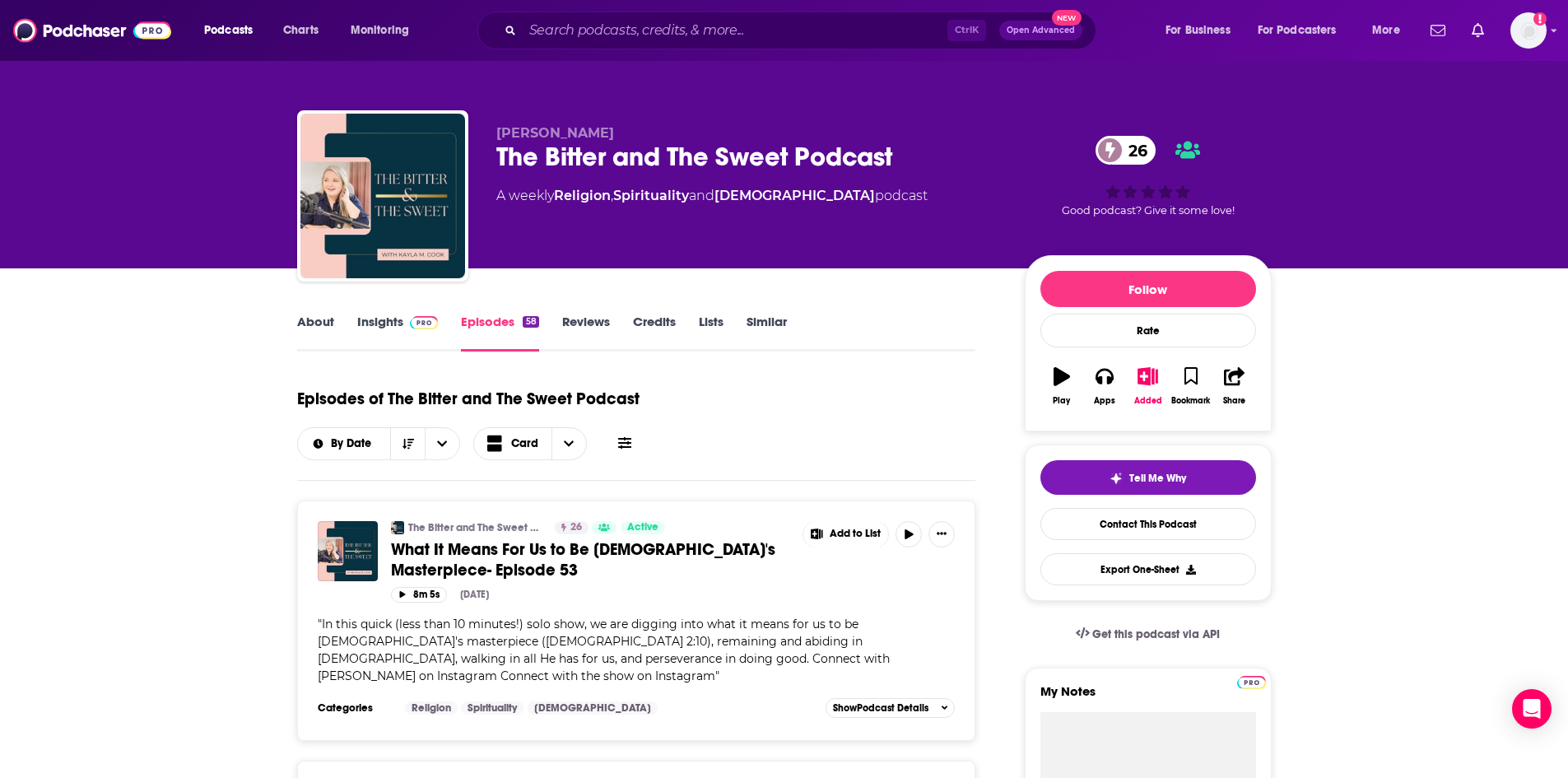
click at [330, 318] on link "About" at bounding box center [316, 332] width 37 height 37
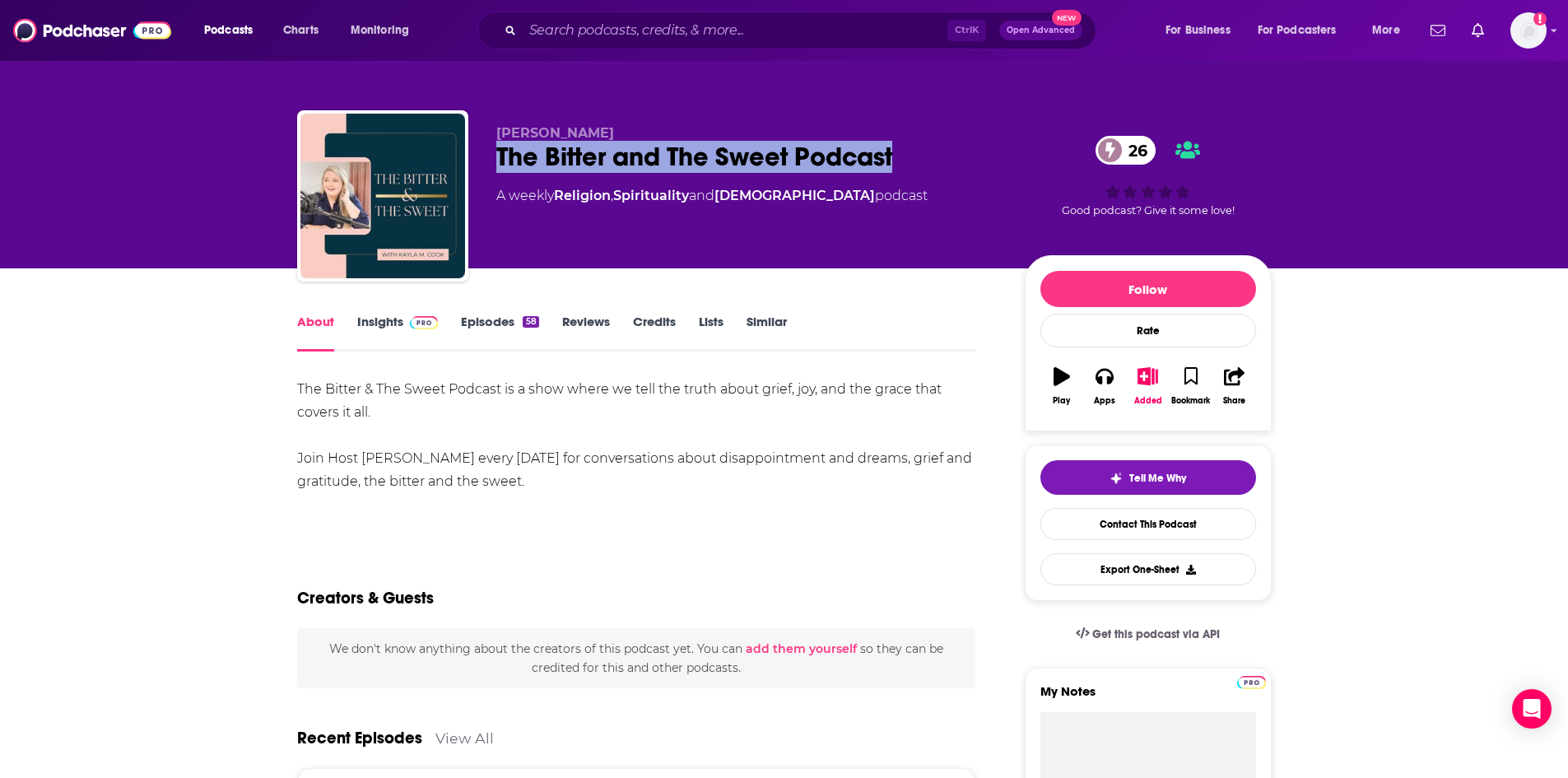
drag, startPoint x: 497, startPoint y: 150, endPoint x: 894, endPoint y: 155, distance: 397.0
click at [894, 155] on div "The Bitter and The Sweet Podcast 26" at bounding box center [748, 157] width 502 height 32
copy h1 "The Bitter and The Sweet Podcast"
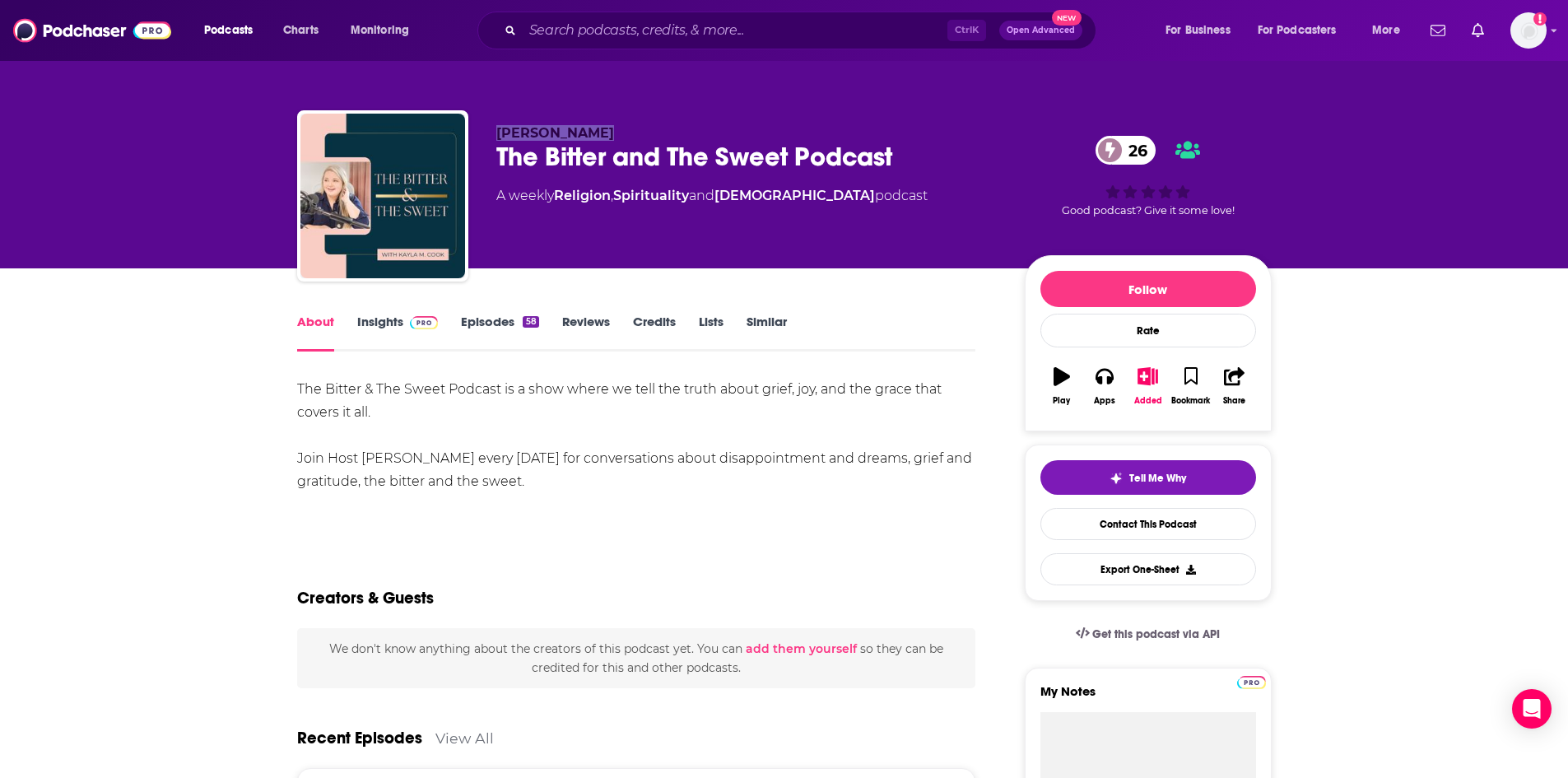
drag, startPoint x: 496, startPoint y: 129, endPoint x: 591, endPoint y: 134, distance: 95.1
click at [591, 134] on span "Kayla M. Cook" at bounding box center [555, 133] width 118 height 16
copy span "Kayla M. Cook"
click at [410, 323] on img at bounding box center [424, 322] width 29 height 13
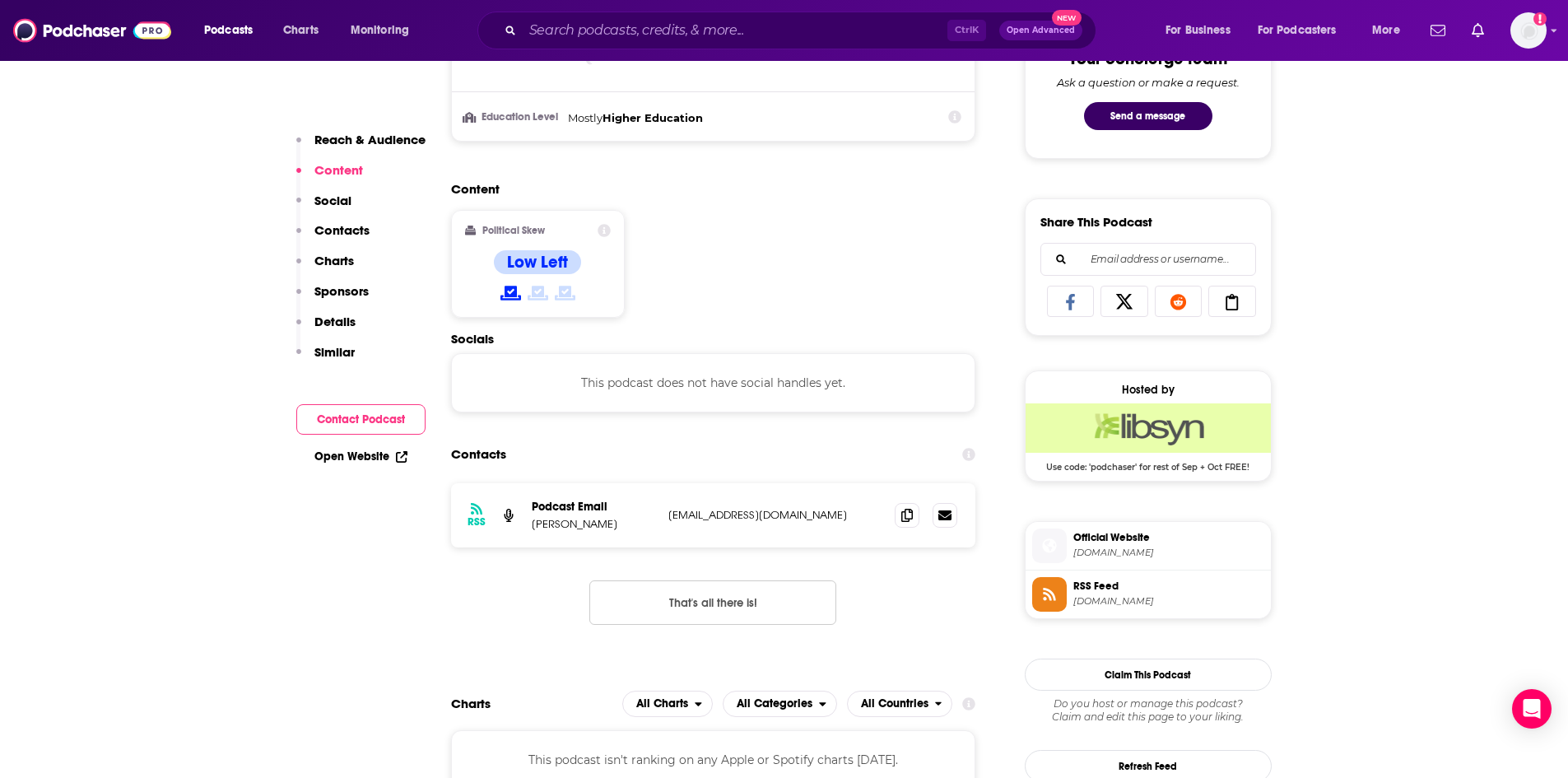
scroll to position [905, 0]
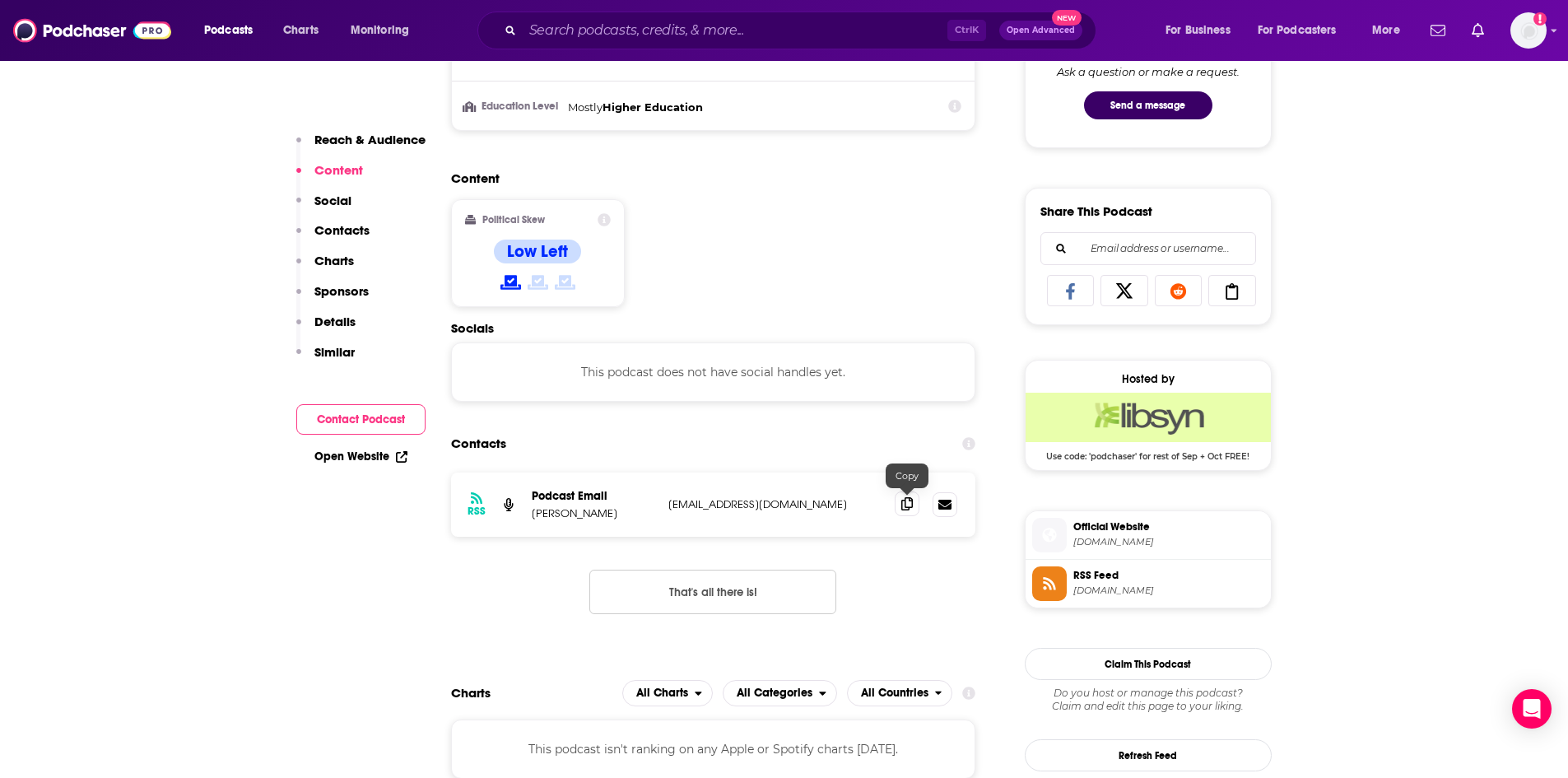
click at [909, 510] on icon at bounding box center [907, 503] width 12 height 13
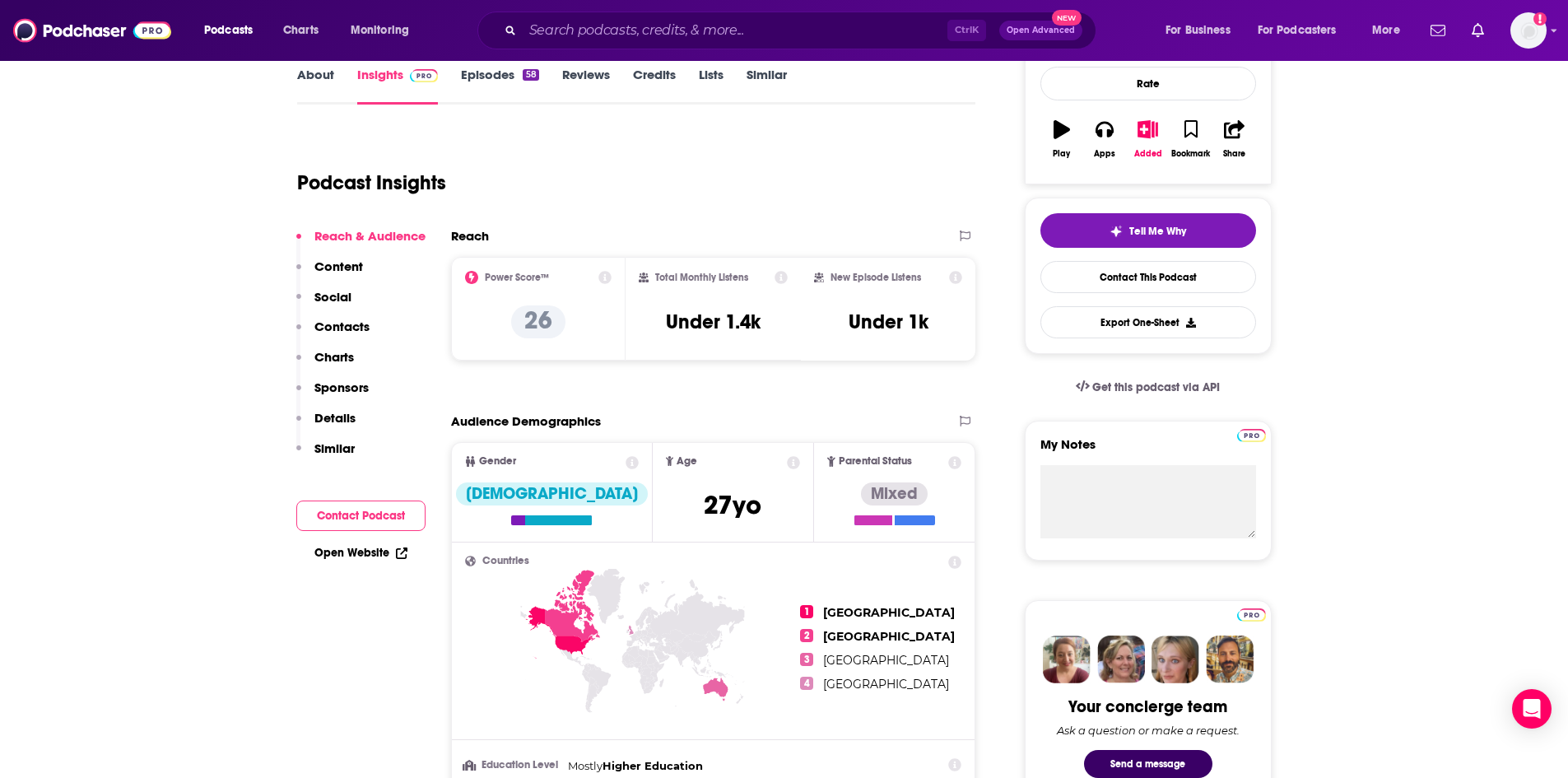
scroll to position [0, 0]
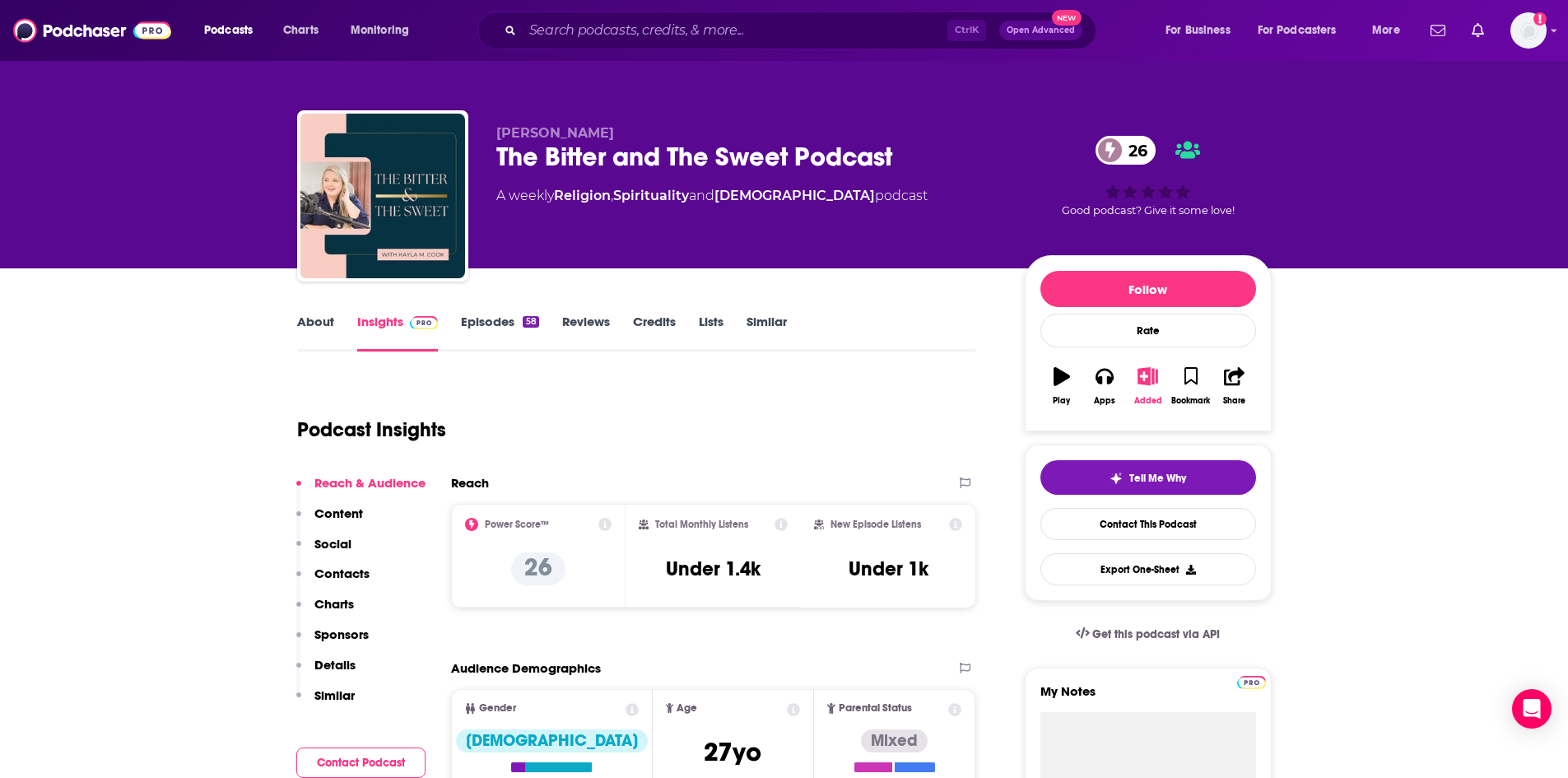
click at [1151, 373] on icon "button" at bounding box center [1147, 376] width 21 height 18
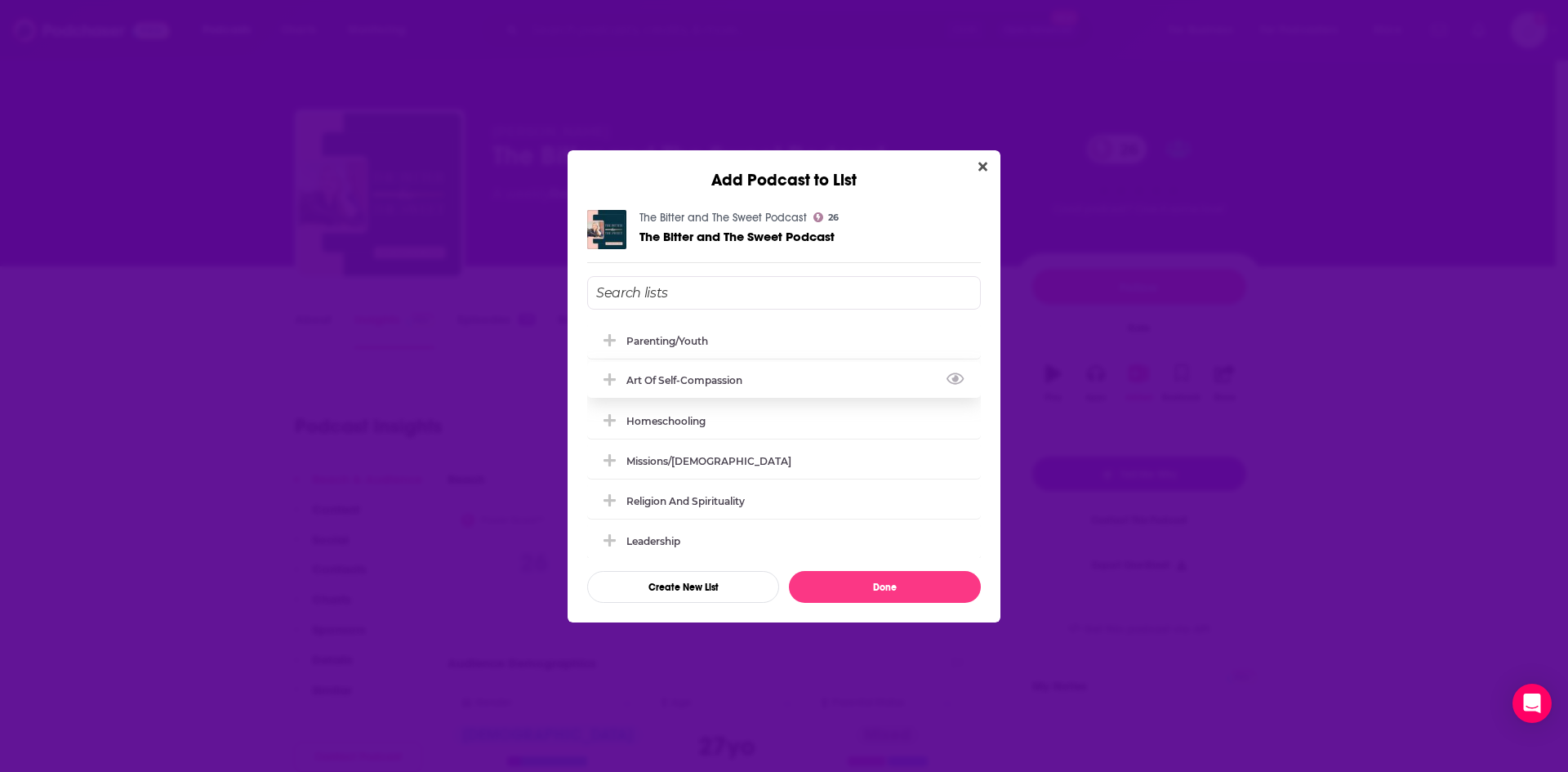
click at [608, 376] on icon "Add Podcast To List" at bounding box center [610, 379] width 13 height 15
click at [915, 584] on button "Done" at bounding box center [884, 586] width 191 height 32
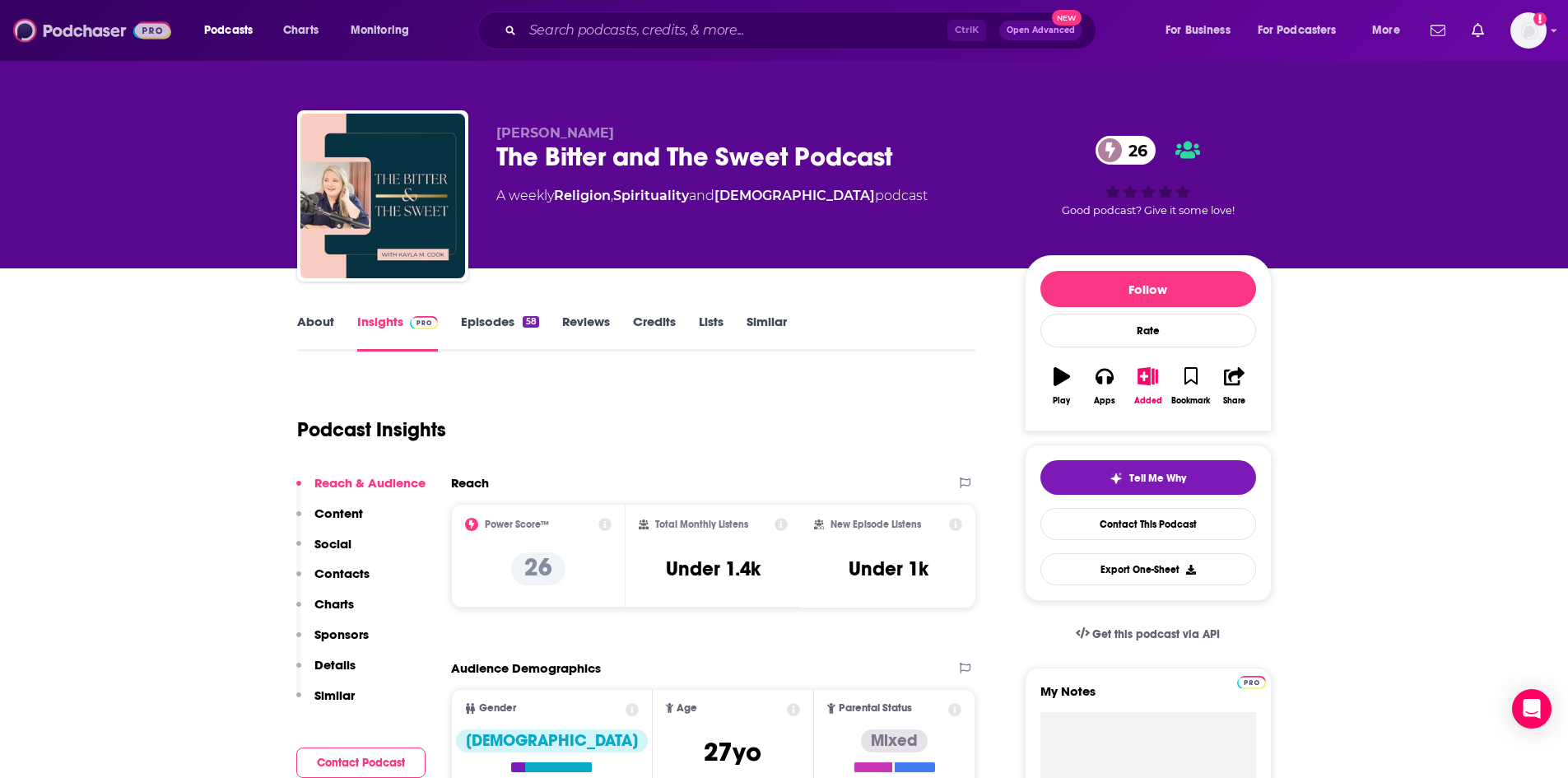
click at [131, 33] on img at bounding box center [92, 31] width 158 height 32
